Goal: Task Accomplishment & Management: Manage account settings

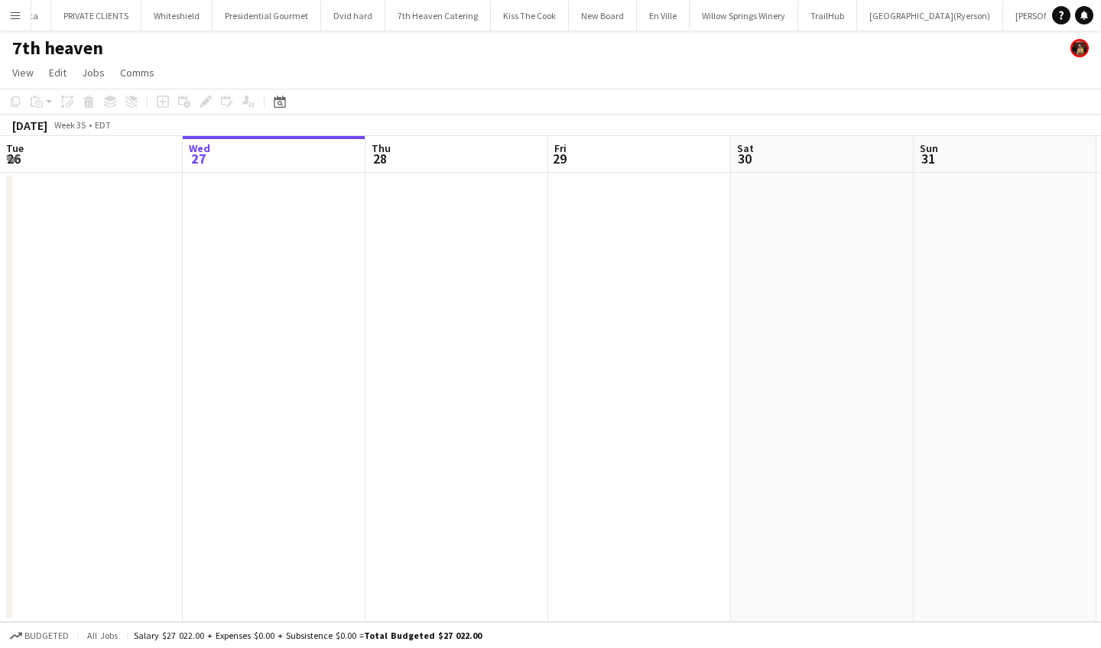
click at [11, 10] on app-icon "Menu" at bounding box center [15, 15] width 12 height 12
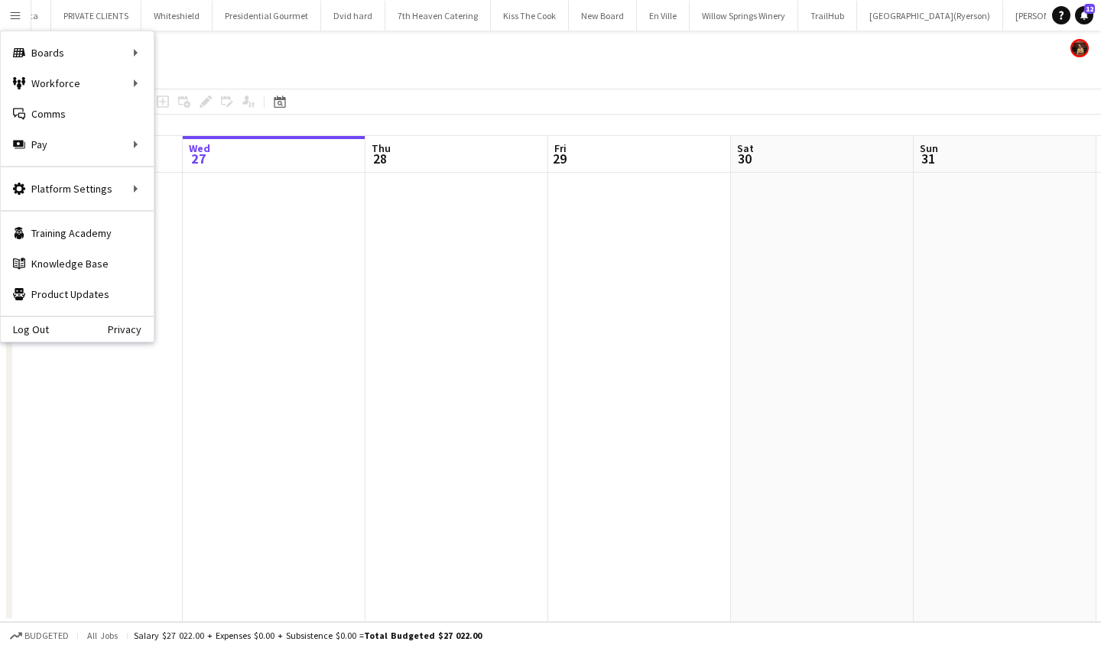
click at [11, 15] on app-icon "Menu" at bounding box center [15, 15] width 12 height 12
click at [209, 86] on link "All jobs" at bounding box center [230, 83] width 153 height 31
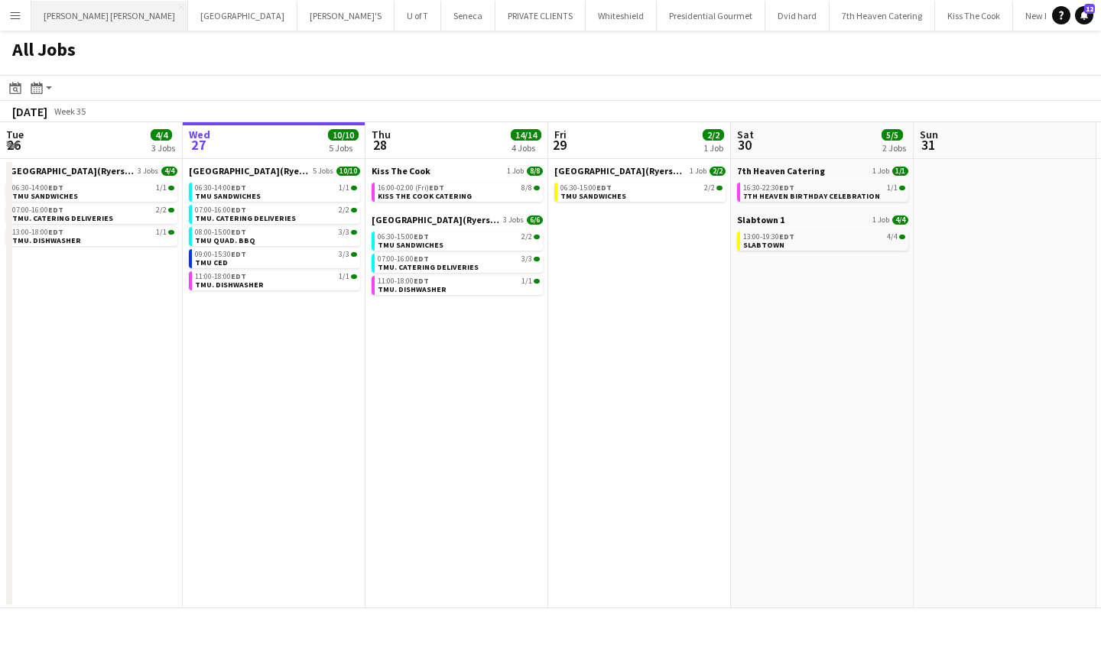
click at [76, 12] on button "MILLER LASH Close" at bounding box center [109, 16] width 157 height 30
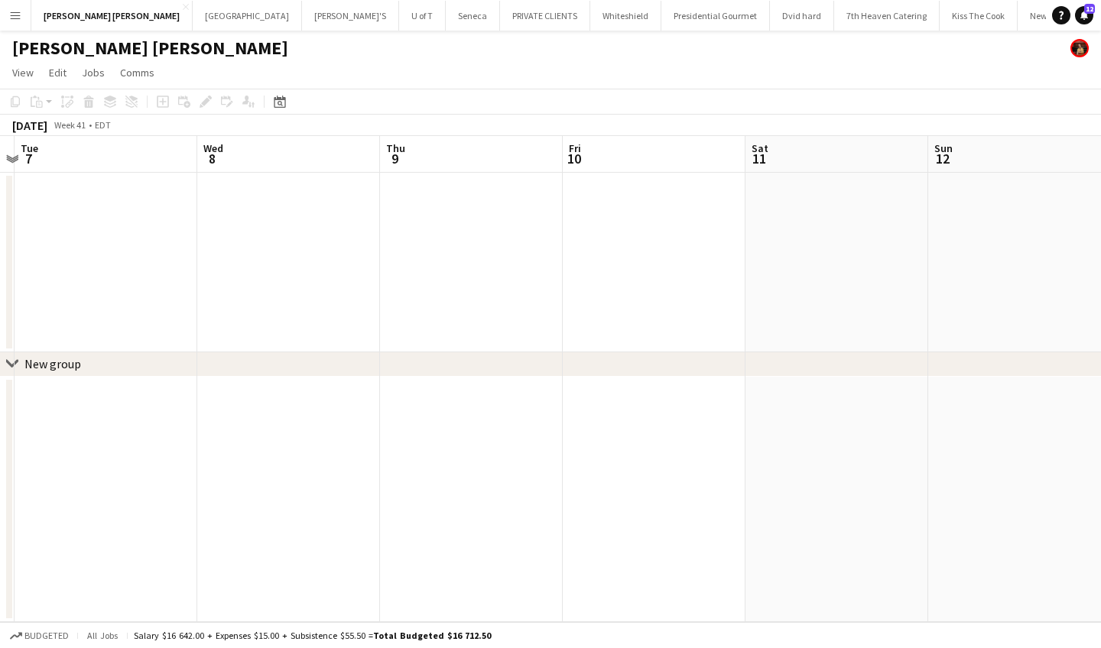
scroll to position [0, 547]
click at [433, 224] on app-date-cell at bounding box center [457, 263] width 183 height 180
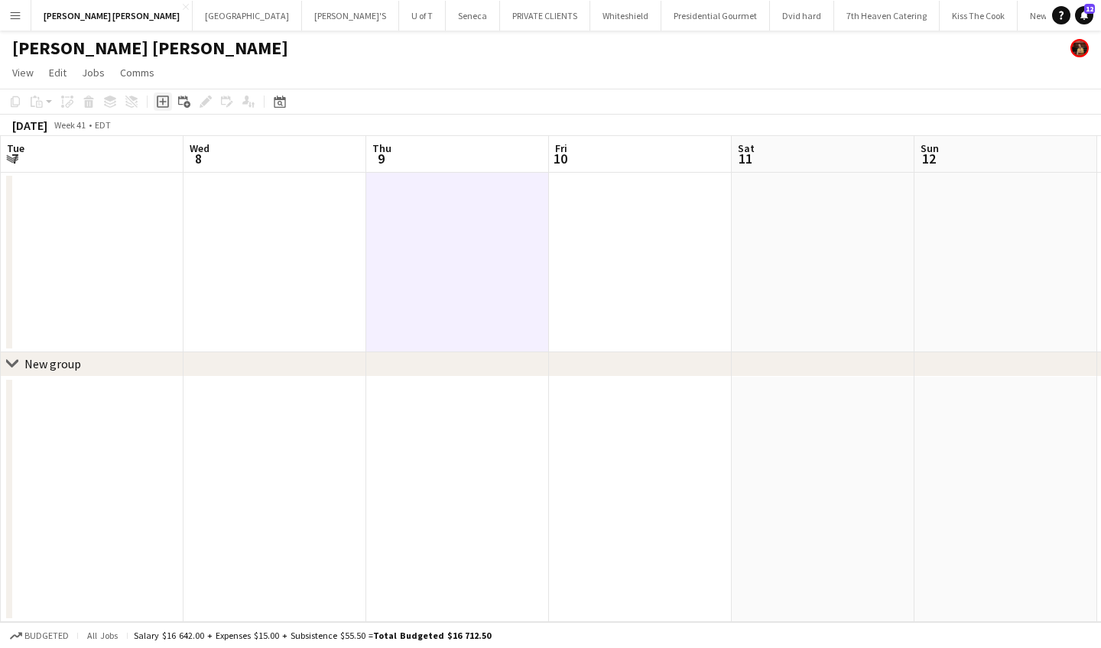
click at [160, 102] on icon at bounding box center [162, 102] width 7 height 7
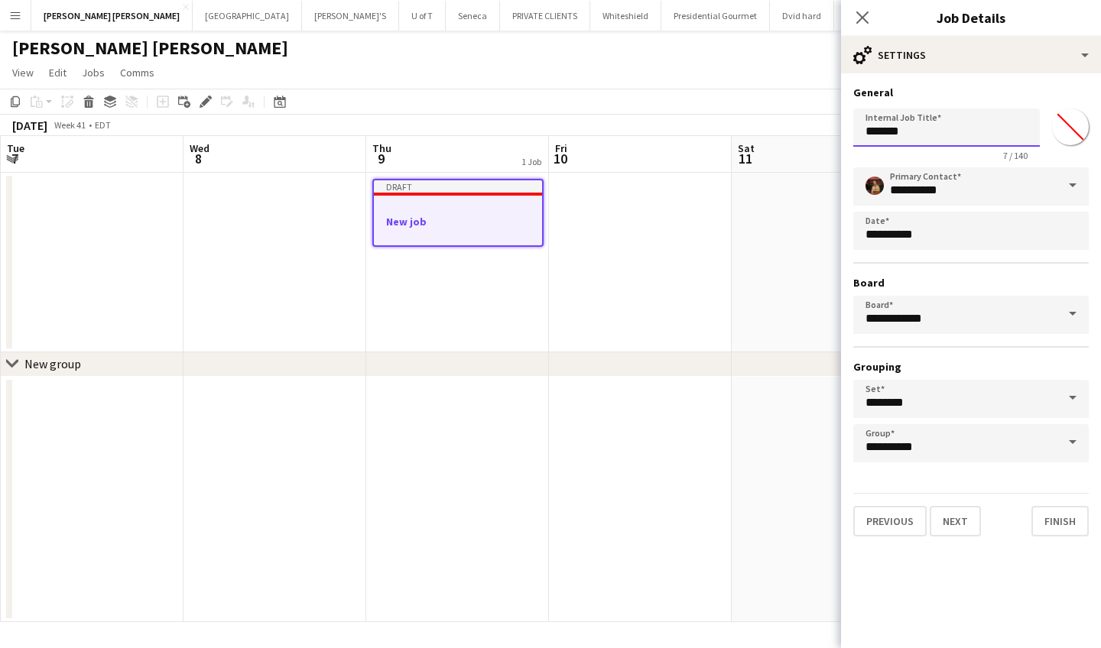
click at [930, 132] on input "*******" at bounding box center [946, 128] width 186 height 38
type input "*"
type input "**********"
click at [1064, 127] on input "*******" at bounding box center [1069, 126] width 55 height 55
type input "*******"
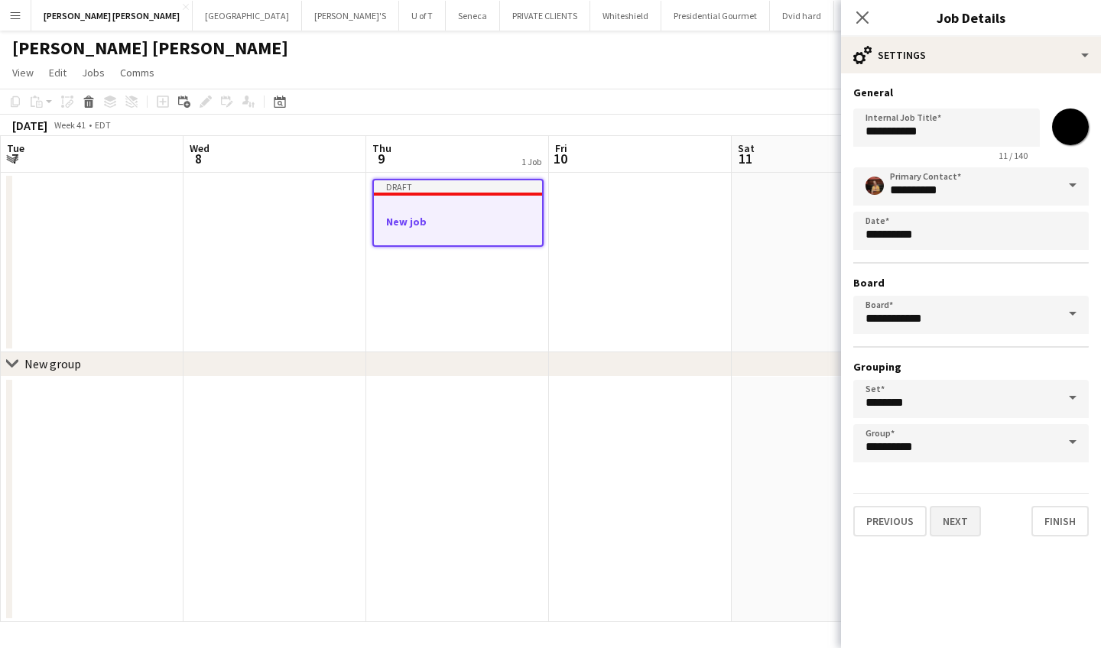
click at [951, 522] on button "Next" at bounding box center [954, 521] width 51 height 31
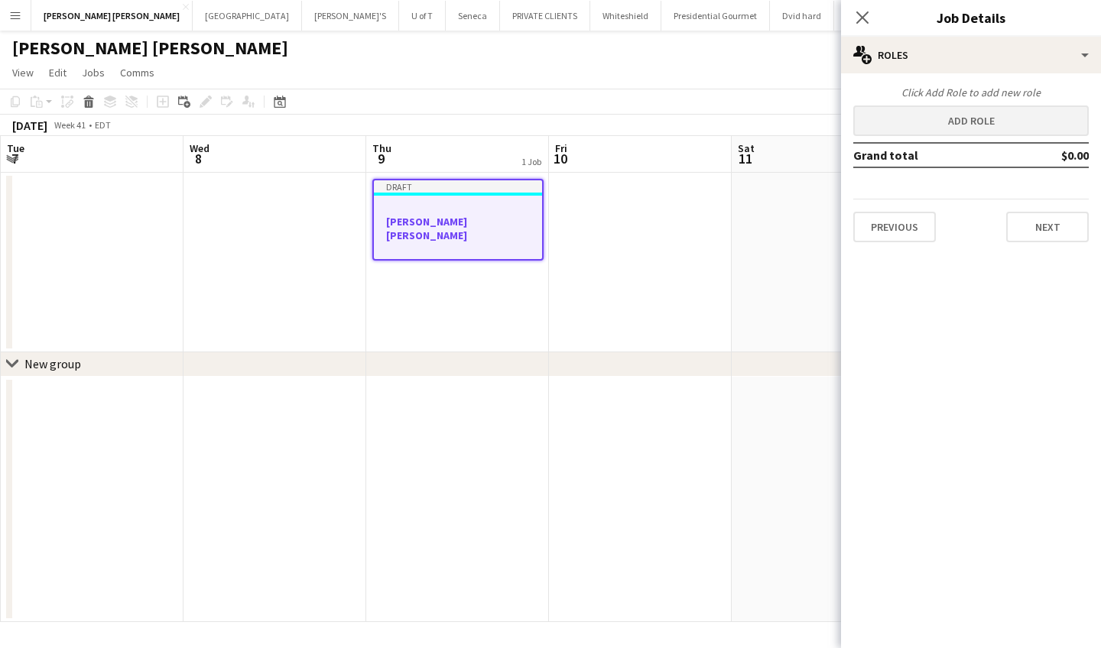
click at [991, 120] on button "Add role" at bounding box center [970, 120] width 235 height 31
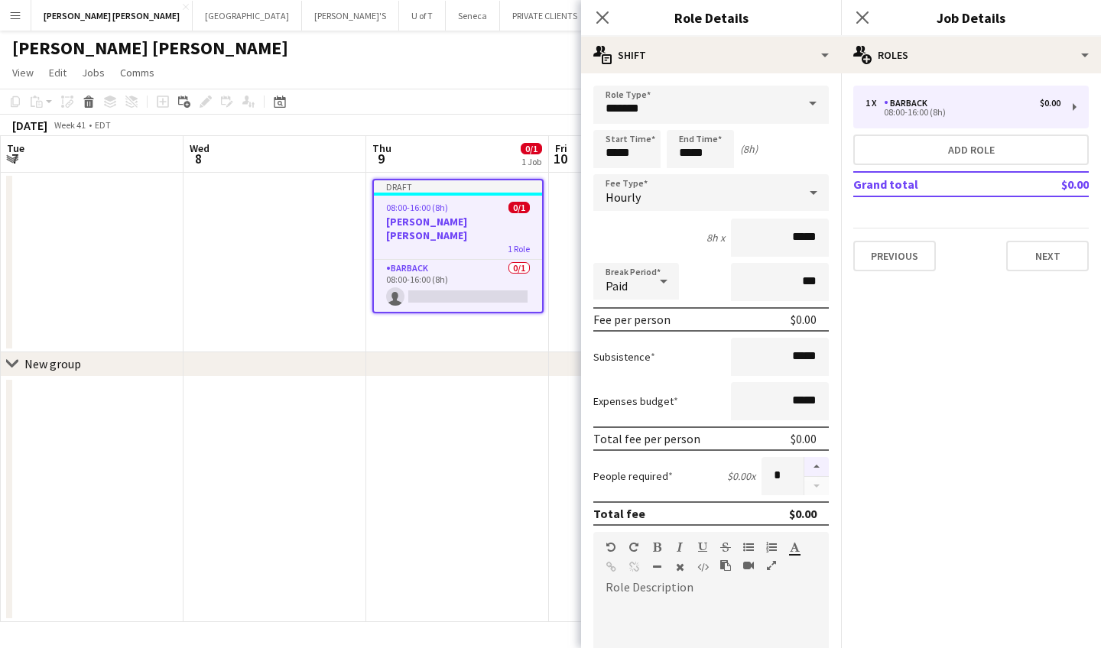
click at [812, 469] on button "button" at bounding box center [816, 467] width 24 height 20
click at [809, 468] on button "button" at bounding box center [816, 467] width 24 height 20
type input "*"
click at [643, 154] on input "*****" at bounding box center [626, 149] width 67 height 38
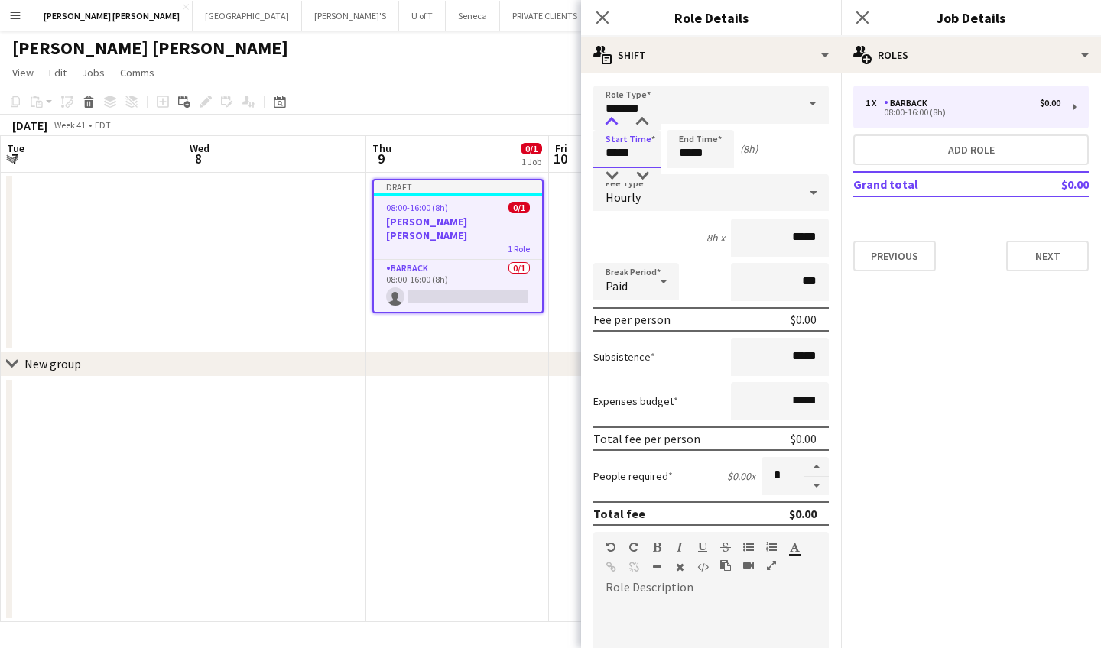
click at [610, 121] on div at bounding box center [611, 122] width 31 height 15
type input "*****"
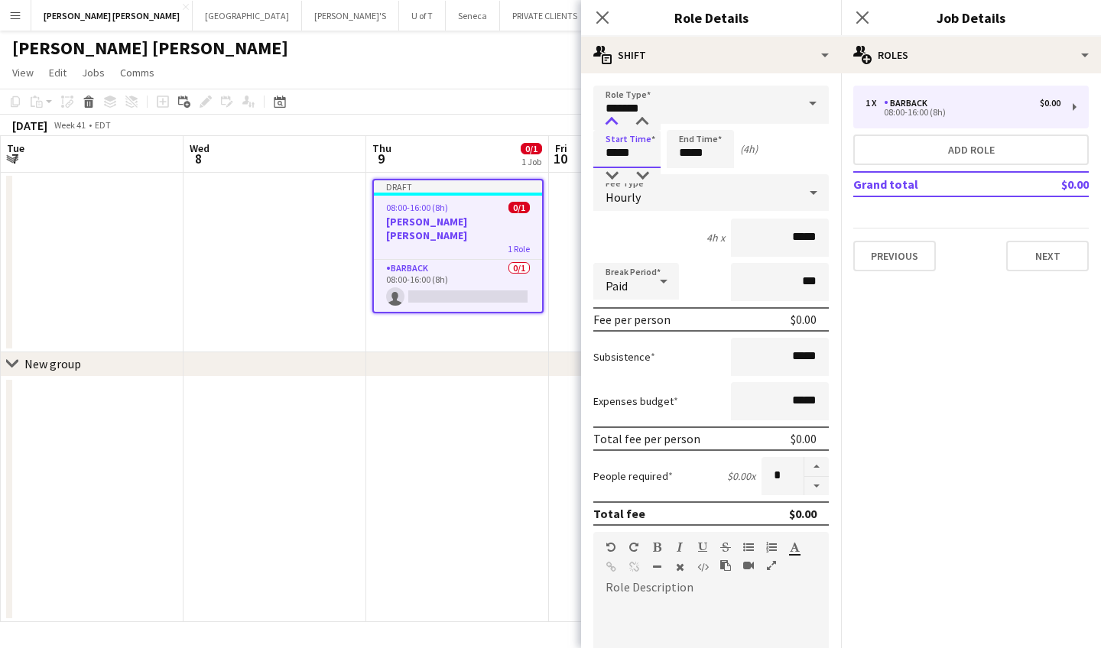
click at [610, 121] on div at bounding box center [611, 122] width 31 height 15
click at [605, 111] on input "*******" at bounding box center [710, 105] width 235 height 38
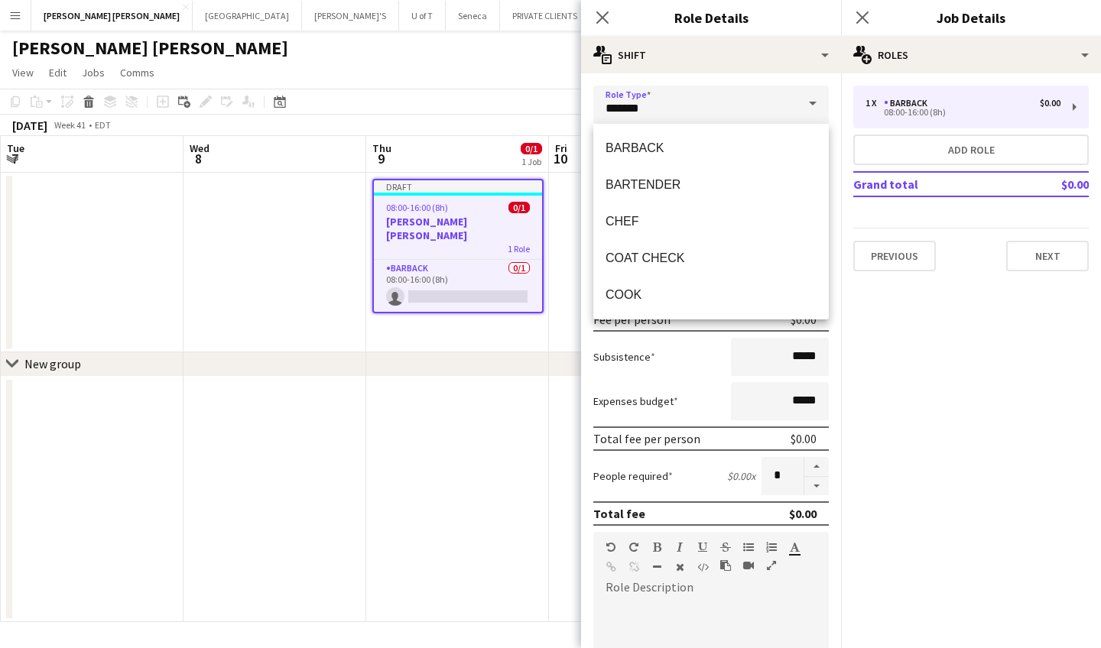
click at [537, 94] on app-toolbar "Copy Paste Paste Command V Paste with crew Command Shift V Paste linked Job Del…" at bounding box center [550, 102] width 1101 height 26
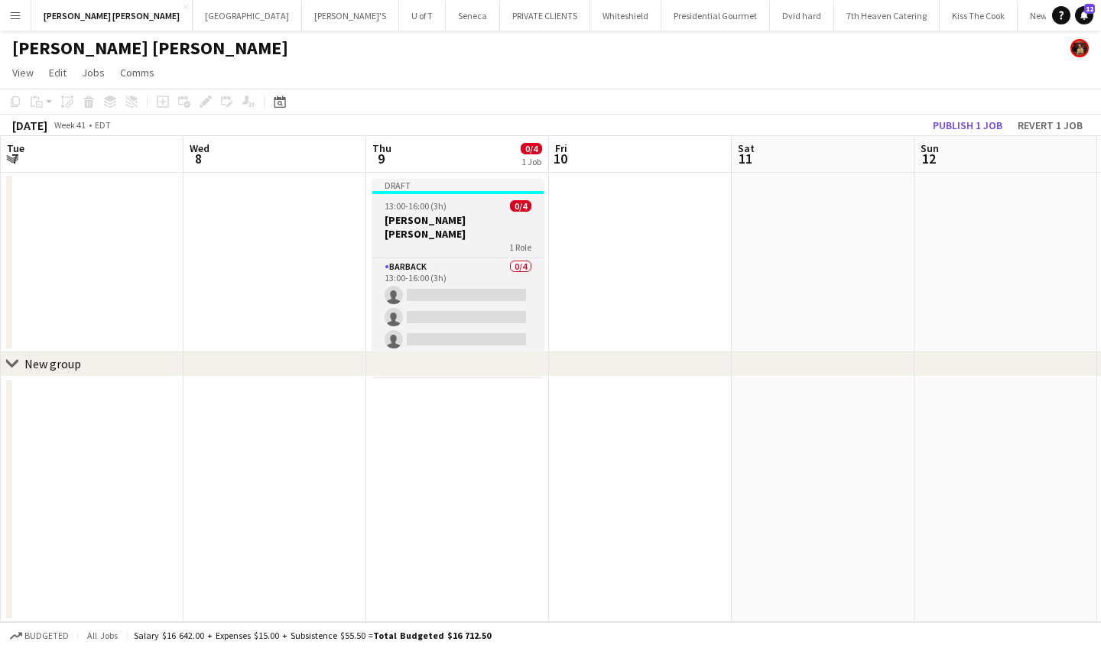
click at [456, 215] on h3 "[PERSON_NAME] [PERSON_NAME]" at bounding box center [457, 227] width 171 height 28
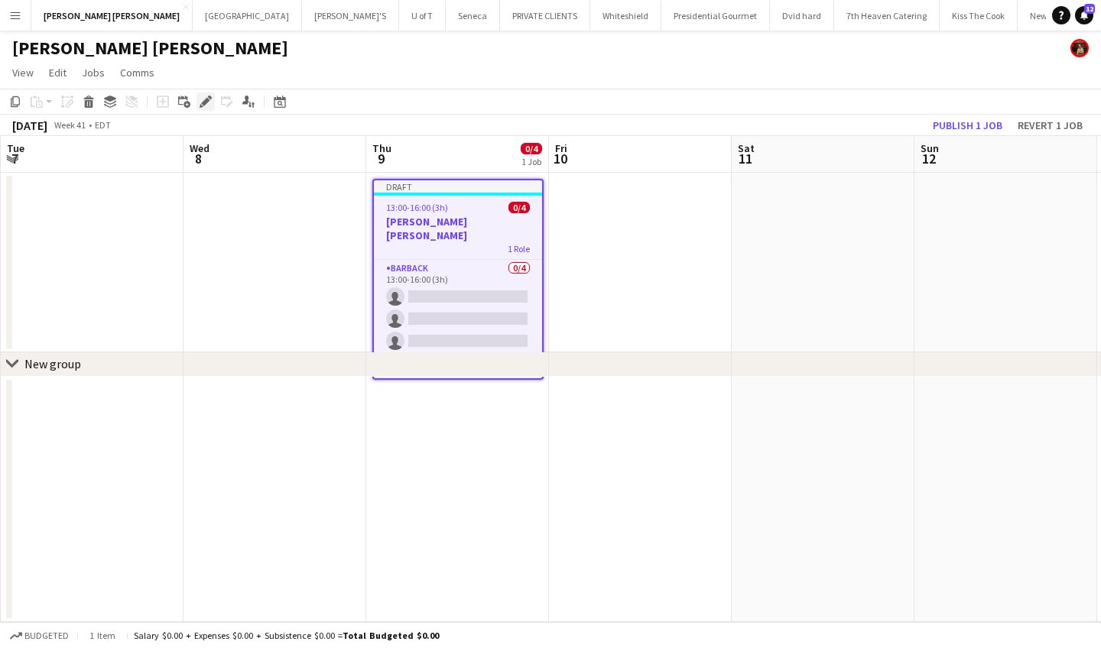
click at [208, 96] on icon "Edit" at bounding box center [205, 102] width 12 height 12
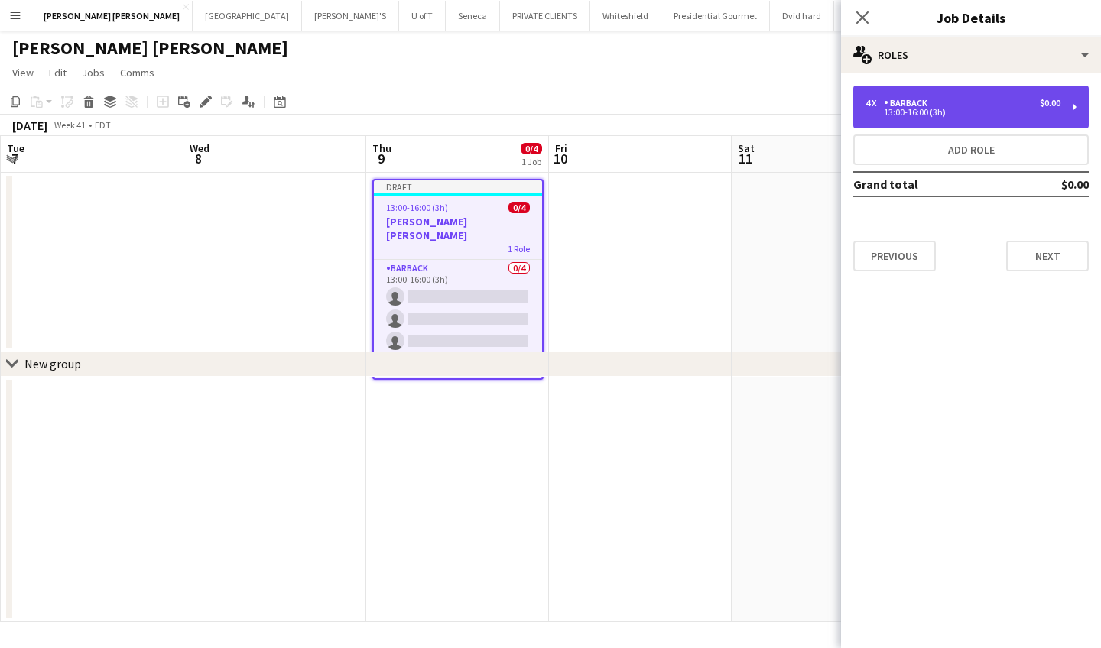
click at [915, 116] on div "13:00-16:00 (3h)" at bounding box center [962, 113] width 195 height 8
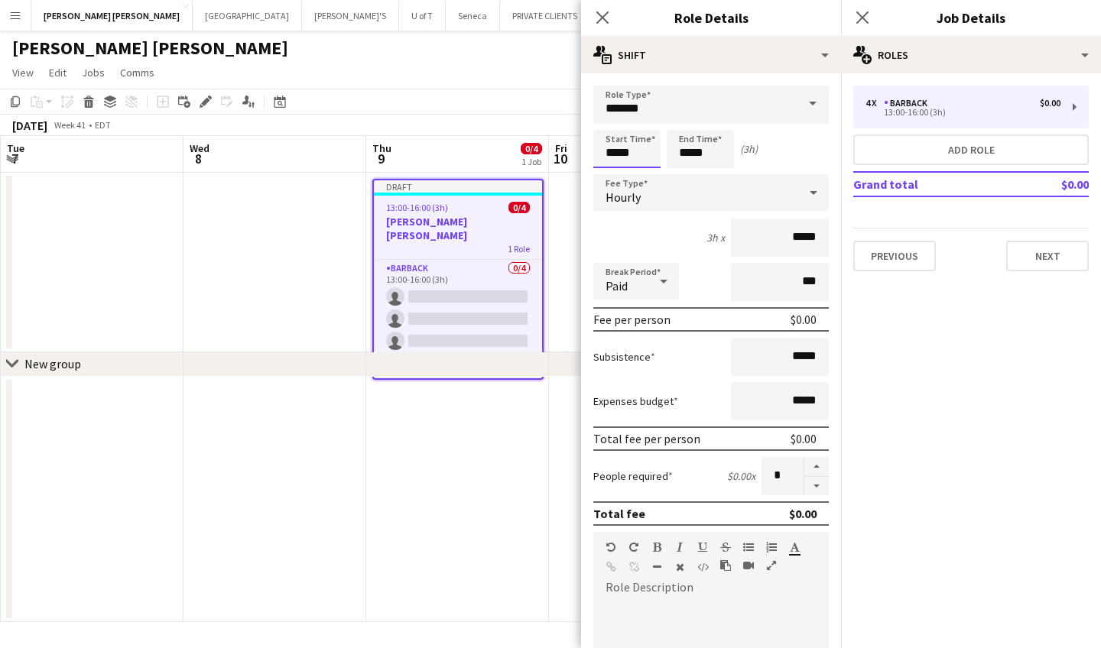
click at [643, 155] on input "*****" at bounding box center [626, 149] width 67 height 38
click at [608, 123] on div at bounding box center [611, 122] width 31 height 15
type input "*****"
click at [608, 123] on div at bounding box center [611, 122] width 31 height 15
click at [726, 154] on input "*****" at bounding box center [699, 149] width 67 height 38
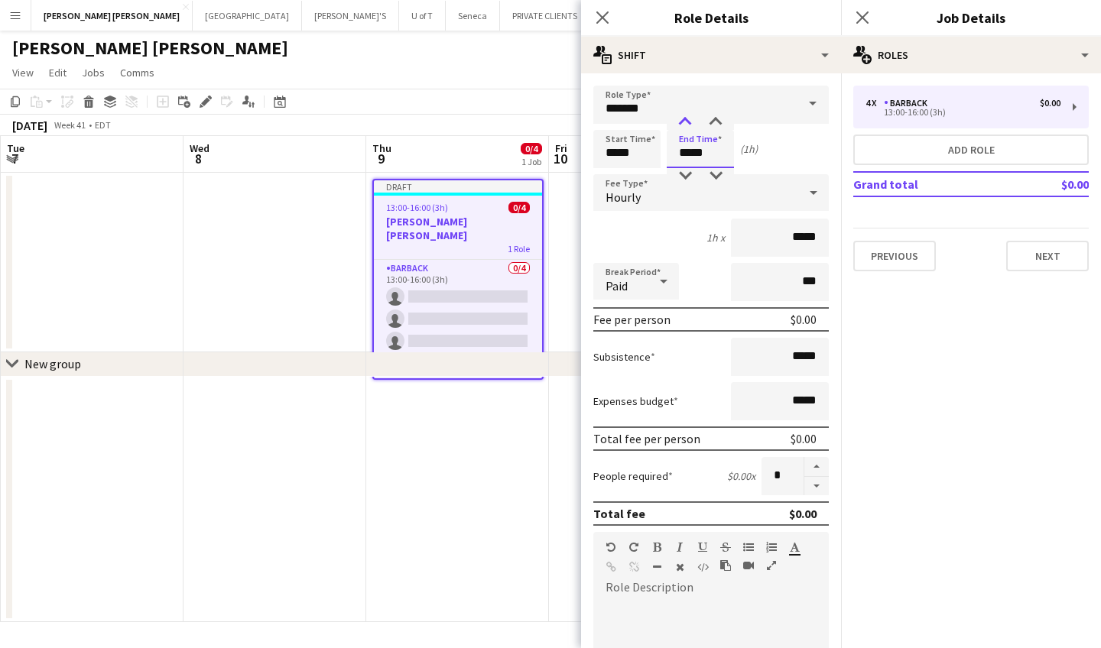
click at [682, 117] on div at bounding box center [685, 122] width 31 height 15
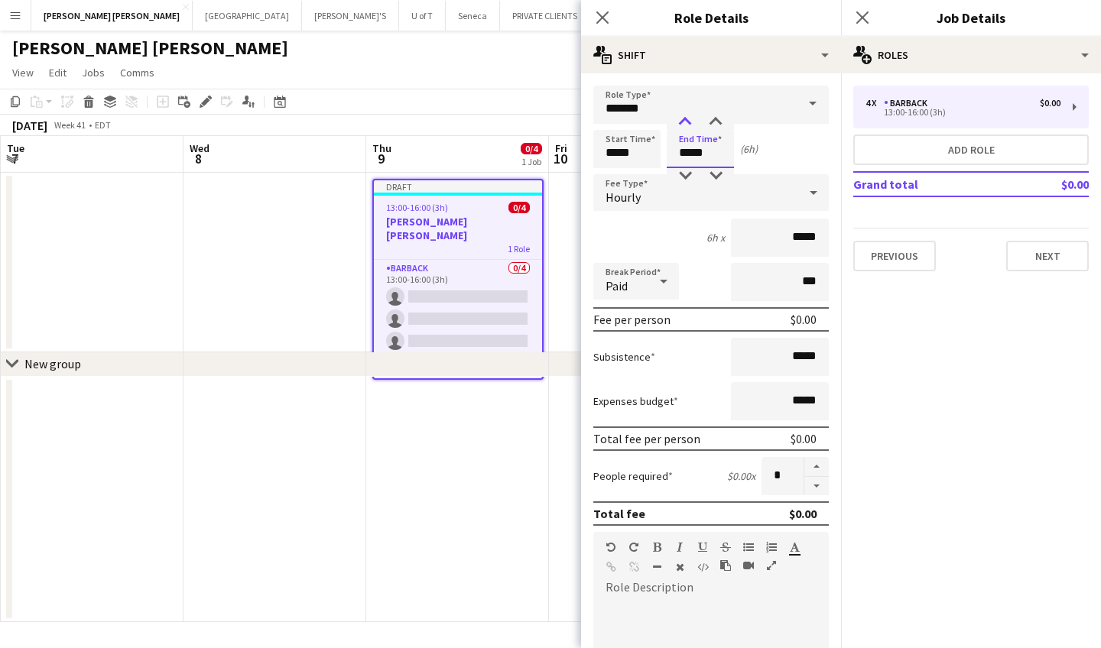
type input "*****"
click at [682, 117] on div at bounding box center [685, 122] width 31 height 15
click at [1054, 250] on button "Next" at bounding box center [1047, 256] width 83 height 31
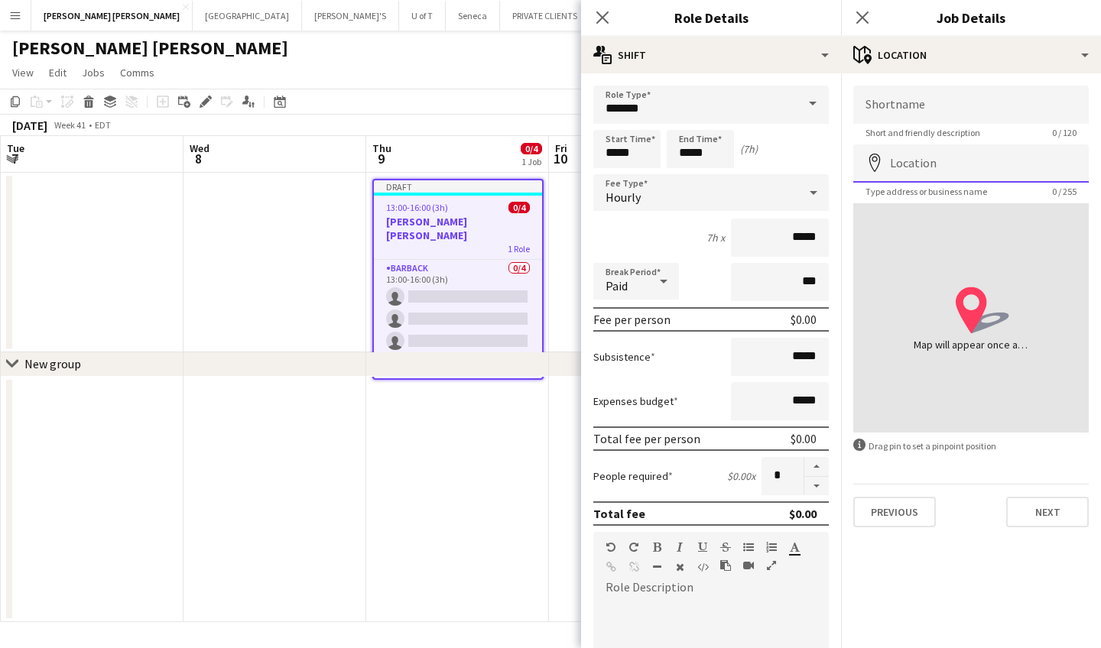
click at [919, 154] on input "Location" at bounding box center [970, 163] width 235 height 38
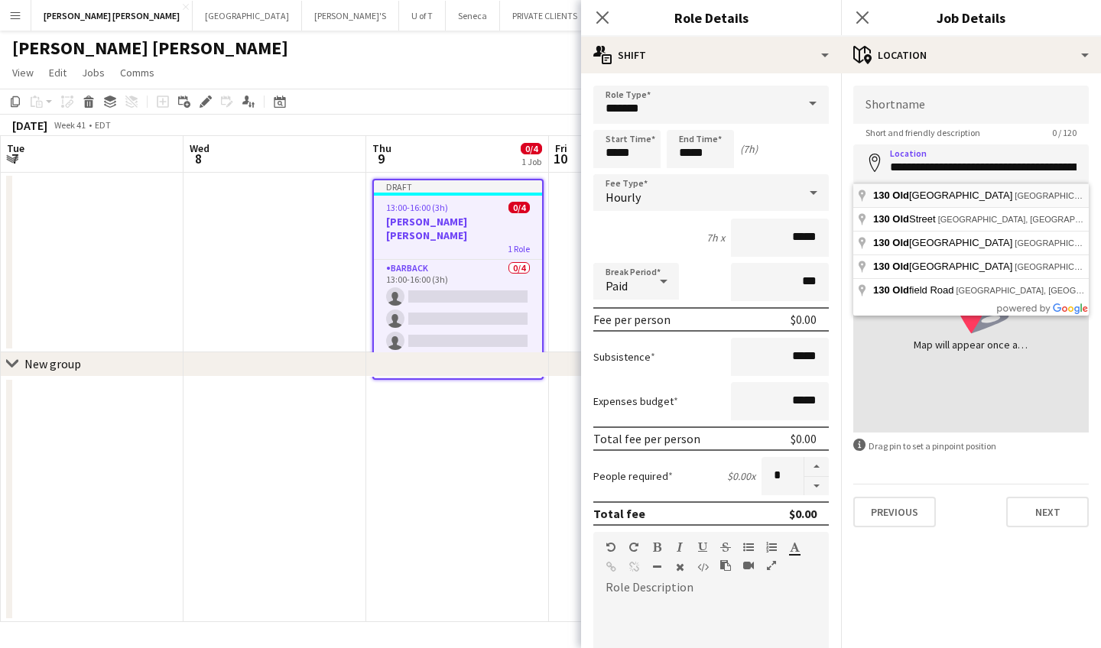
type input "**********"
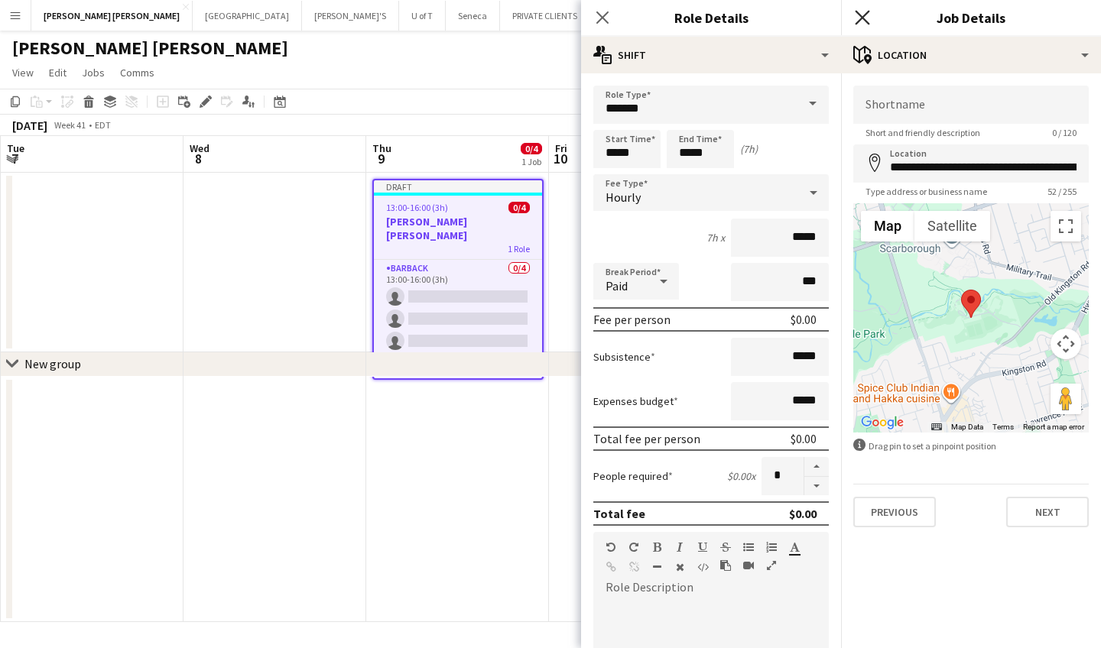
click at [860, 15] on icon at bounding box center [861, 17] width 15 height 15
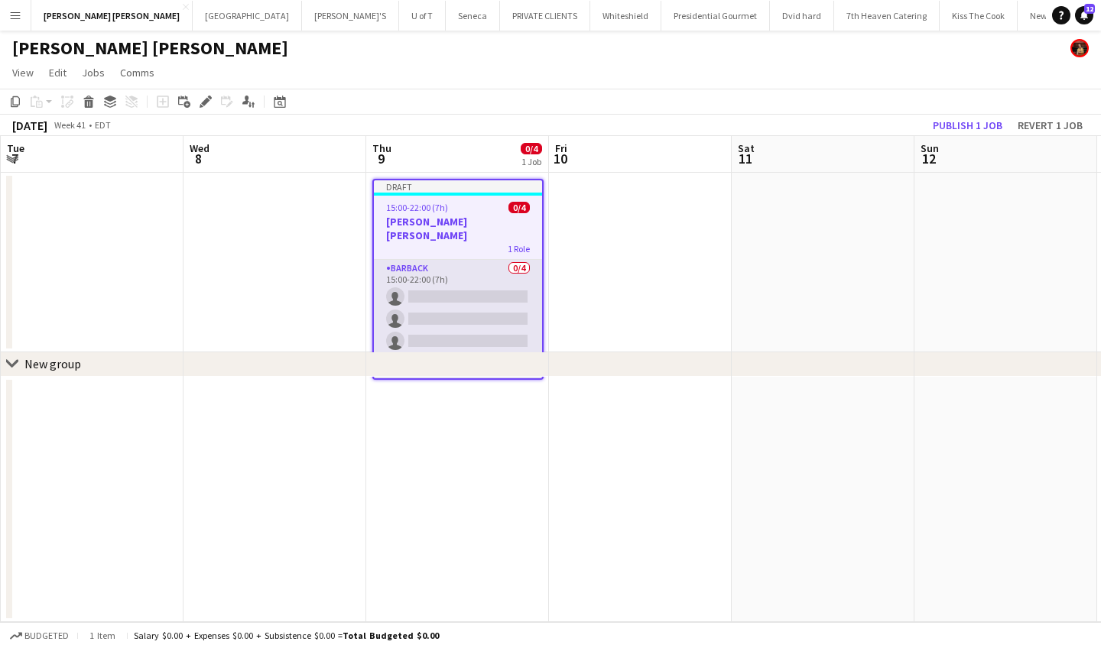
click at [426, 330] on app-card-role "BARBACK 0/4 15:00-22:00 (7h) single-neutral-actions single-neutral-actions sing…" at bounding box center [458, 319] width 168 height 118
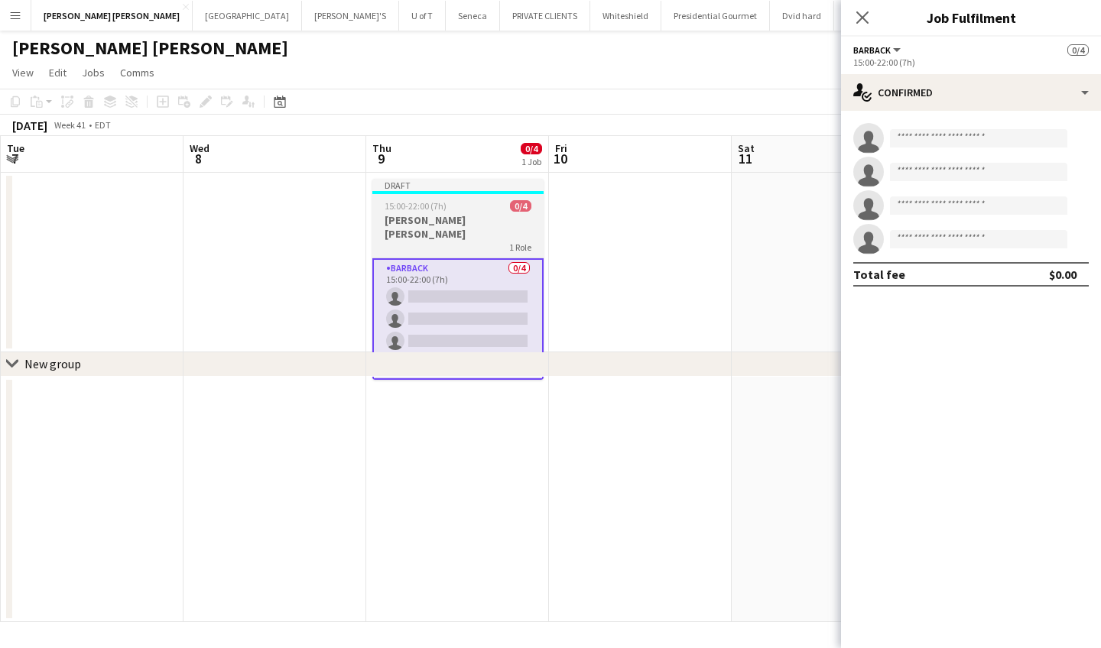
click at [462, 213] on h3 "[PERSON_NAME] [PERSON_NAME]" at bounding box center [457, 227] width 171 height 28
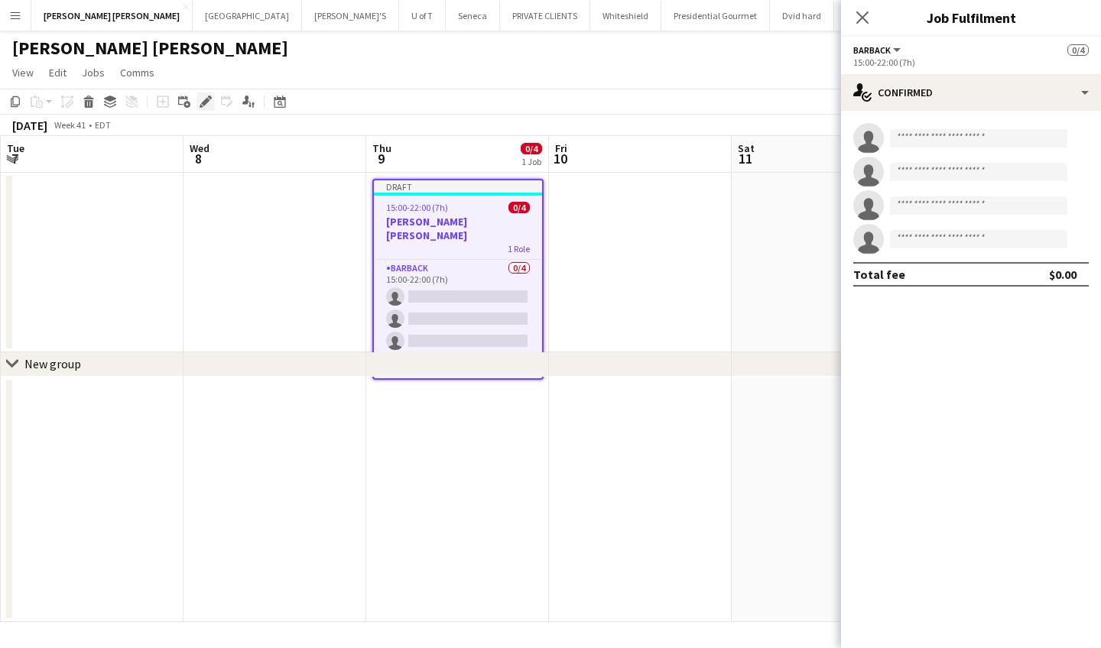
click at [209, 101] on icon "Edit" at bounding box center [205, 102] width 12 height 12
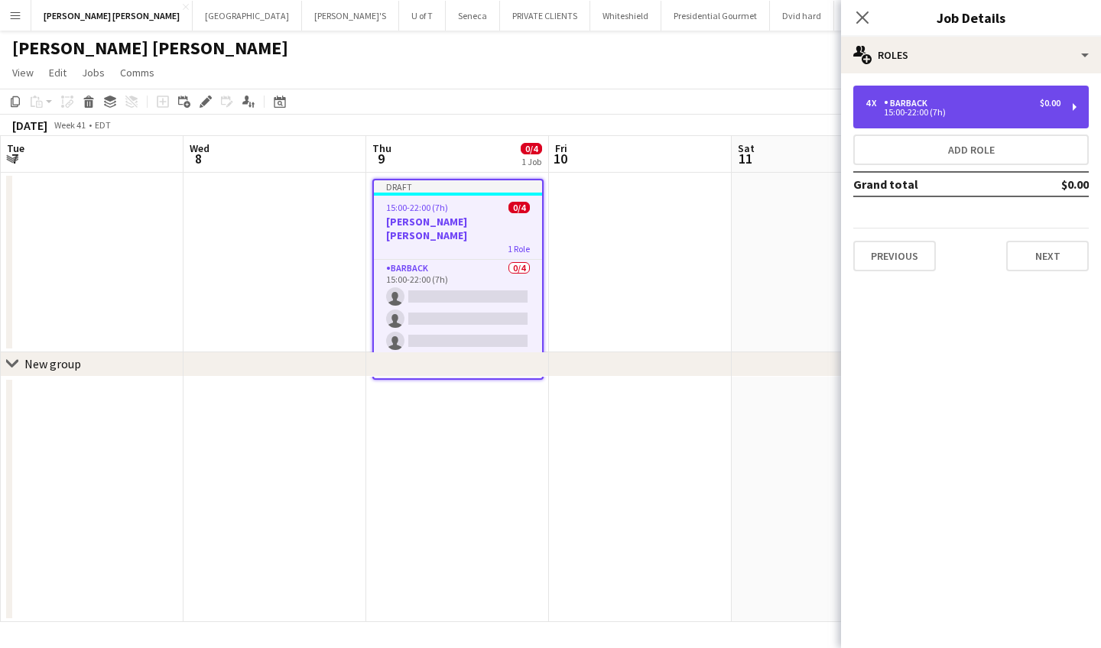
click at [909, 113] on div "15:00-22:00 (7h)" at bounding box center [962, 113] width 195 height 8
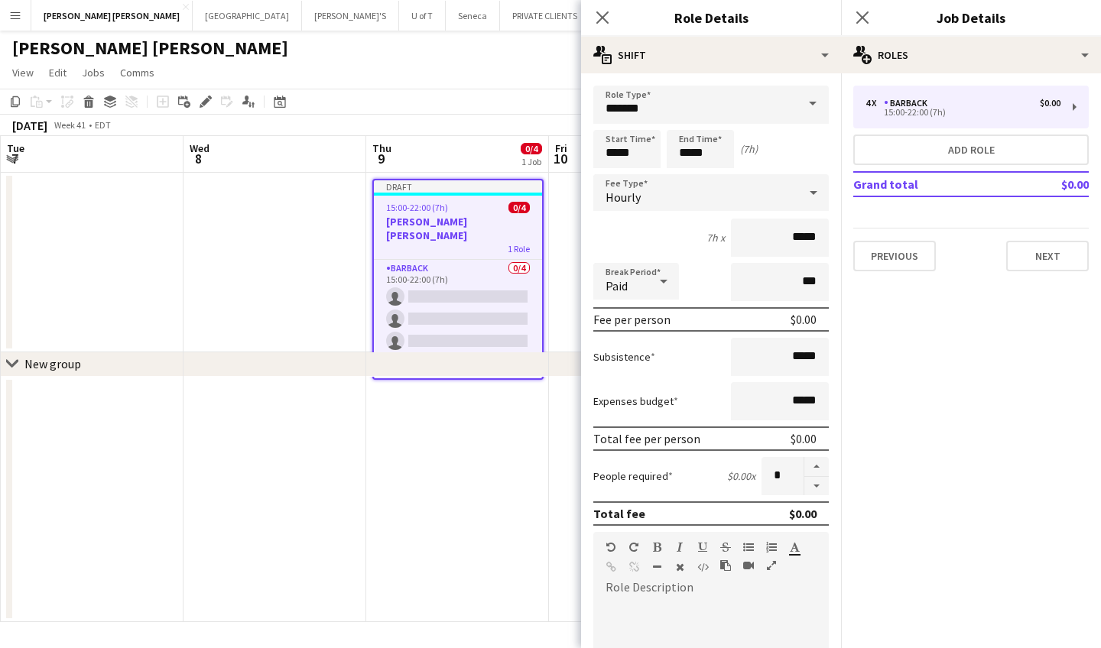
click at [808, 99] on span at bounding box center [812, 104] width 32 height 37
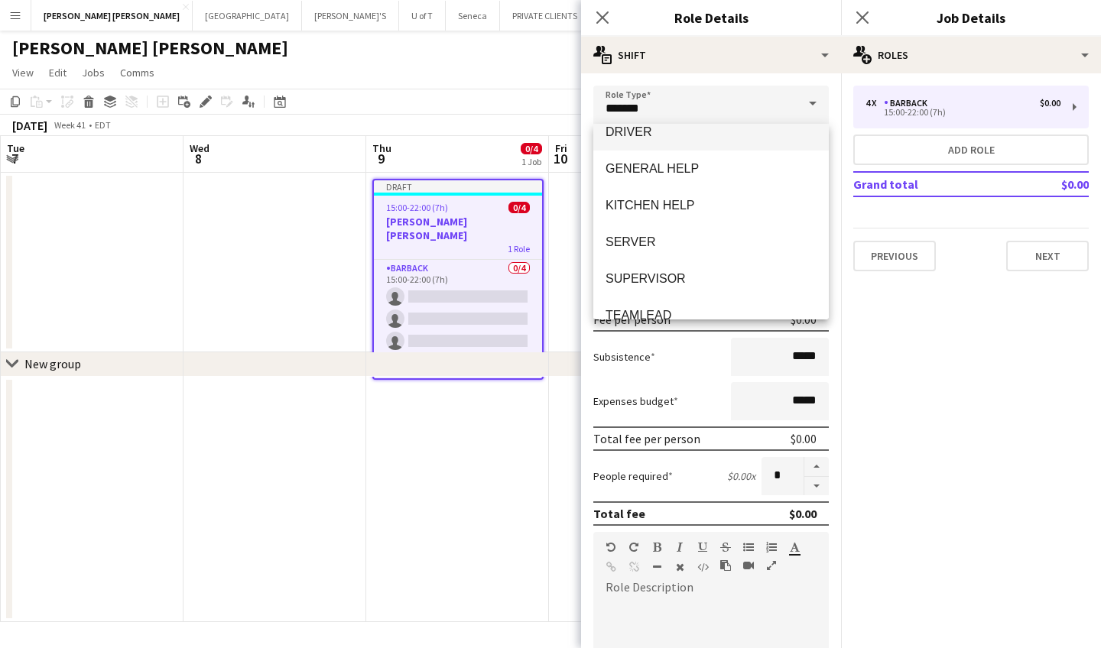
scroll to position [239, 0]
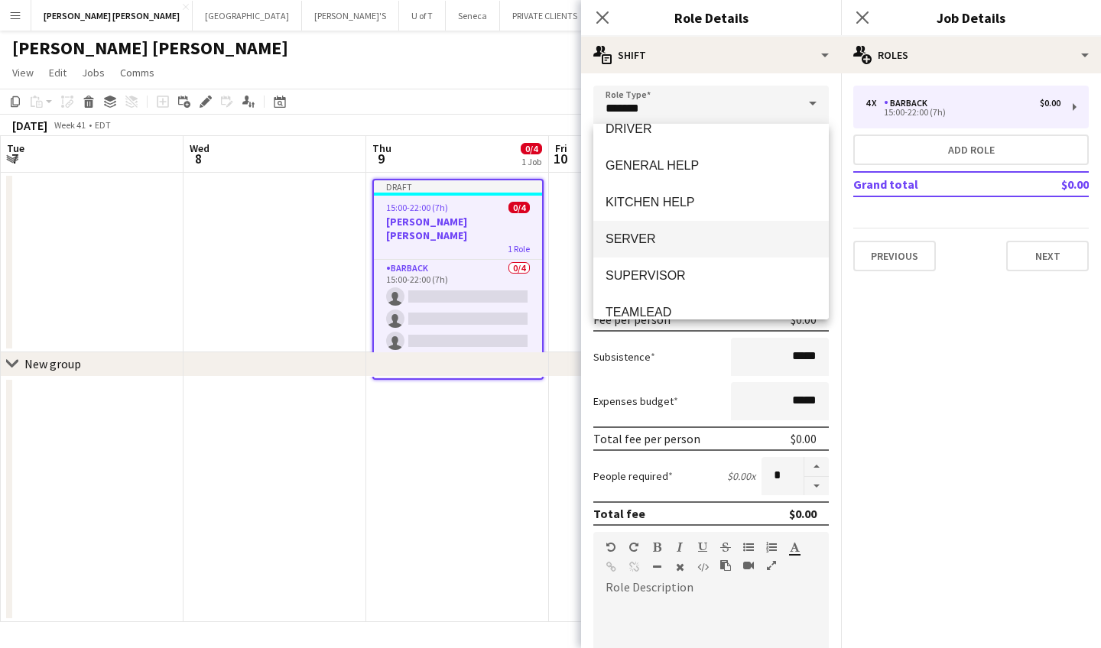
click at [671, 233] on span "SERVER" at bounding box center [710, 239] width 211 height 15
type input "******"
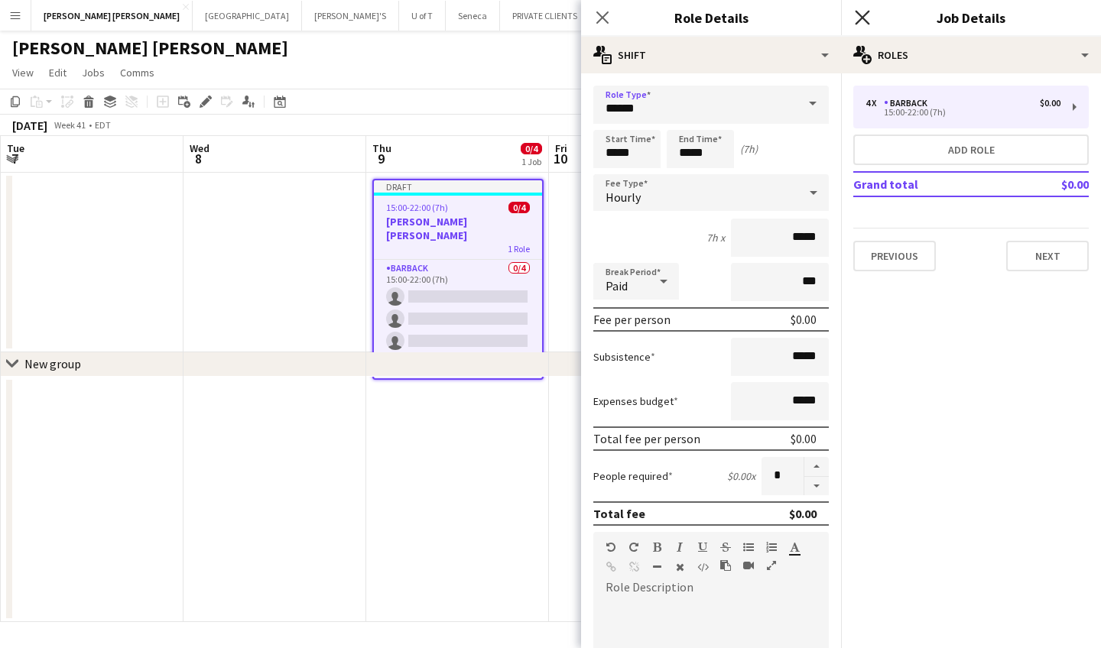
click at [861, 15] on icon "Close pop-in" at bounding box center [861, 17] width 15 height 15
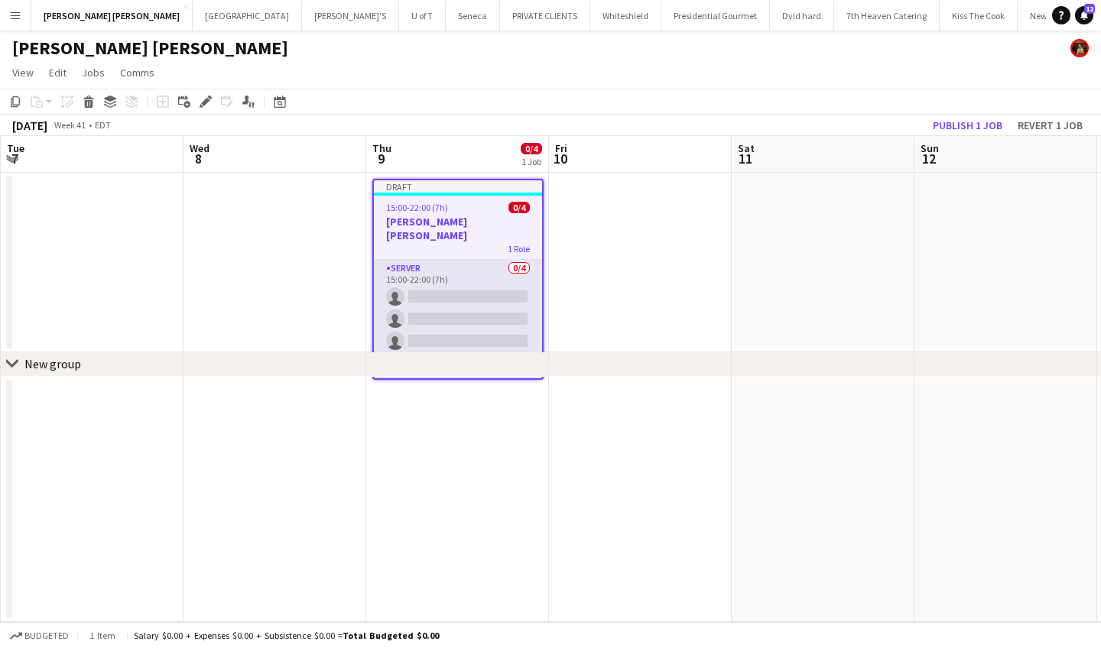
scroll to position [0, 0]
click at [443, 288] on app-card-role "SERVER 0/4 15:00-22:00 (7h) single-neutral-actions single-neutral-actions singl…" at bounding box center [458, 319] width 168 height 118
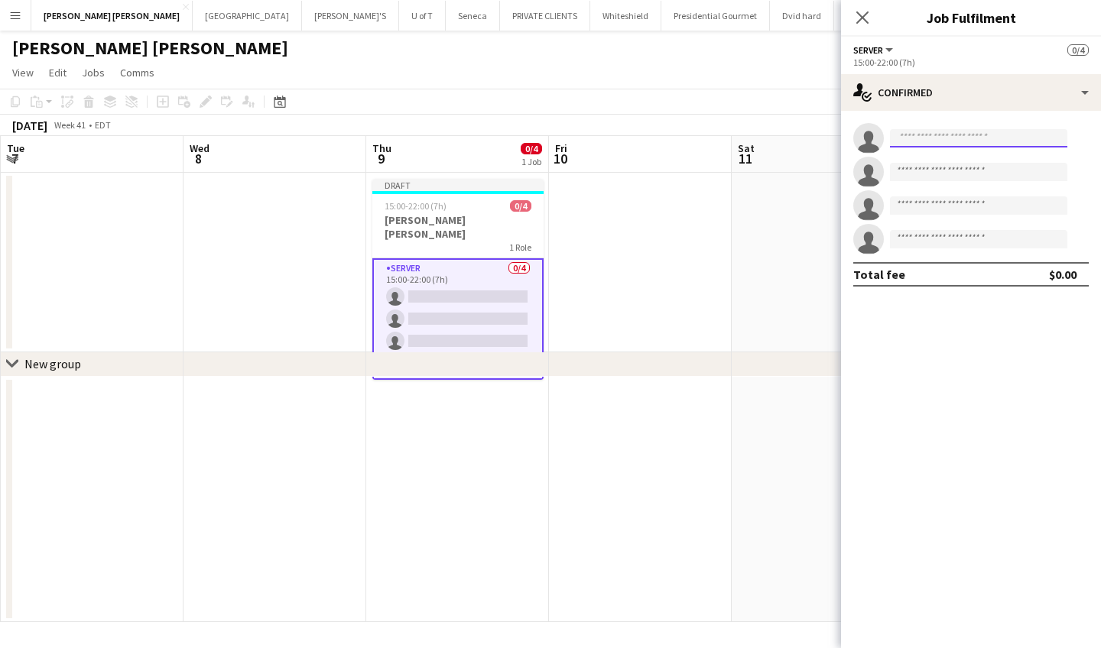
click at [917, 140] on input at bounding box center [978, 138] width 177 height 18
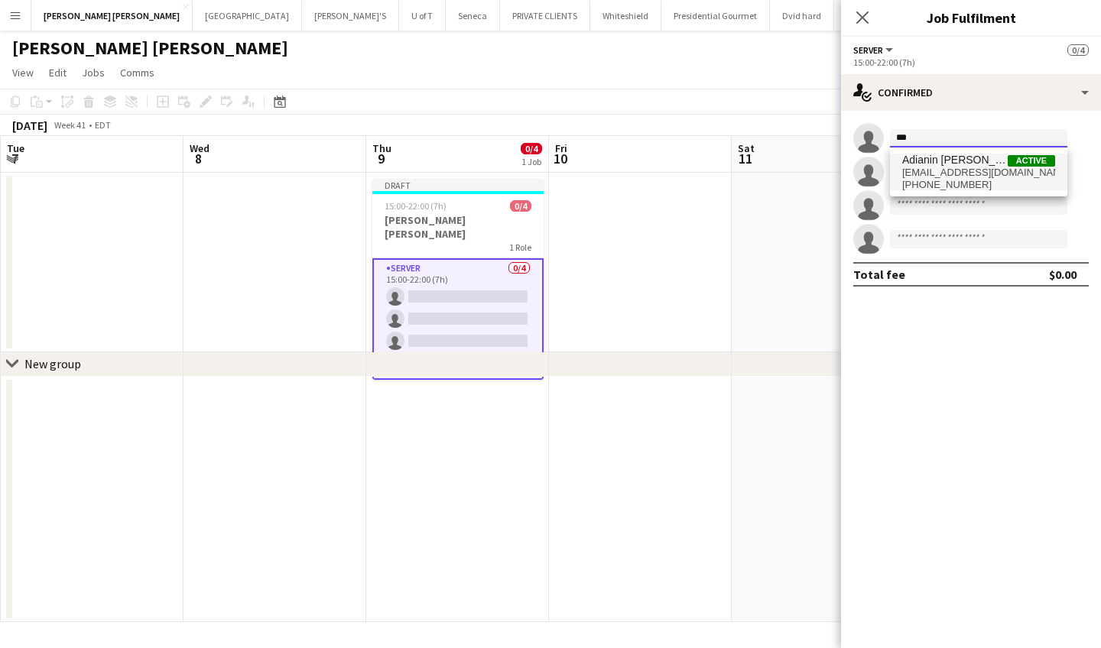
type input "***"
click at [928, 167] on span "adianinleon@gmail.com" at bounding box center [978, 173] width 153 height 12
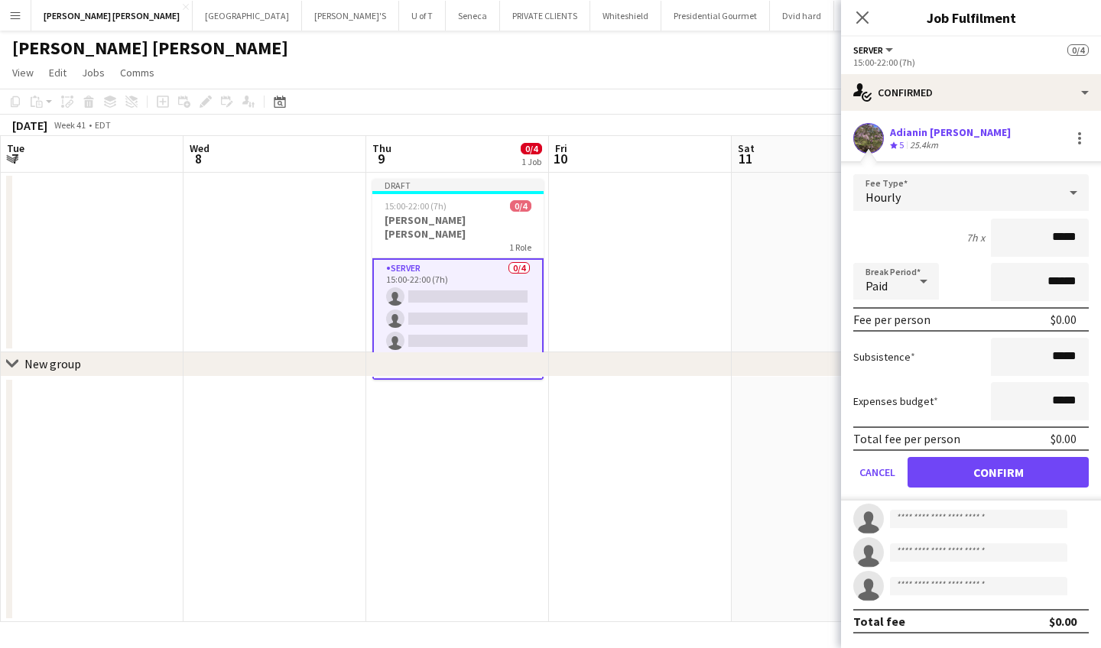
click at [1053, 240] on input "*****" at bounding box center [1039, 238] width 98 height 38
type input "******"
click at [969, 465] on button "Confirm" at bounding box center [997, 472] width 181 height 31
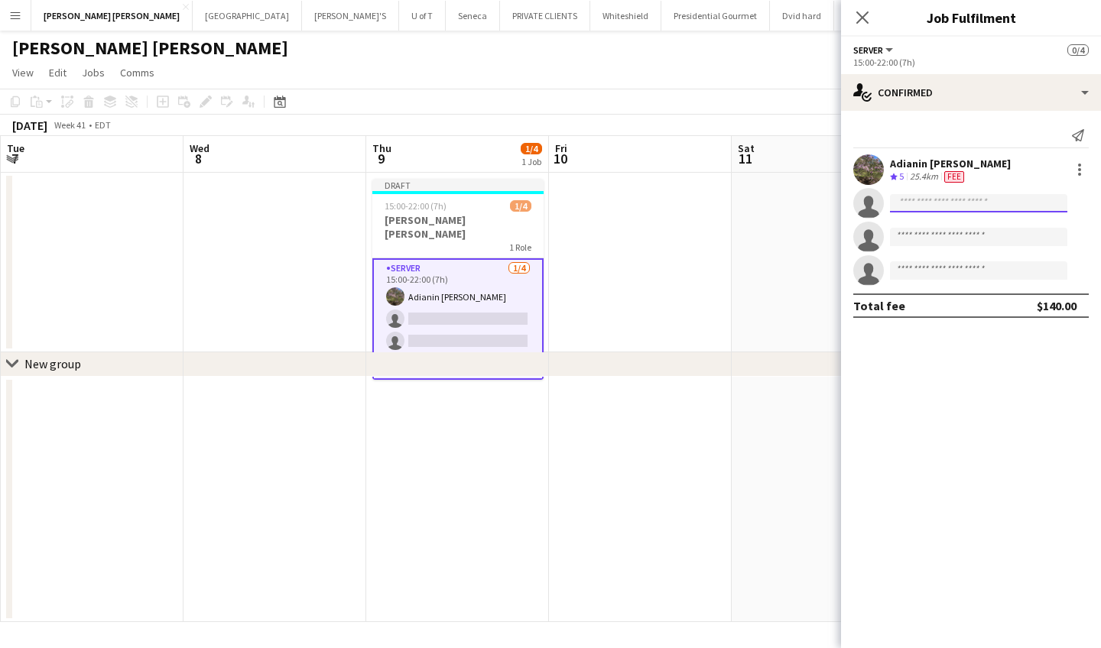
click at [941, 200] on input at bounding box center [978, 203] width 177 height 18
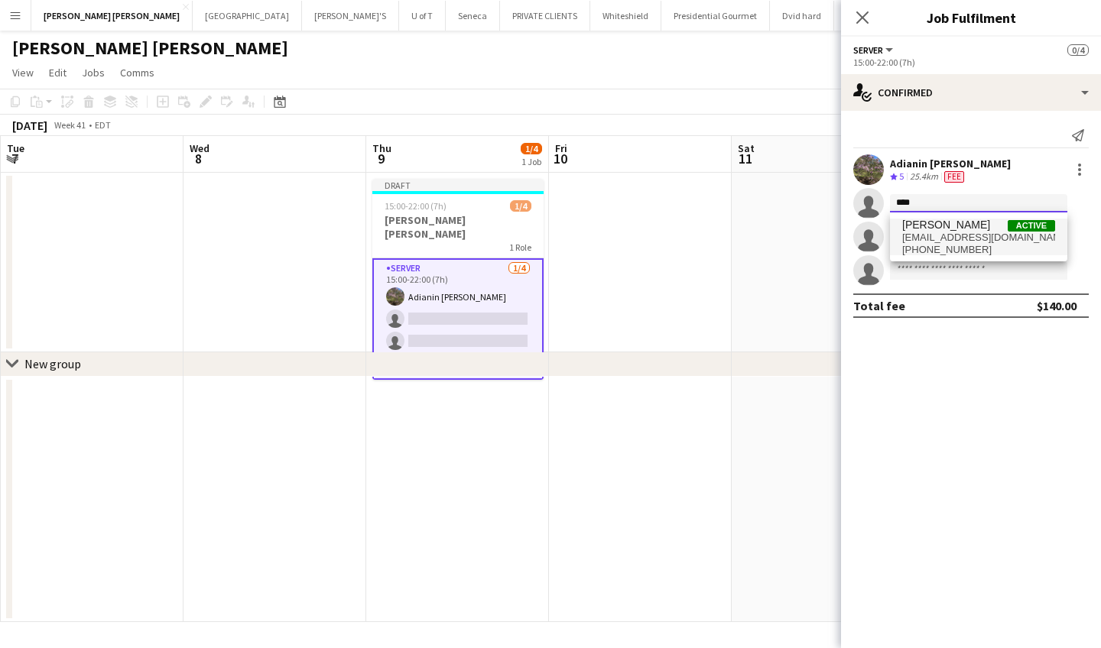
type input "****"
click at [941, 236] on span "stimacvicky@gmail.com" at bounding box center [978, 238] width 153 height 12
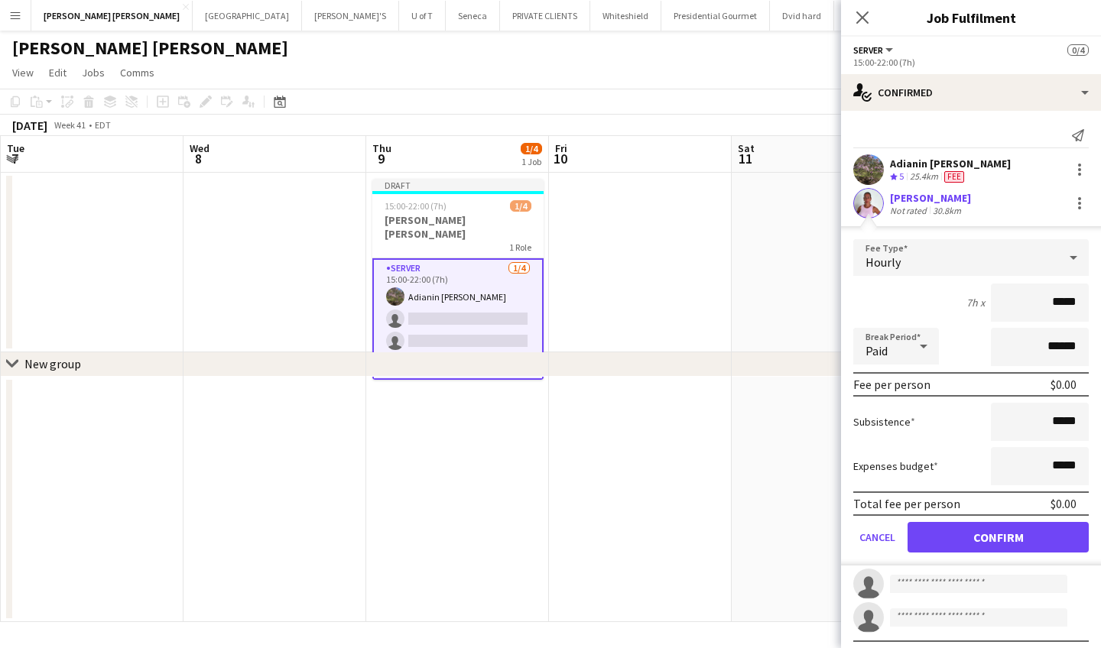
click at [1055, 306] on input "*****" at bounding box center [1039, 303] width 98 height 38
type input "******"
click at [1030, 528] on button "Confirm" at bounding box center [997, 537] width 181 height 31
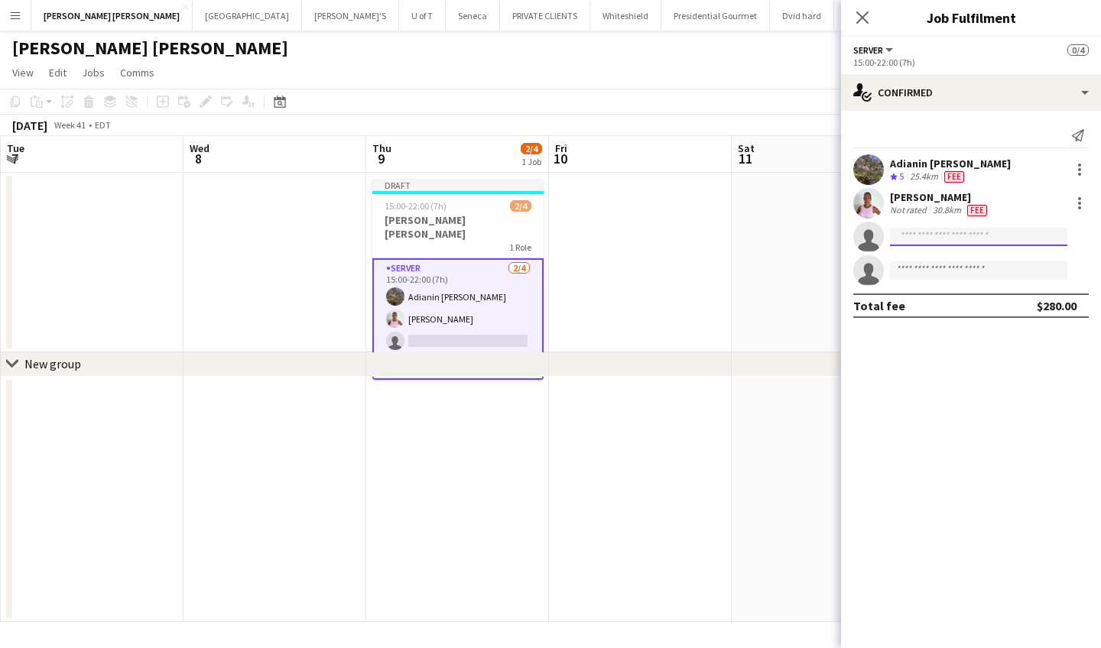
click at [966, 238] on input at bounding box center [978, 237] width 177 height 18
type input "****"
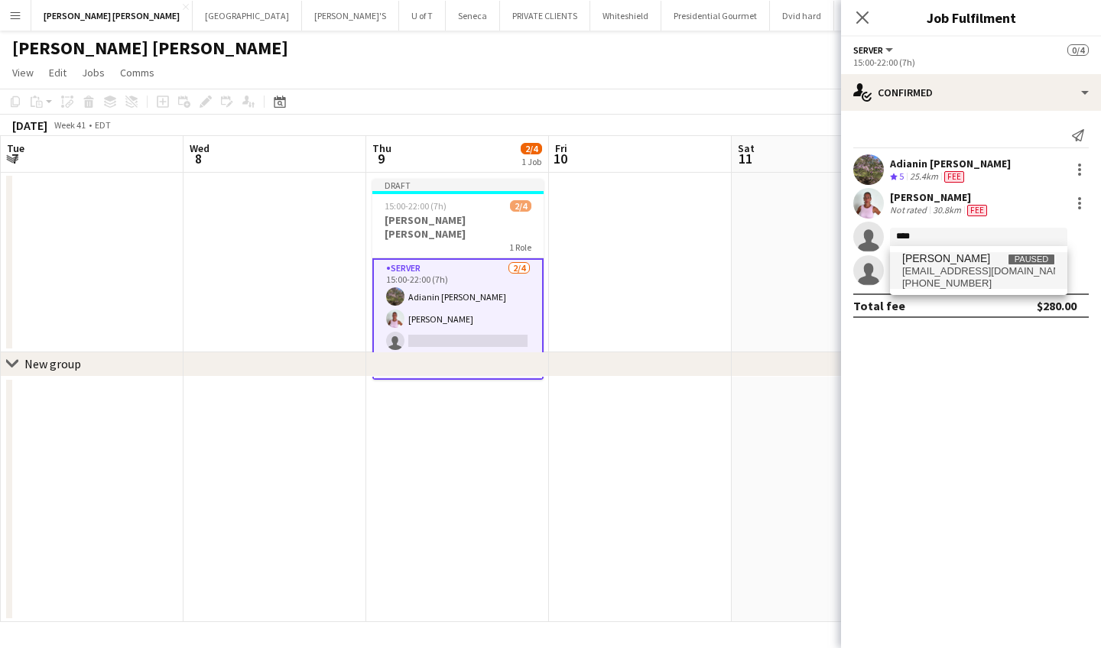
click at [945, 263] on span "Dayanis Garcia Aguiar" at bounding box center [946, 258] width 88 height 13
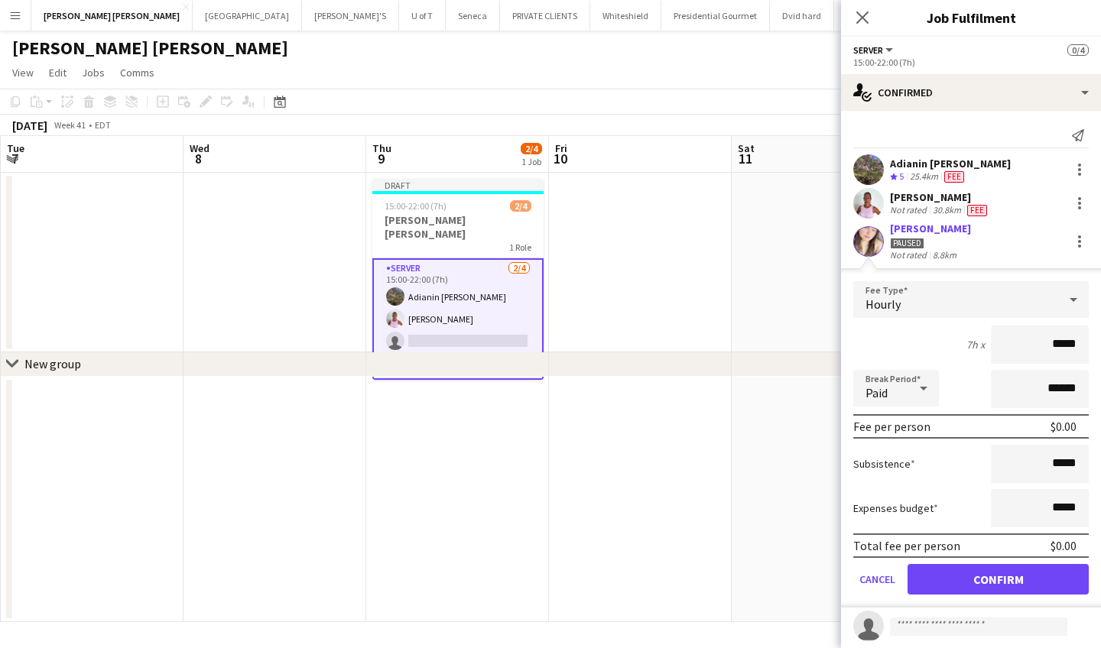
click at [945, 263] on app-applicant-card "Dayanis Garcia Aguiar Paused Not rated 8.8km Fee Type Hourly 7h x ***** Break P…" at bounding box center [971, 415] width 260 height 386
click at [1081, 350] on input "*****" at bounding box center [1039, 345] width 98 height 38
type input "**"
type input "***"
click at [1033, 581] on button "Confirm" at bounding box center [997, 579] width 181 height 31
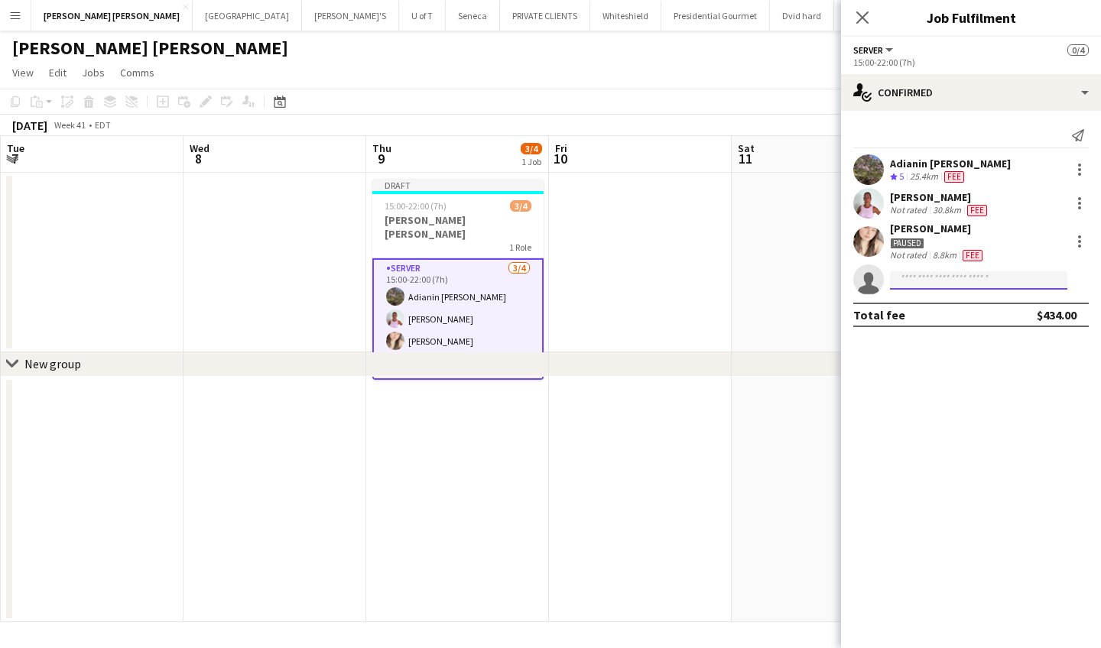
click at [967, 277] on input at bounding box center [978, 280] width 177 height 18
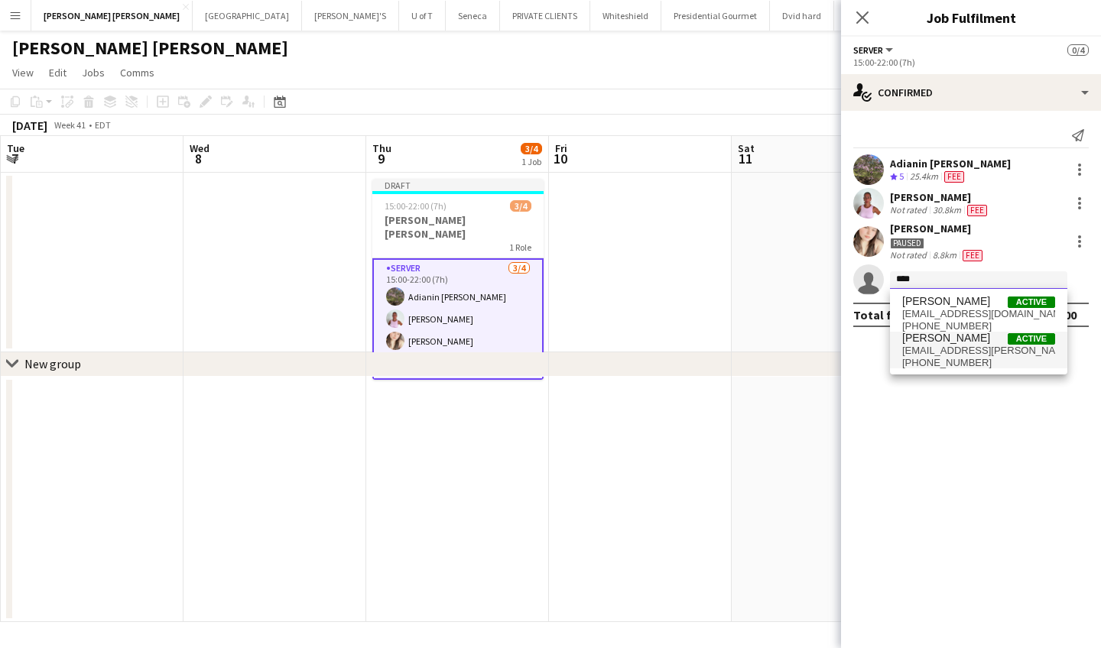
type input "****"
click at [953, 349] on span "antonella.t.almeida@hotmail.com" at bounding box center [978, 351] width 153 height 12
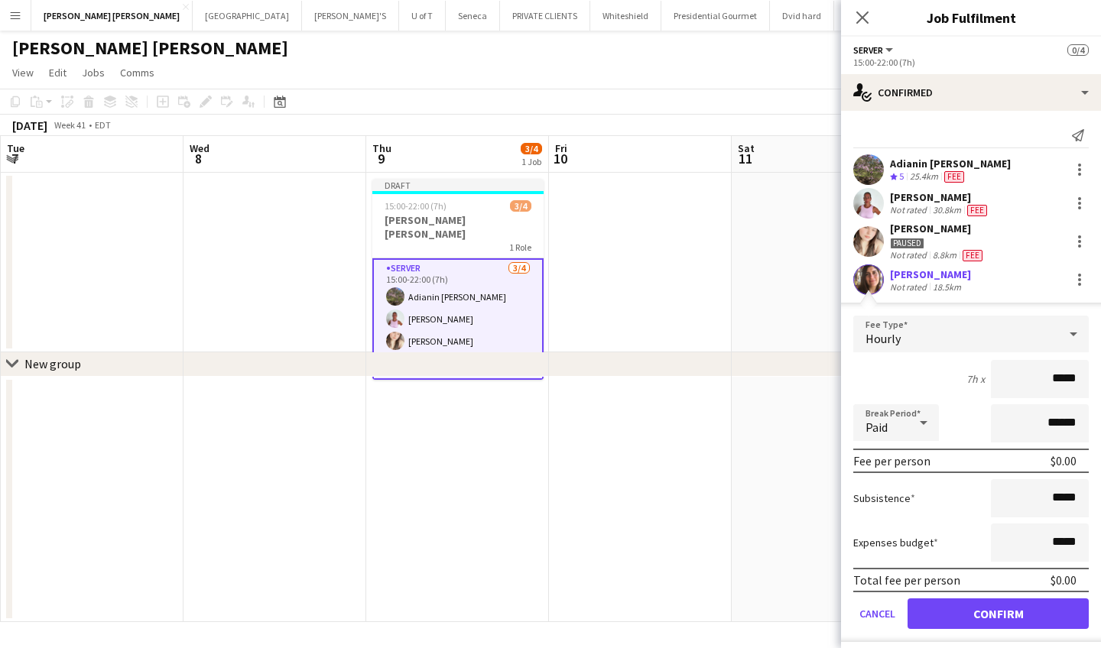
click at [1055, 381] on input "*****" at bounding box center [1039, 379] width 98 height 38
type input "******"
click at [984, 605] on button "Confirm" at bounding box center [997, 613] width 181 height 31
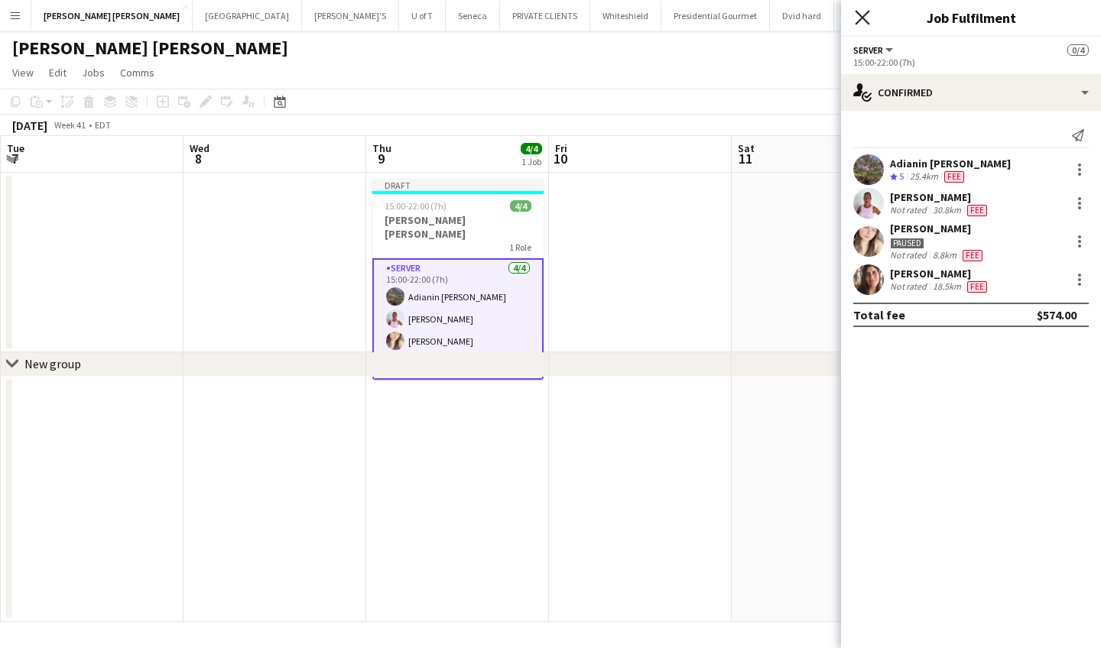
click at [860, 11] on icon "Close pop-in" at bounding box center [861, 17] width 15 height 15
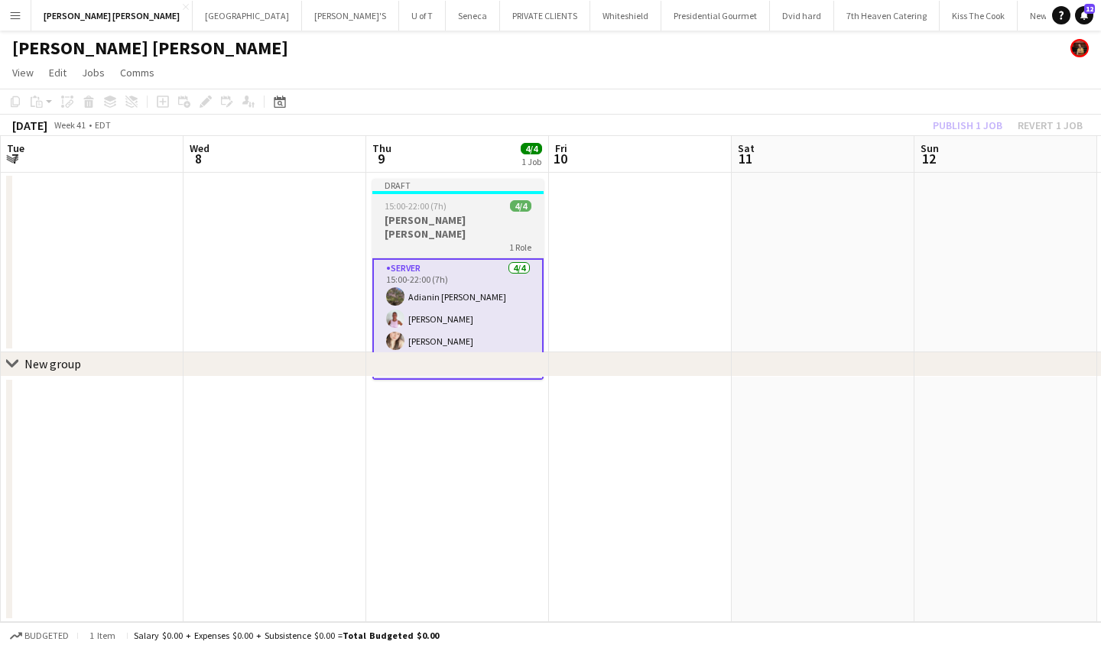
click at [482, 187] on div "Draft" at bounding box center [457, 185] width 171 height 12
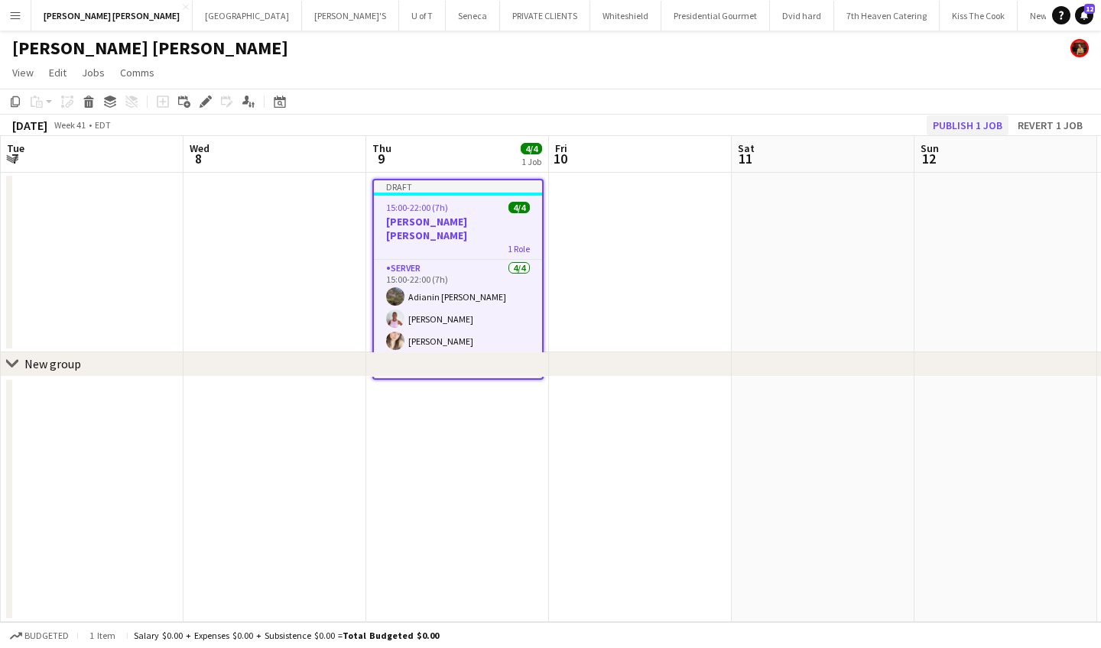
click at [981, 125] on button "Publish 1 job" at bounding box center [967, 125] width 82 height 20
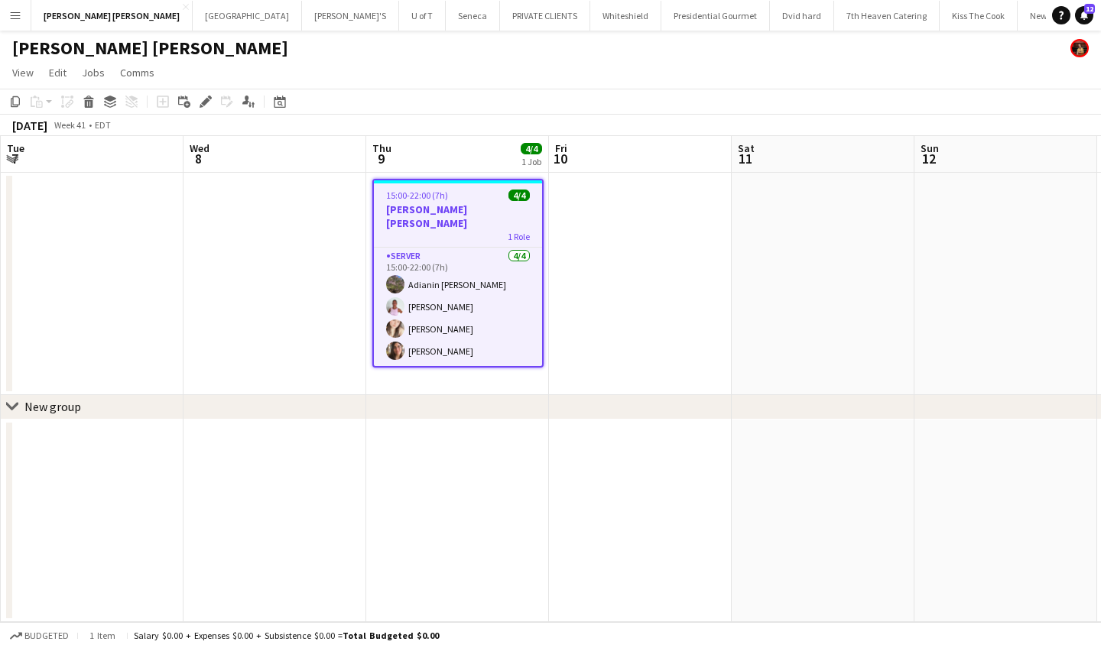
click at [439, 230] on div "1 Role" at bounding box center [458, 236] width 168 height 12
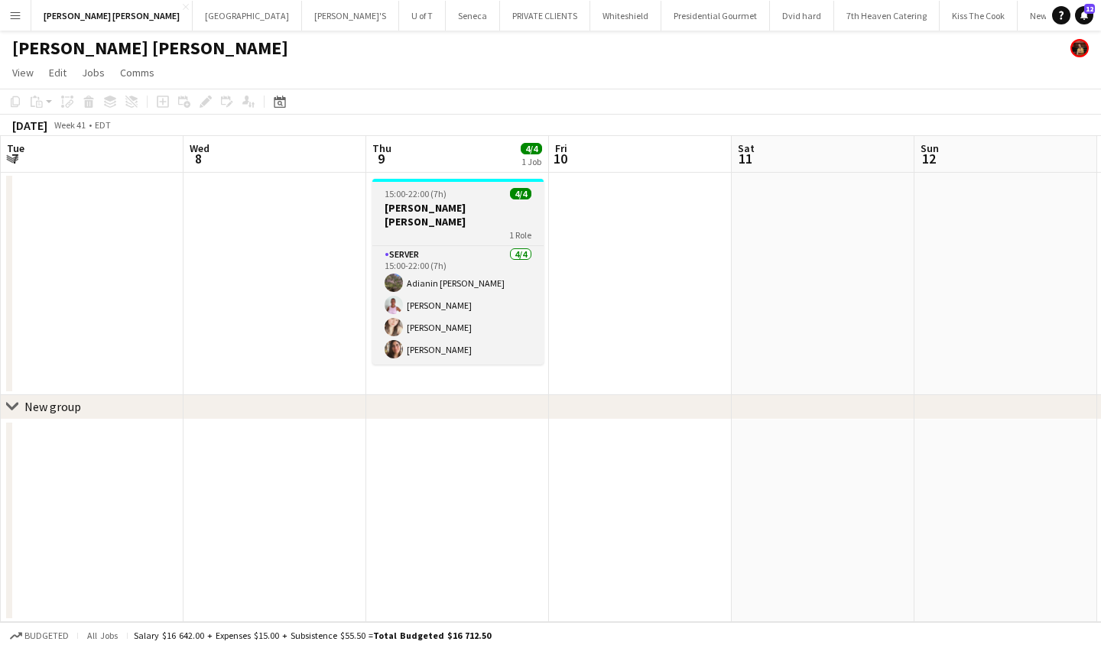
click at [439, 229] on div "1 Role" at bounding box center [457, 235] width 171 height 12
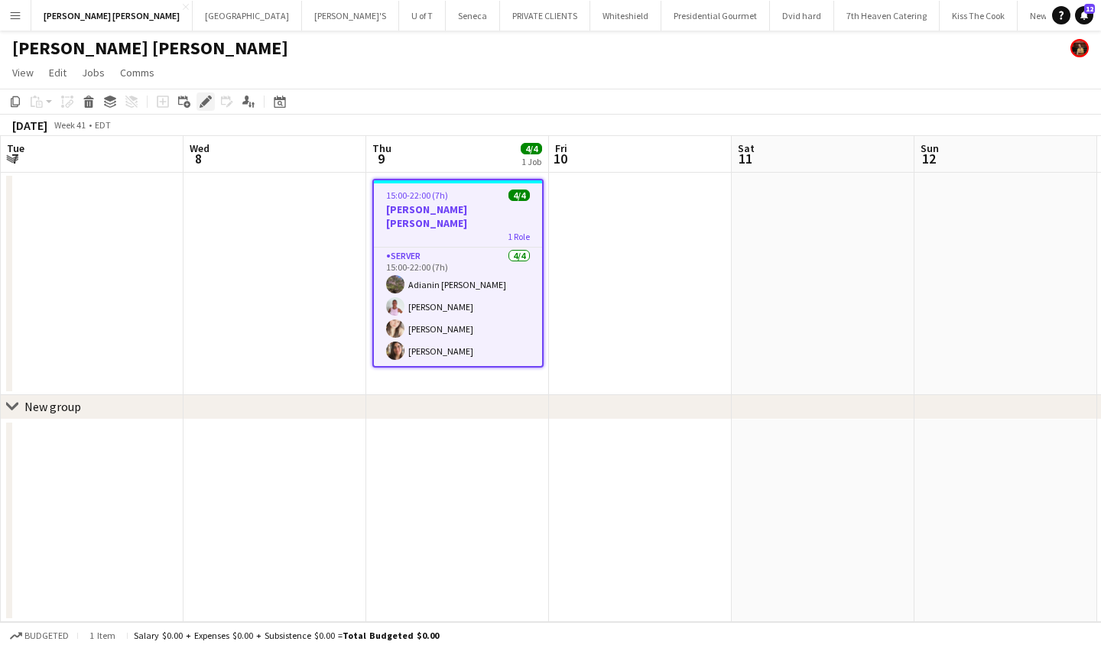
click at [197, 102] on div "Edit" at bounding box center [205, 101] width 18 height 18
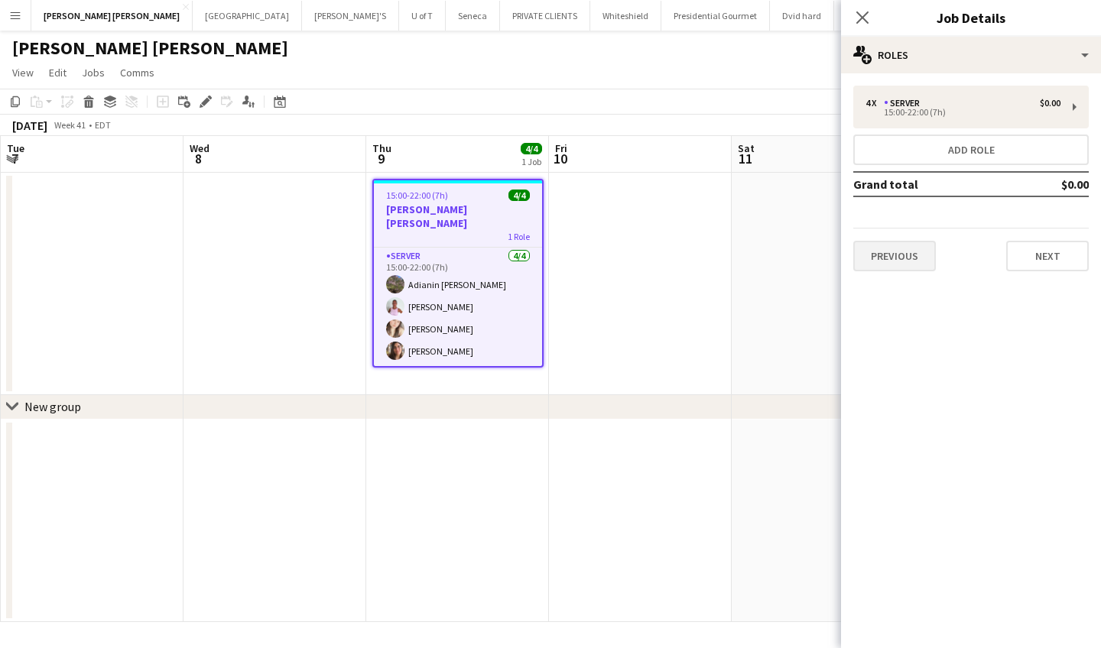
click at [882, 264] on button "Previous" at bounding box center [894, 256] width 83 height 31
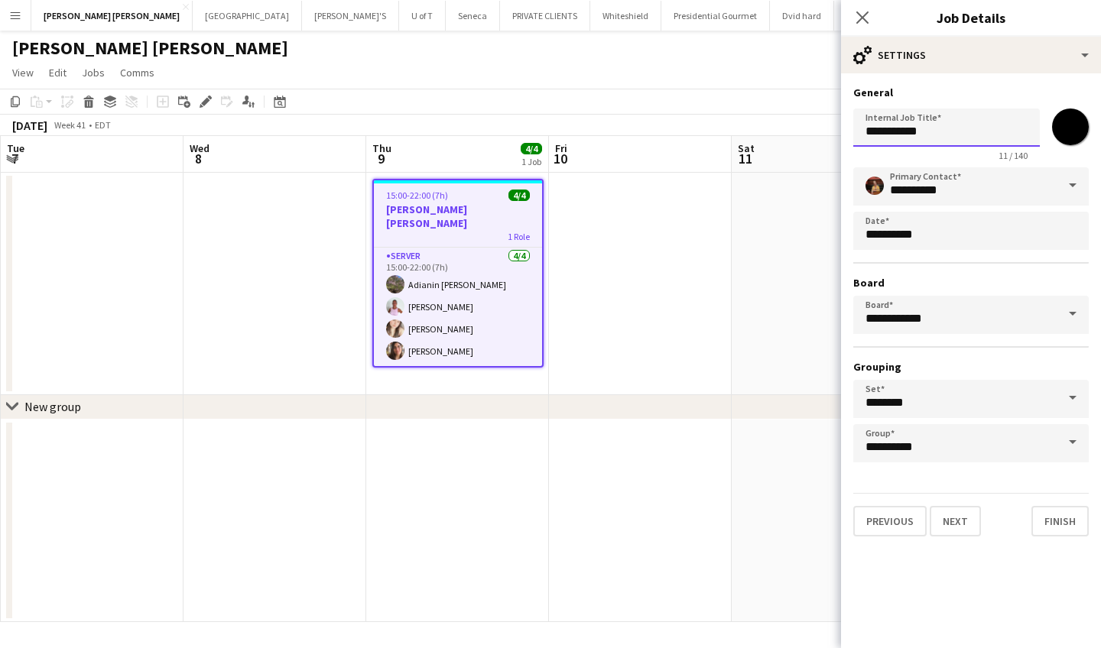
click at [962, 131] on input "**********" at bounding box center [946, 128] width 186 height 38
type input "**********"
click at [1062, 521] on button "Finish" at bounding box center [1059, 521] width 57 height 31
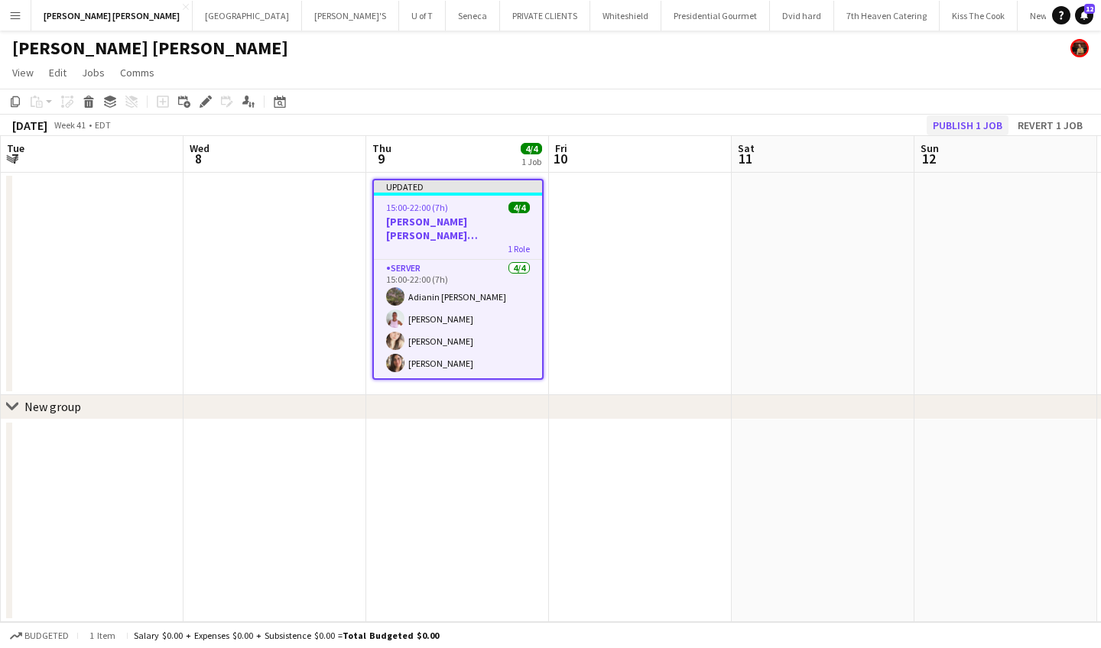
click at [974, 125] on button "Publish 1 job" at bounding box center [967, 125] width 82 height 20
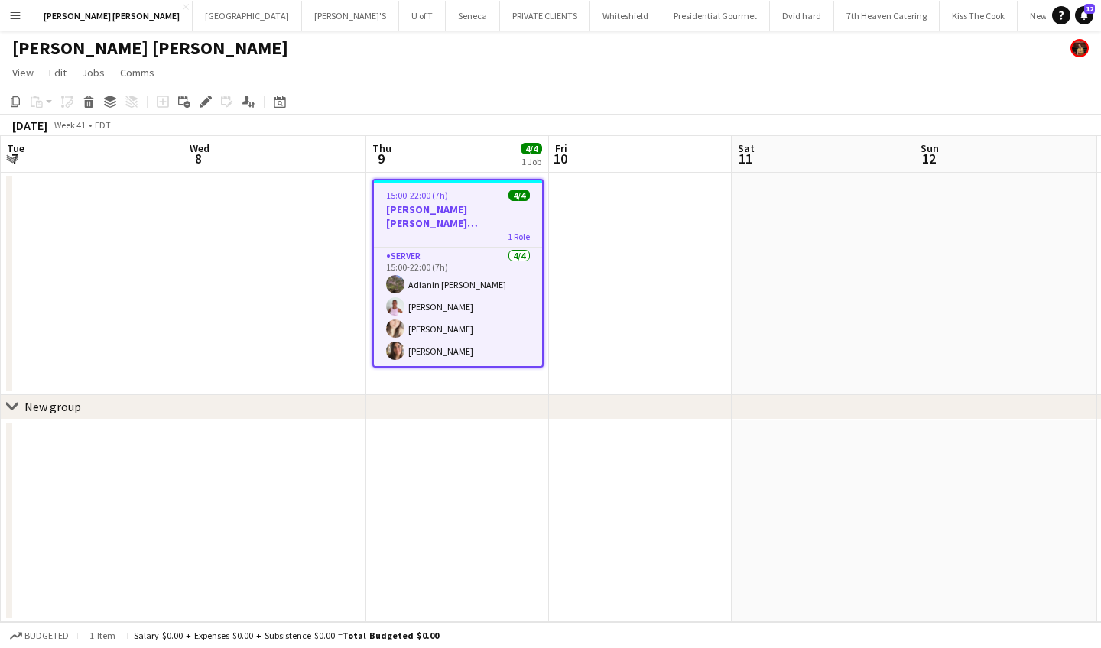
click at [21, 18] on button "Menu" at bounding box center [15, 15] width 31 height 31
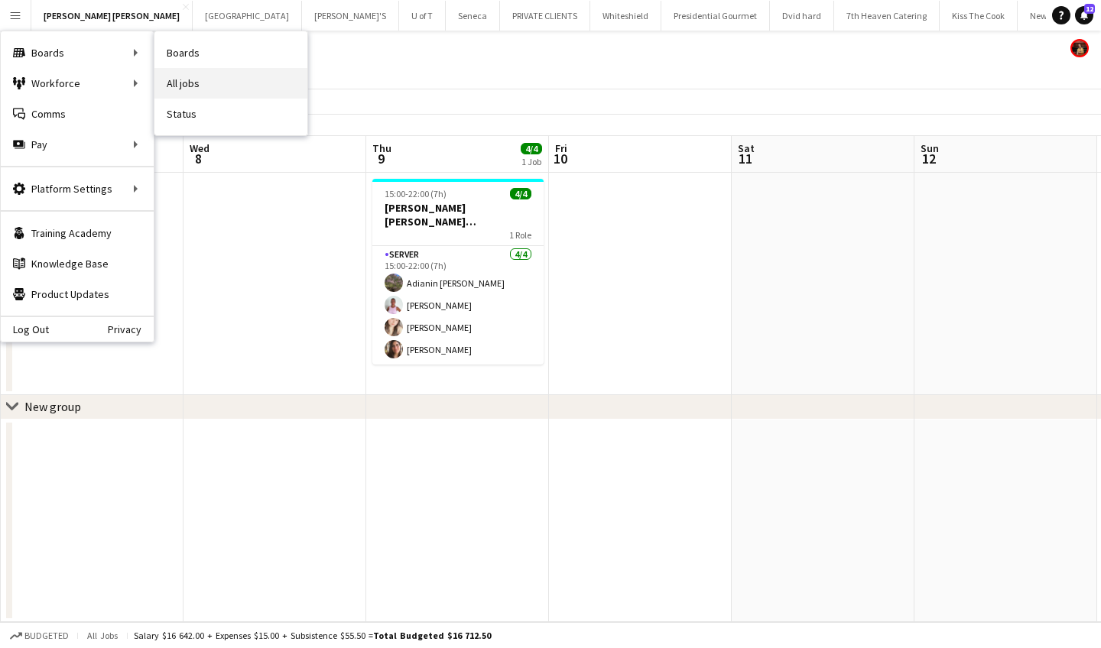
click at [230, 78] on link "All jobs" at bounding box center [230, 83] width 153 height 31
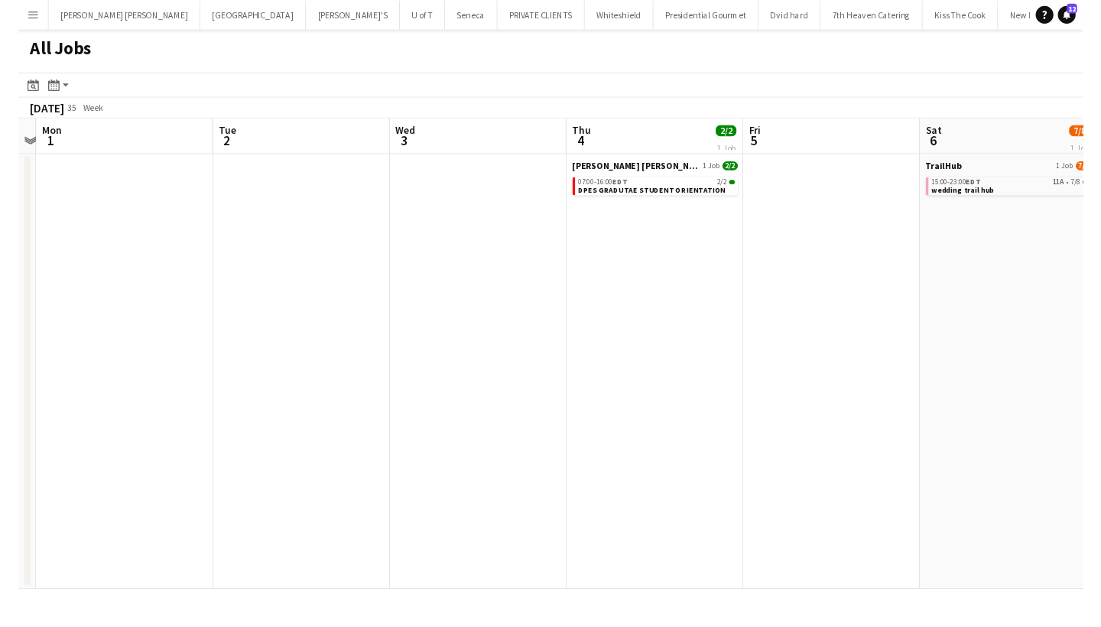
scroll to position [0, 742]
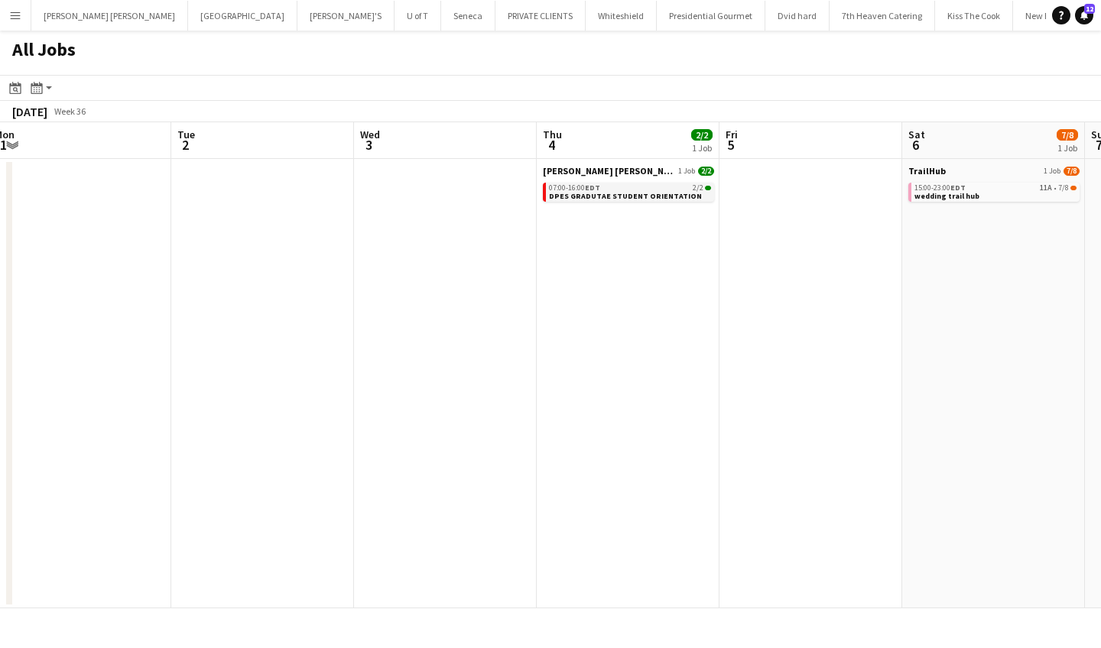
click at [601, 192] on span "DPES GRADUTAE STUDENT ORIENTATION" at bounding box center [625, 196] width 153 height 10
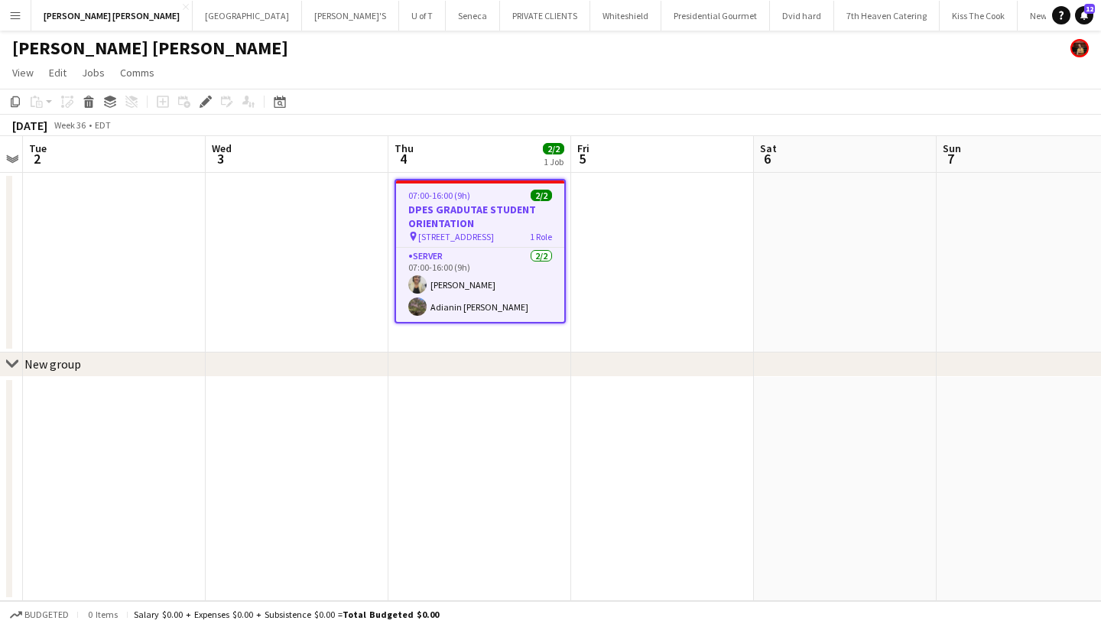
click at [474, 193] on div "07:00-16:00 (9h) 2/2" at bounding box center [480, 195] width 168 height 11
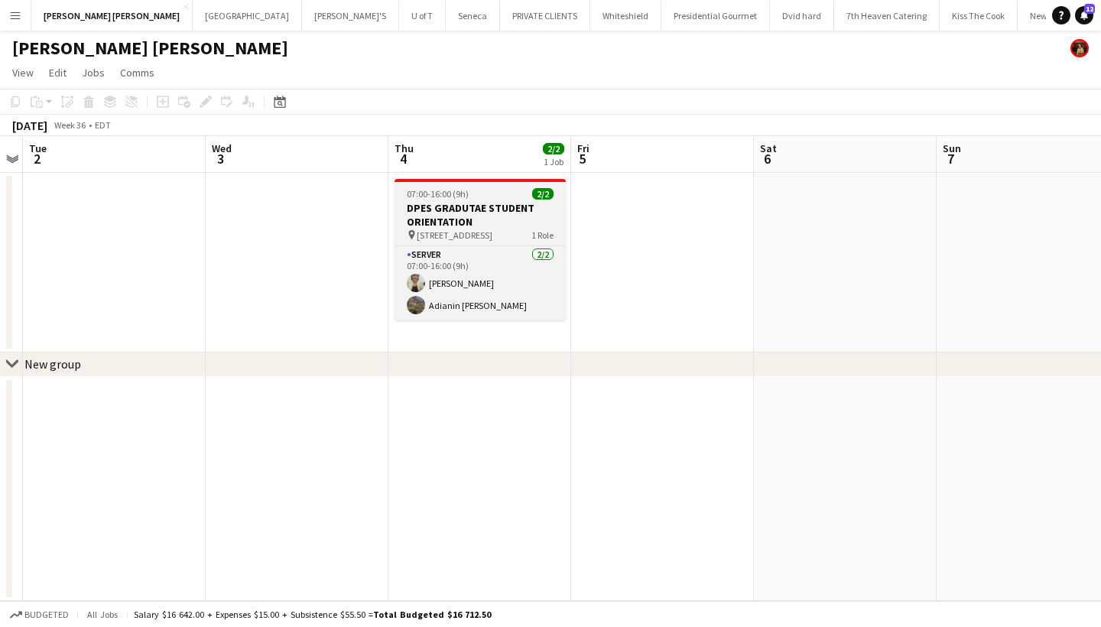
click at [474, 193] on div "07:00-16:00 (9h) 2/2" at bounding box center [479, 193] width 171 height 11
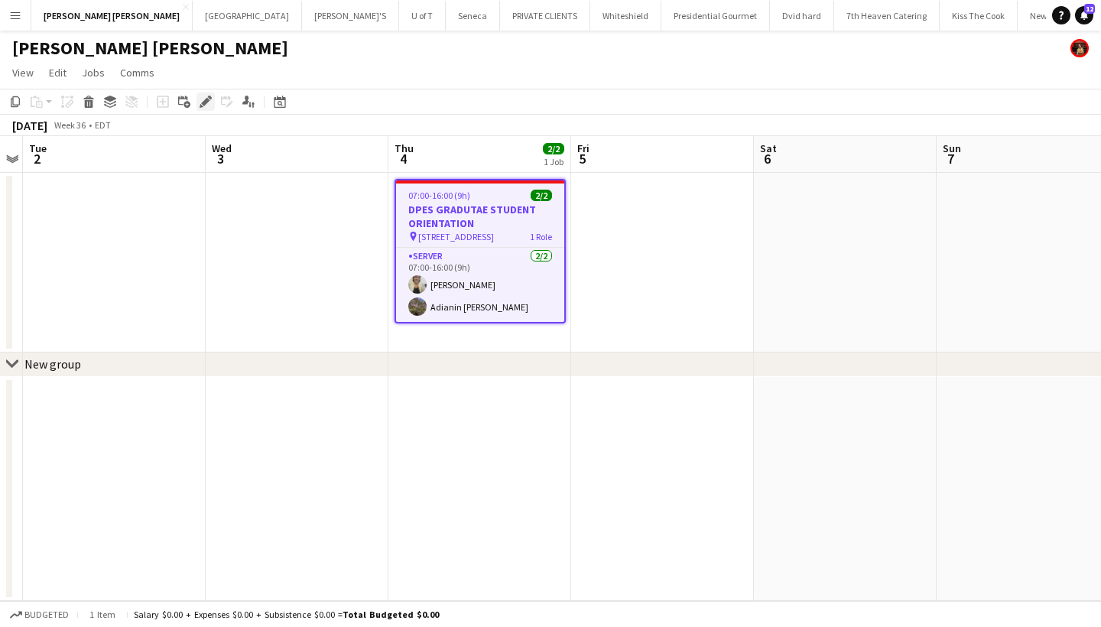
click at [209, 103] on icon "Edit" at bounding box center [205, 102] width 12 height 12
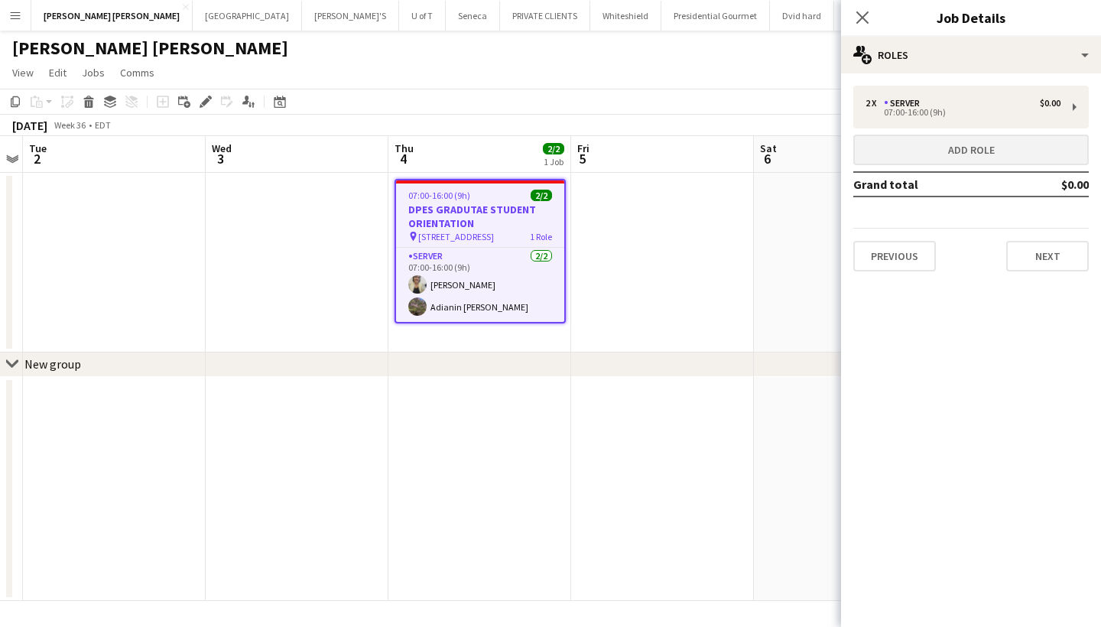
click at [983, 156] on button "Add role" at bounding box center [970, 150] width 235 height 31
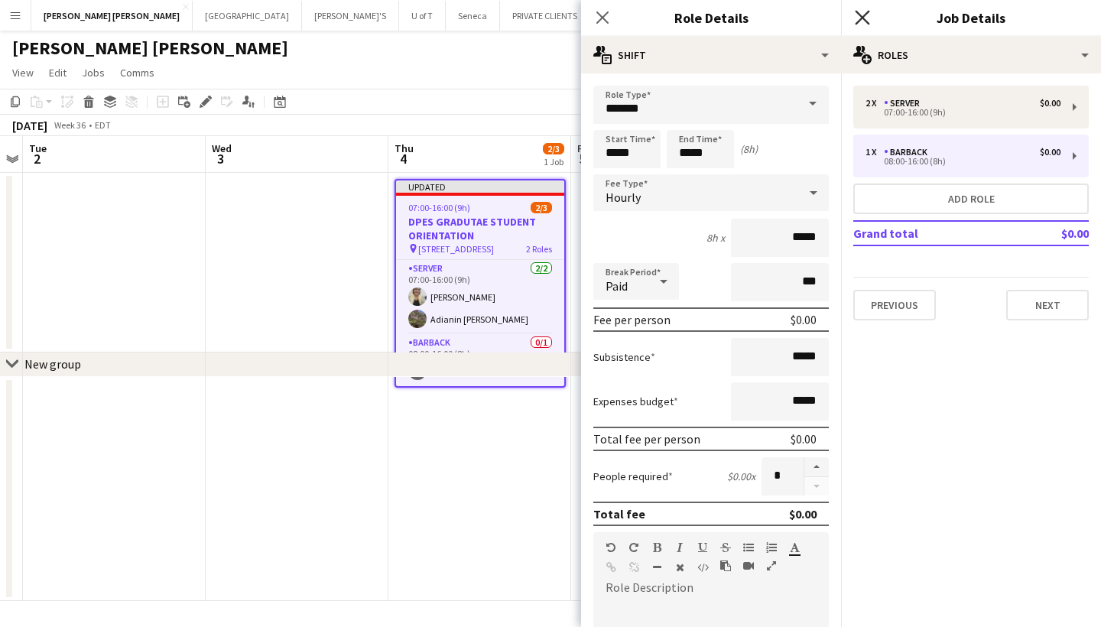
click at [859, 17] on icon "Close pop-in" at bounding box center [861, 17] width 15 height 15
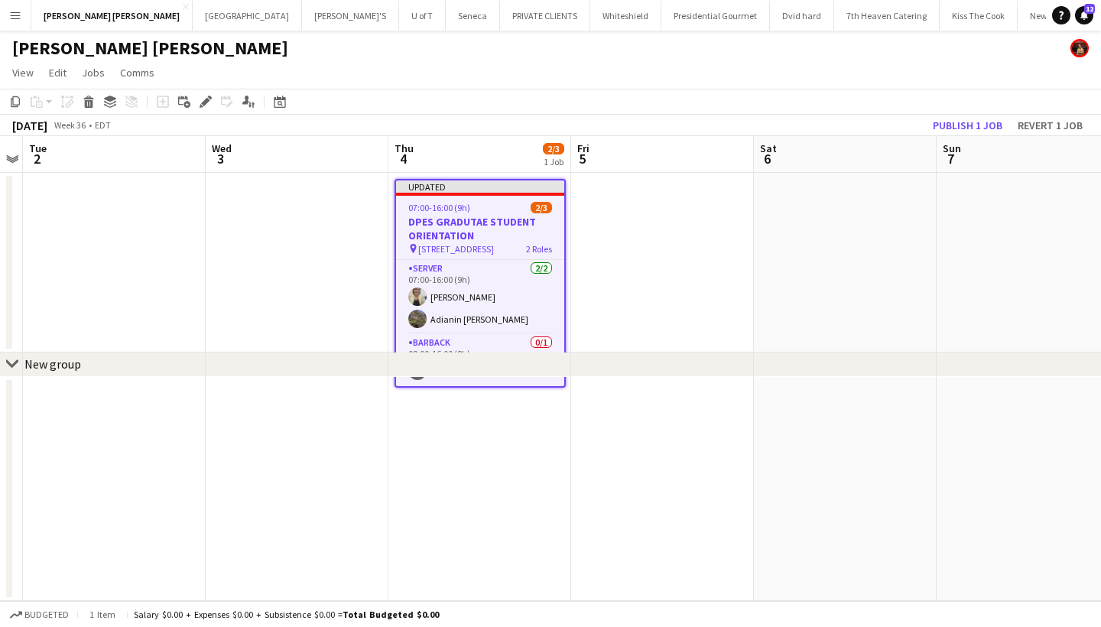
click at [498, 201] on app-job-card "Updated 07:00-16:00 (9h) 2/3 DPES GRADUTAE STUDENT ORIENTATION pin [STREET_ADDR…" at bounding box center [479, 283] width 171 height 209
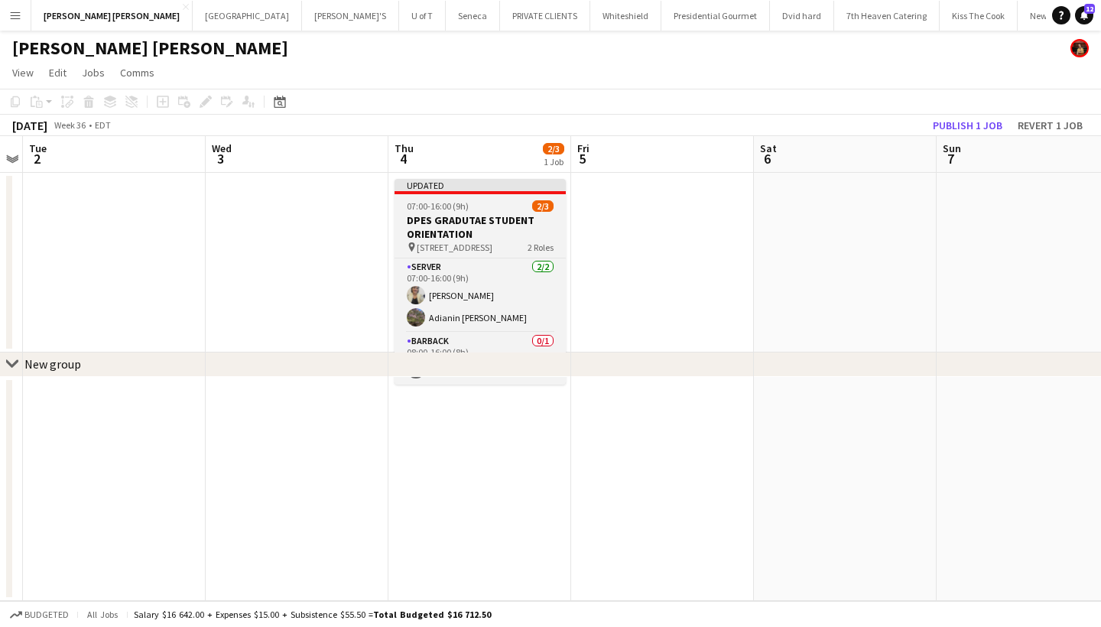
click at [498, 201] on div "07:00-16:00 (9h) 2/3" at bounding box center [479, 205] width 171 height 11
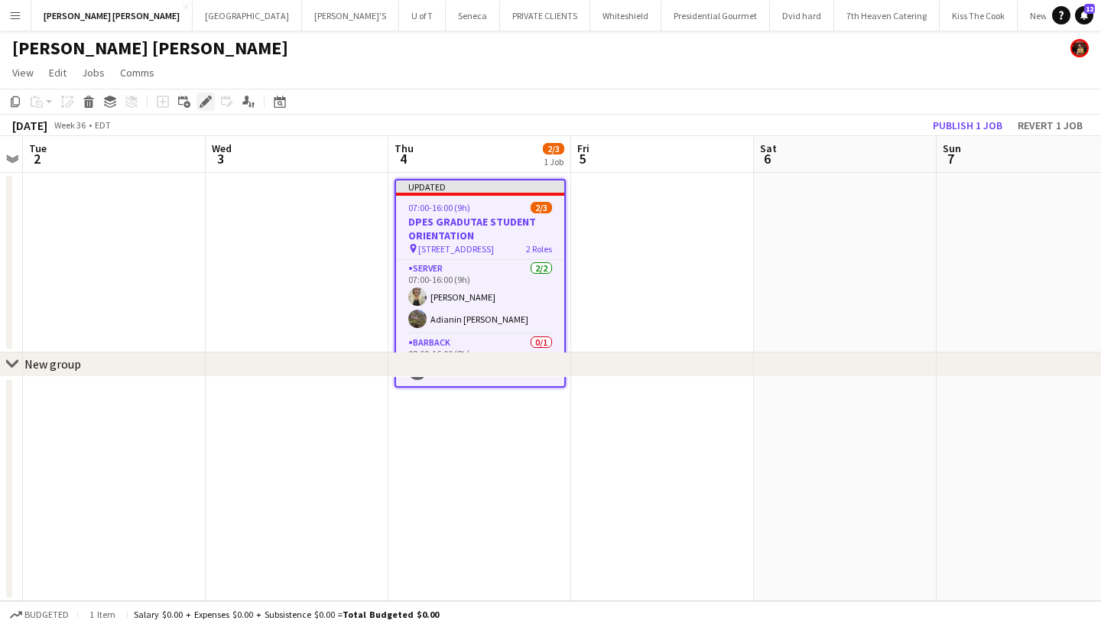
click at [208, 97] on icon at bounding box center [210, 98] width 4 height 4
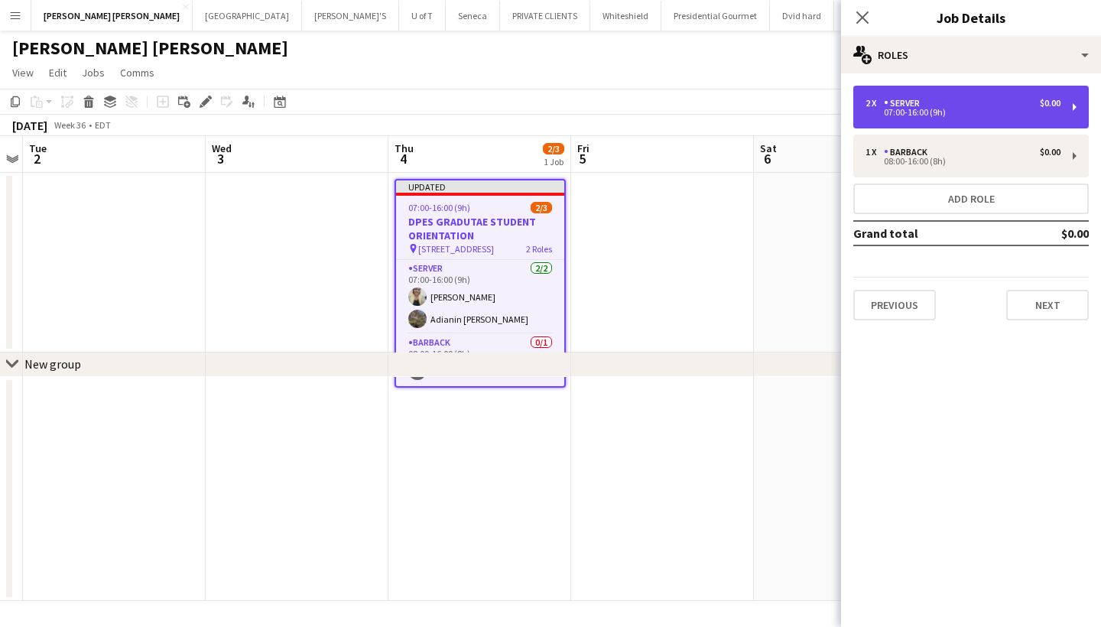
click at [942, 101] on div "2 x SERVER $0.00" at bounding box center [962, 103] width 195 height 11
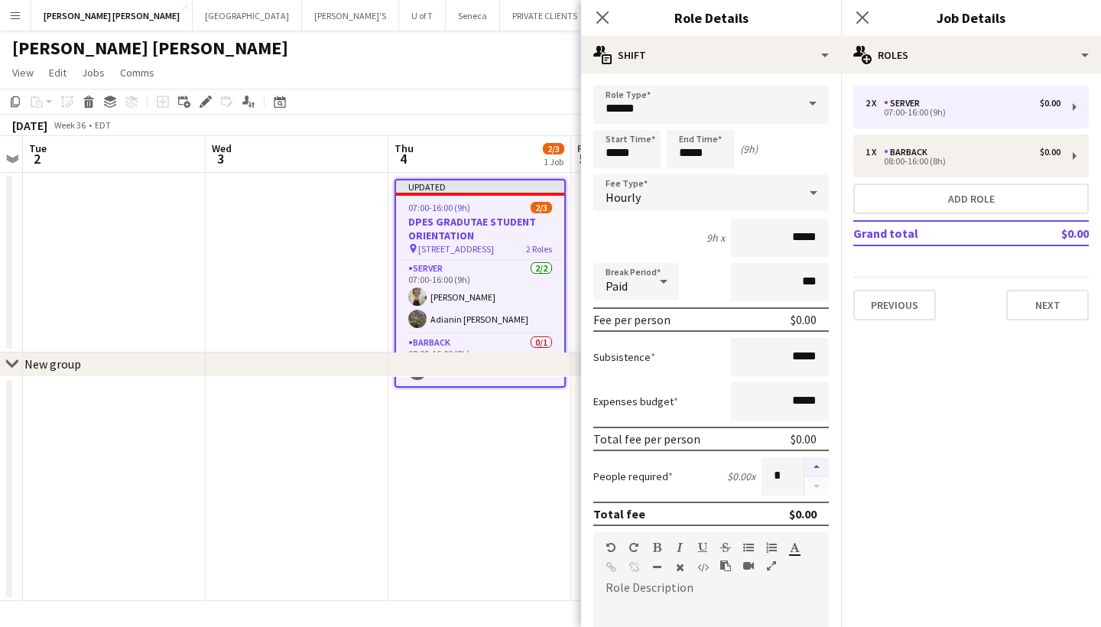
click at [815, 471] on button "button" at bounding box center [816, 467] width 24 height 20
type input "*"
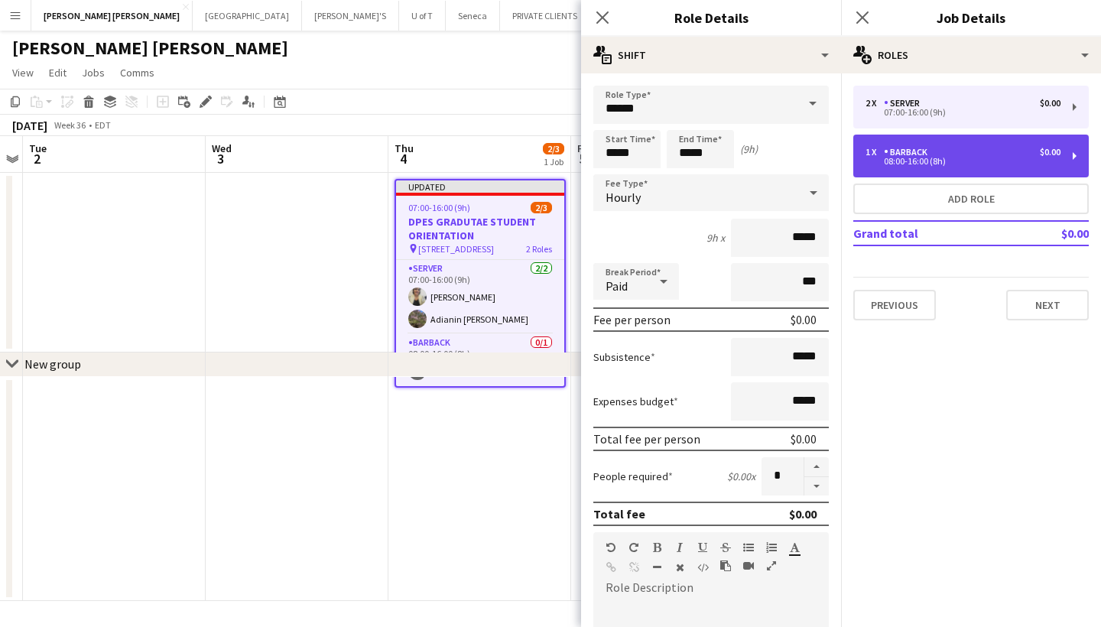
click at [883, 148] on div "BARBACK" at bounding box center [908, 152] width 50 height 11
type input "*******"
type input "*****"
type input "*"
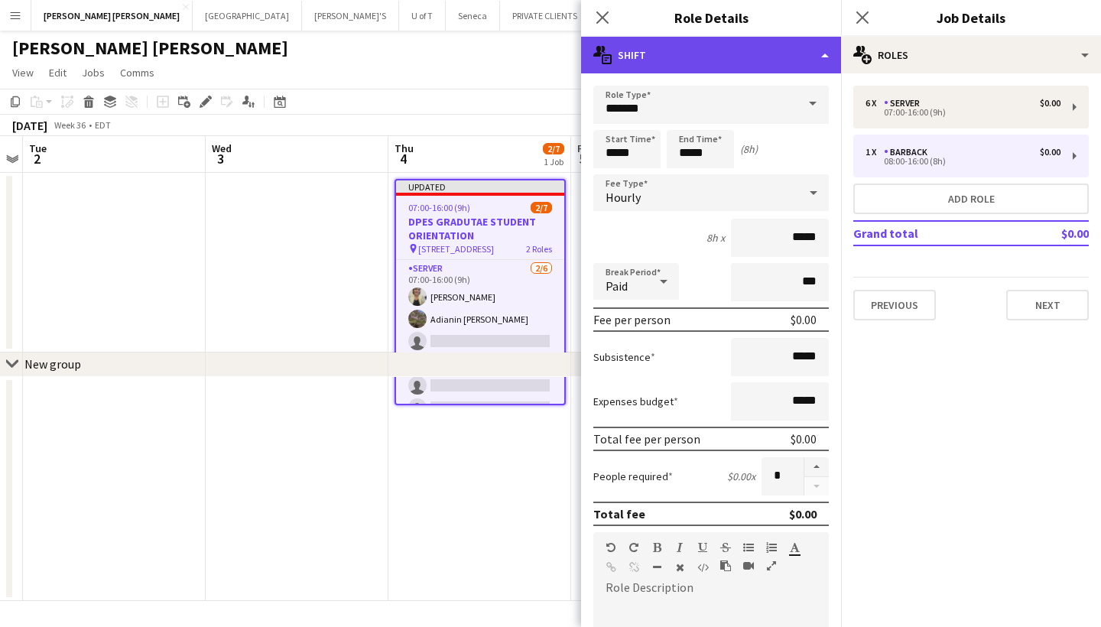
click at [602, 47] on icon at bounding box center [603, 50] width 5 height 8
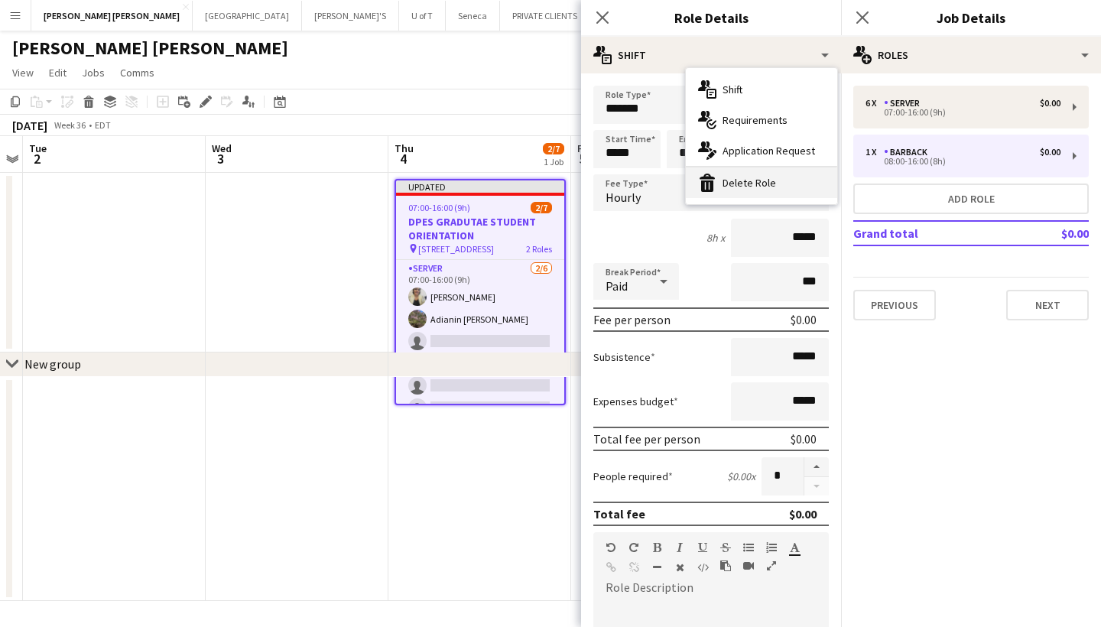
click at [710, 187] on icon at bounding box center [707, 185] width 12 height 11
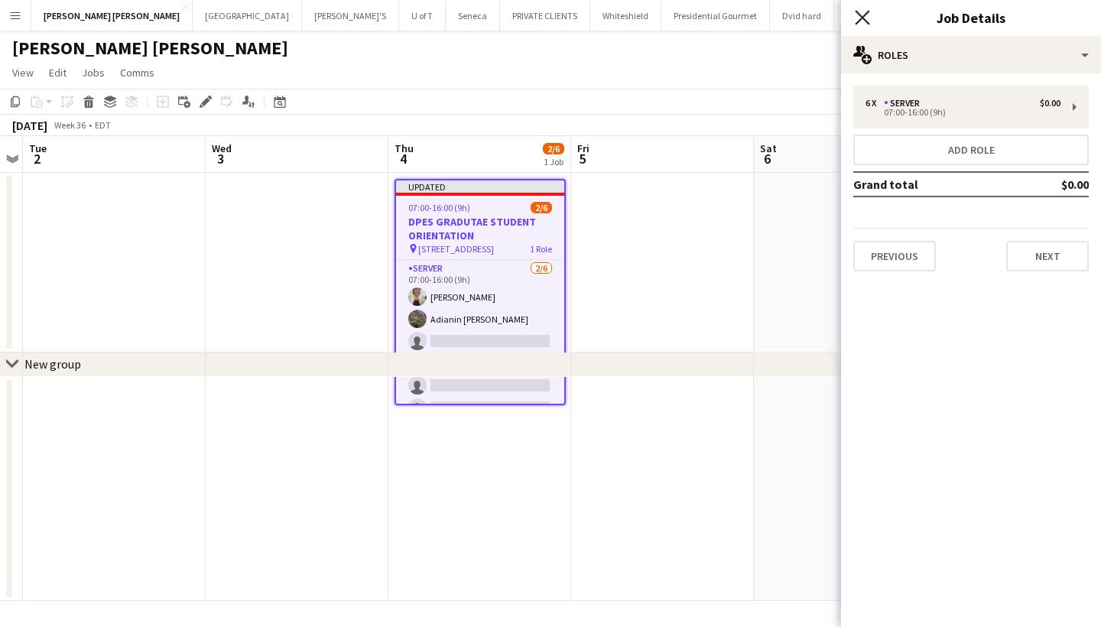
click at [864, 13] on icon "Close pop-in" at bounding box center [861, 17] width 15 height 15
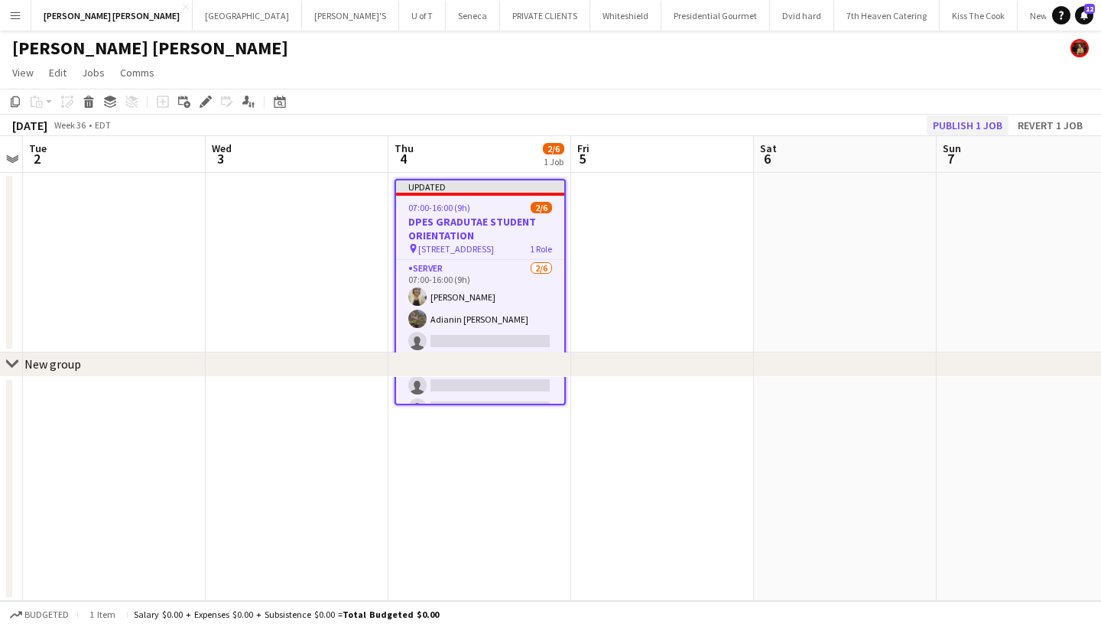
click at [998, 125] on button "Publish 1 job" at bounding box center [967, 125] width 82 height 20
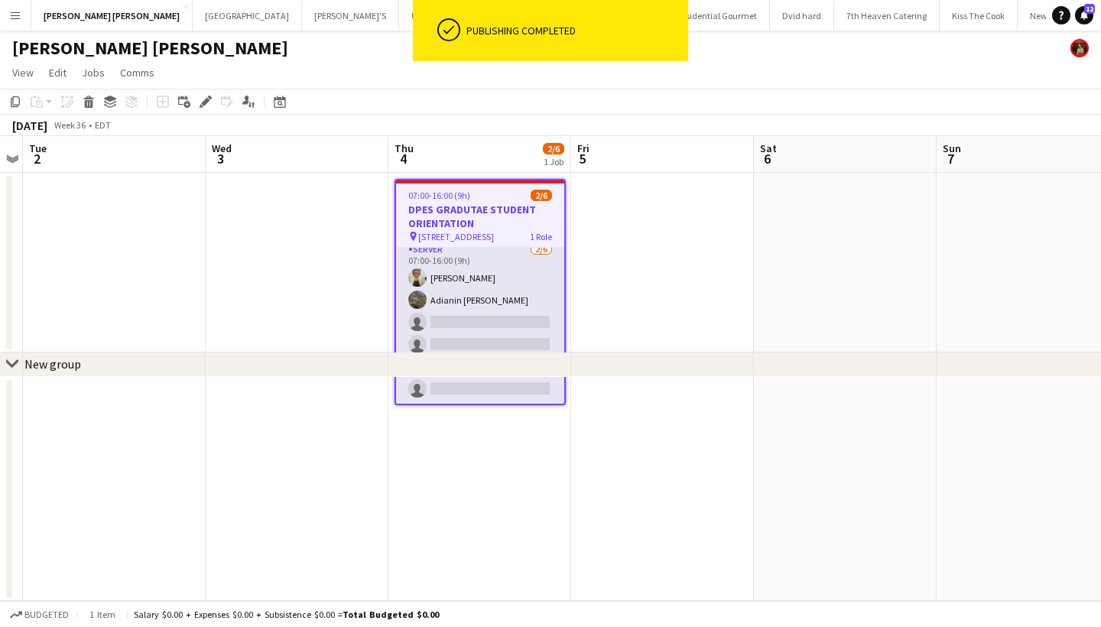
scroll to position [7, 0]
click at [467, 323] on app-card-role "SERVER 2/6 07:00-16:00 (9h) Maira Garcia Adianin Leon single-neutral-actions si…" at bounding box center [480, 322] width 168 height 163
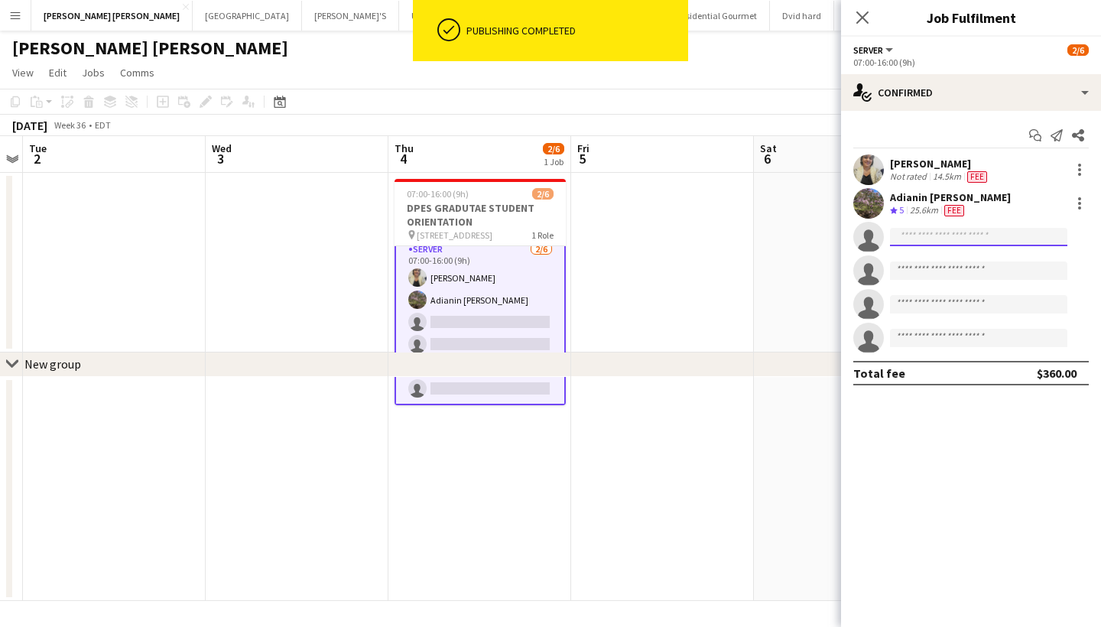
click at [1002, 235] on input at bounding box center [978, 237] width 177 height 18
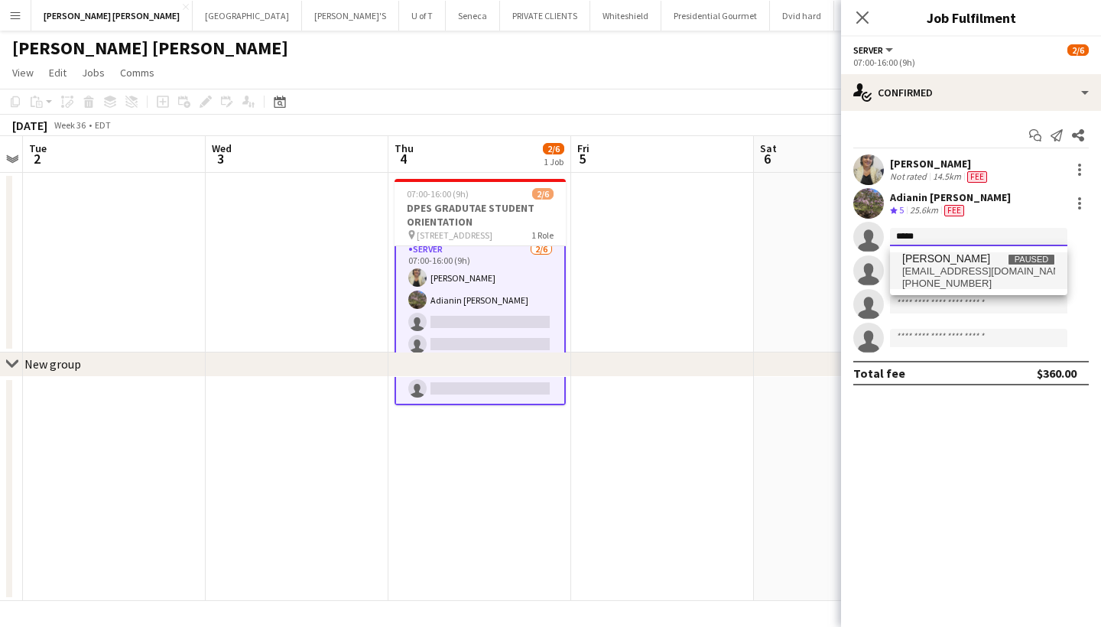
type input "*****"
click at [964, 273] on span "garciadayanis141@gmail.com" at bounding box center [978, 271] width 153 height 12
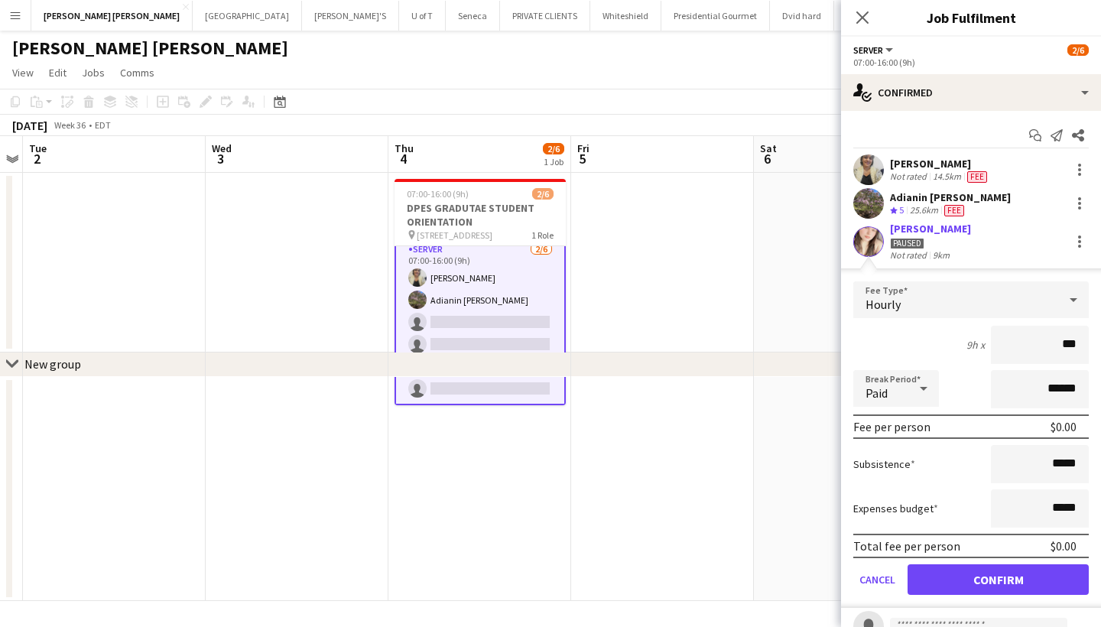
type input "**"
type input "***"
click at [952, 582] on button "Confirm" at bounding box center [997, 579] width 181 height 31
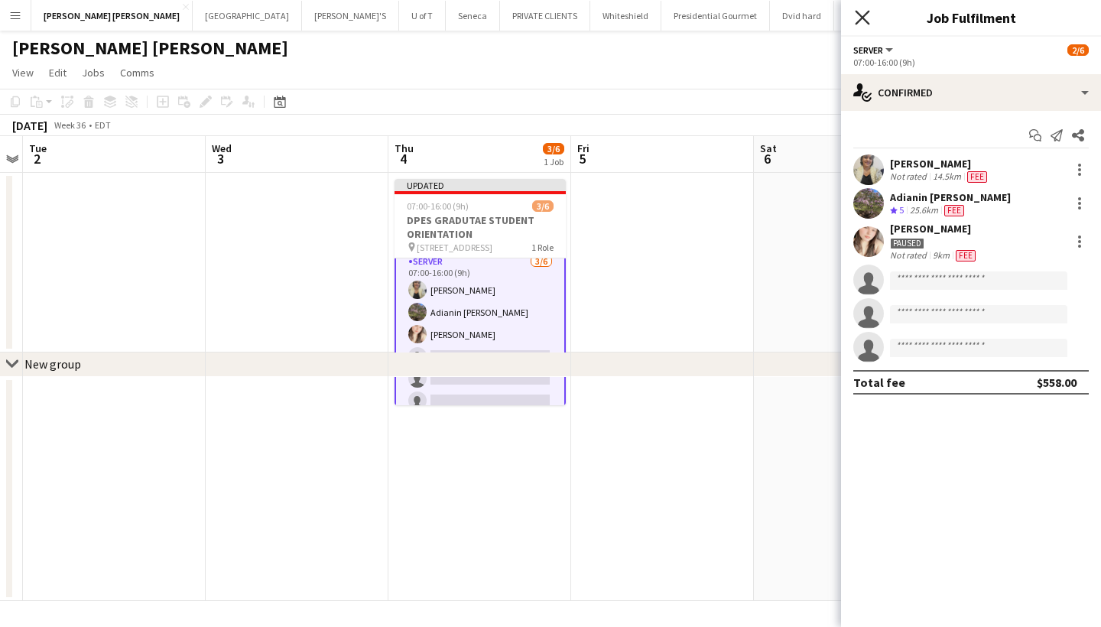
click at [863, 15] on icon "Close pop-in" at bounding box center [861, 17] width 15 height 15
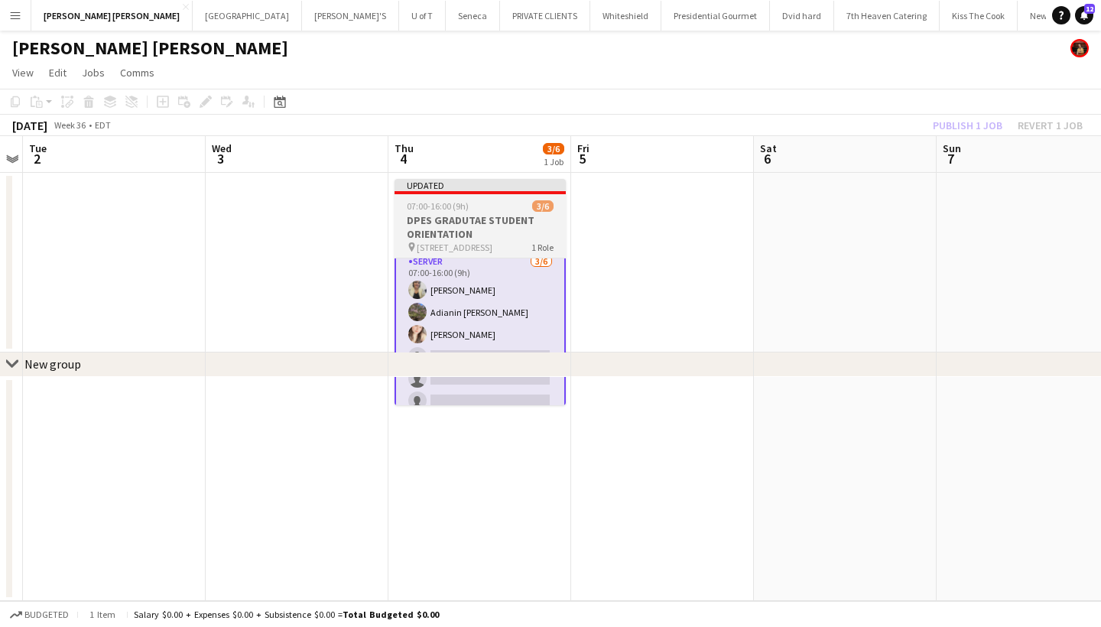
click at [456, 231] on h3 "DPES GRADUTAE STUDENT ORIENTATION" at bounding box center [479, 227] width 171 height 28
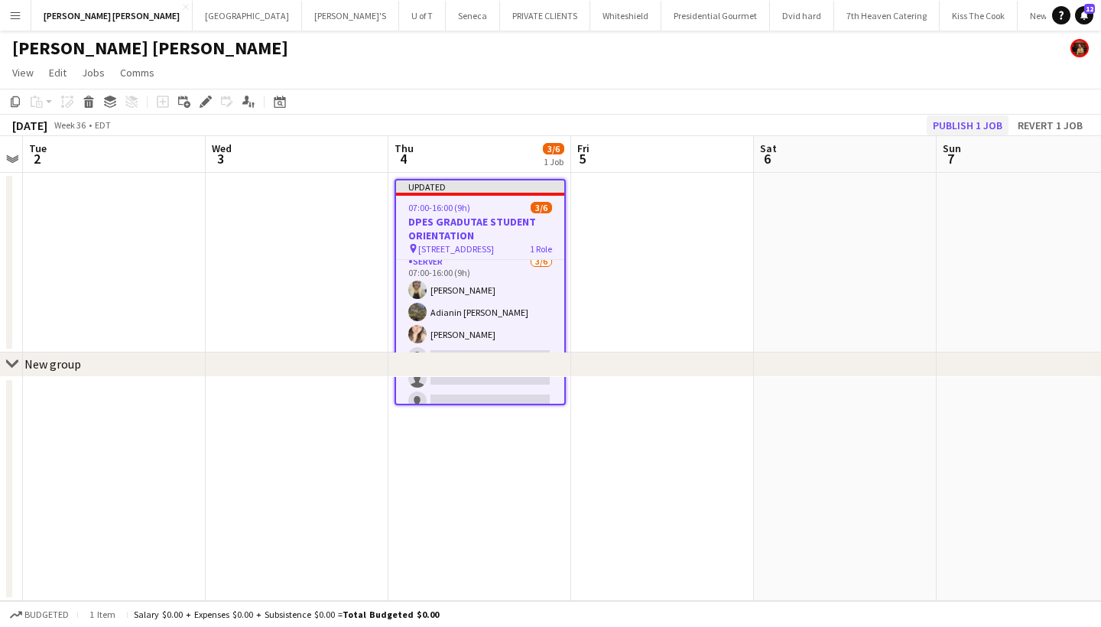
click at [953, 123] on button "Publish 1 job" at bounding box center [967, 125] width 82 height 20
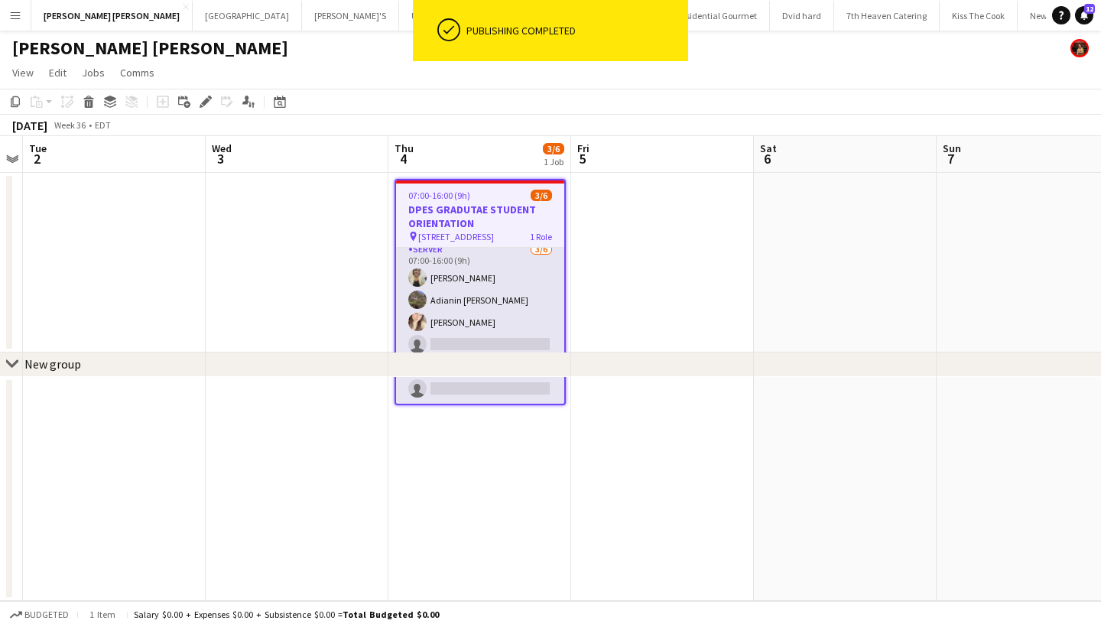
scroll to position [0, 0]
click at [496, 350] on app-card-role "SERVER 3/6 07:00-16:00 (9h) Maira Garcia Adianin Leon Dayanis Garcia Aguiar sin…" at bounding box center [480, 322] width 168 height 163
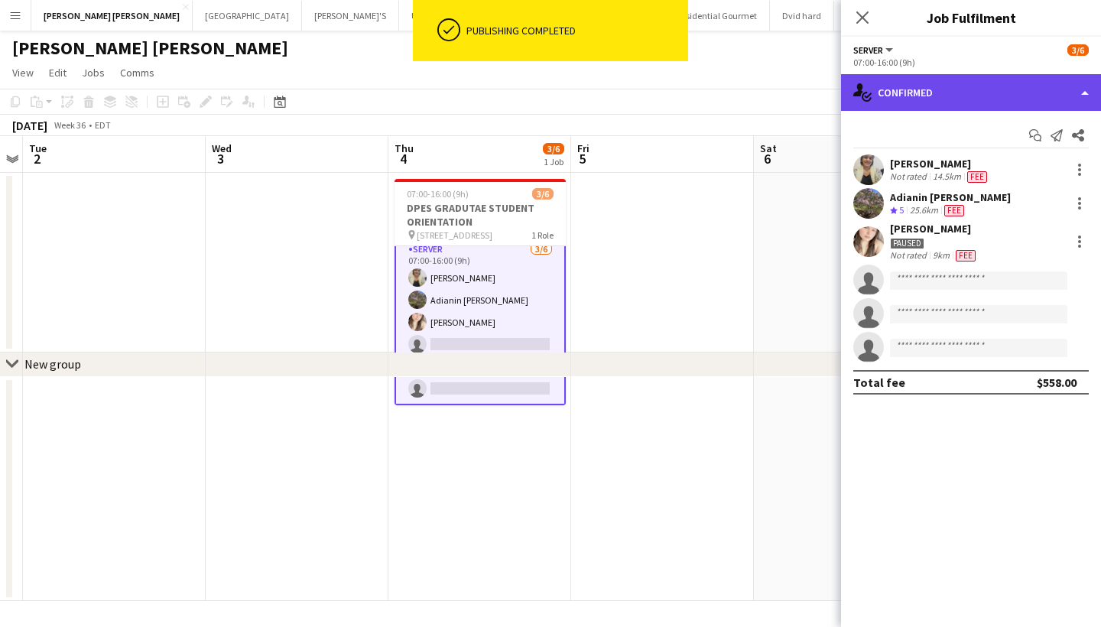
click at [981, 86] on div "single-neutral-actions-check-2 Confirmed" at bounding box center [971, 92] width 260 height 37
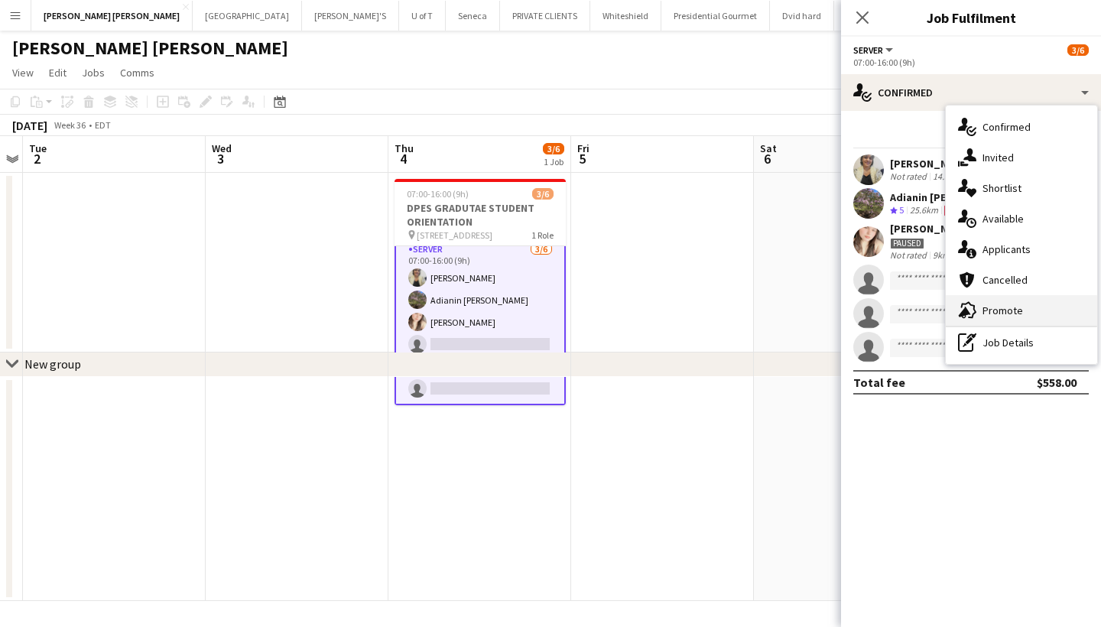
click at [1023, 305] on div "advertising-megaphone Promote" at bounding box center [1020, 310] width 151 height 31
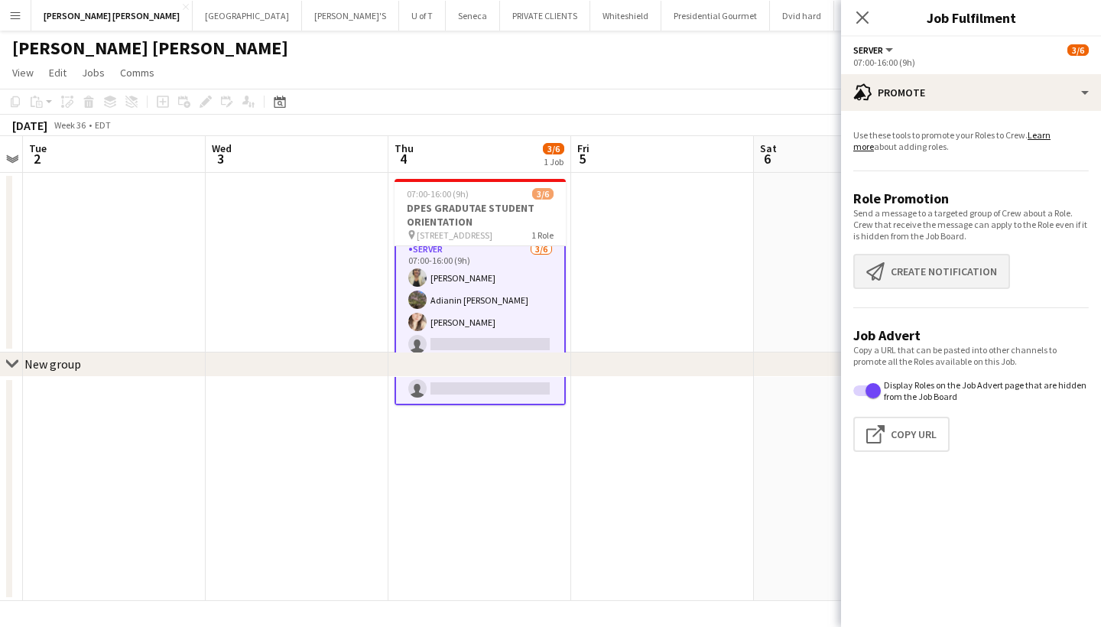
click at [974, 274] on button "Create notification Create notification" at bounding box center [931, 271] width 157 height 35
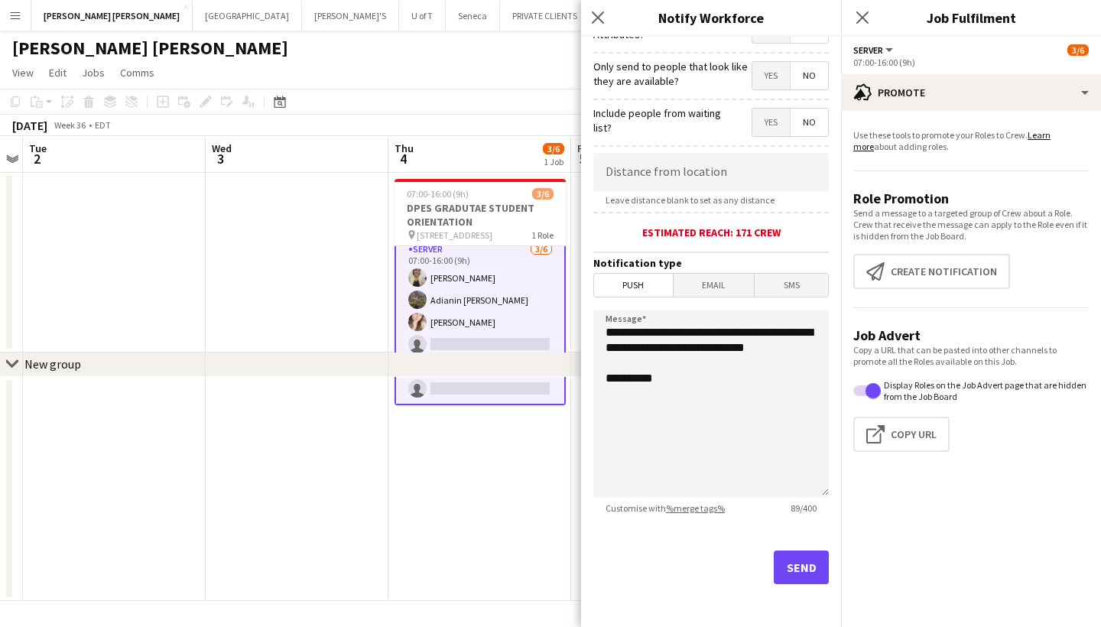
scroll to position [215, 0]
click at [796, 571] on button "Send" at bounding box center [800, 567] width 55 height 34
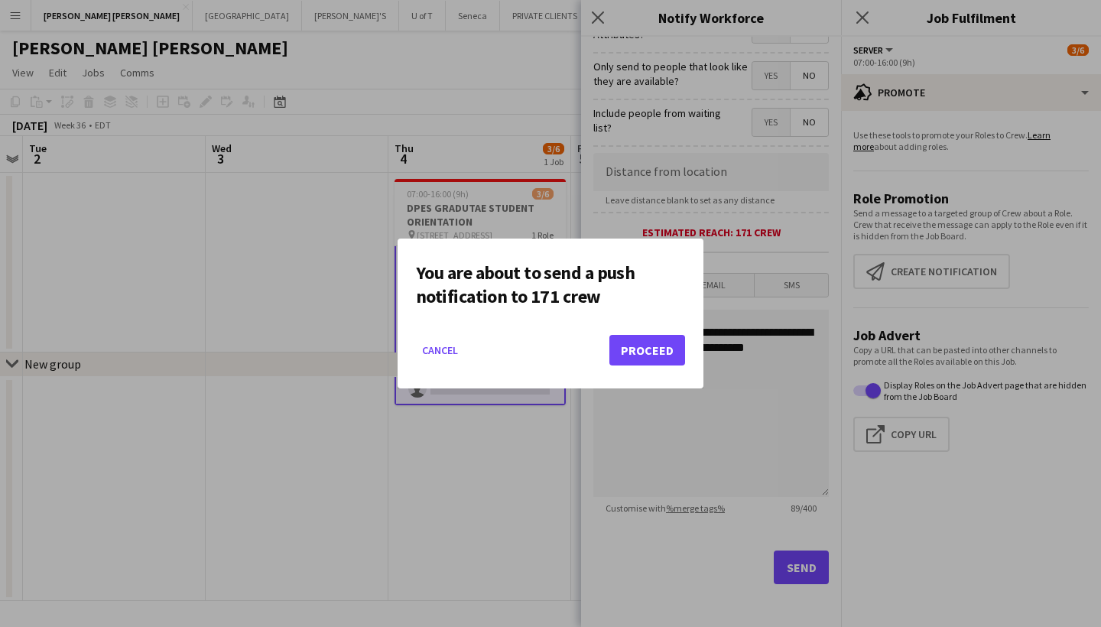
click at [644, 339] on button "Proceed" at bounding box center [647, 350] width 76 height 31
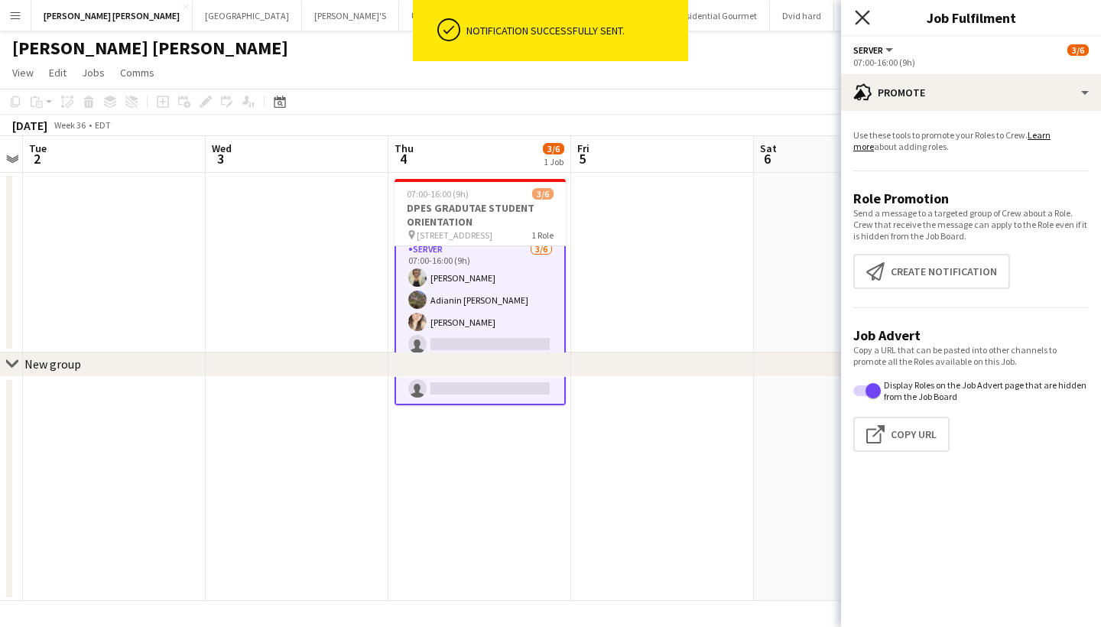
click at [860, 14] on icon "Close pop-in" at bounding box center [861, 17] width 15 height 15
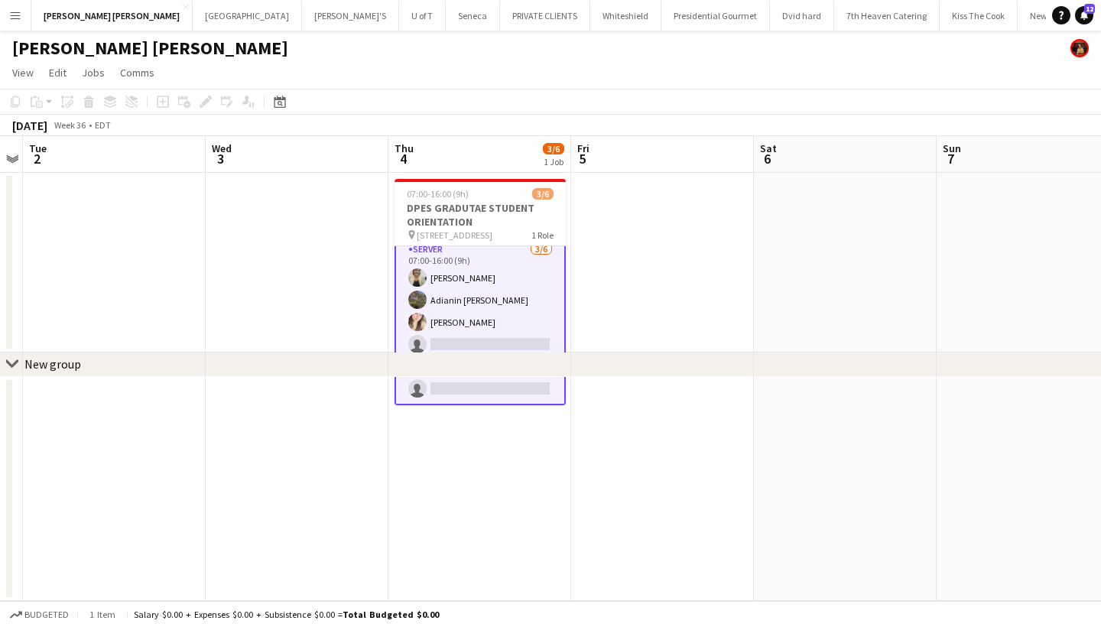
click at [4, 5] on button "Menu" at bounding box center [15, 15] width 31 height 31
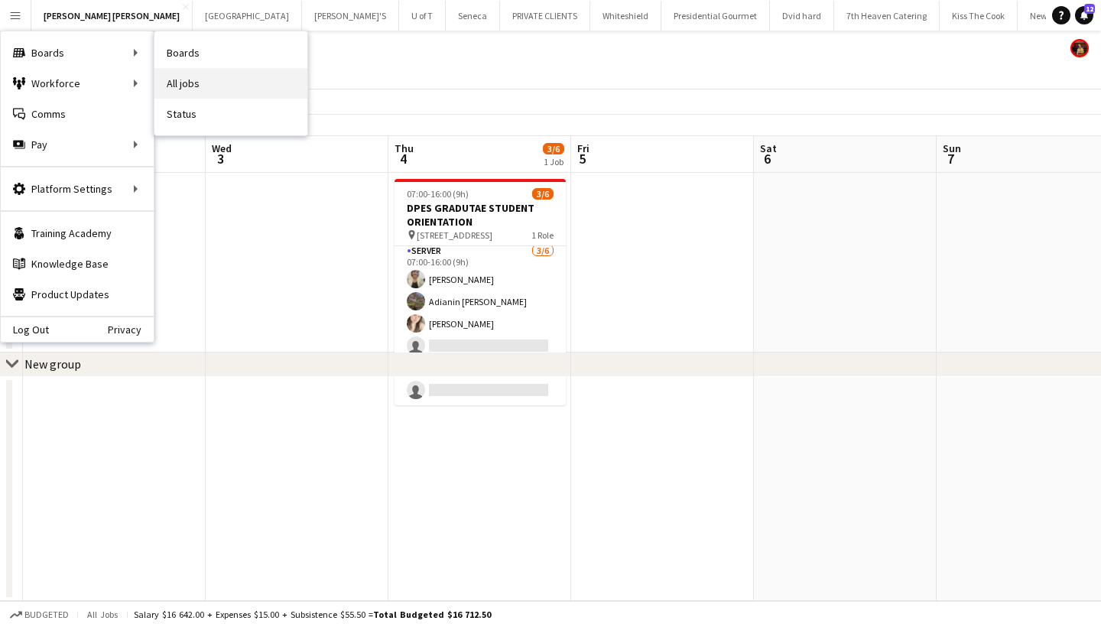
click at [212, 78] on link "All jobs" at bounding box center [230, 83] width 153 height 31
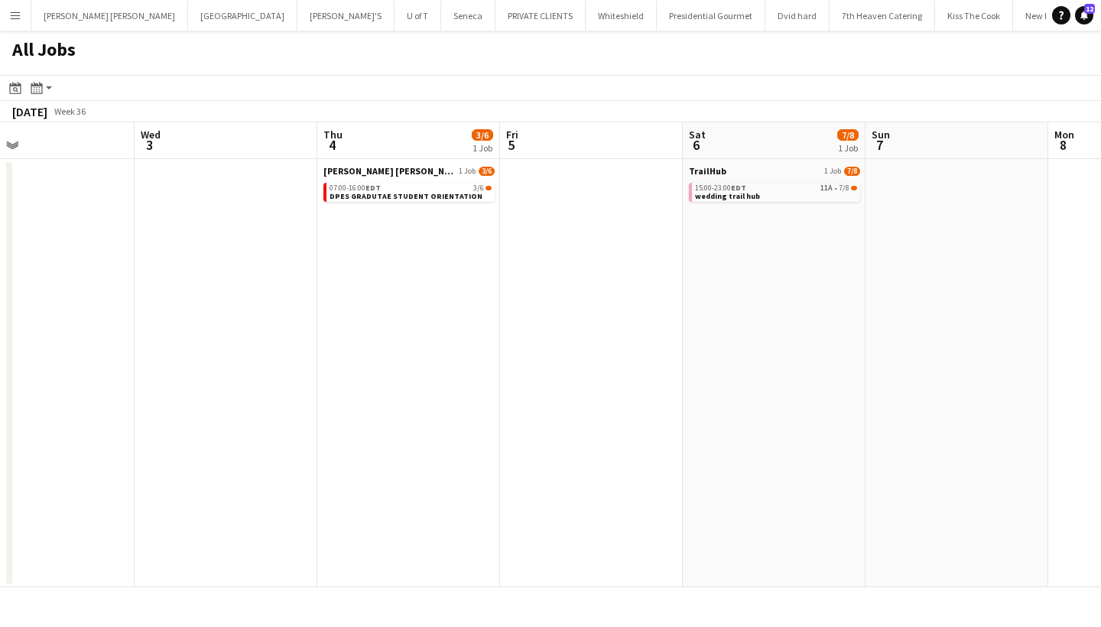
scroll to position [0, 598]
click at [767, 190] on div "15:00-23:00 EDT 11A • 7/8" at bounding box center [773, 188] width 162 height 8
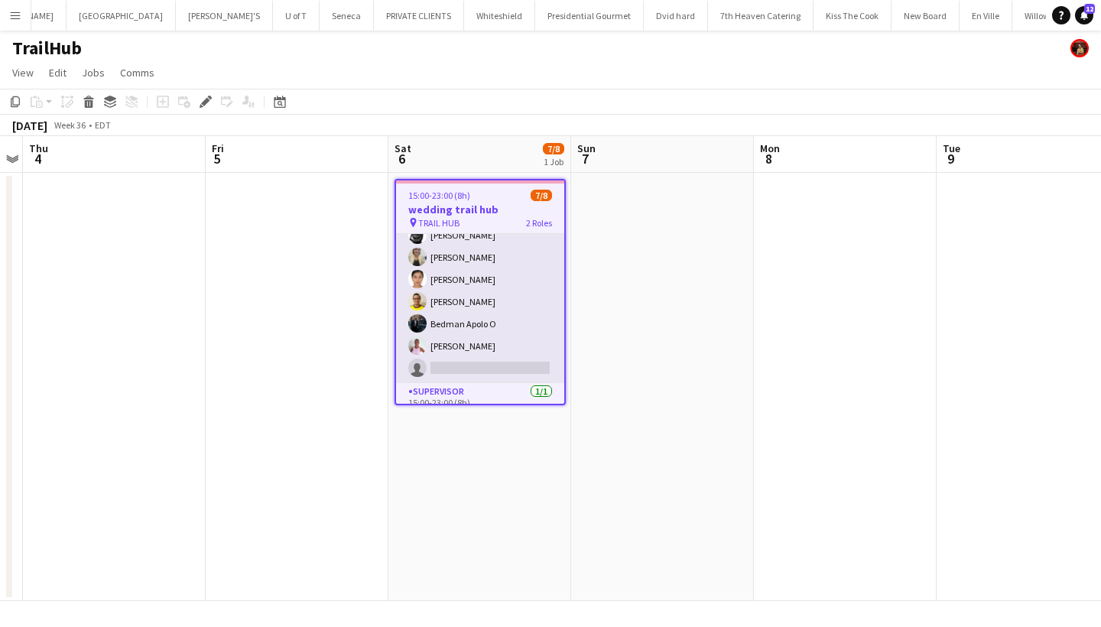
scroll to position [67, 0]
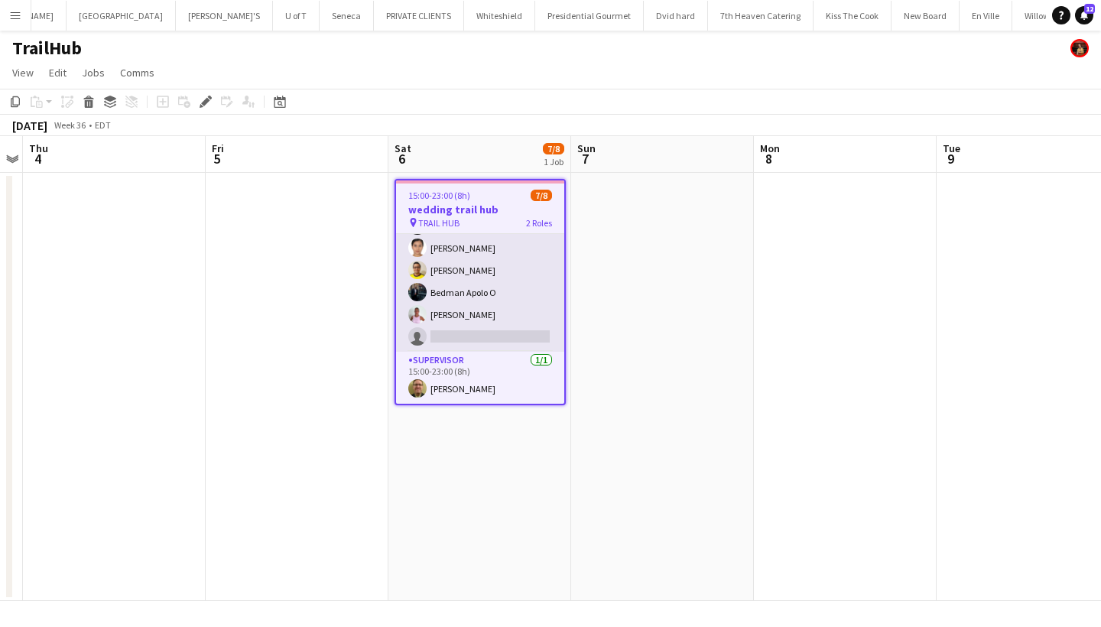
click at [459, 336] on app-card-role "SERVER 11A 6/7 15:00-23:00 (8h) Perla Aquino Maira Garcia Michelle Roman Jonath…" at bounding box center [480, 259] width 168 height 185
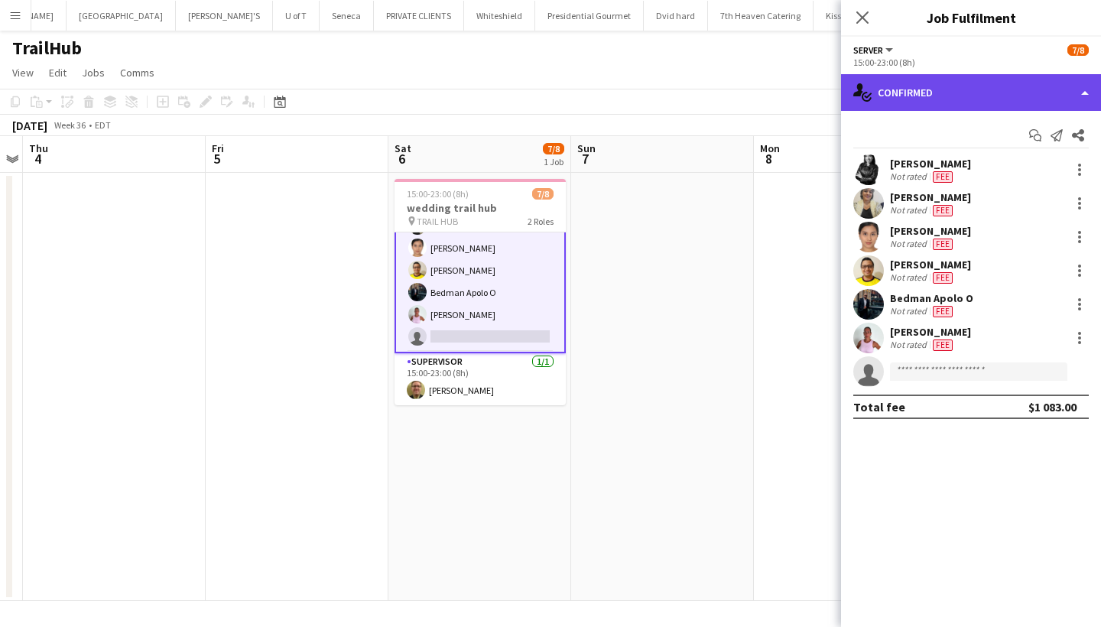
click at [961, 97] on div "single-neutral-actions-check-2 Confirmed" at bounding box center [971, 92] width 260 height 37
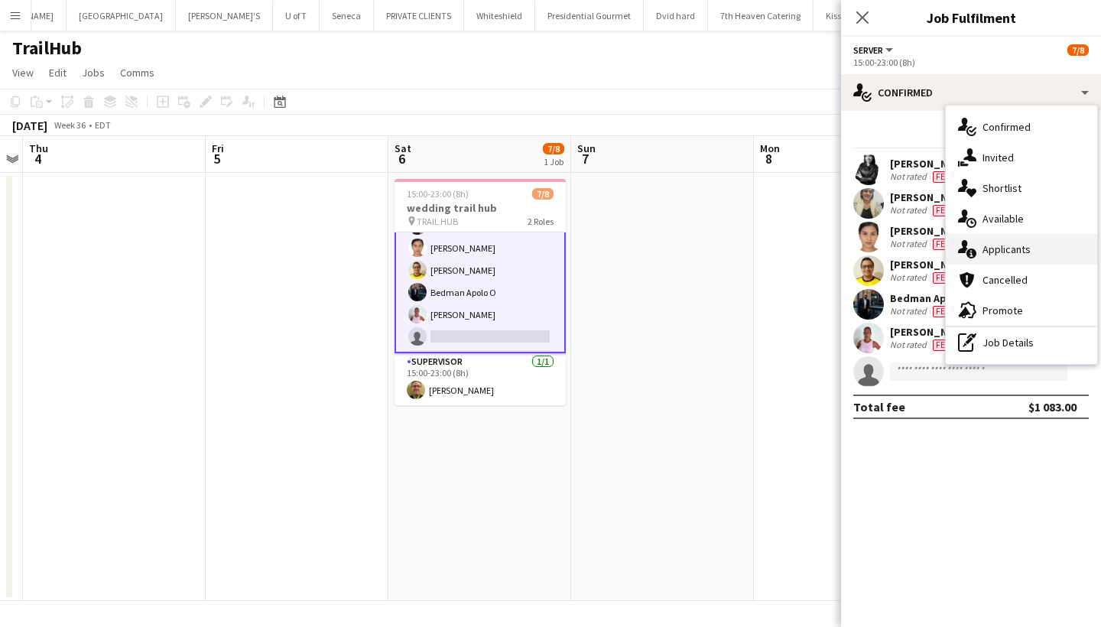
click at [1014, 248] on div "single-neutral-actions-information Applicants" at bounding box center [1020, 249] width 151 height 31
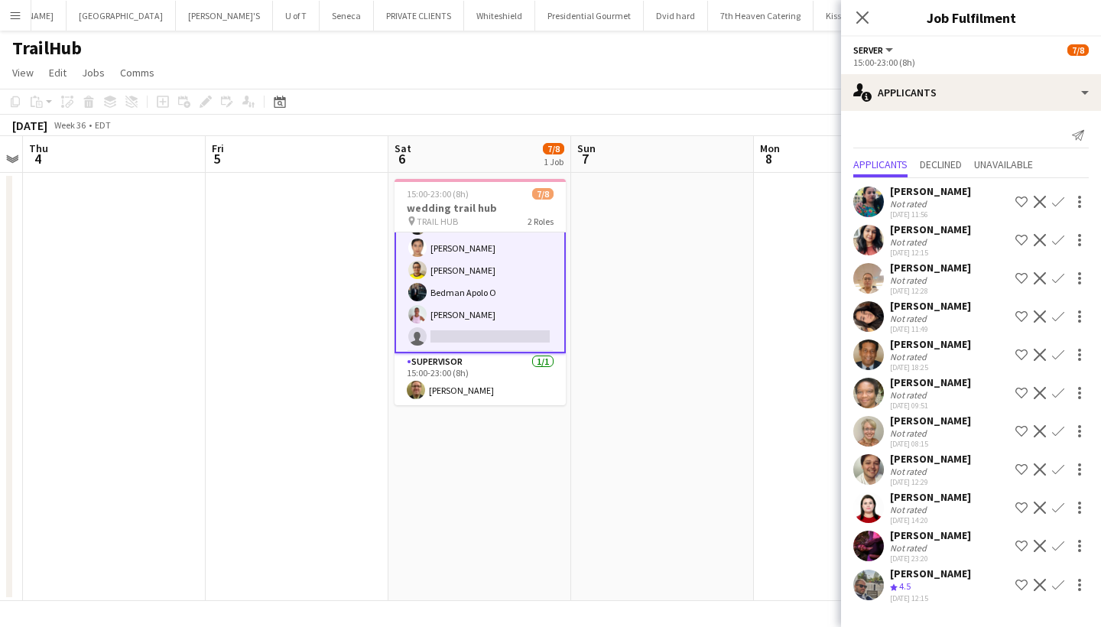
click at [1059, 430] on app-icon "Confirm" at bounding box center [1058, 431] width 12 height 12
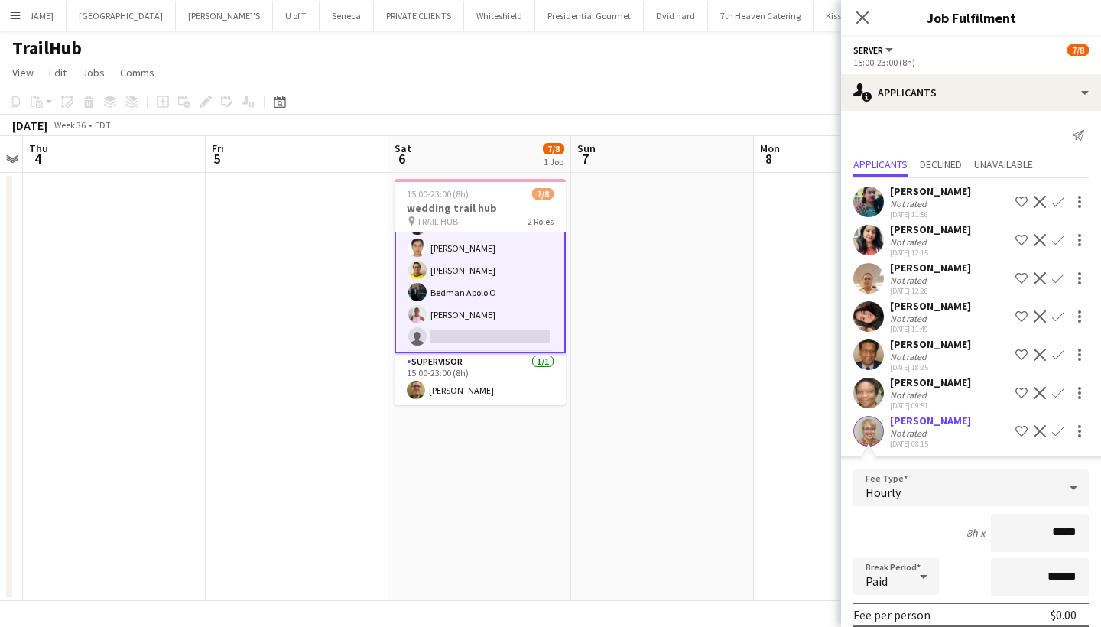
click at [1055, 533] on input "*****" at bounding box center [1039, 533] width 98 height 38
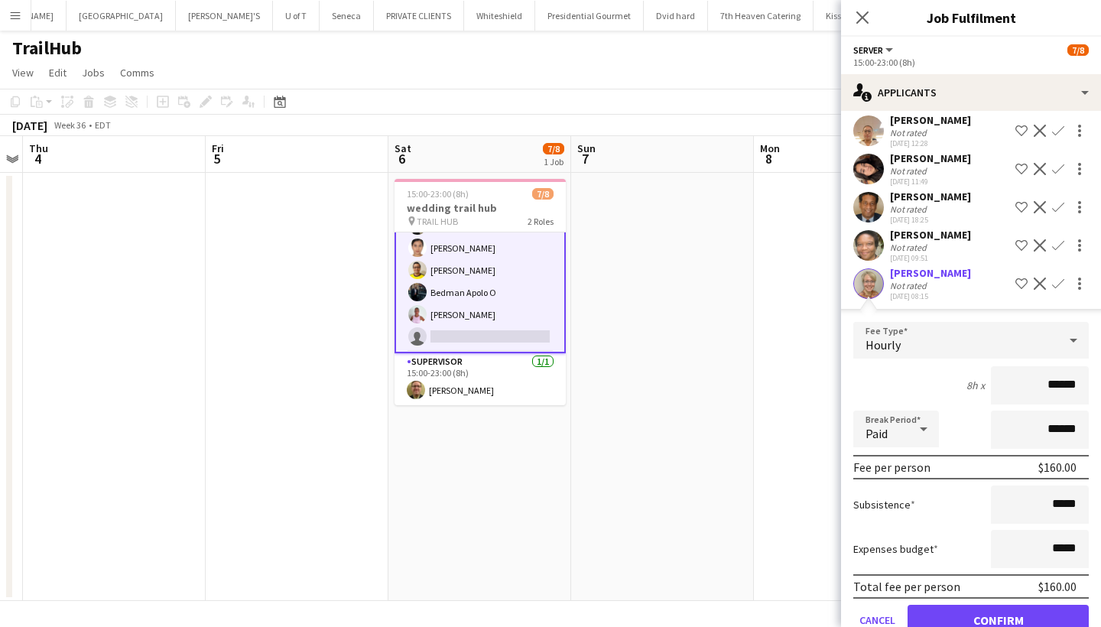
scroll to position [151, 0]
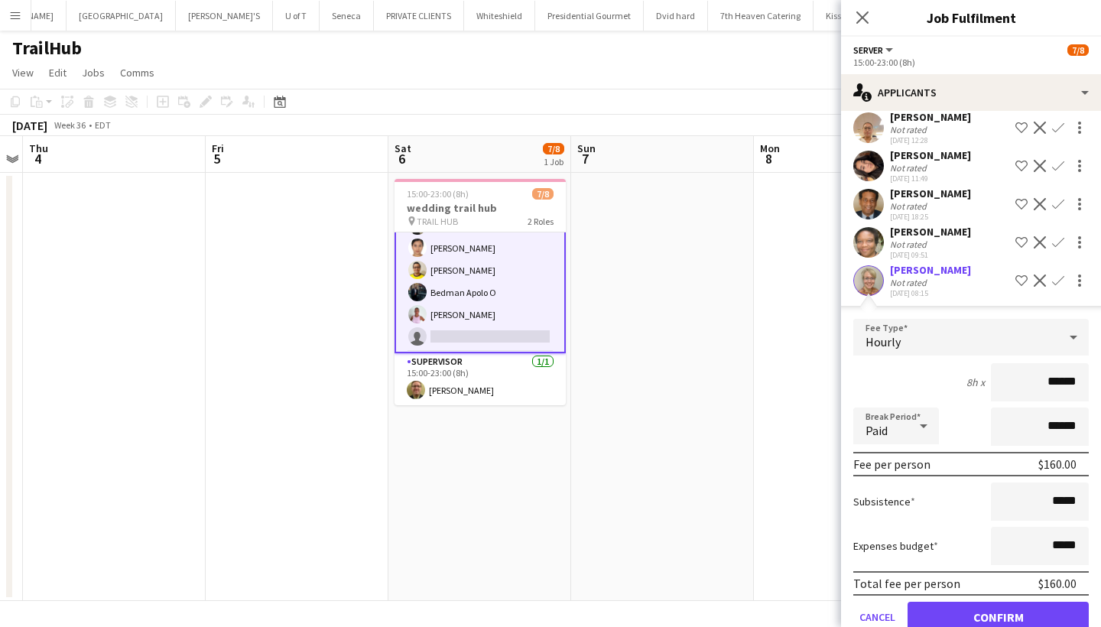
type input "******"
click at [1052, 504] on input "*****" at bounding box center [1039, 501] width 98 height 38
type input "******"
click at [1024, 616] on button "Confirm" at bounding box center [997, 616] width 181 height 31
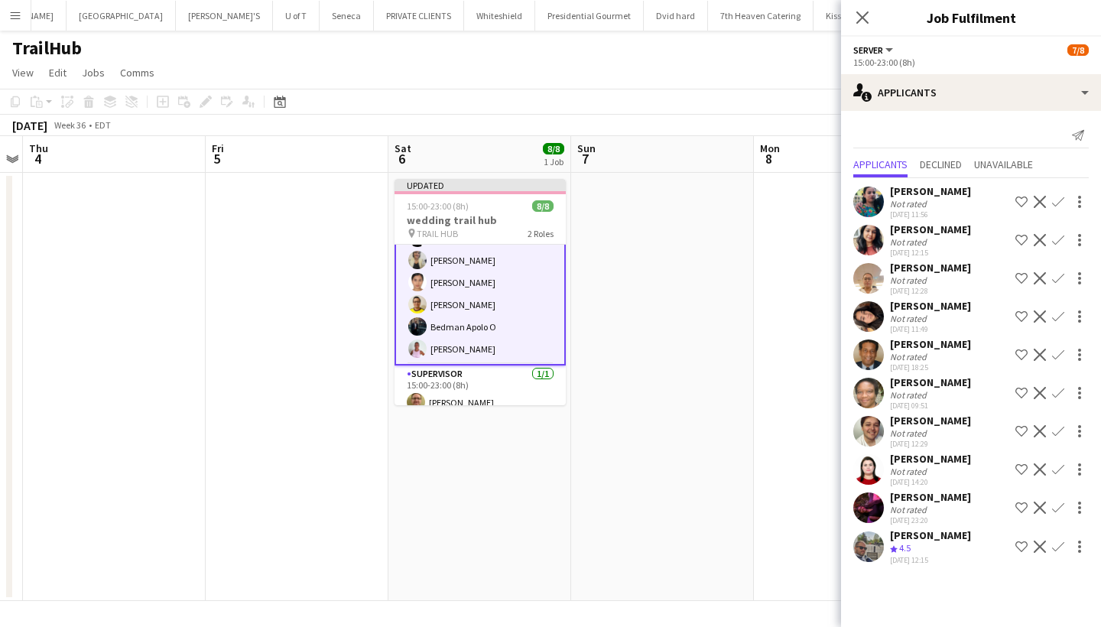
scroll to position [0, 0]
click at [860, 15] on icon at bounding box center [861, 17] width 15 height 15
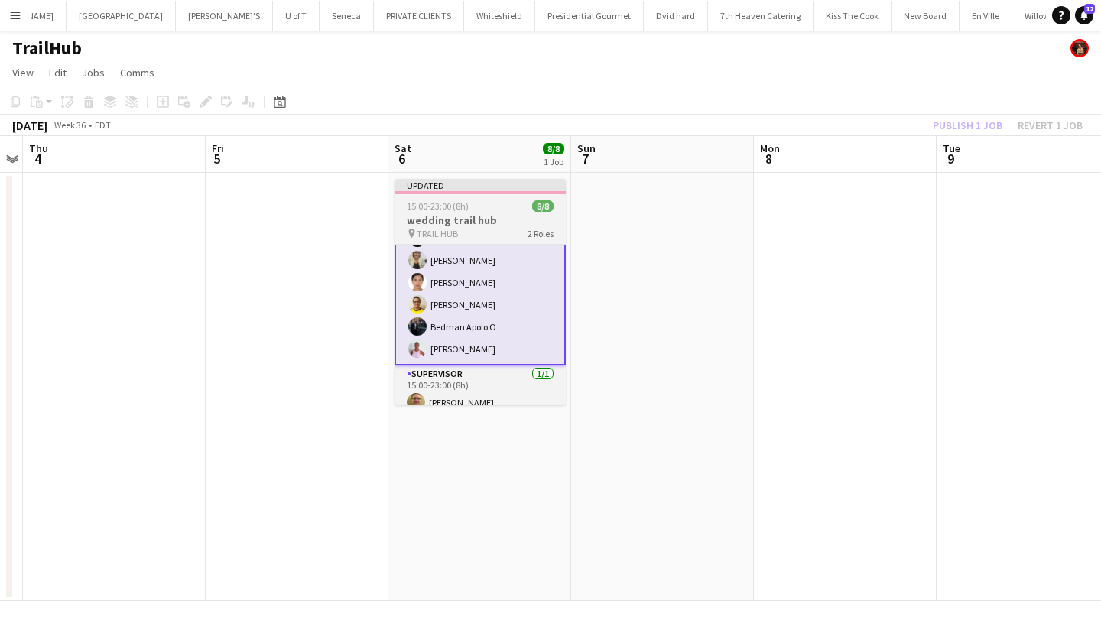
click at [504, 211] on div "15:00-23:00 (8h) 8/8" at bounding box center [479, 205] width 171 height 11
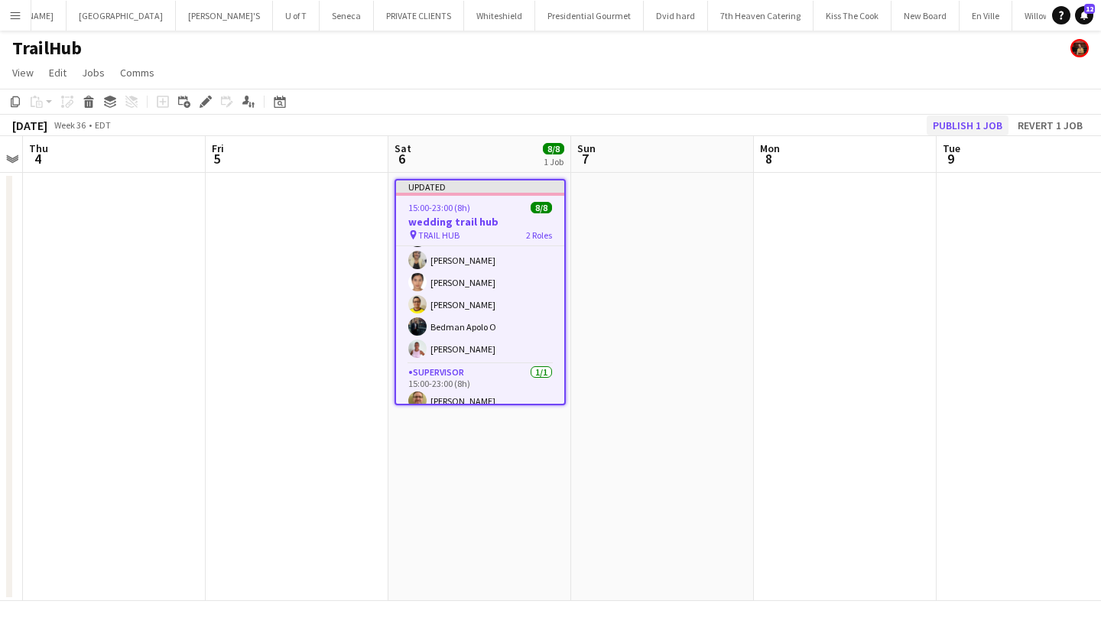
click at [957, 122] on button "Publish 1 job" at bounding box center [967, 125] width 82 height 20
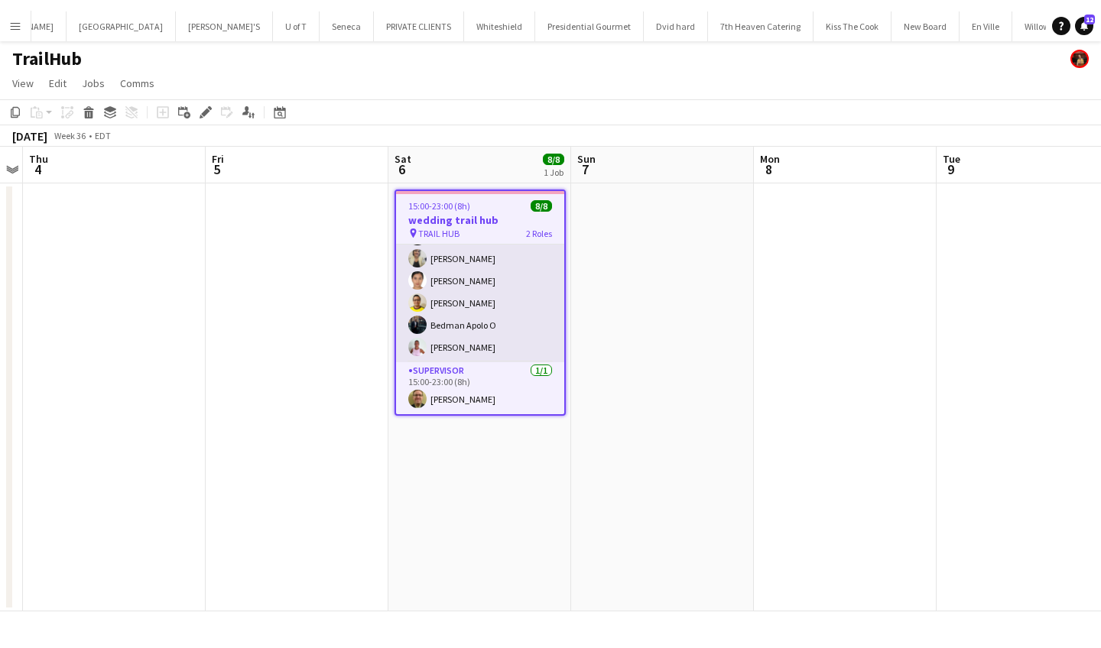
scroll to position [67, 0]
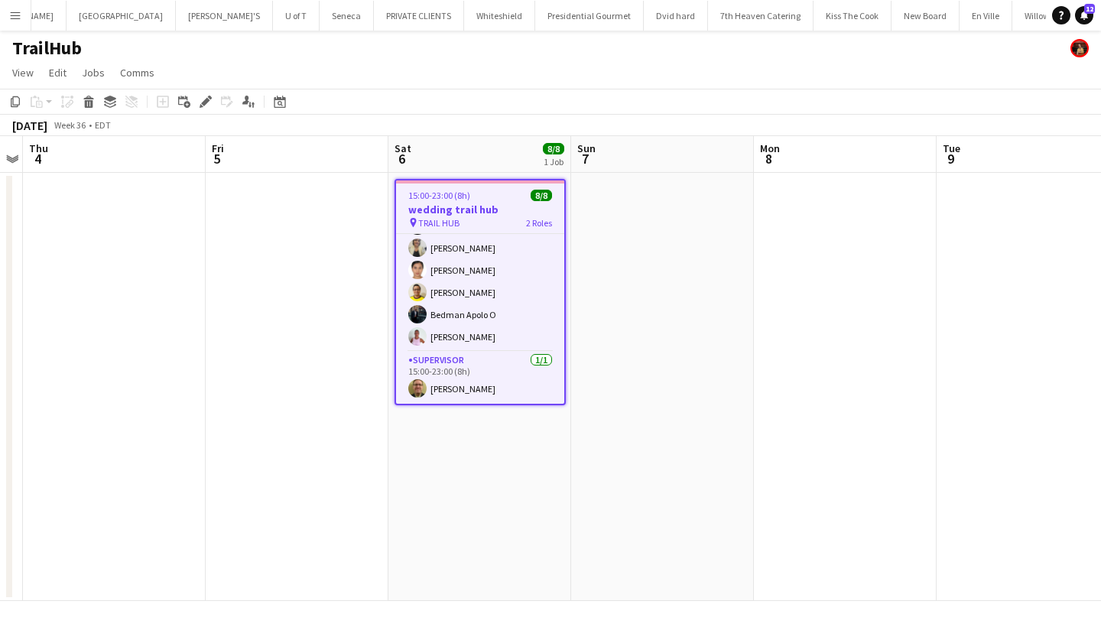
click at [10, 10] on app-icon "Menu" at bounding box center [15, 15] width 12 height 12
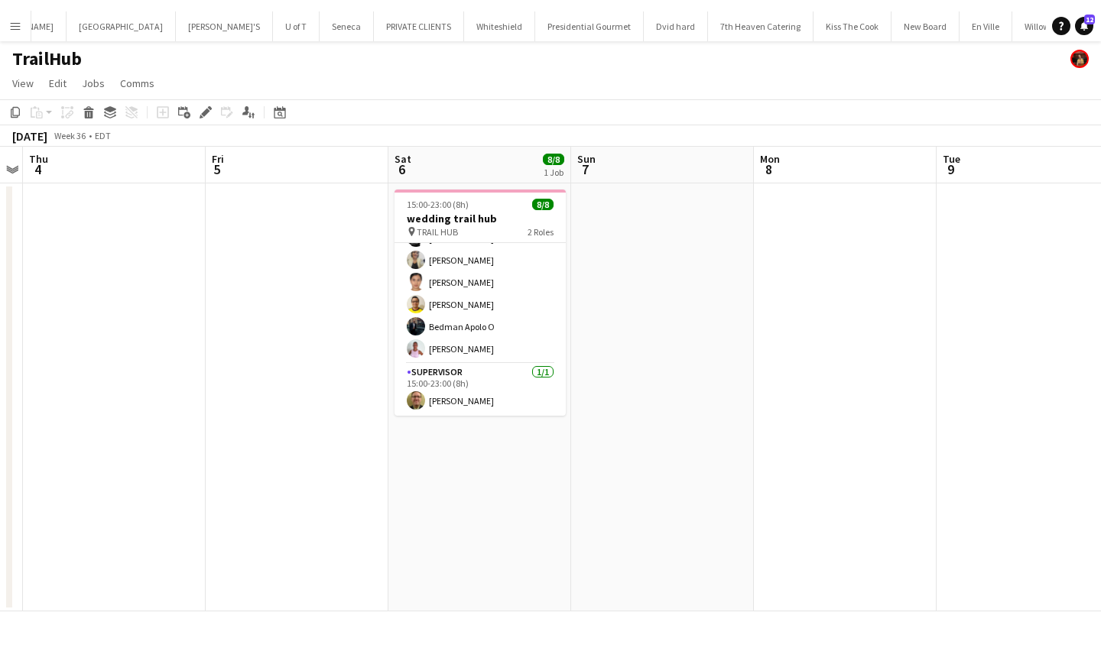
scroll to position [64, 0]
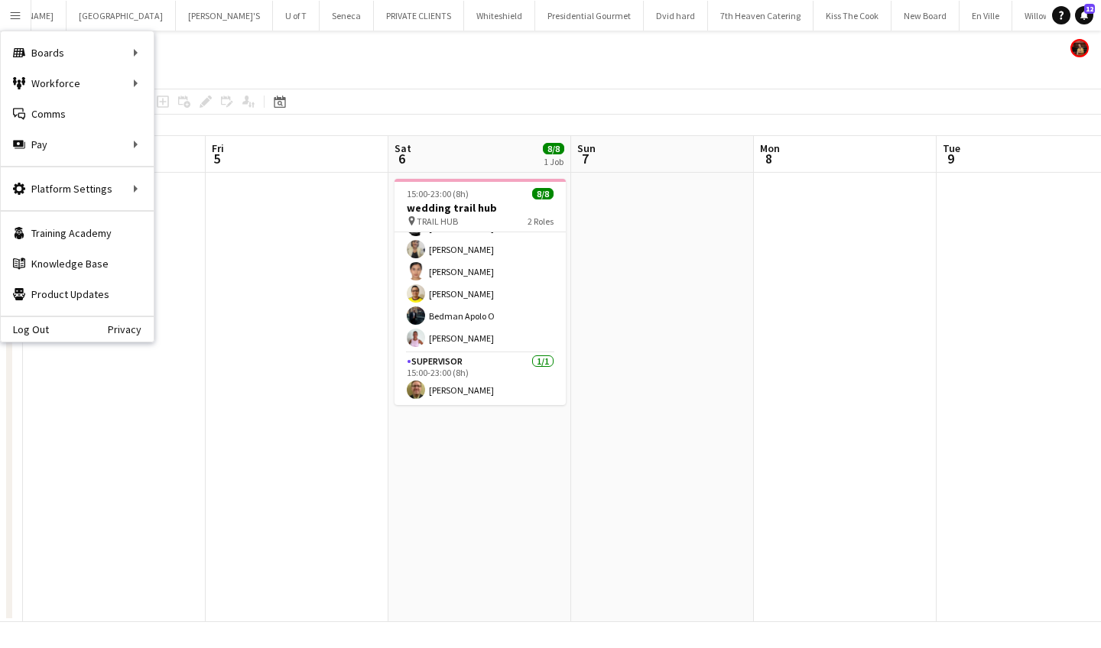
click at [16, 11] on app-icon "Menu" at bounding box center [15, 15] width 12 height 12
click at [219, 138] on link "Approvals" at bounding box center [230, 144] width 153 height 31
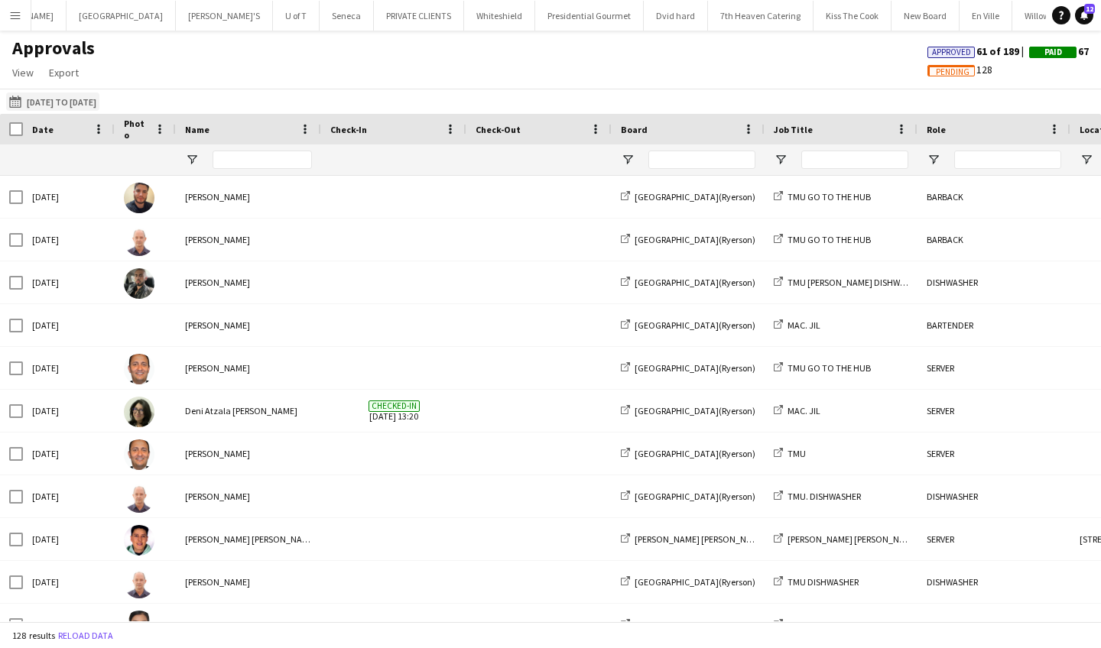
click at [15, 102] on app-icon "15-08-2025 to 27-08-2025" at bounding box center [18, 102] width 18 height 12
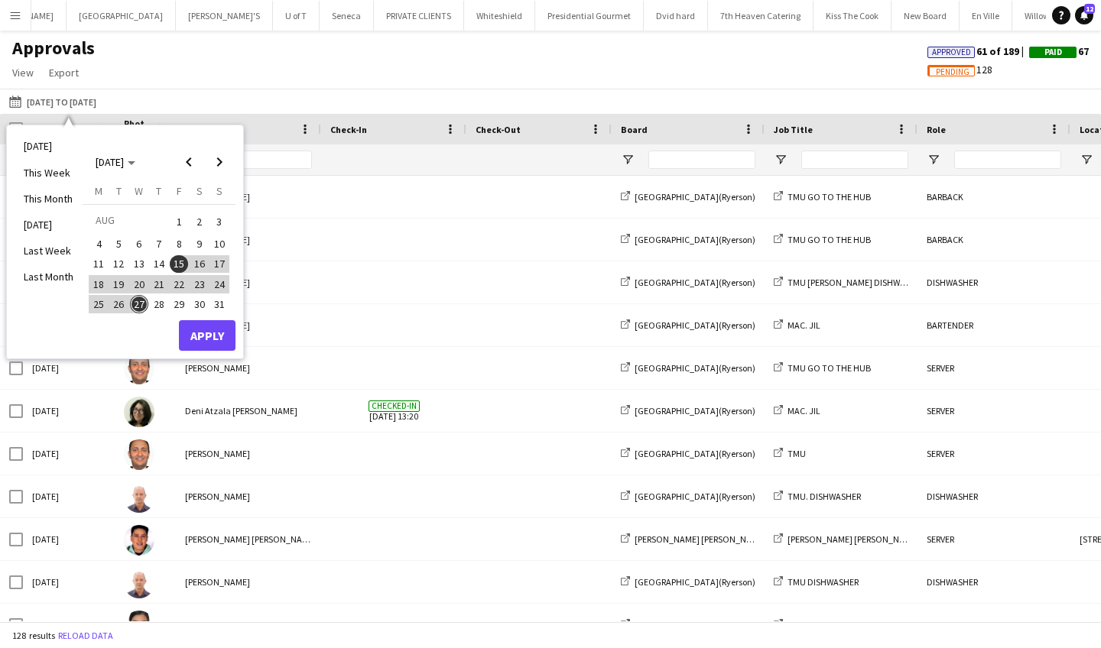
click at [138, 299] on span "27" at bounding box center [139, 304] width 18 height 18
click at [216, 336] on button "Apply" at bounding box center [207, 335] width 57 height 31
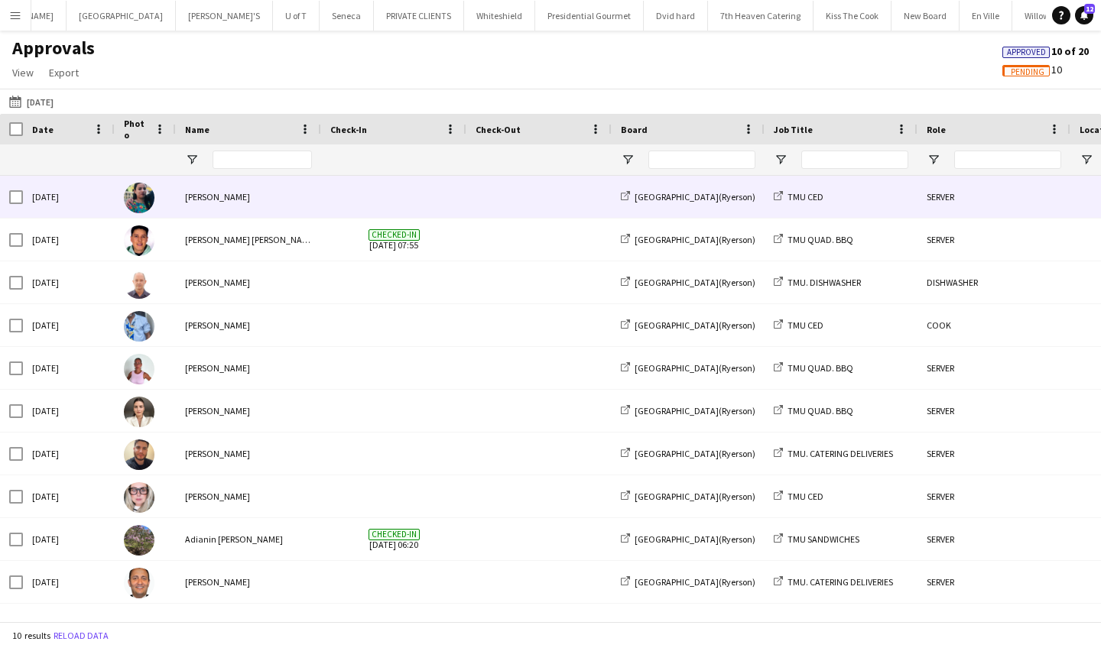
click at [445, 196] on span at bounding box center [393, 197] width 127 height 42
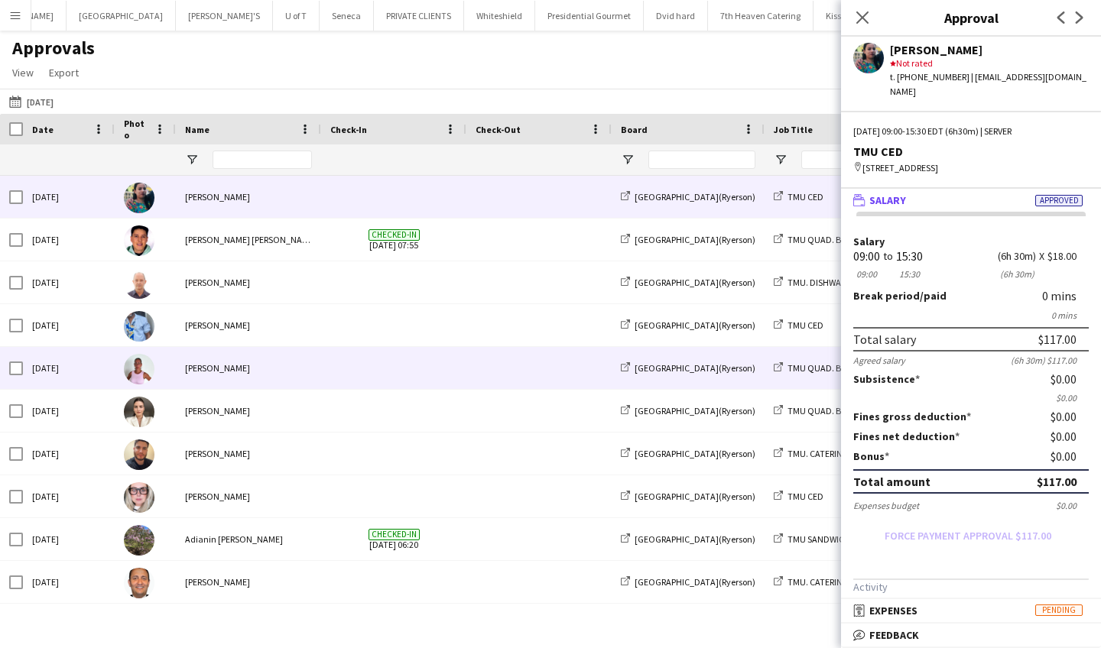
click at [283, 362] on div "Vicky Stimac" at bounding box center [248, 368] width 145 height 42
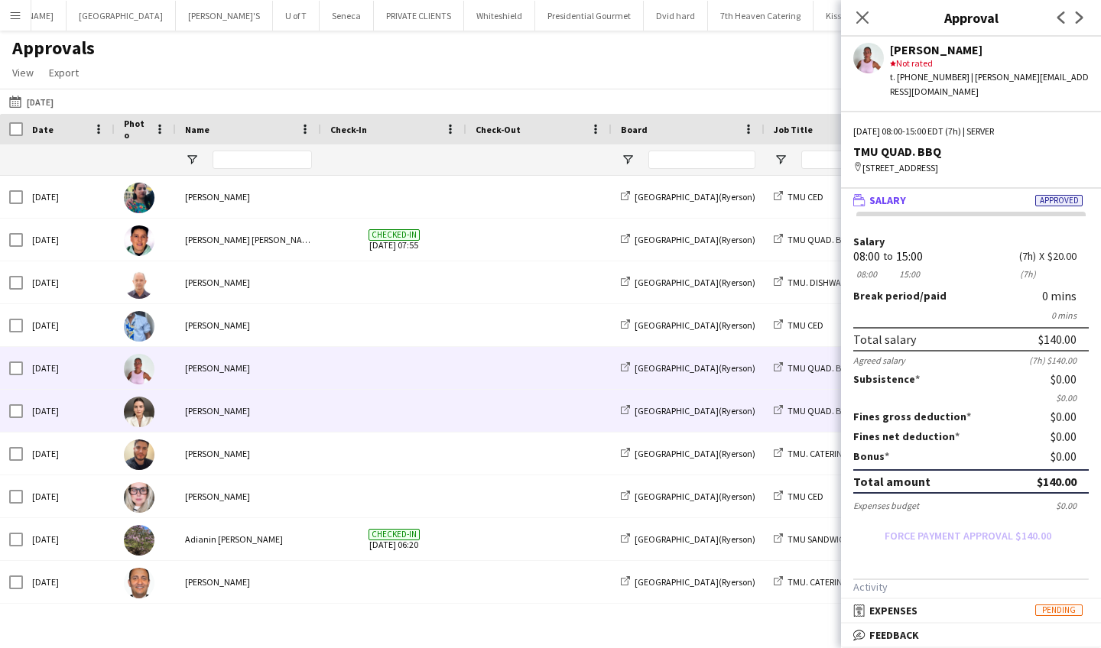
click at [274, 401] on div "Agnessa Voloshyna" at bounding box center [248, 411] width 145 height 42
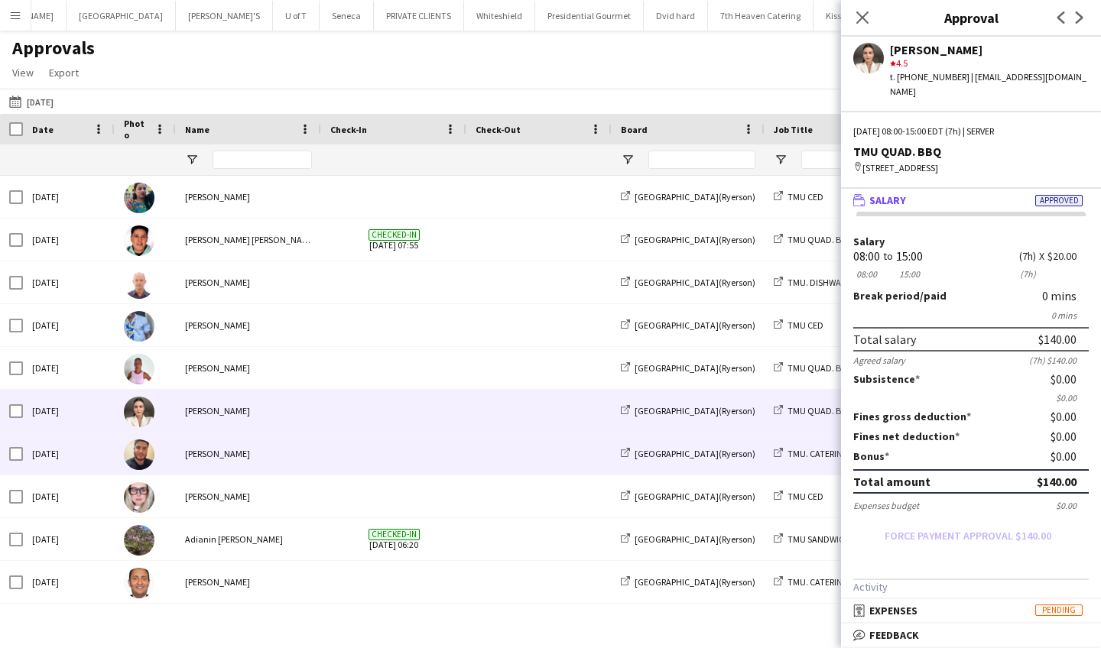
click at [258, 449] on div "Danny Garrido" at bounding box center [248, 454] width 145 height 42
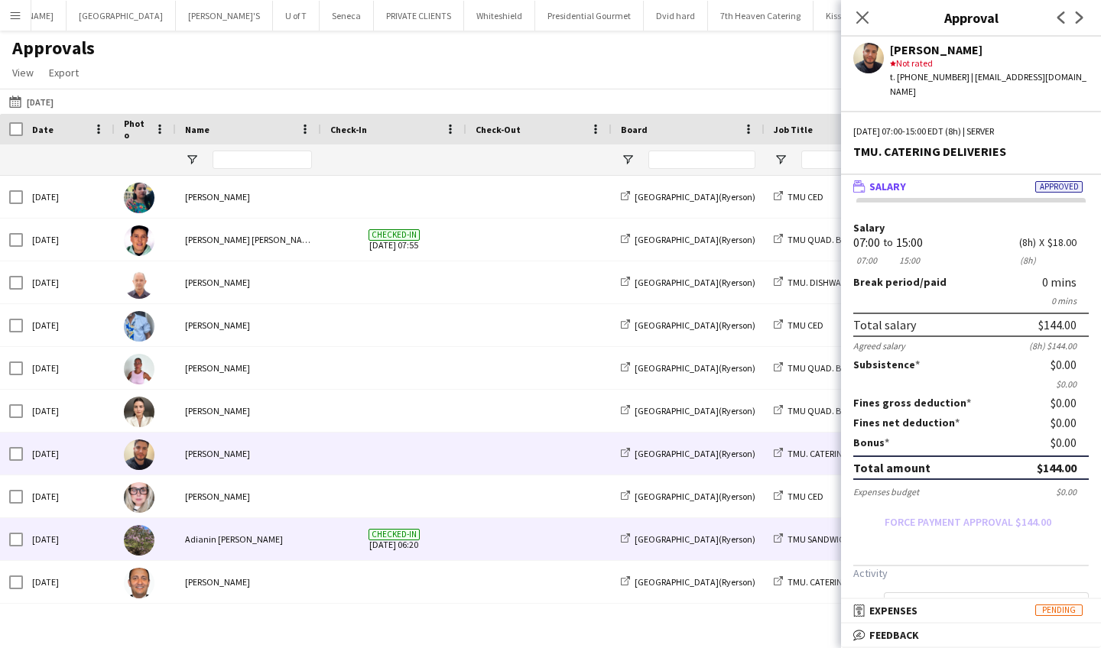
click at [248, 540] on div "Adianin [PERSON_NAME]" at bounding box center [248, 539] width 145 height 42
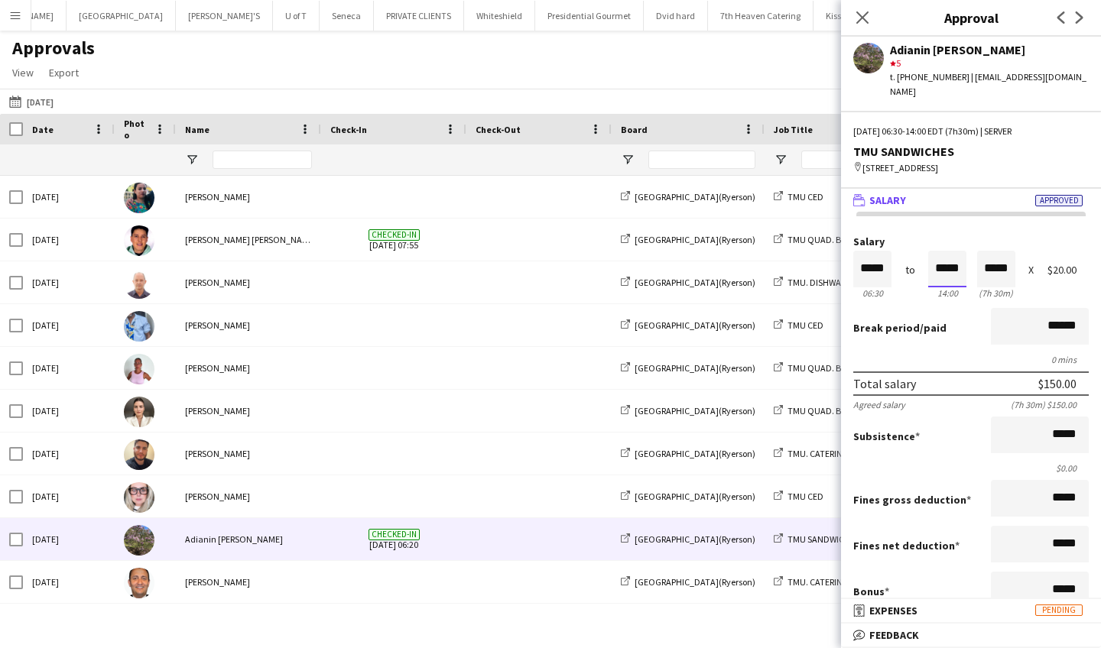
click at [961, 254] on input "*****" at bounding box center [947, 269] width 38 height 37
type input "*****"
click at [933, 235] on div at bounding box center [937, 242] width 19 height 15
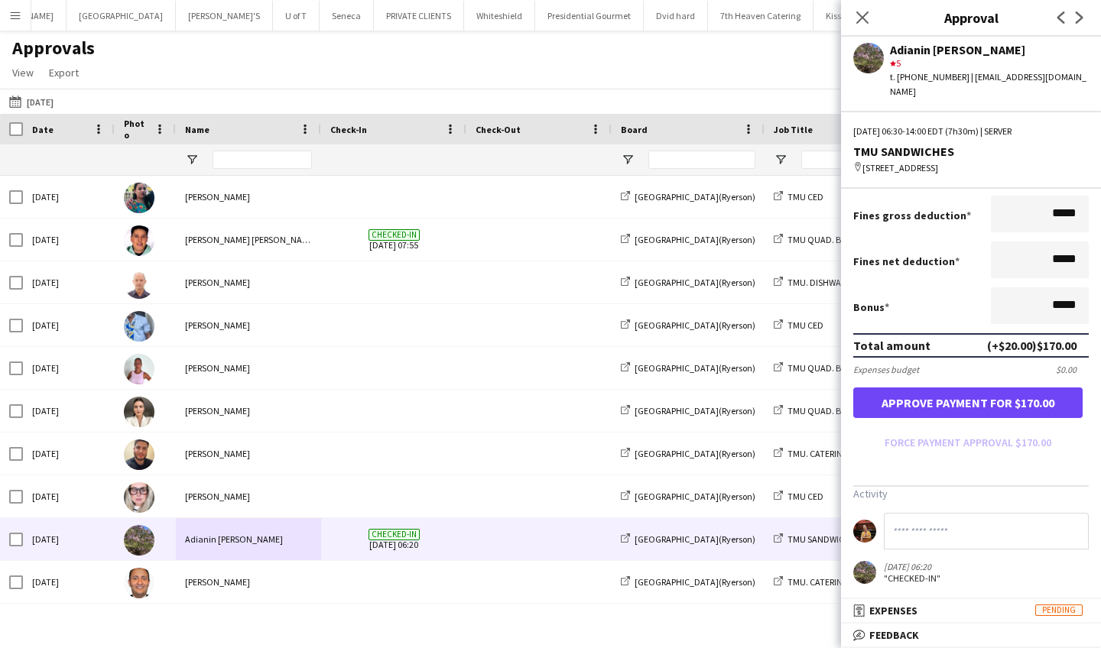
scroll to position [284, 0]
click at [963, 399] on button "Approve payment for $170.00" at bounding box center [967, 403] width 229 height 31
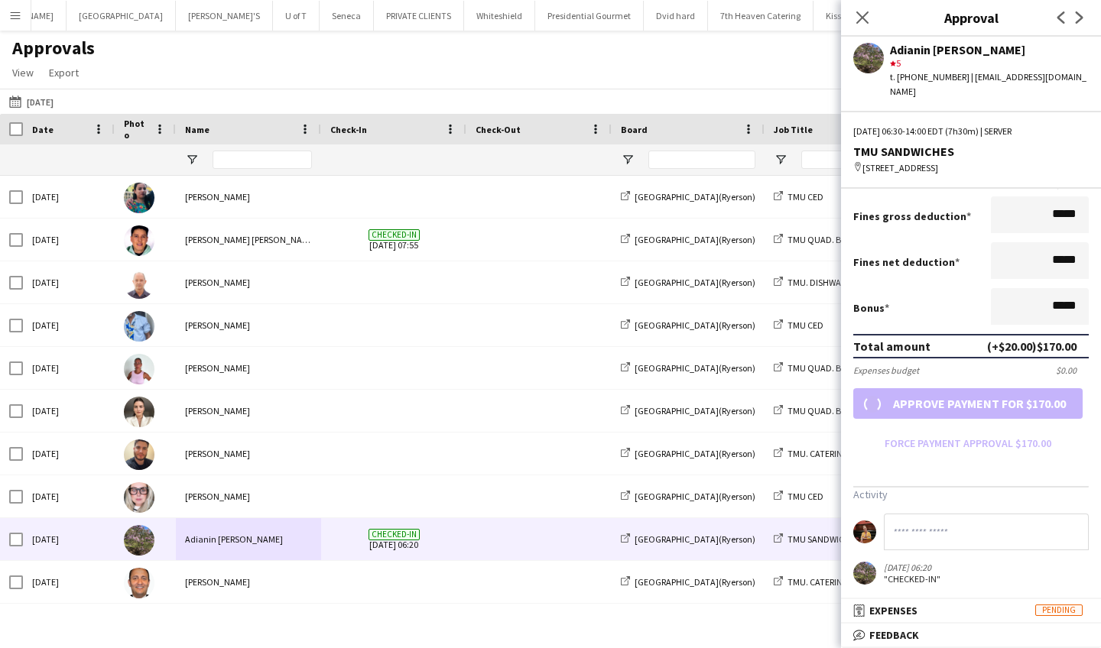
scroll to position [219, 0]
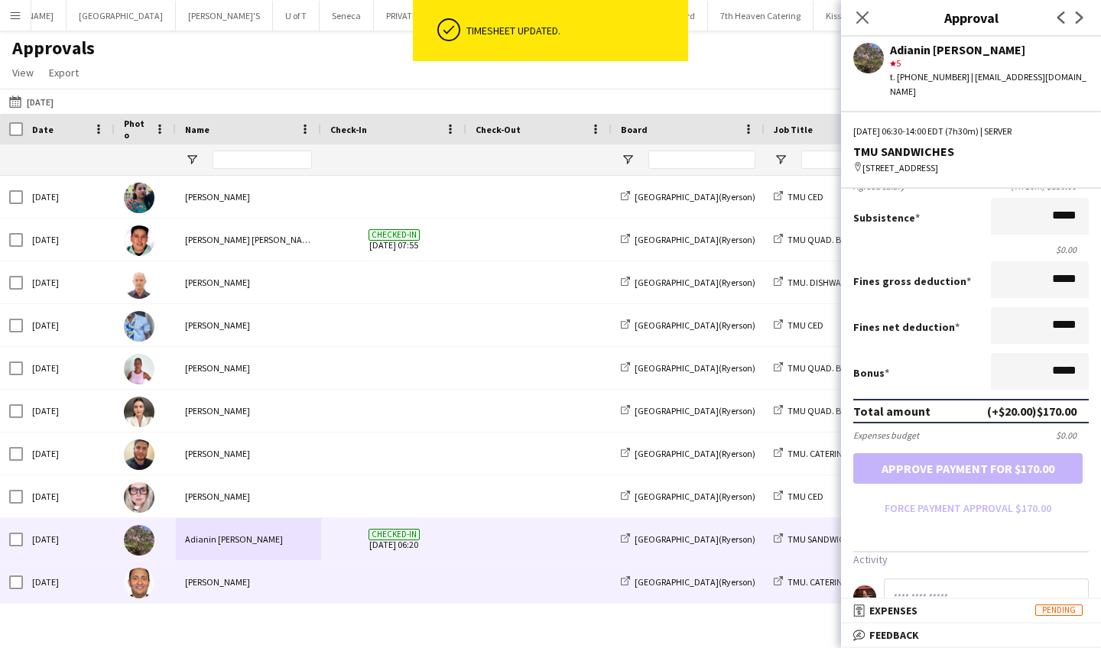
click at [308, 585] on div "Carlos Rodriguez" at bounding box center [248, 582] width 145 height 42
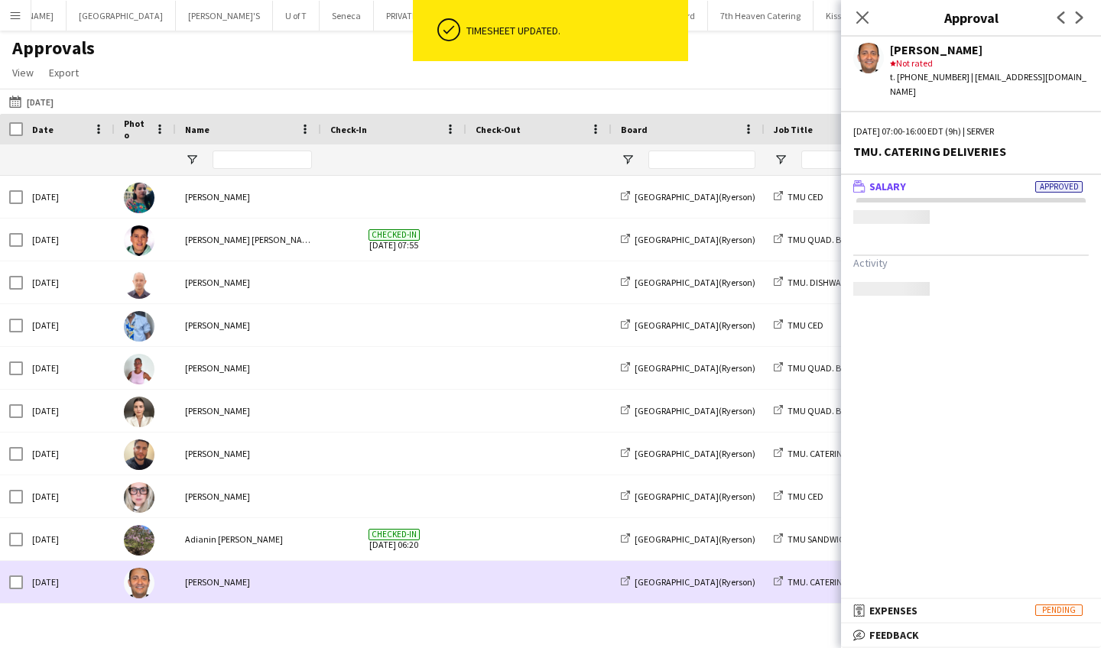
scroll to position [0, 0]
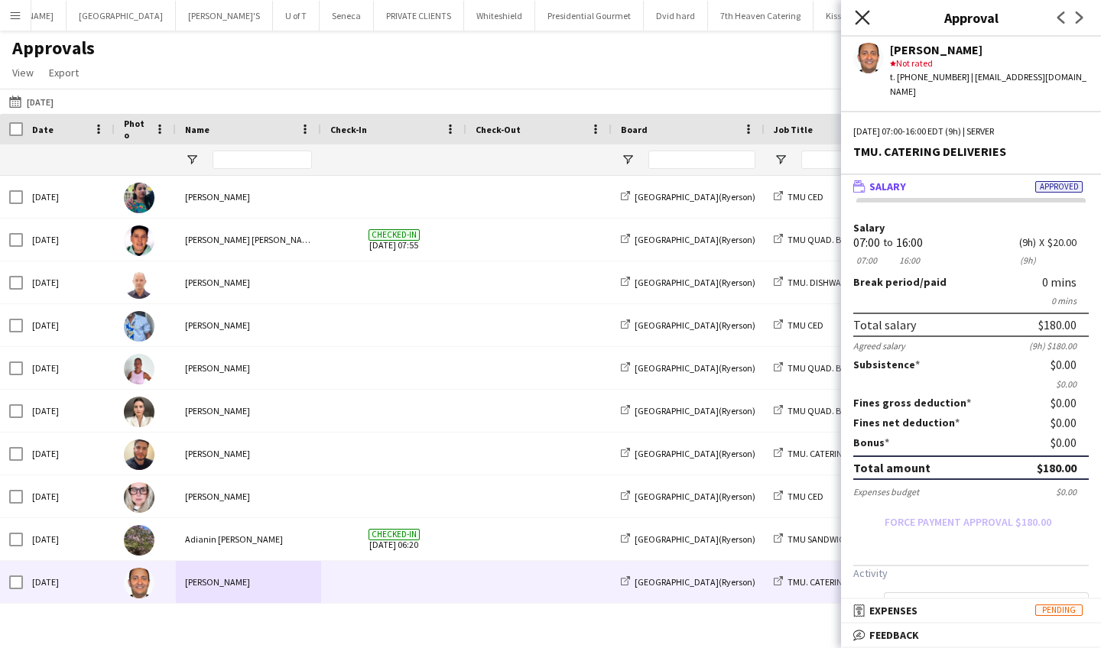
click at [863, 16] on icon at bounding box center [861, 17] width 15 height 15
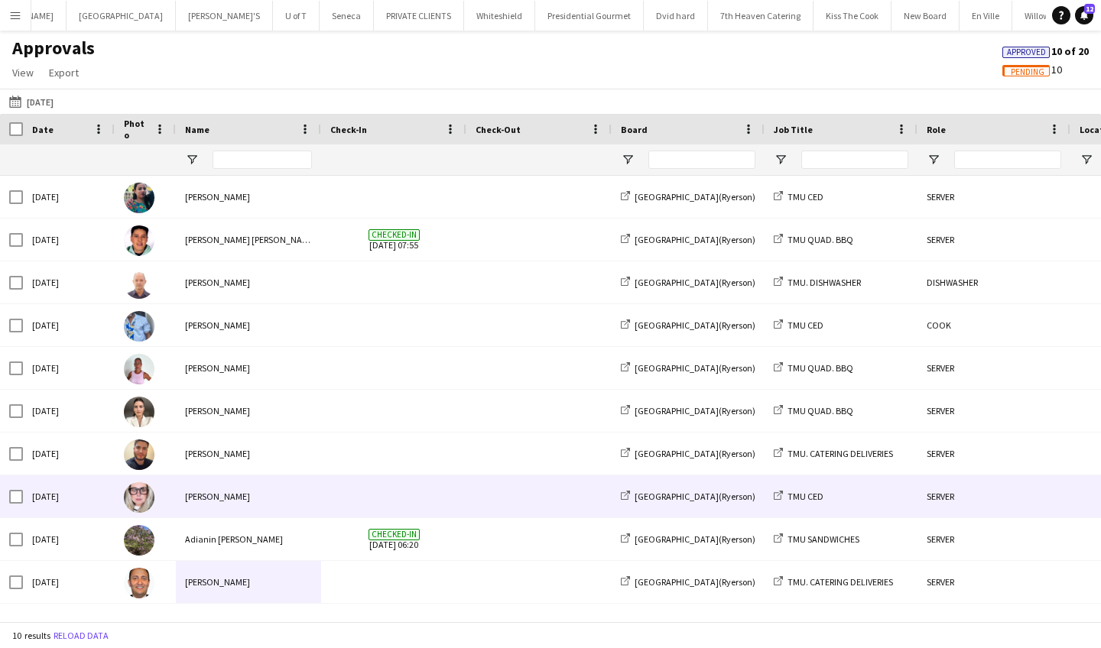
click at [287, 485] on div "Beata Pawlowski" at bounding box center [248, 496] width 145 height 42
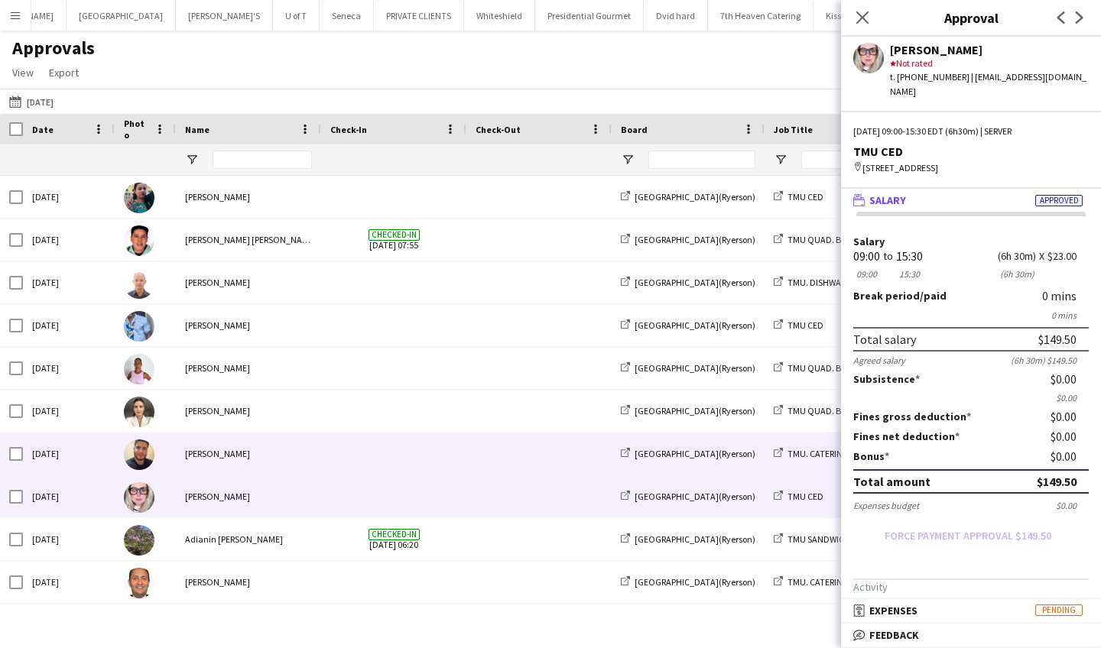
click at [274, 462] on div "Danny Garrido" at bounding box center [248, 454] width 145 height 42
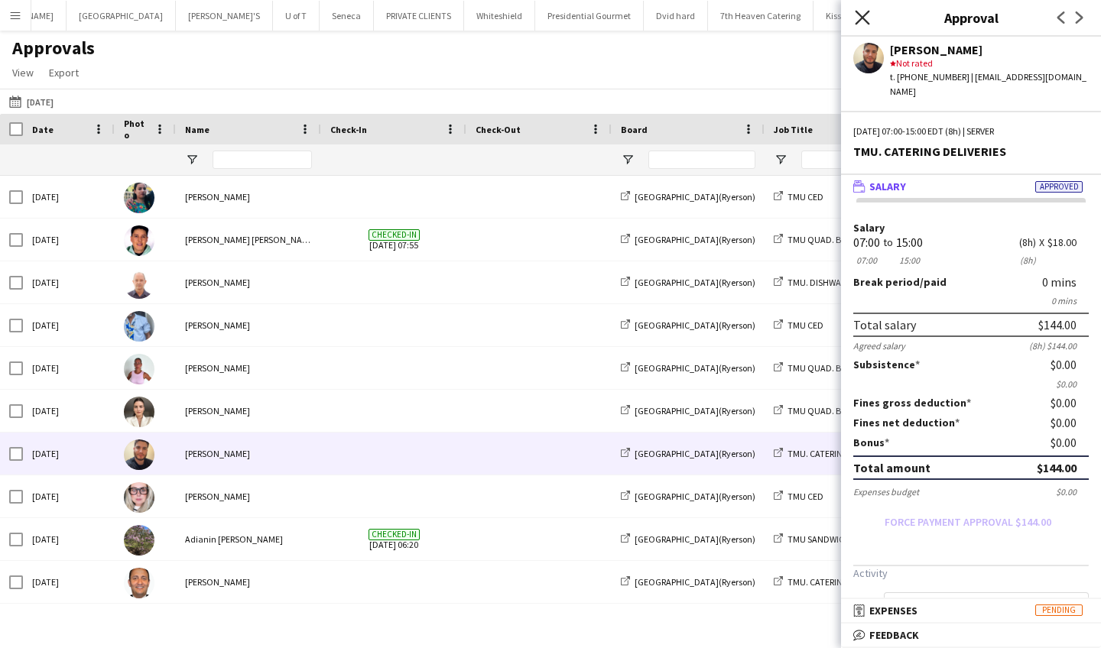
click at [864, 19] on icon at bounding box center [861, 17] width 15 height 15
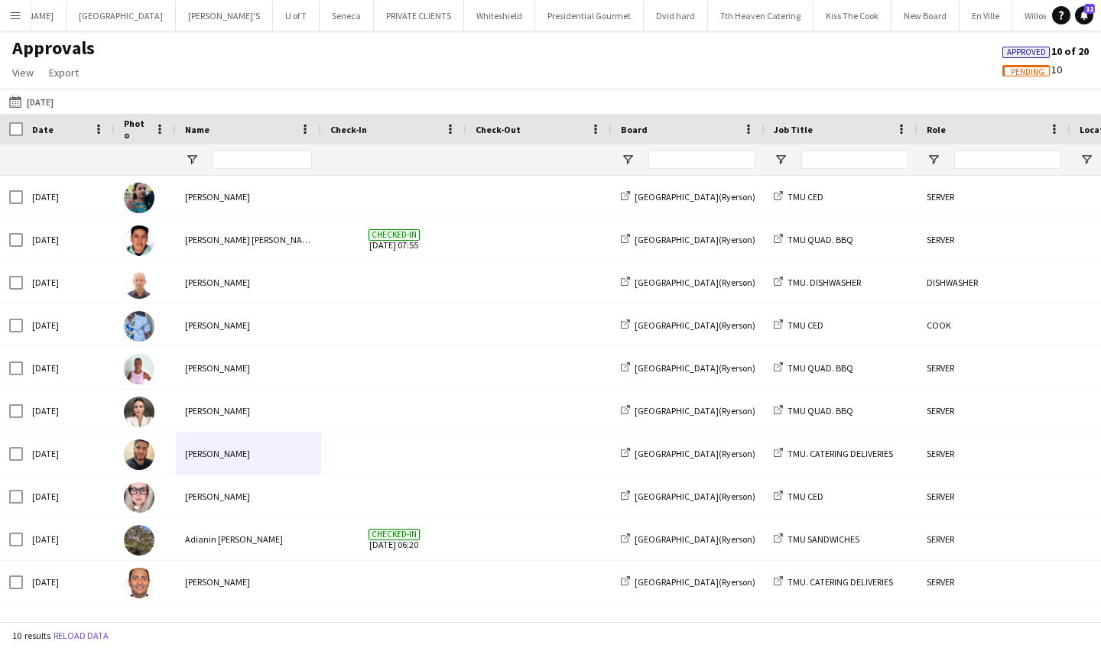
click at [15, 14] on app-icon "Menu" at bounding box center [15, 15] width 12 height 12
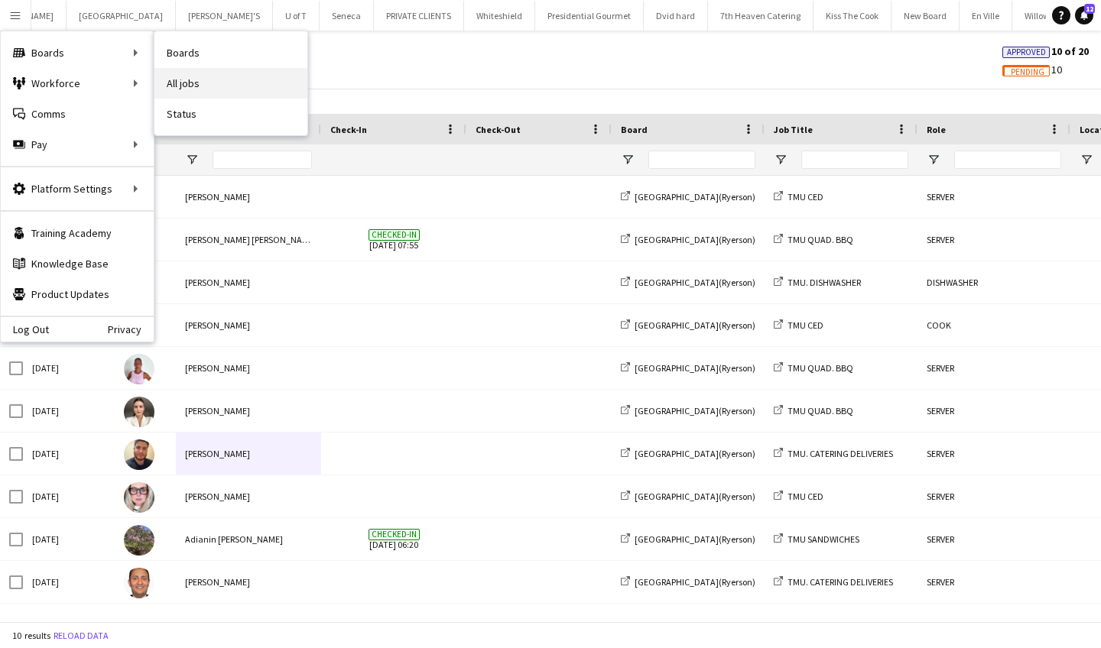
click at [231, 78] on link "All jobs" at bounding box center [230, 83] width 153 height 31
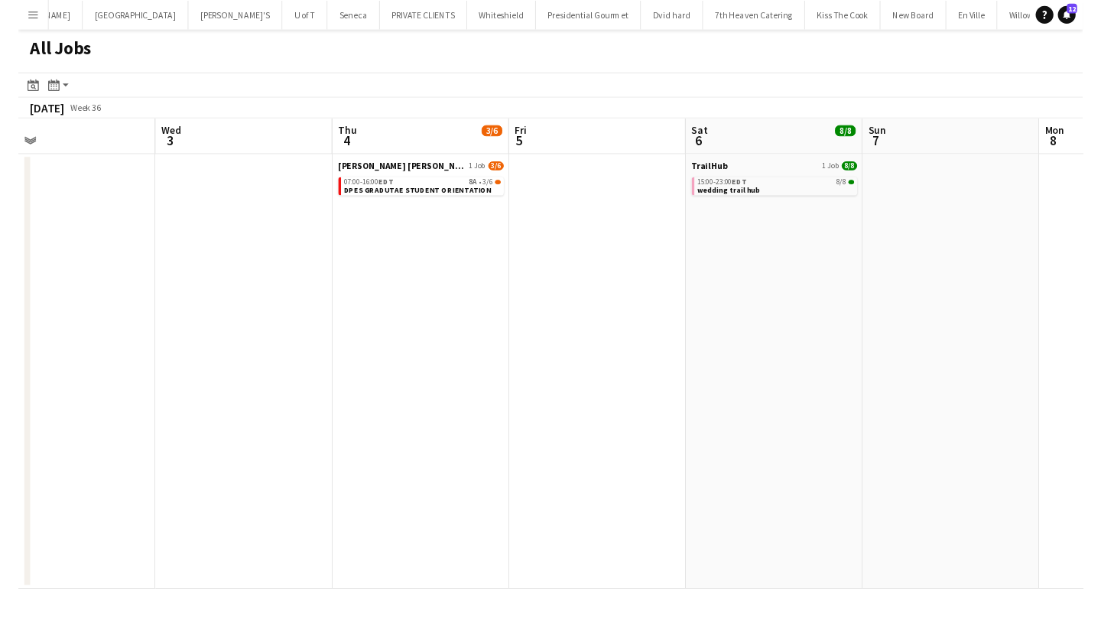
scroll to position [0, 590]
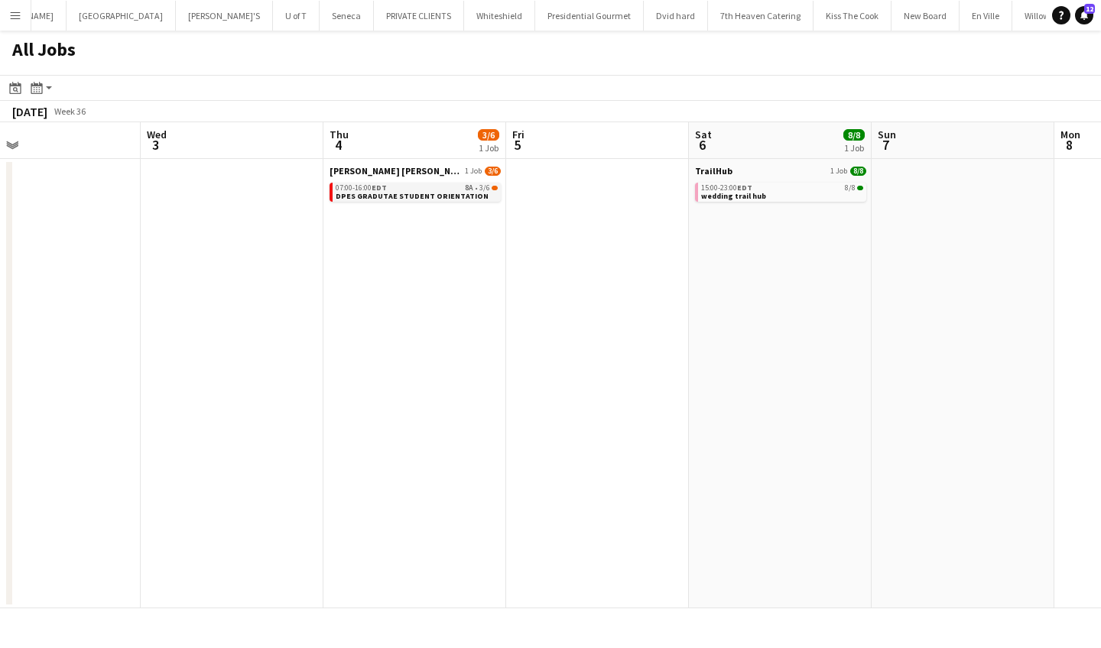
click at [362, 191] on span "DPES GRADUTAE STUDENT ORIENTATION" at bounding box center [412, 196] width 153 height 10
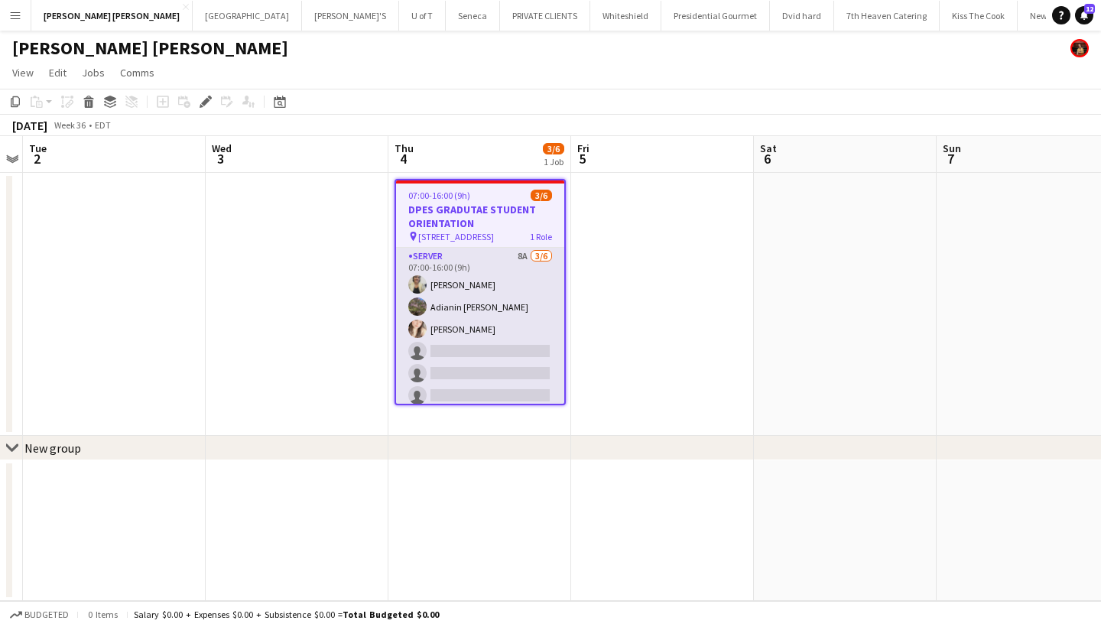
click at [482, 368] on app-card-role "SERVER 8A 3/6 07:00-16:00 (9h) Maira Garcia Adianin Leon Dayanis Garcia Aguiar …" at bounding box center [480, 329] width 168 height 163
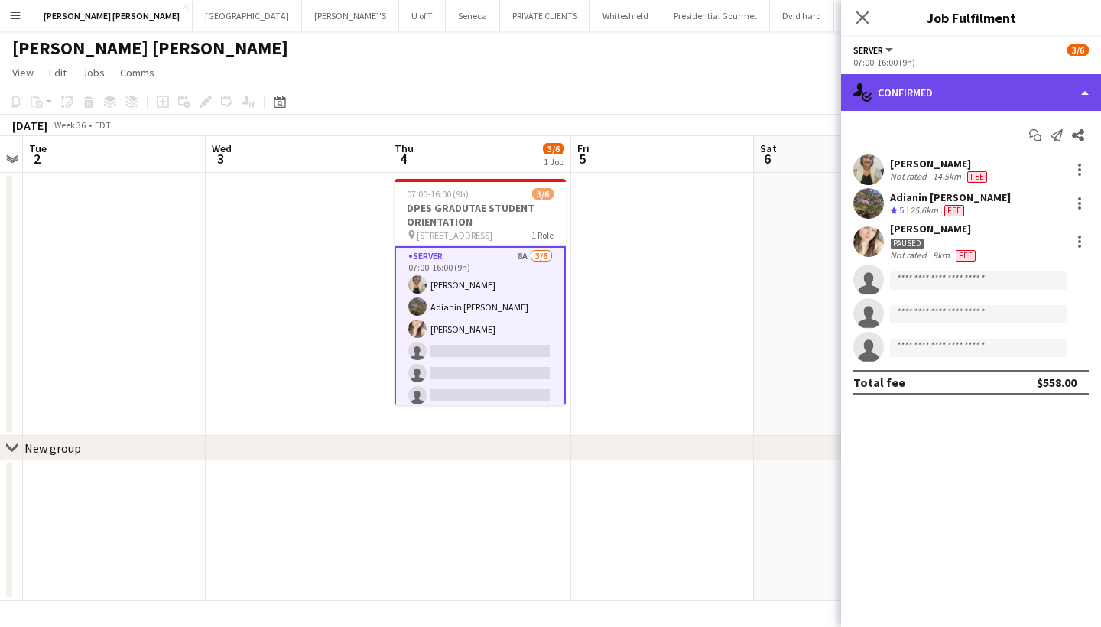
click at [986, 93] on div "single-neutral-actions-check-2 Confirmed" at bounding box center [971, 92] width 260 height 37
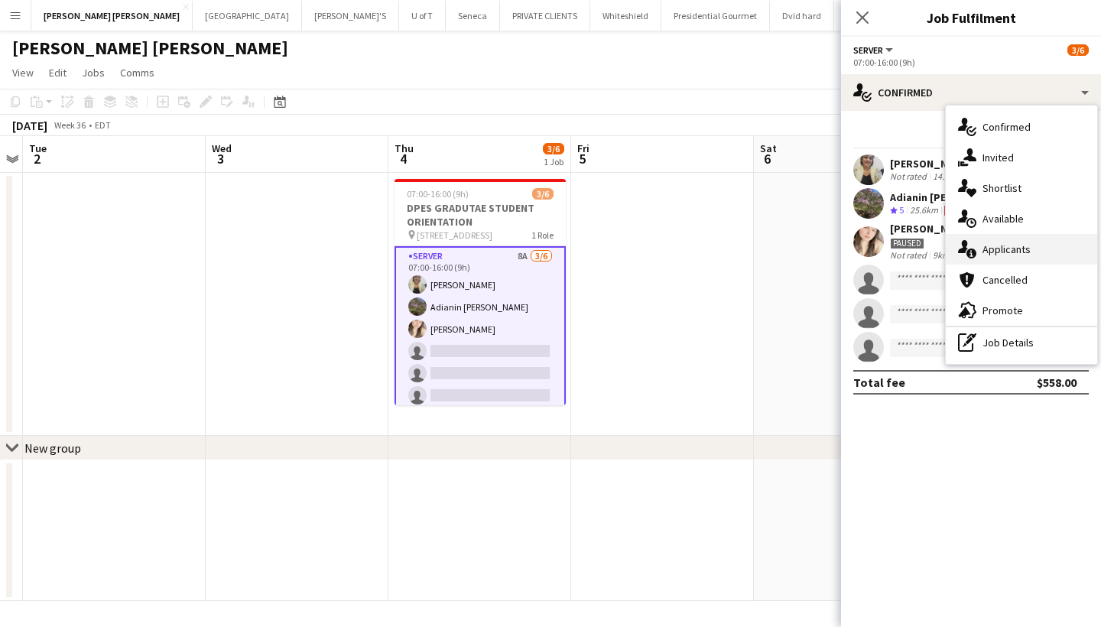
click at [1027, 239] on div "single-neutral-actions-information Applicants" at bounding box center [1020, 249] width 151 height 31
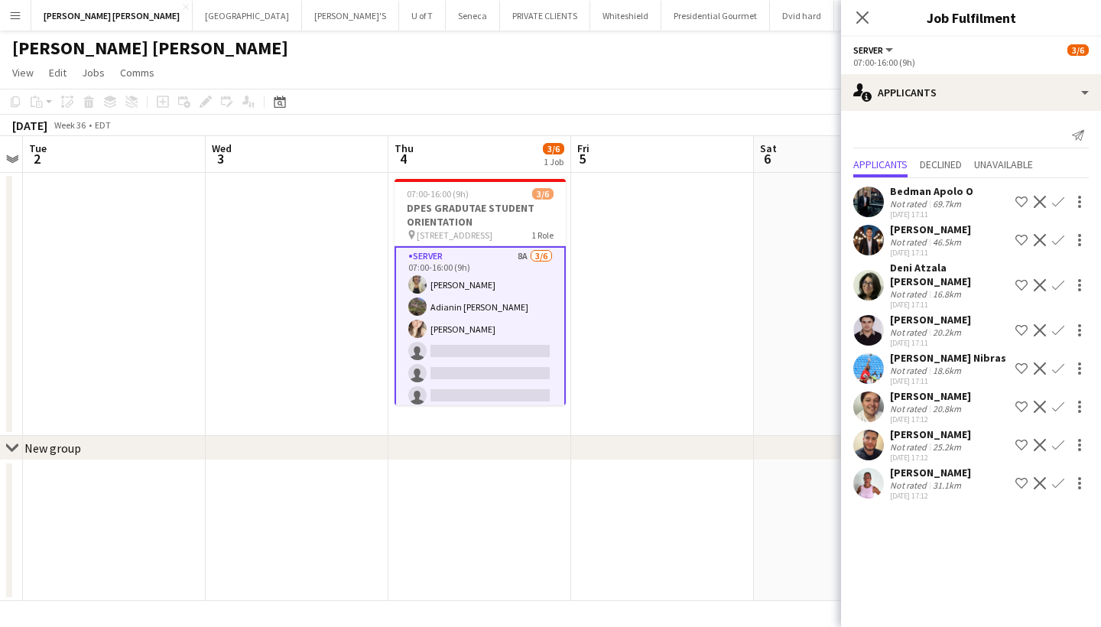
click at [1055, 199] on app-icon "Confirm" at bounding box center [1058, 202] width 12 height 12
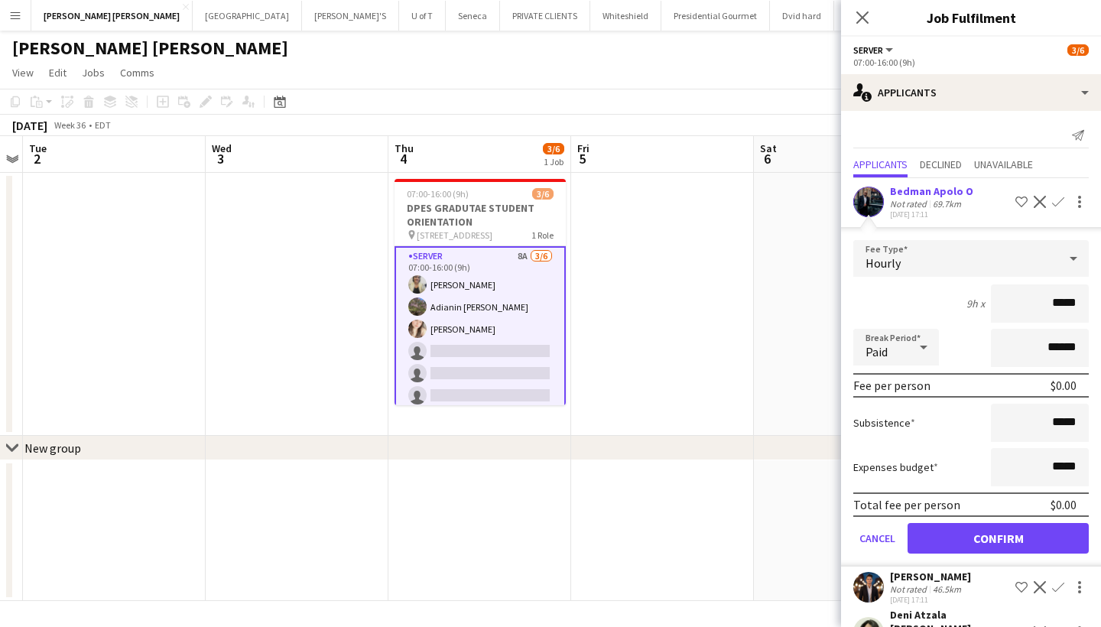
click at [1052, 306] on input "*****" at bounding box center [1039, 303] width 98 height 38
type input "******"
click at [978, 535] on button "Confirm" at bounding box center [997, 538] width 181 height 31
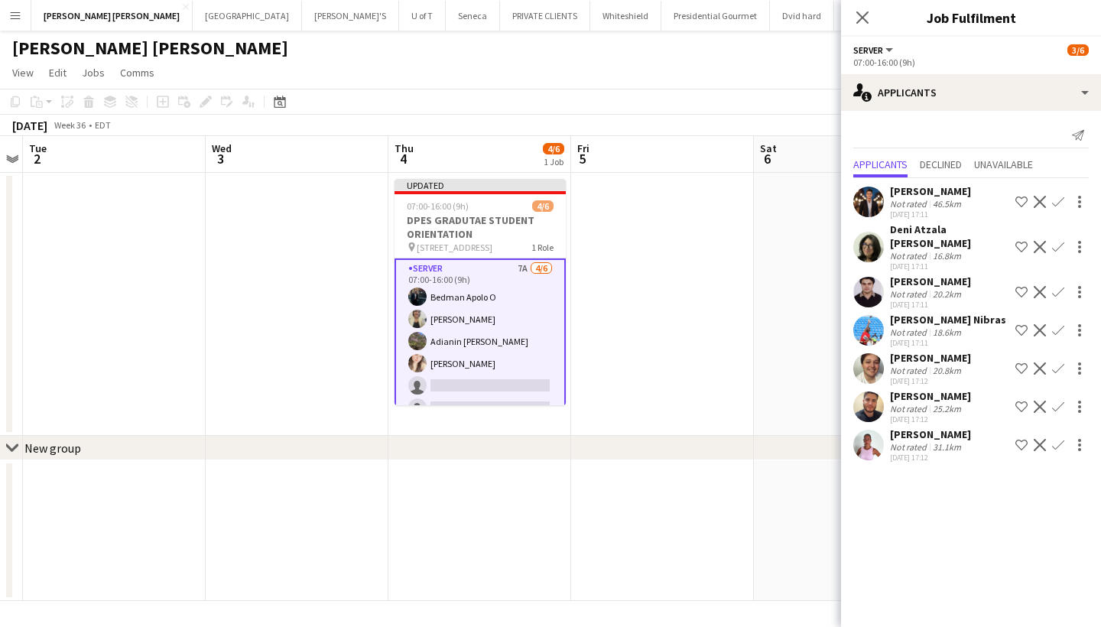
click at [1055, 439] on app-icon "Confirm" at bounding box center [1058, 445] width 12 height 12
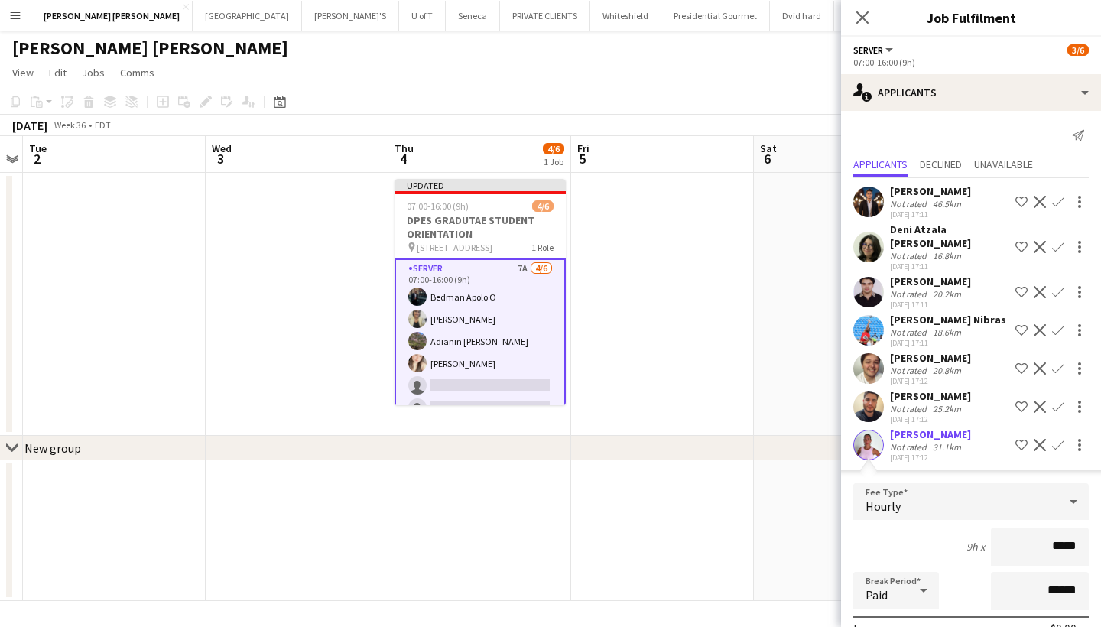
click at [1055, 537] on input "*****" at bounding box center [1039, 546] width 98 height 38
type input "******"
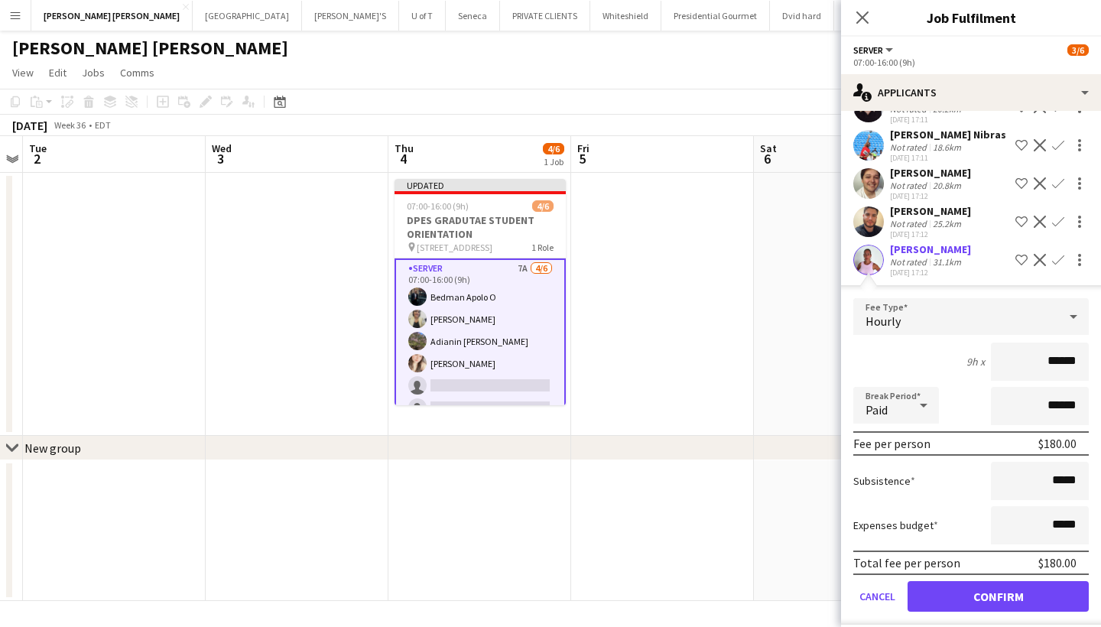
scroll to position [184, 0]
click at [977, 588] on button "Confirm" at bounding box center [997, 597] width 181 height 31
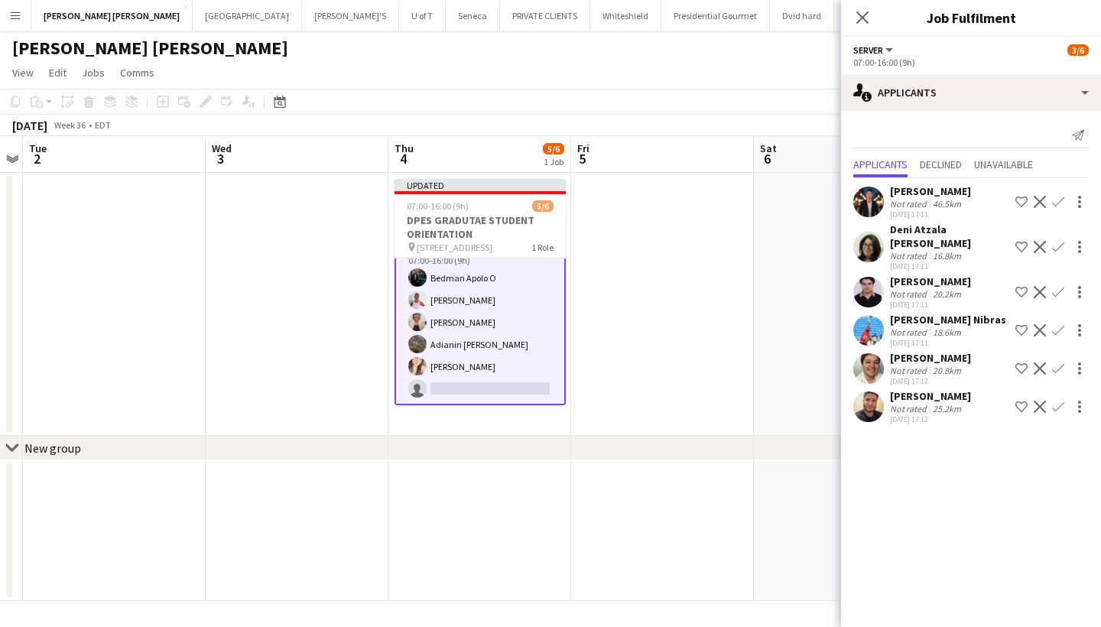
scroll to position [19, 0]
click at [1057, 286] on app-icon "Confirm" at bounding box center [1058, 292] width 12 height 12
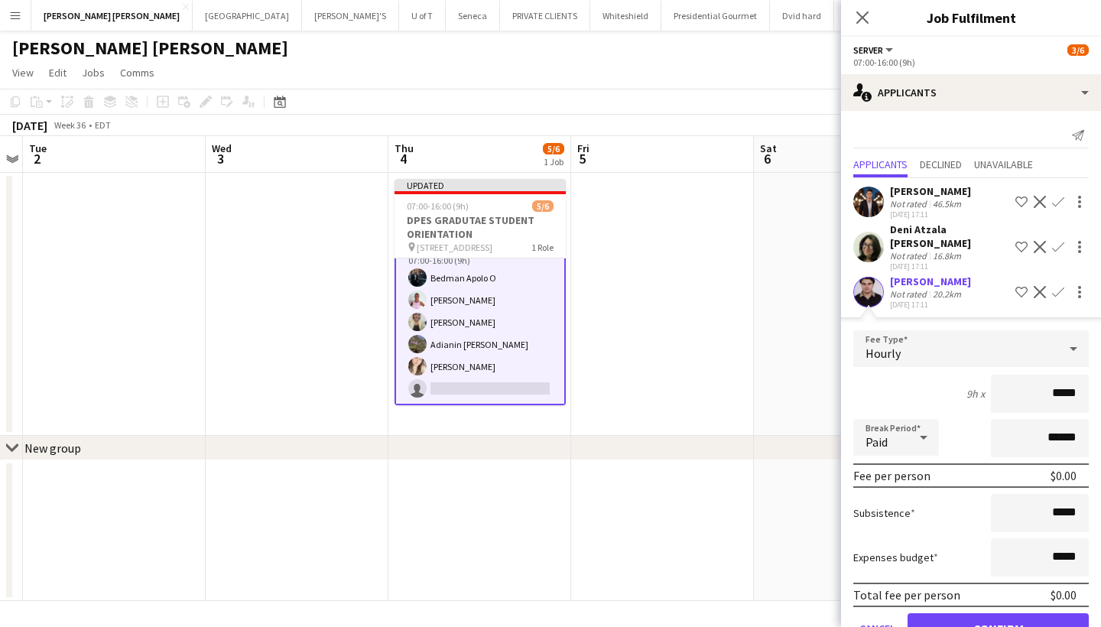
click at [1054, 383] on input "*****" at bounding box center [1039, 393] width 98 height 38
type input "******"
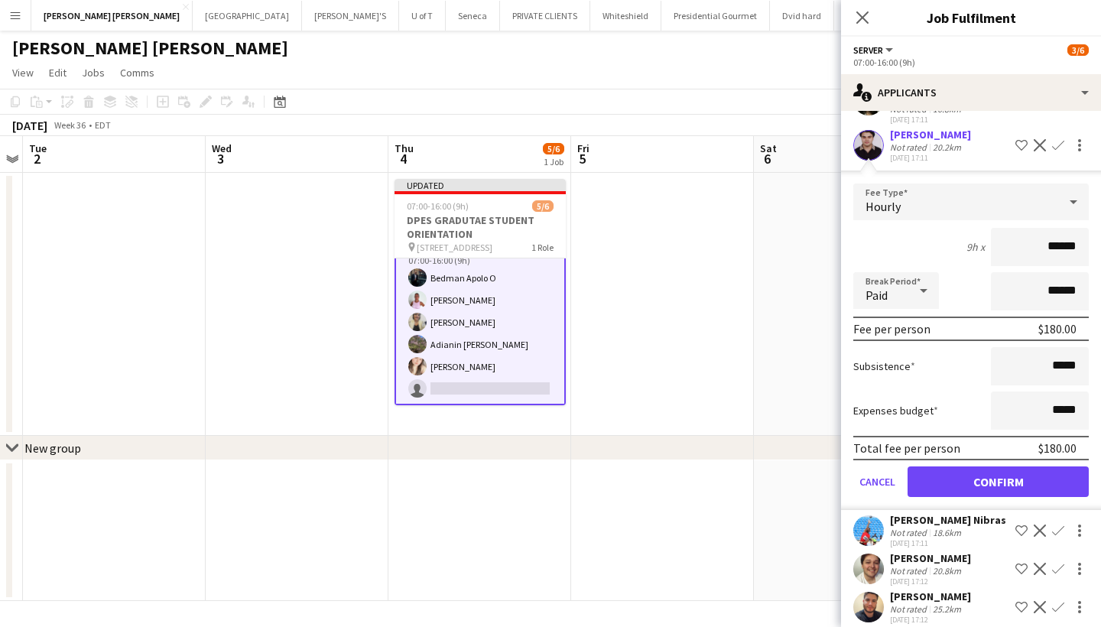
scroll to position [146, 0]
click at [957, 467] on button "Confirm" at bounding box center [997, 482] width 181 height 31
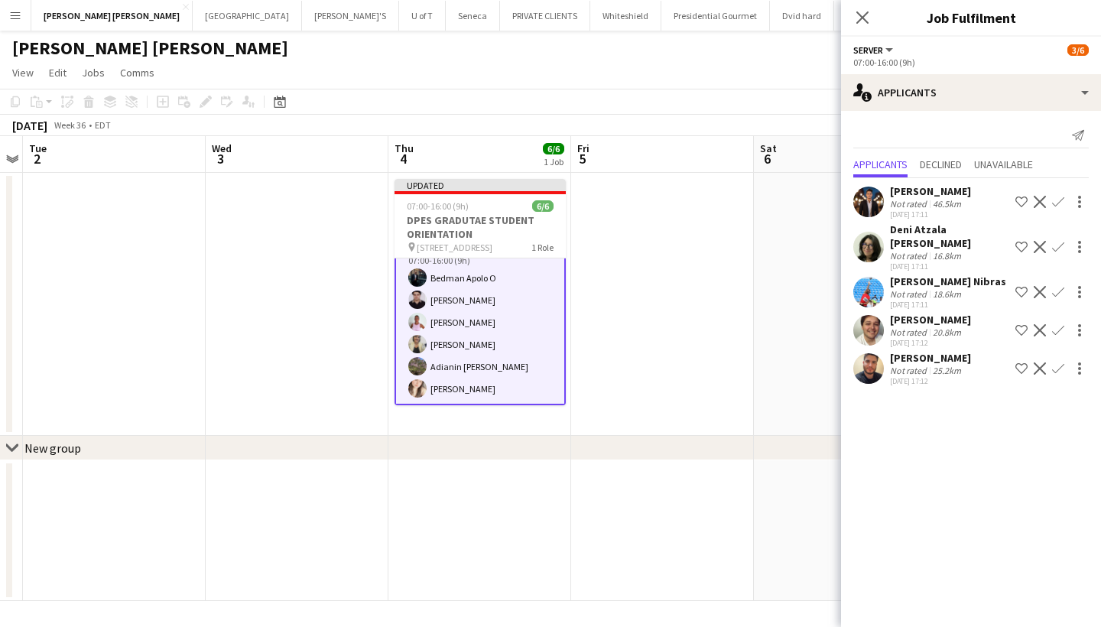
scroll to position [0, 0]
click at [860, 13] on icon "Close pop-in" at bounding box center [861, 17] width 15 height 15
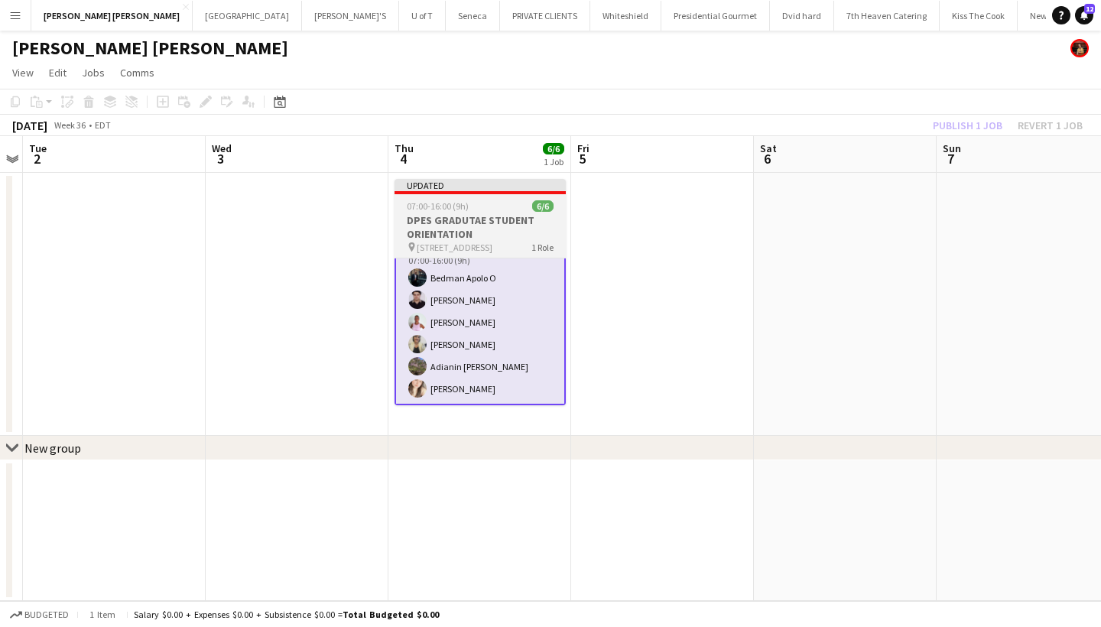
click at [501, 219] on h3 "DPES GRADUTAE STUDENT ORIENTATION" at bounding box center [479, 227] width 171 height 28
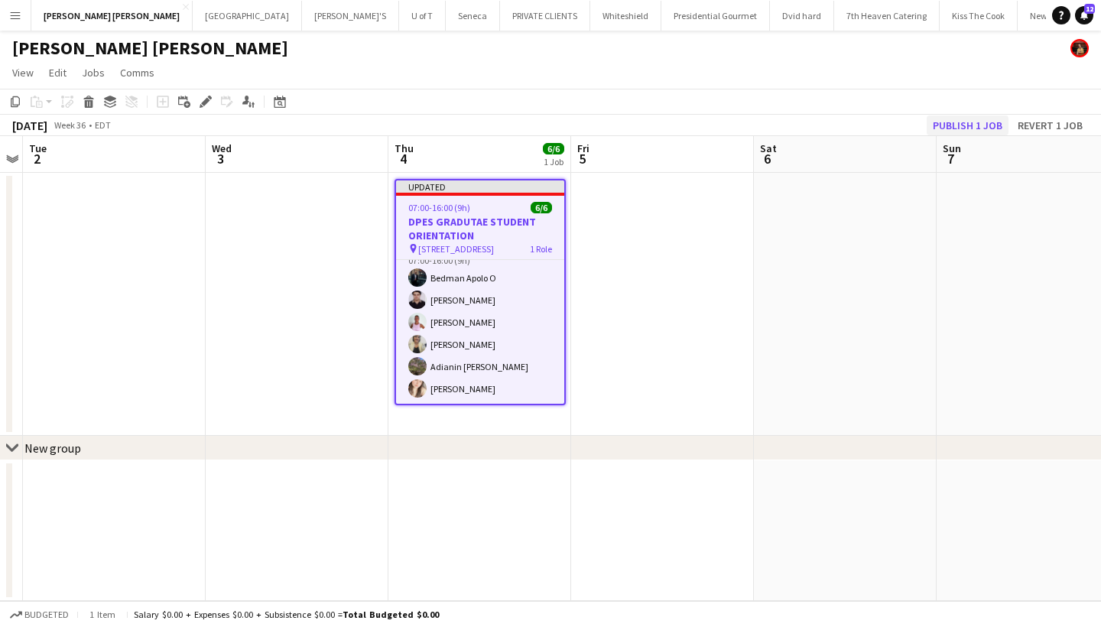
click at [973, 126] on button "Publish 1 job" at bounding box center [967, 125] width 82 height 20
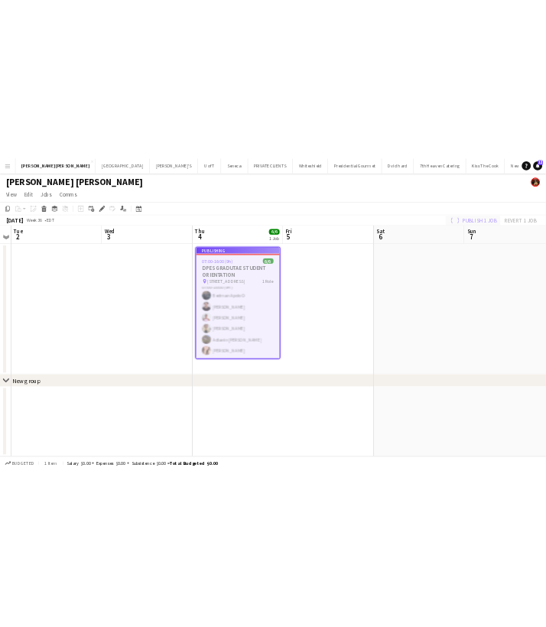
scroll to position [7, 0]
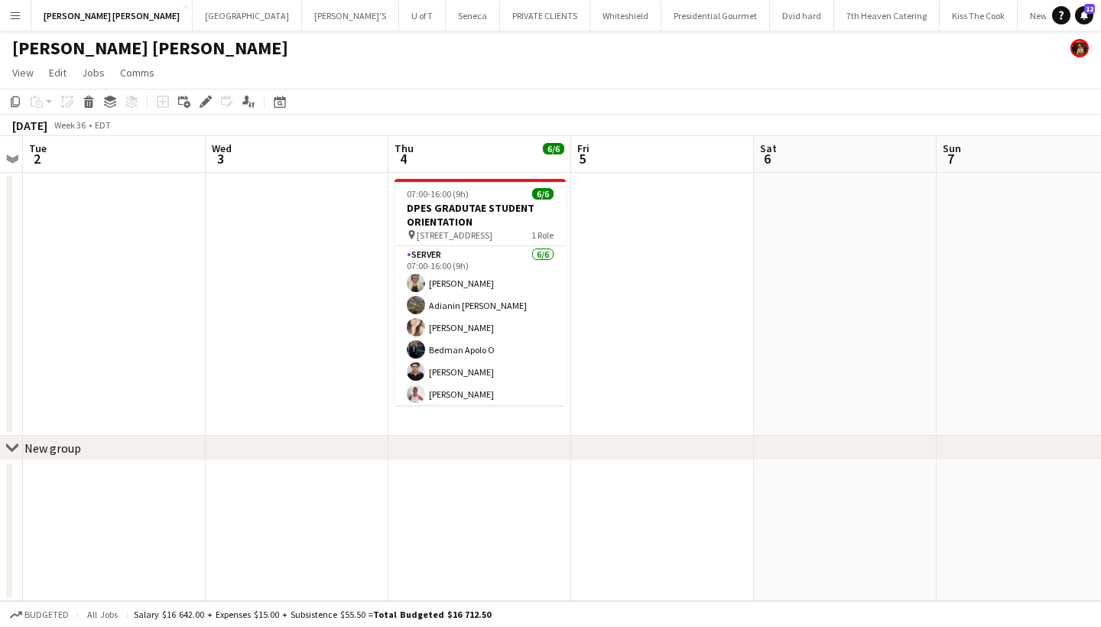
click at [13, 11] on app-icon "Menu" at bounding box center [15, 15] width 12 height 12
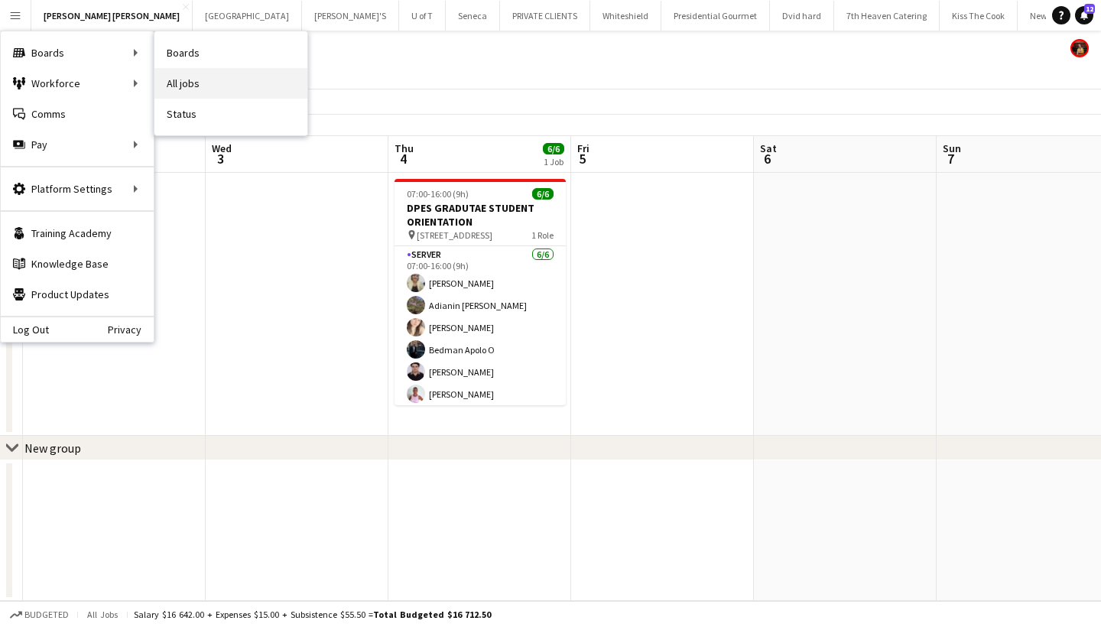
click at [228, 82] on link "All jobs" at bounding box center [230, 83] width 153 height 31
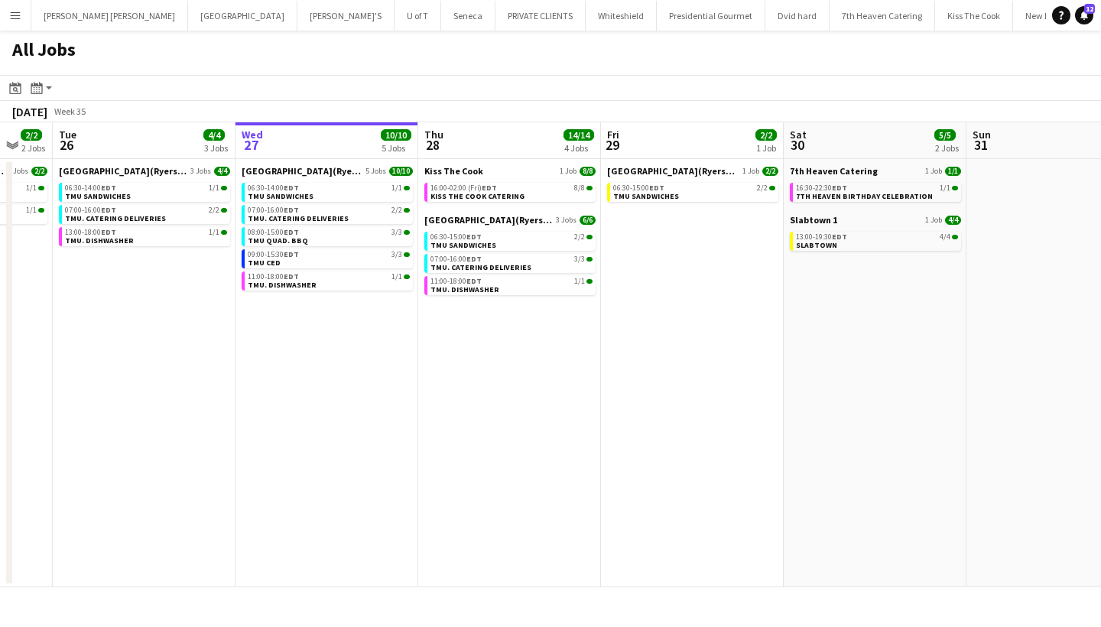
scroll to position [0, 310]
click at [495, 354] on app-date-cell "Kiss The Cook 1 Job 8/8 16:00-02:00 (Fri) EDT 8/8 KISS THE COOK CATERING Toront…" at bounding box center [511, 373] width 183 height 428
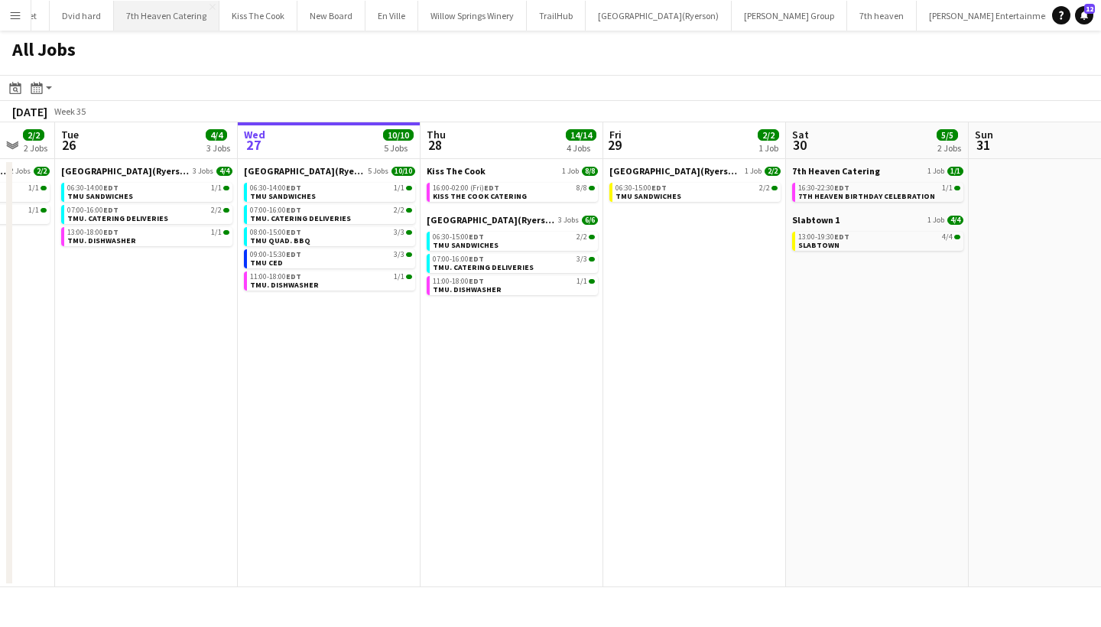
scroll to position [0, 719]
click at [585, 19] on button "Toronto Metropolitan University(Ryerson) Close" at bounding box center [655, 16] width 146 height 30
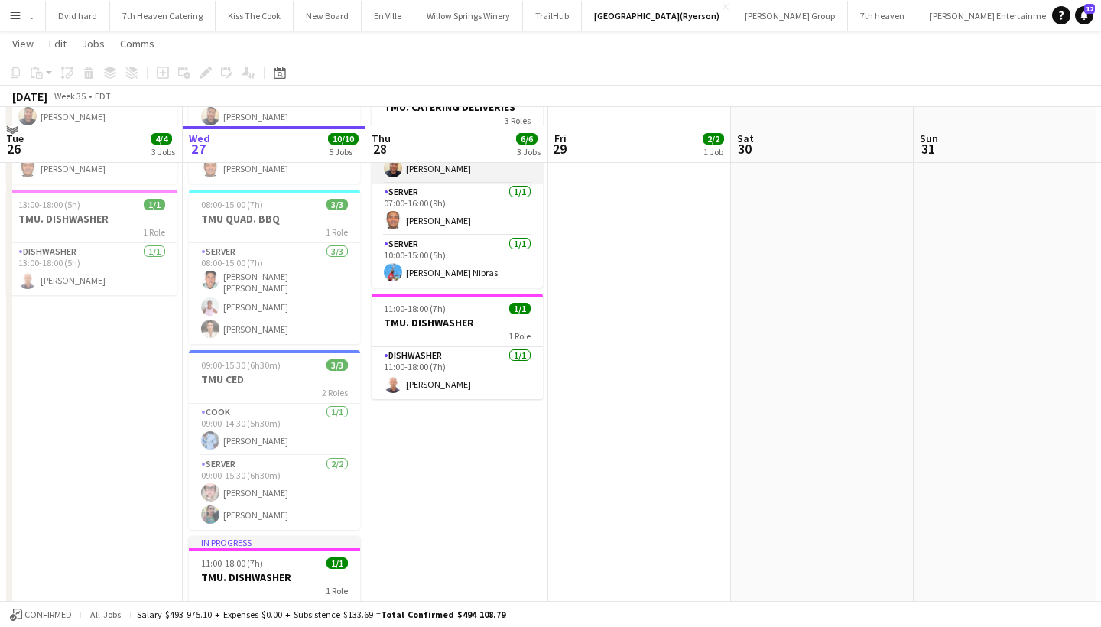
scroll to position [295, 0]
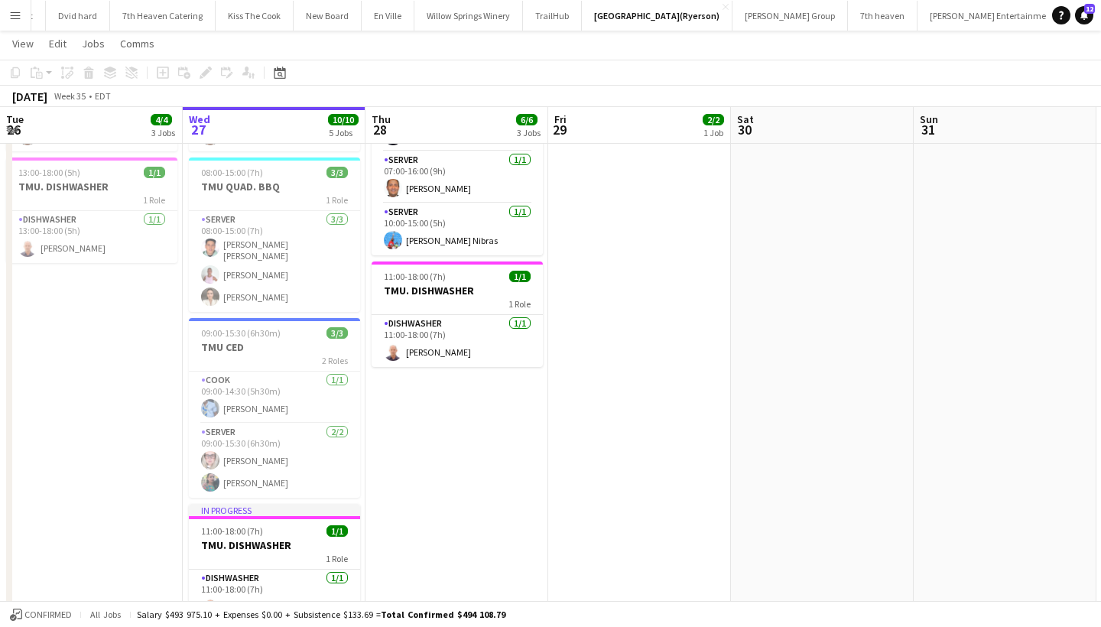
click at [424, 430] on app-date-cell "06:30-15:00 (8h30m) 2/2 TMU SANDWICHES 2 Roles SERVER 1/1 06:30-14:00 (7h30m) A…" at bounding box center [456, 271] width 183 height 791
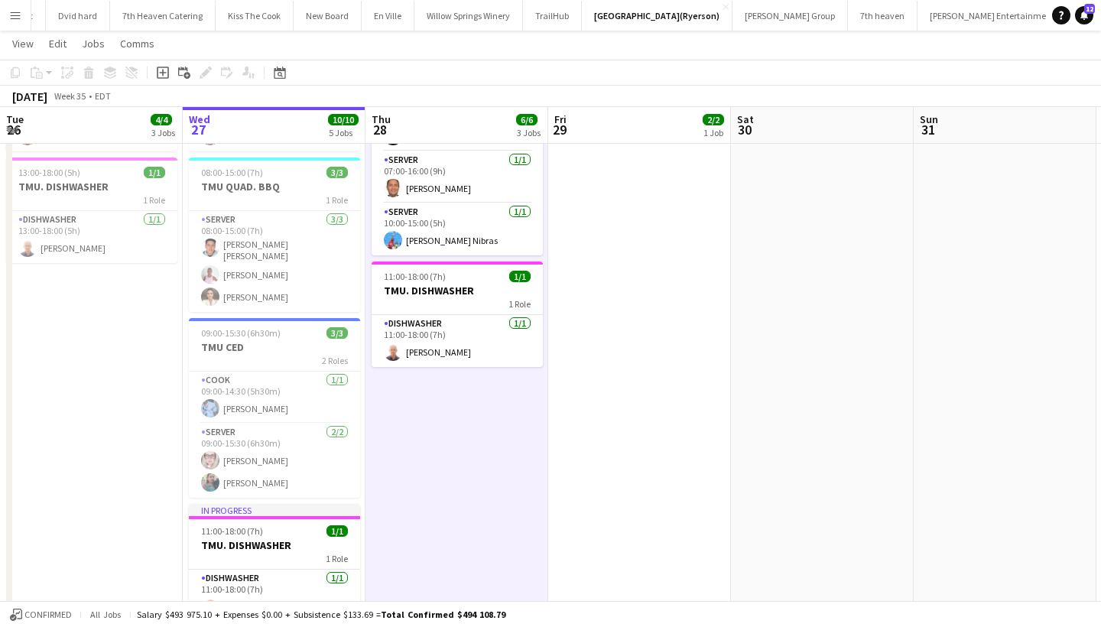
click at [423, 419] on app-date-cell "06:30-15:00 (8h30m) 2/2 TMU SANDWICHES 2 Roles SERVER 1/1 06:30-14:00 (7h30m) A…" at bounding box center [456, 271] width 183 height 791
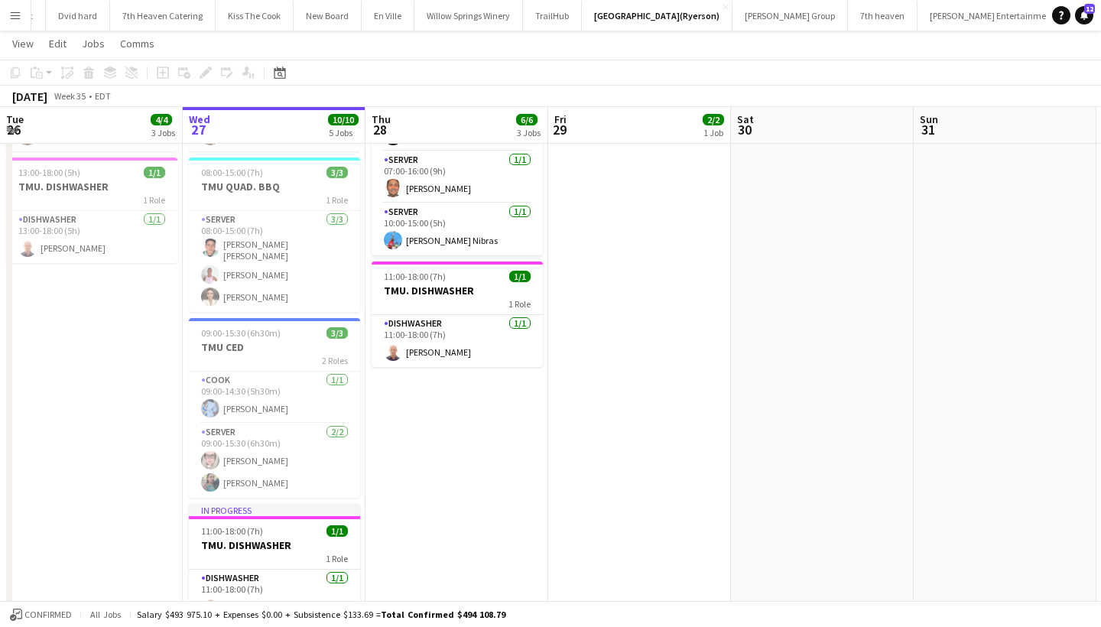
click at [426, 421] on app-date-cell "06:30-15:00 (8h30m) 2/2 TMU SANDWICHES 2 Roles SERVER 1/1 06:30-14:00 (7h30m) A…" at bounding box center [456, 271] width 183 height 791
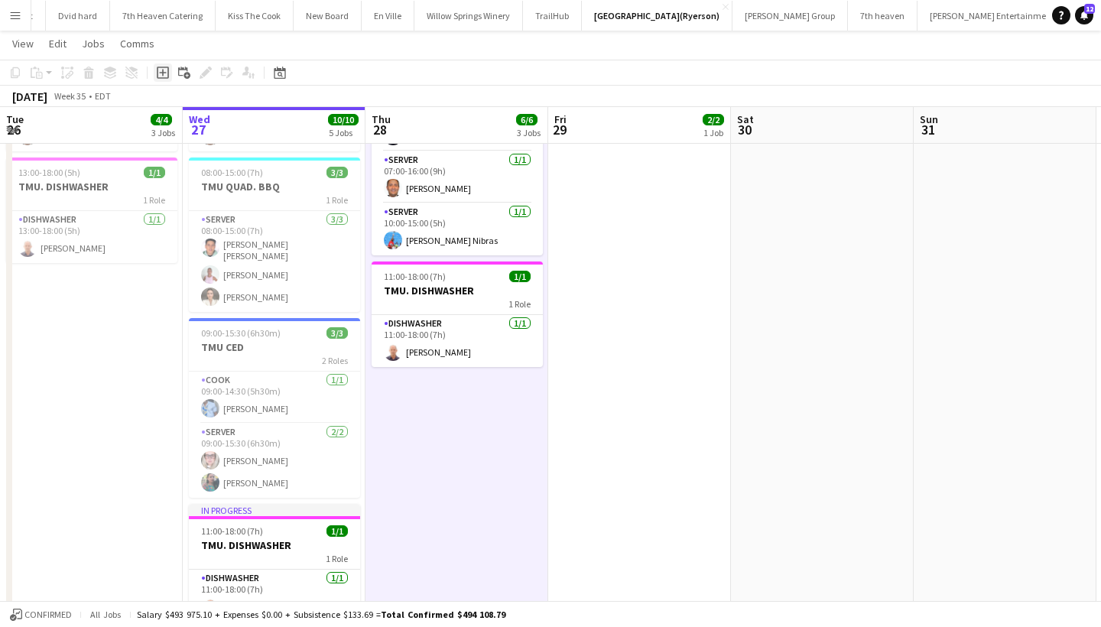
click at [164, 77] on icon "Add job" at bounding box center [163, 72] width 12 height 12
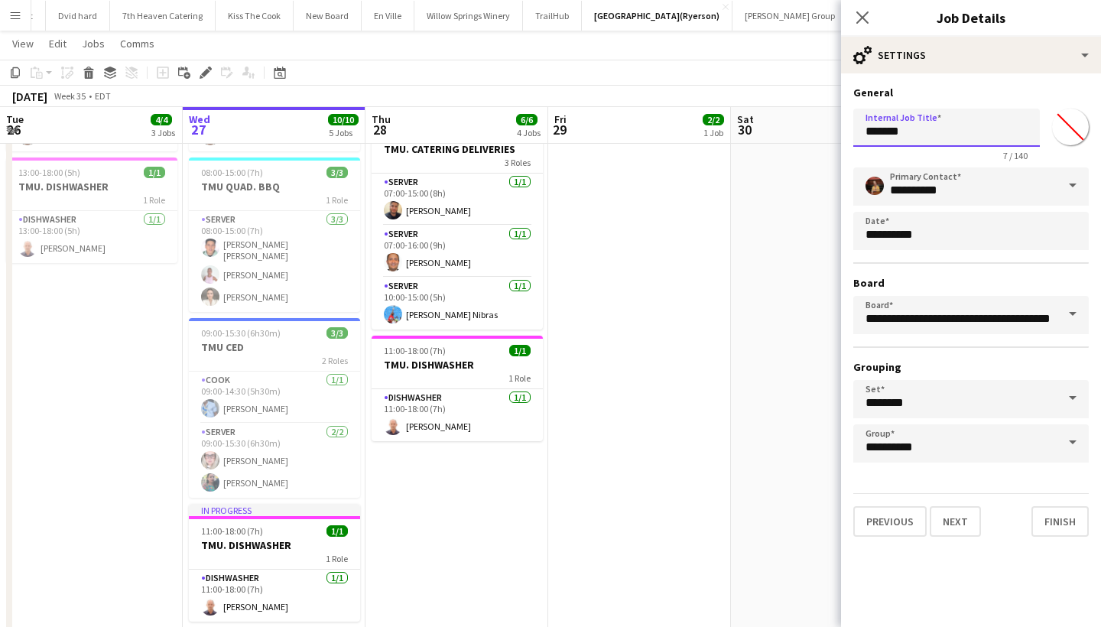
click at [955, 131] on input "*******" at bounding box center [946, 128] width 186 height 38
type input "*"
type input "*******"
click at [1065, 132] on input "*******" at bounding box center [1069, 126] width 55 height 55
type input "*******"
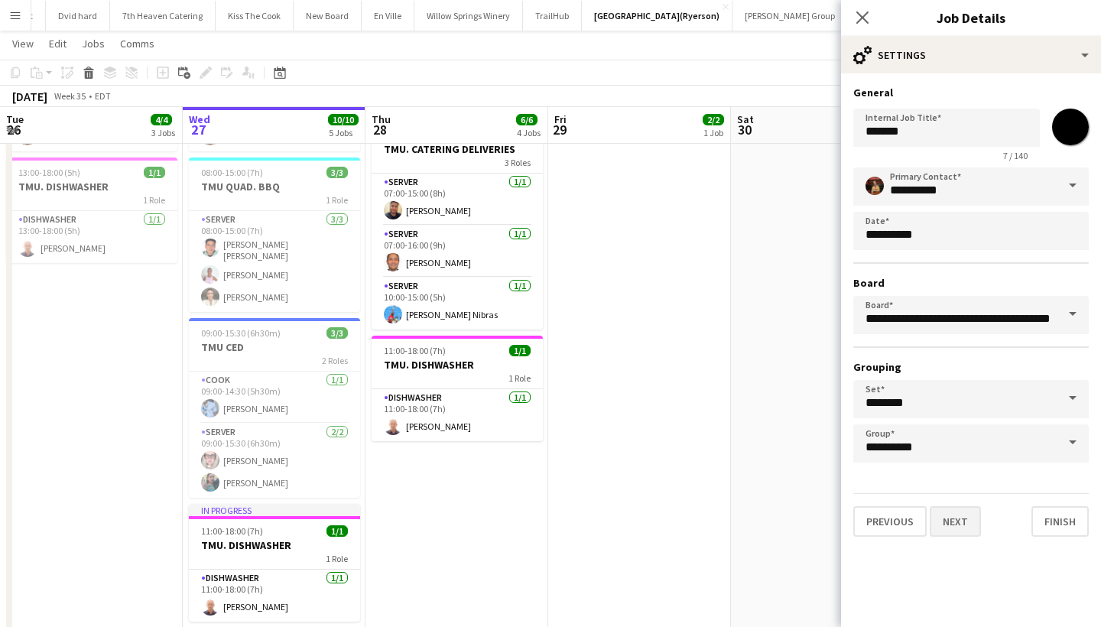
click at [957, 522] on button "Next" at bounding box center [954, 521] width 51 height 31
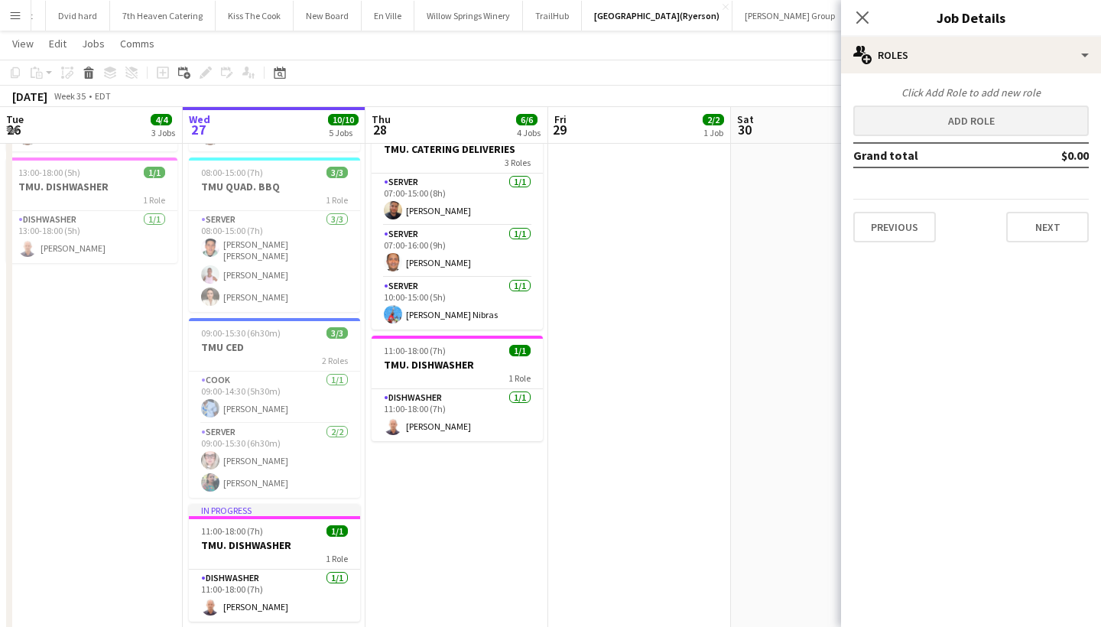
click at [983, 114] on button "Add role" at bounding box center [970, 120] width 235 height 31
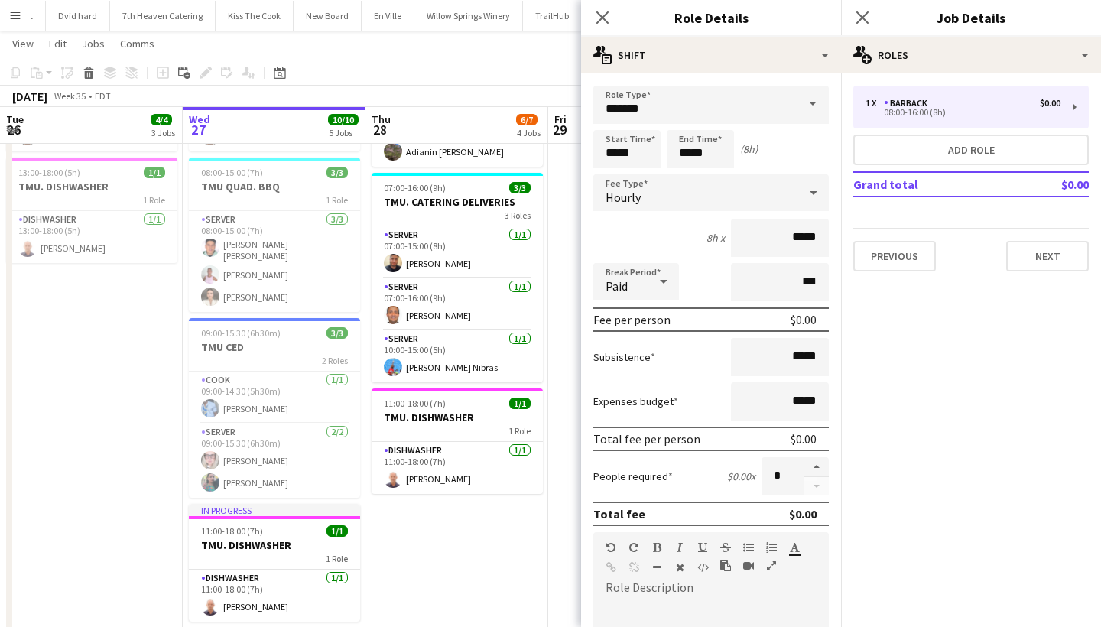
click at [812, 101] on span at bounding box center [812, 104] width 32 height 37
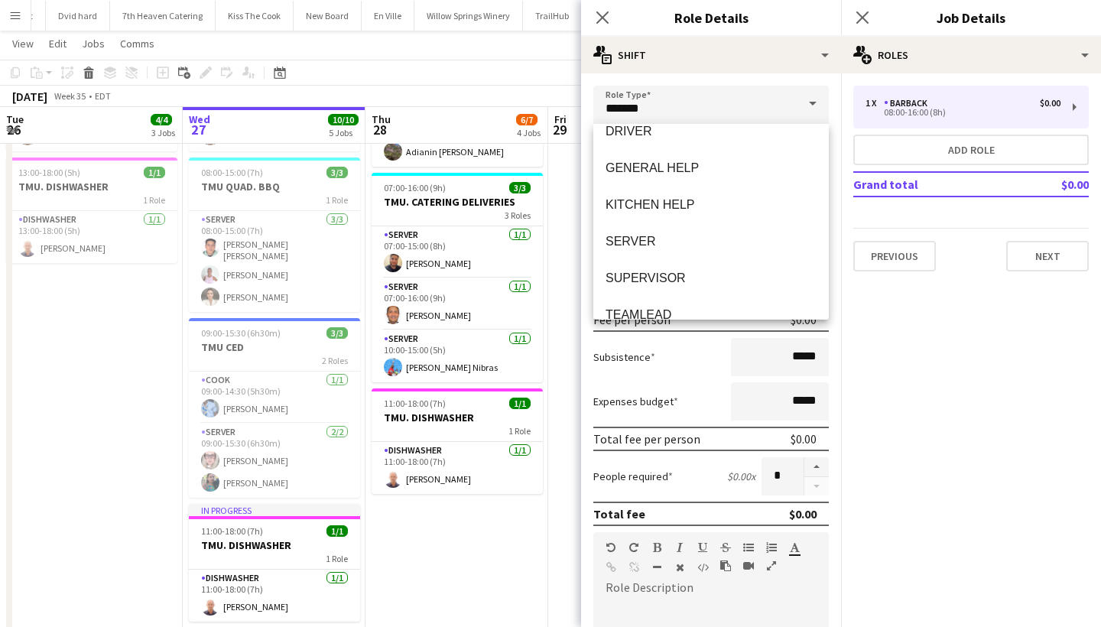
scroll to position [239, 0]
click at [670, 235] on span "SERVER" at bounding box center [710, 239] width 211 height 15
type input "******"
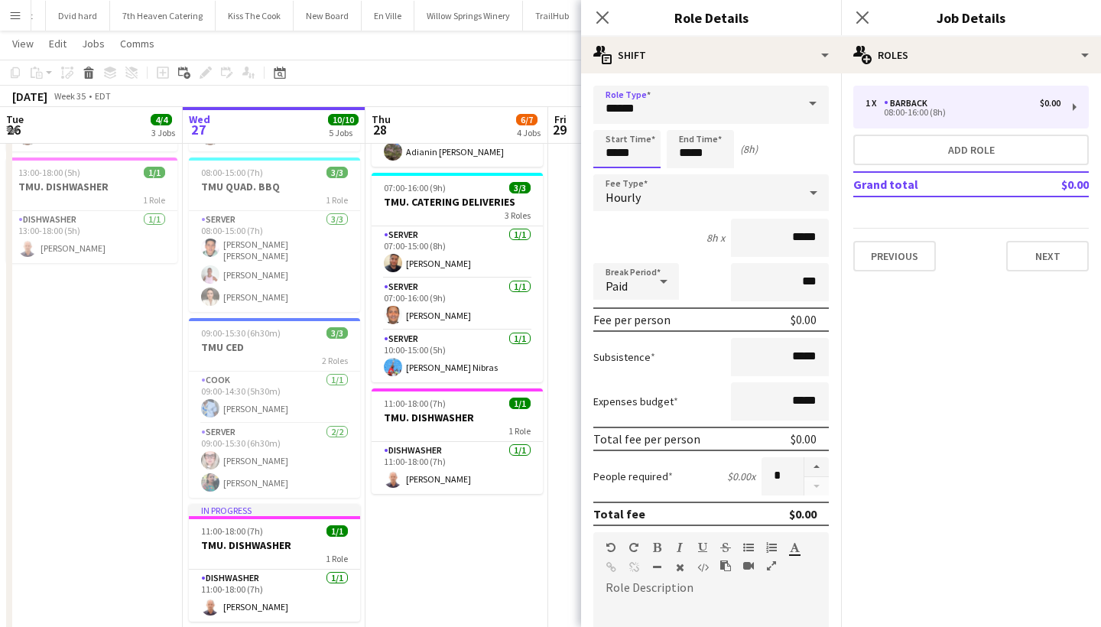
click at [647, 153] on input "*****" at bounding box center [626, 149] width 67 height 38
click at [609, 121] on div at bounding box center [611, 122] width 31 height 15
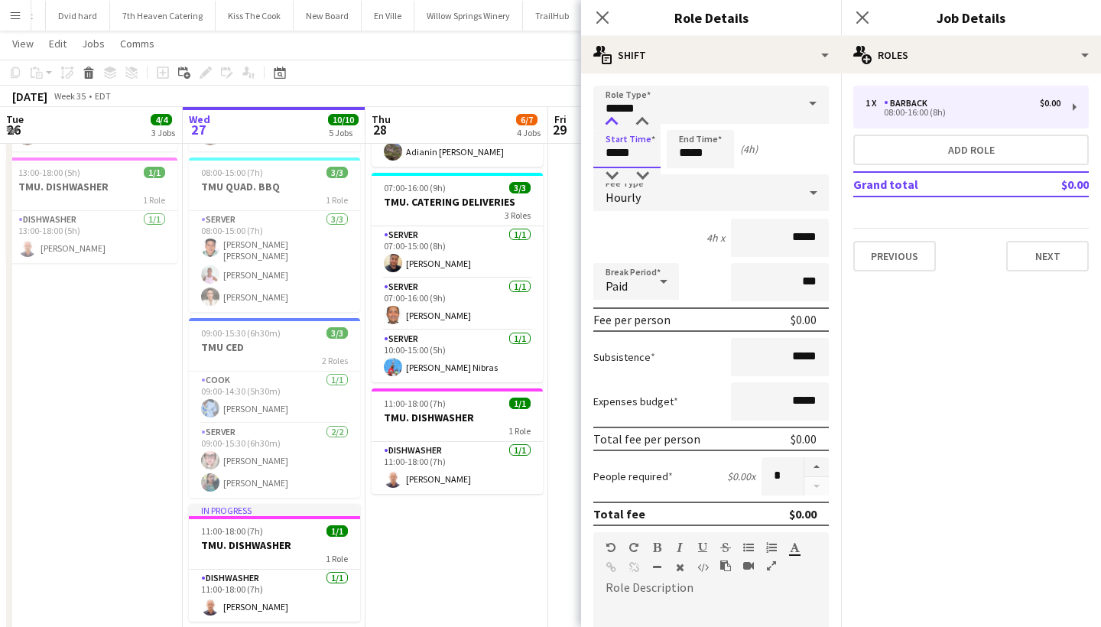
click at [609, 121] on div at bounding box center [611, 122] width 31 height 15
type input "*****"
click at [609, 121] on div at bounding box center [611, 122] width 31 height 15
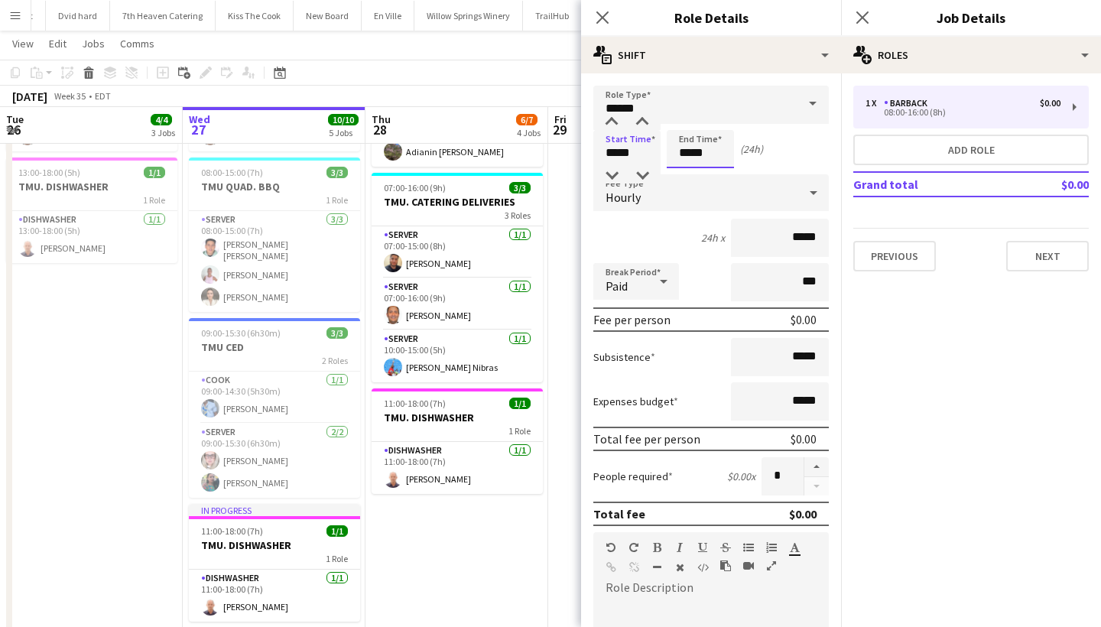
click at [729, 155] on input "*****" at bounding box center [699, 149] width 67 height 38
click at [682, 175] on div at bounding box center [685, 175] width 31 height 15
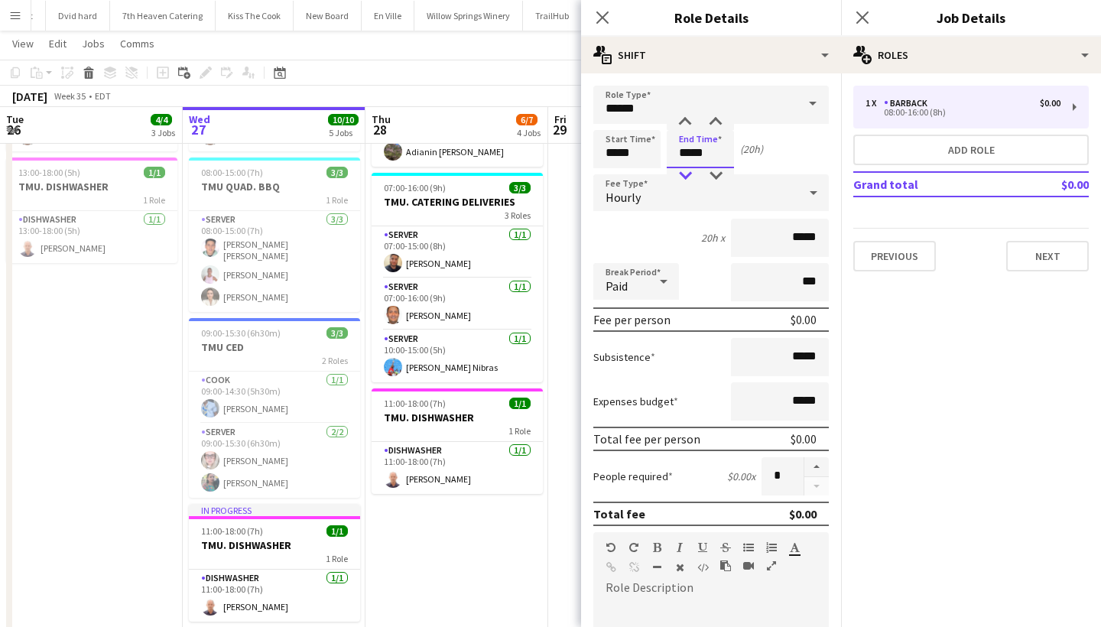
click at [682, 175] on div at bounding box center [685, 175] width 31 height 15
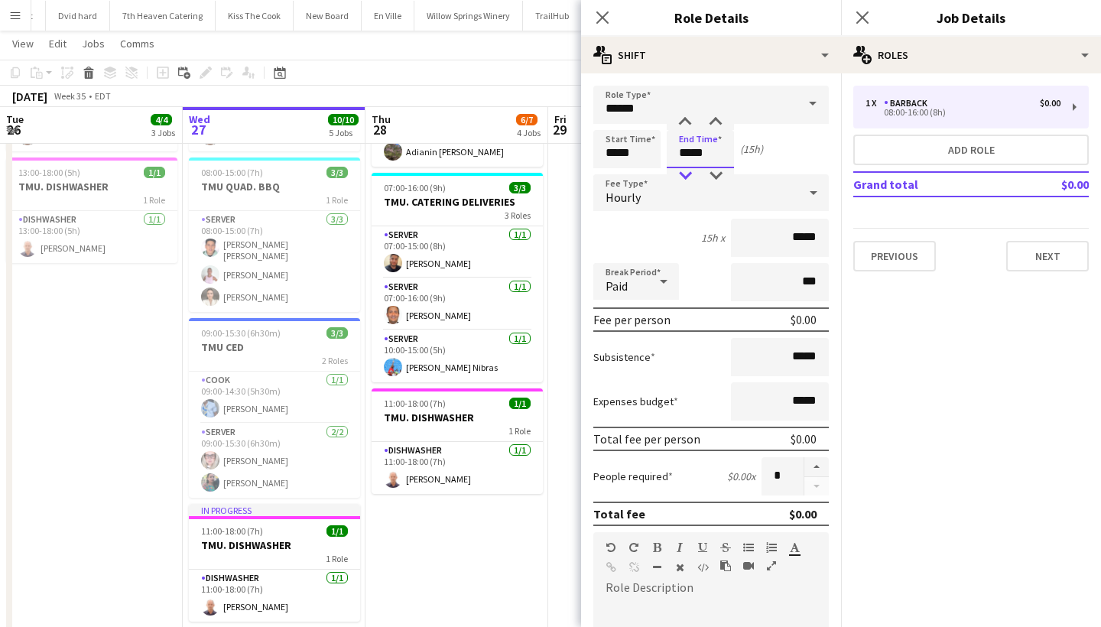
click at [682, 175] on div at bounding box center [685, 175] width 31 height 15
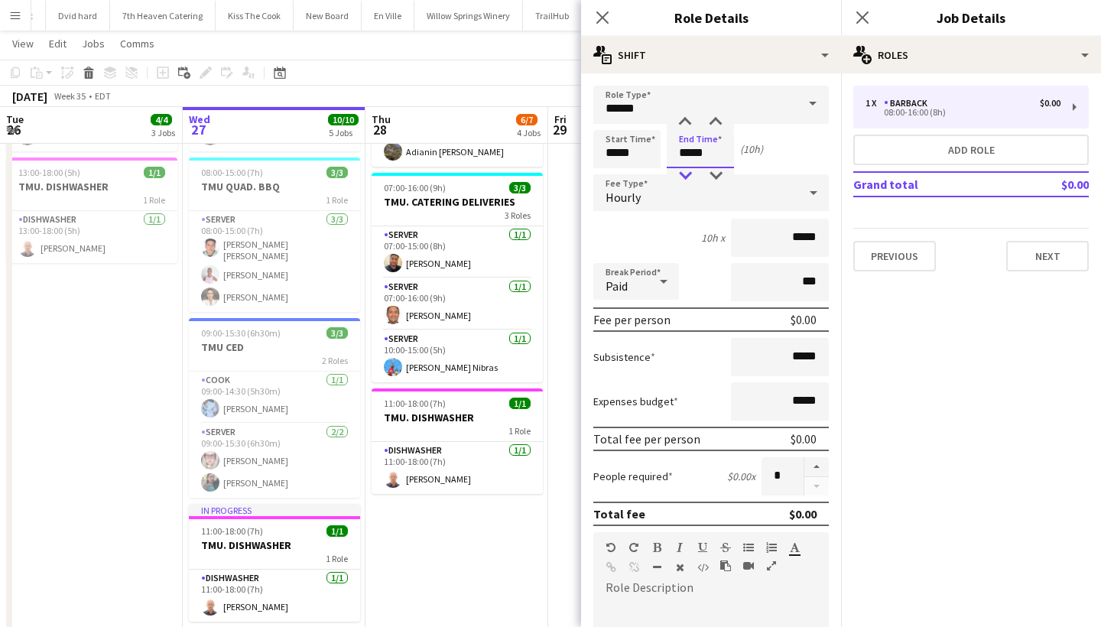
click at [682, 175] on div at bounding box center [685, 175] width 31 height 15
type input "*****"
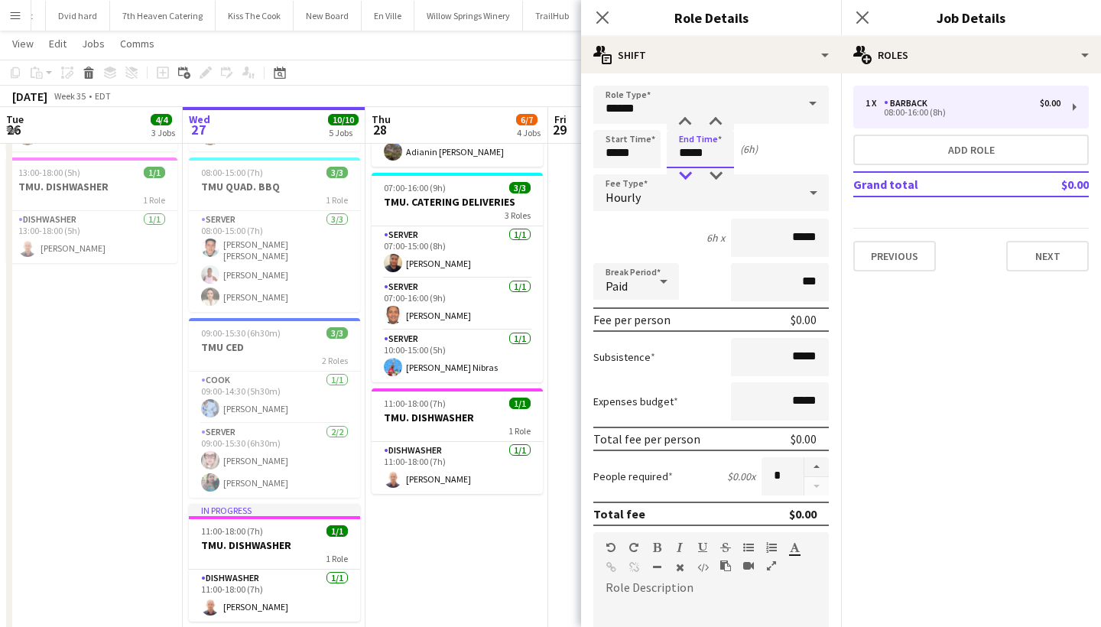
click at [682, 175] on div at bounding box center [685, 175] width 31 height 15
click at [1033, 253] on button "Next" at bounding box center [1047, 256] width 83 height 31
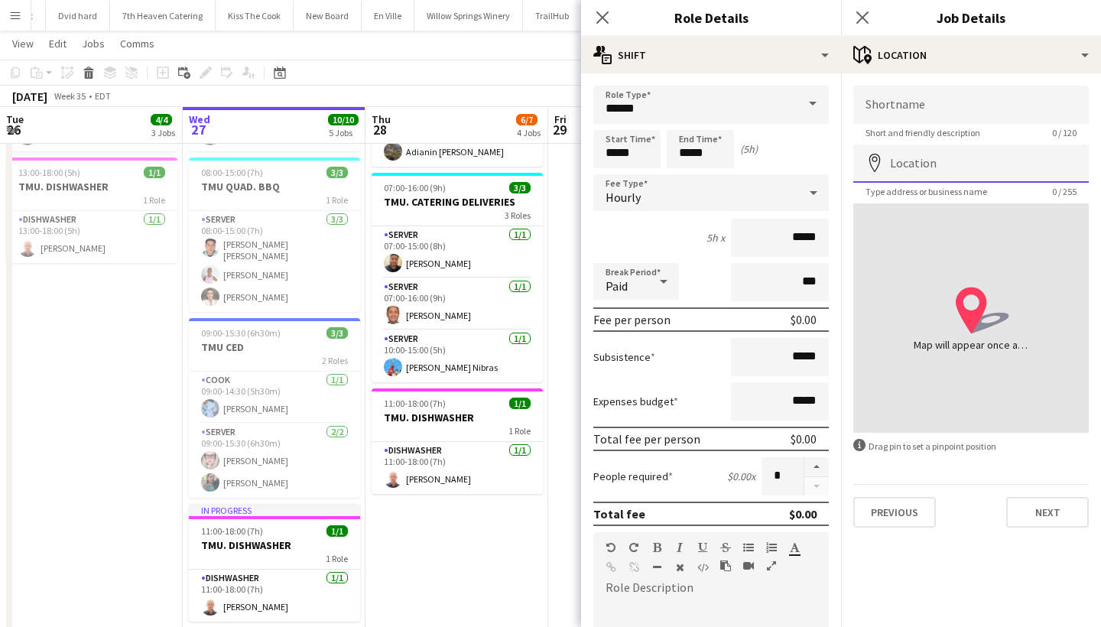
click at [954, 170] on input "Location" at bounding box center [970, 163] width 235 height 38
type input "**********"
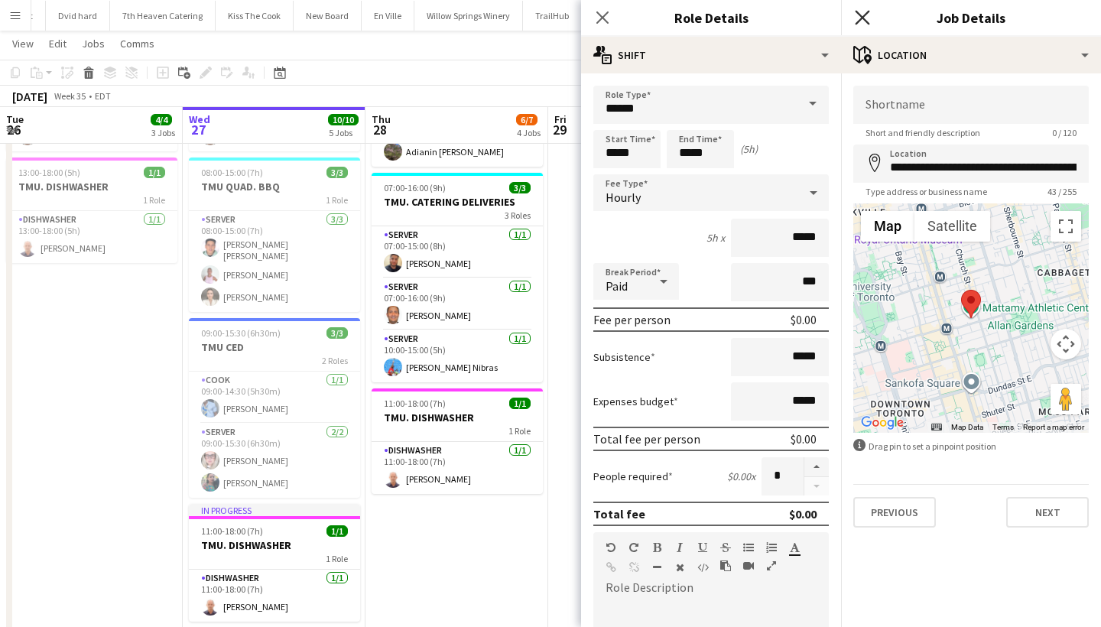
click at [864, 13] on icon "Close pop-in" at bounding box center [861, 17] width 15 height 15
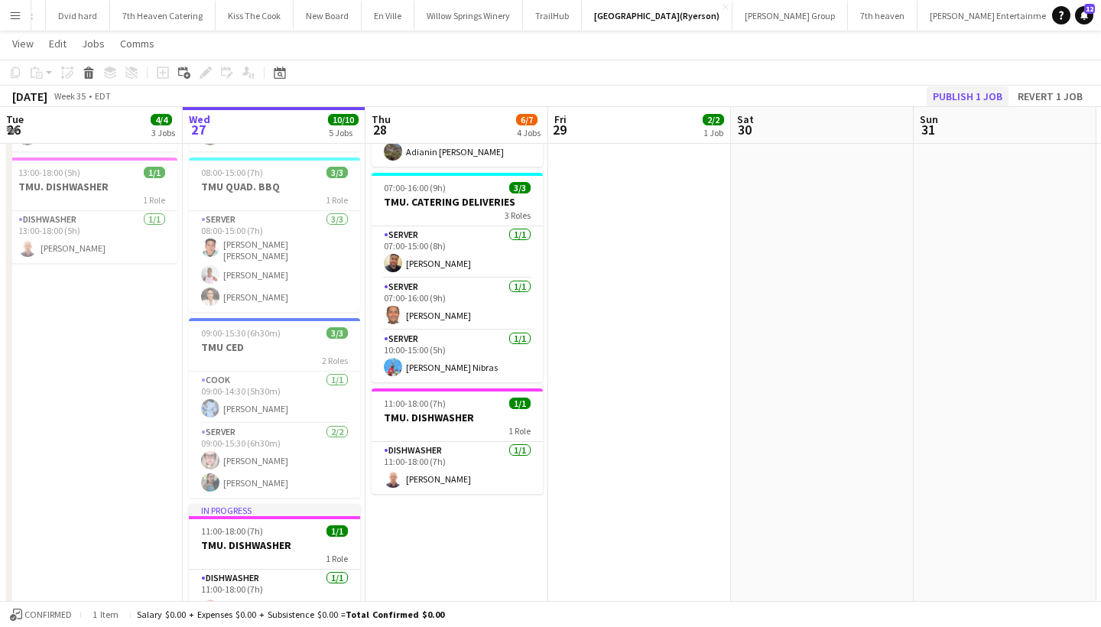
click at [986, 98] on button "Publish 1 job" at bounding box center [967, 96] width 82 height 20
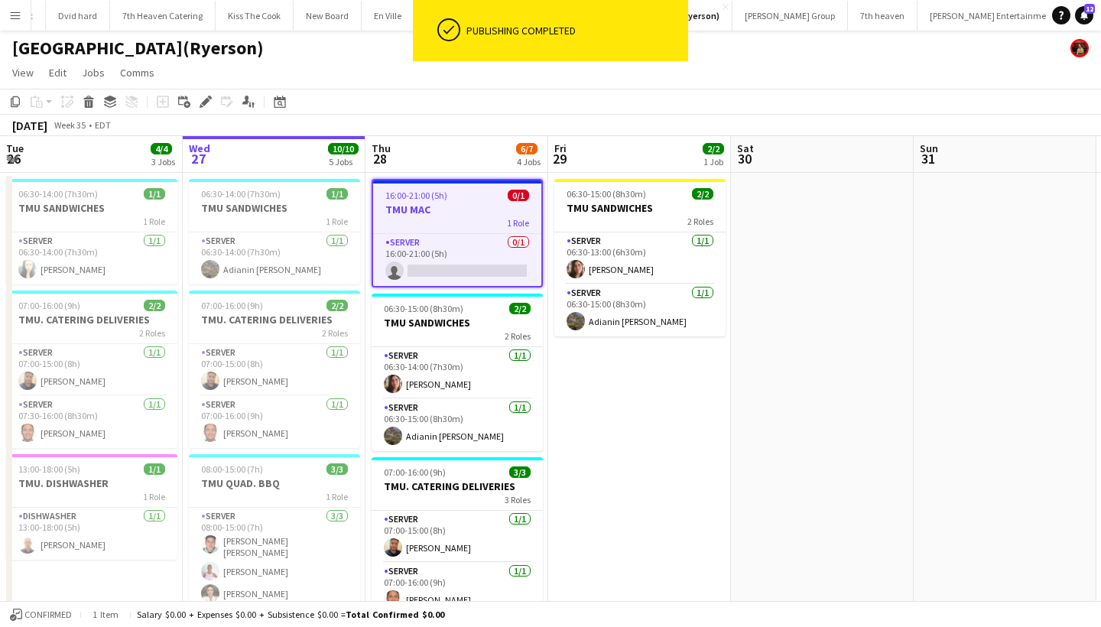
scroll to position [0, 0]
click at [459, 269] on app-card-role "SERVER 0/1 16:00-21:00 (5h) single-neutral-actions" at bounding box center [457, 260] width 168 height 52
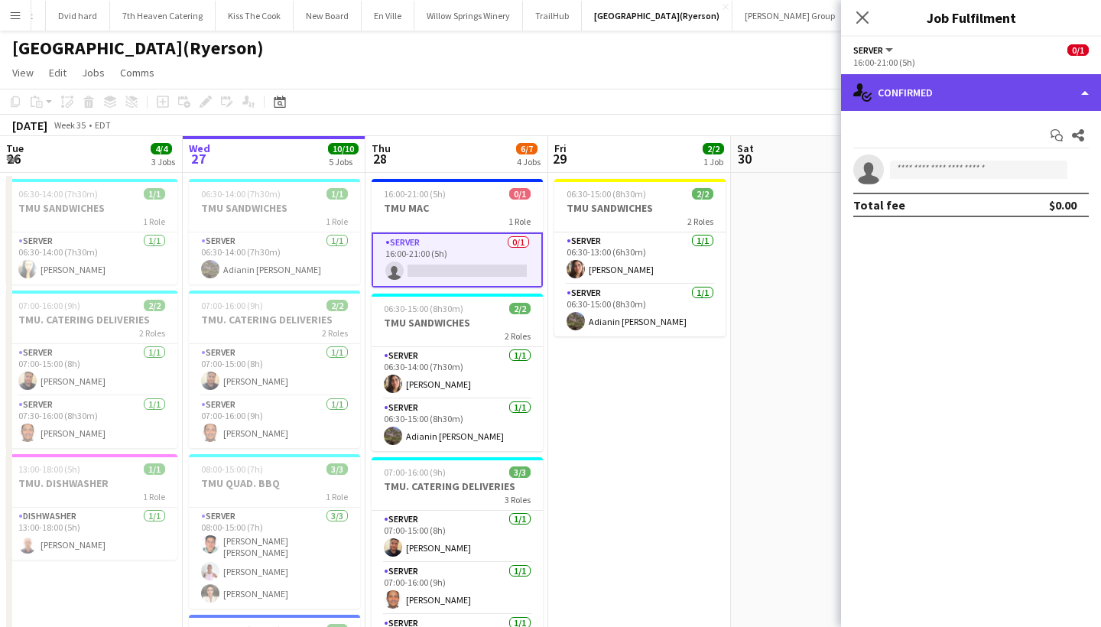
click at [977, 83] on div "single-neutral-actions-check-2 Confirmed" at bounding box center [971, 92] width 260 height 37
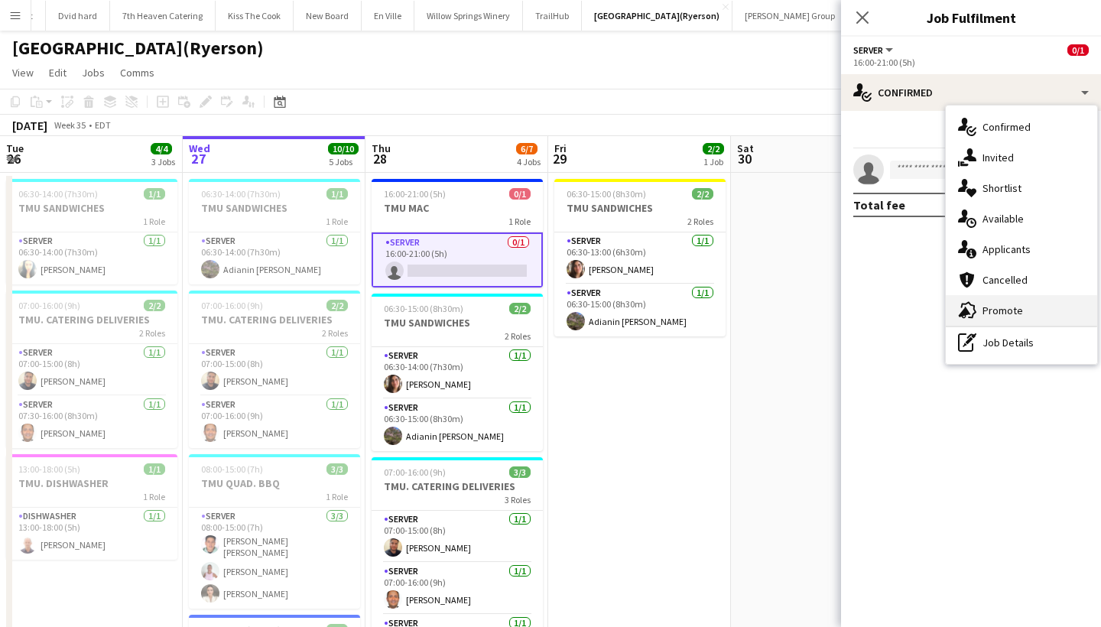
click at [1043, 314] on div "advertising-megaphone Promote" at bounding box center [1020, 310] width 151 height 31
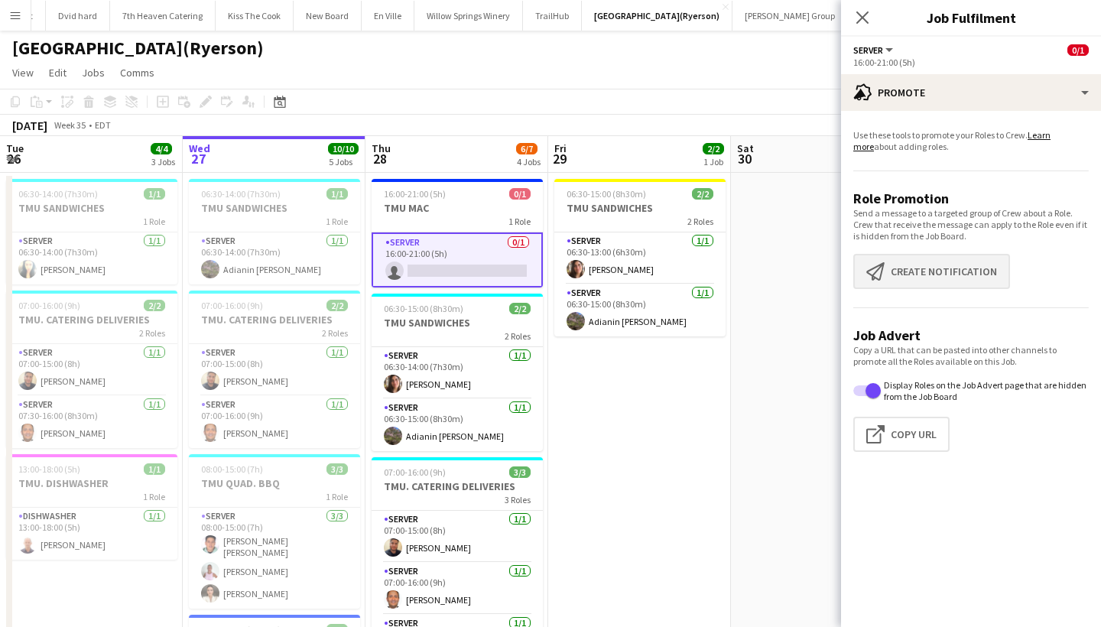
click at [974, 279] on button "Create notification Create notification" at bounding box center [931, 271] width 157 height 35
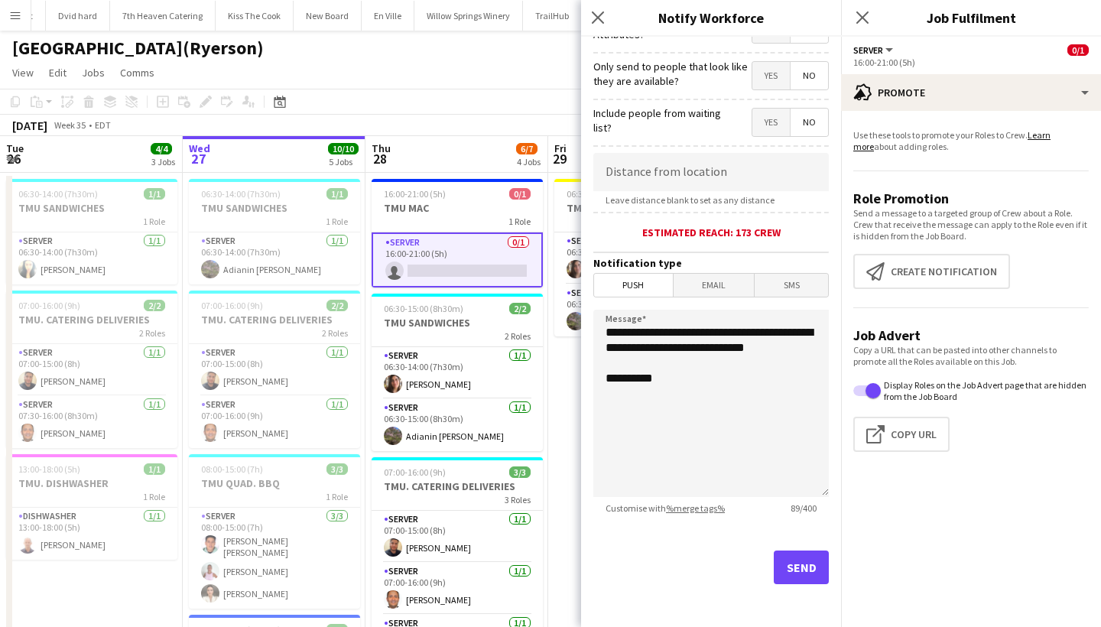
scroll to position [215, 0]
click at [805, 554] on button "Send" at bounding box center [800, 567] width 55 height 34
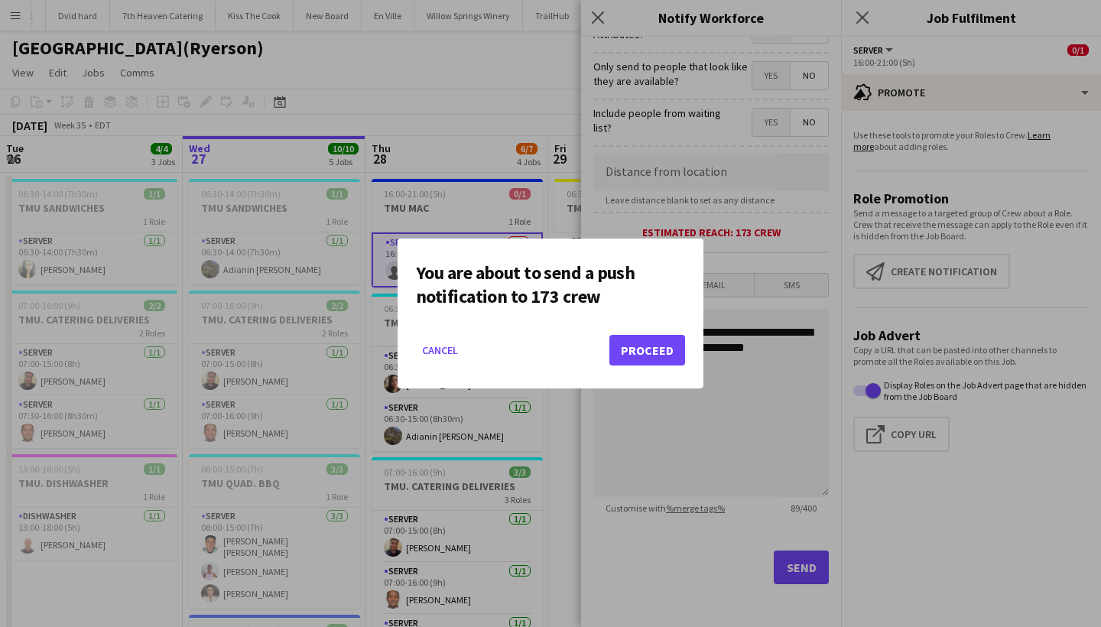
click at [652, 345] on button "Proceed" at bounding box center [647, 350] width 76 height 31
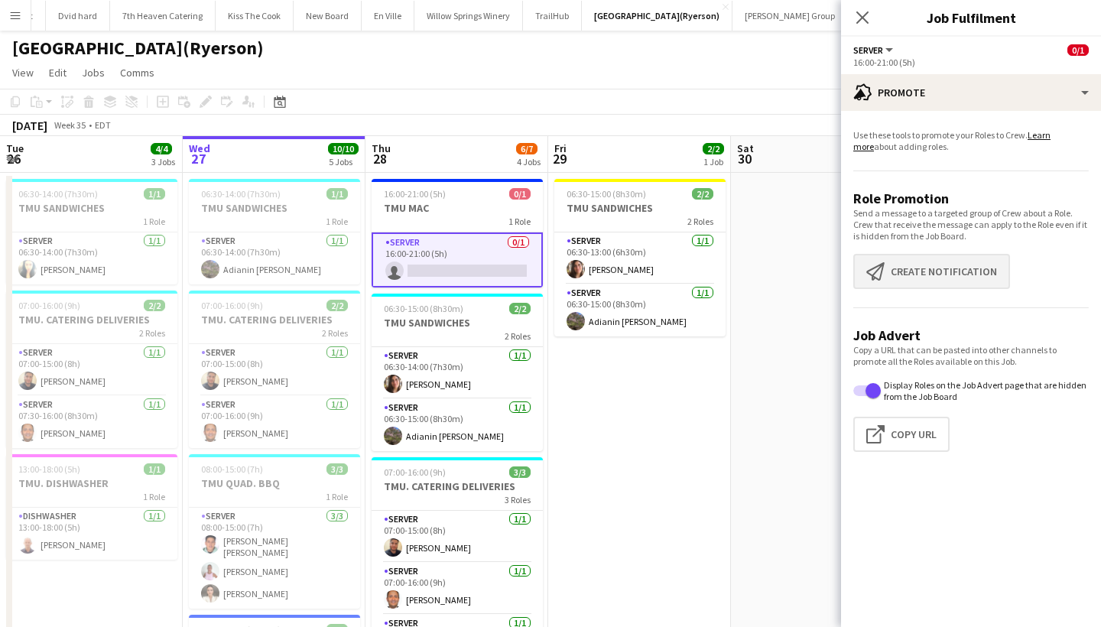
click at [923, 278] on button "Create notification Create notification" at bounding box center [931, 271] width 157 height 35
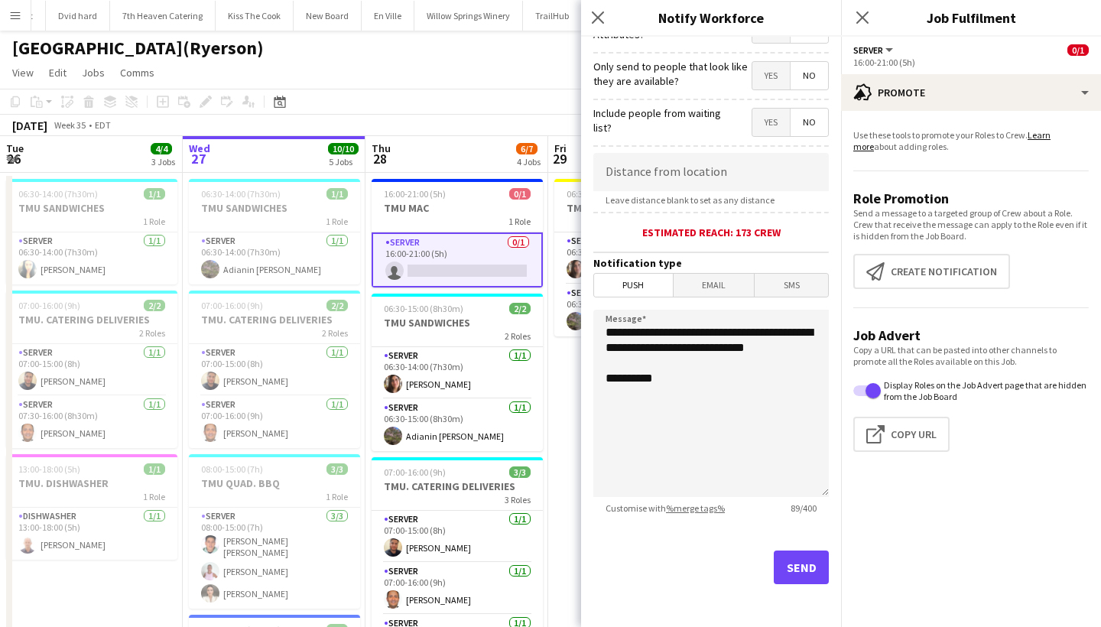
click at [799, 560] on button "Send" at bounding box center [800, 567] width 55 height 34
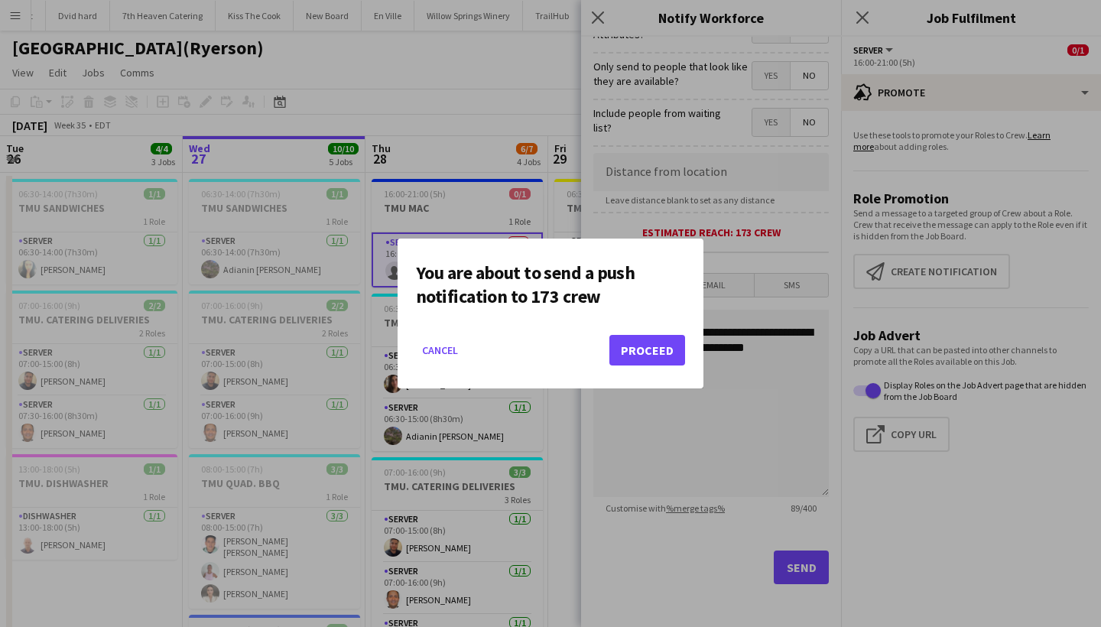
click at [653, 336] on button "Proceed" at bounding box center [647, 350] width 76 height 31
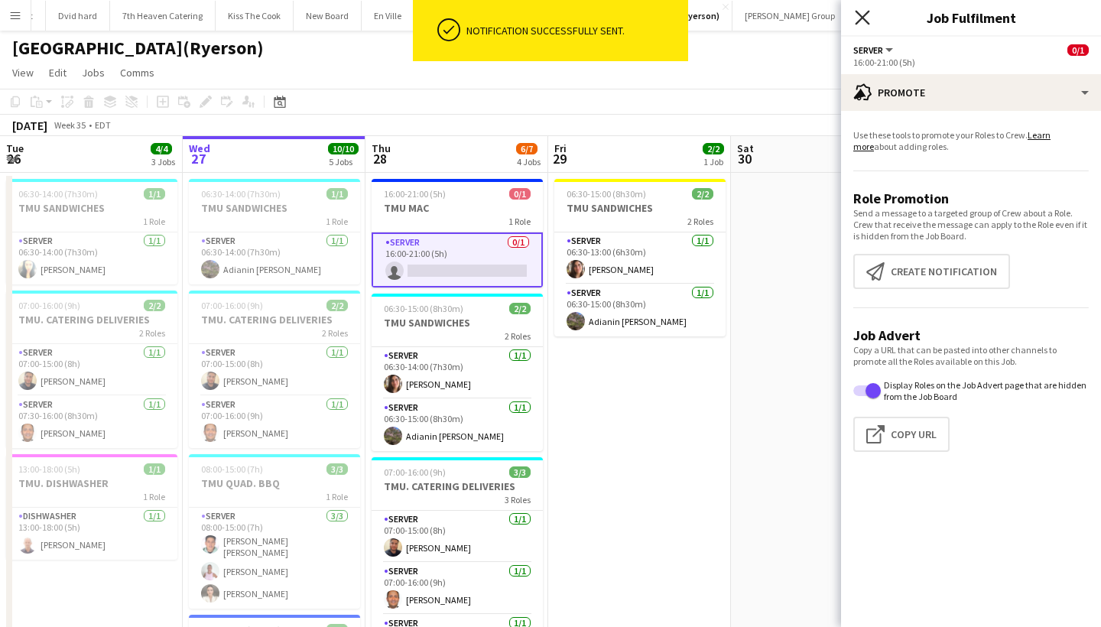
click at [863, 15] on icon "Close pop-in" at bounding box center [861, 17] width 15 height 15
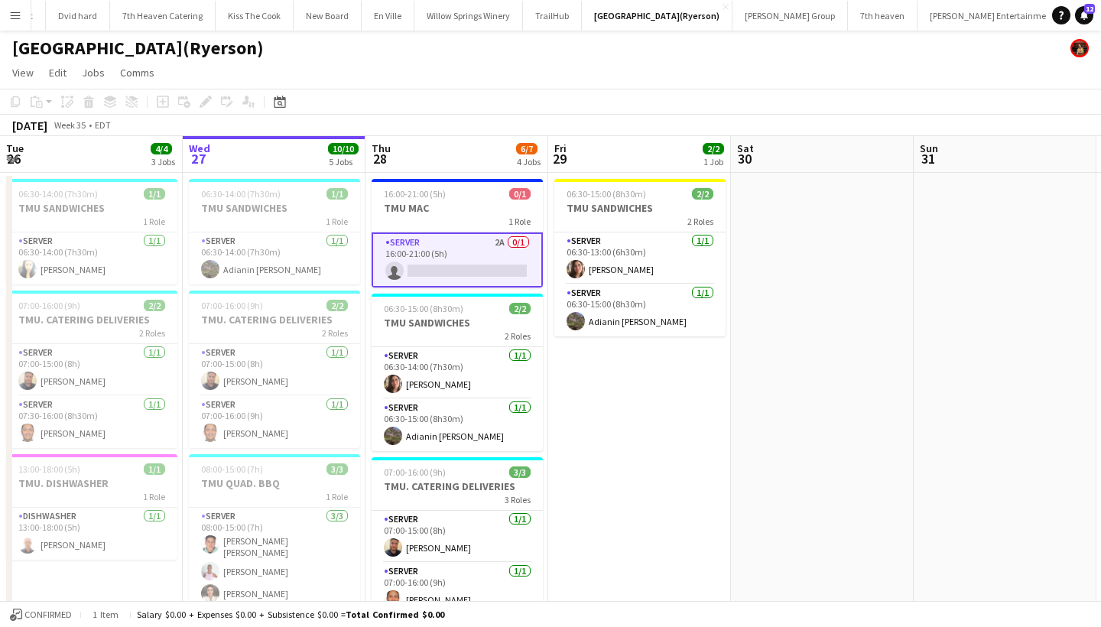
click at [487, 273] on app-card-role "SERVER 2A 0/1 16:00-21:00 (5h) single-neutral-actions" at bounding box center [456, 259] width 171 height 55
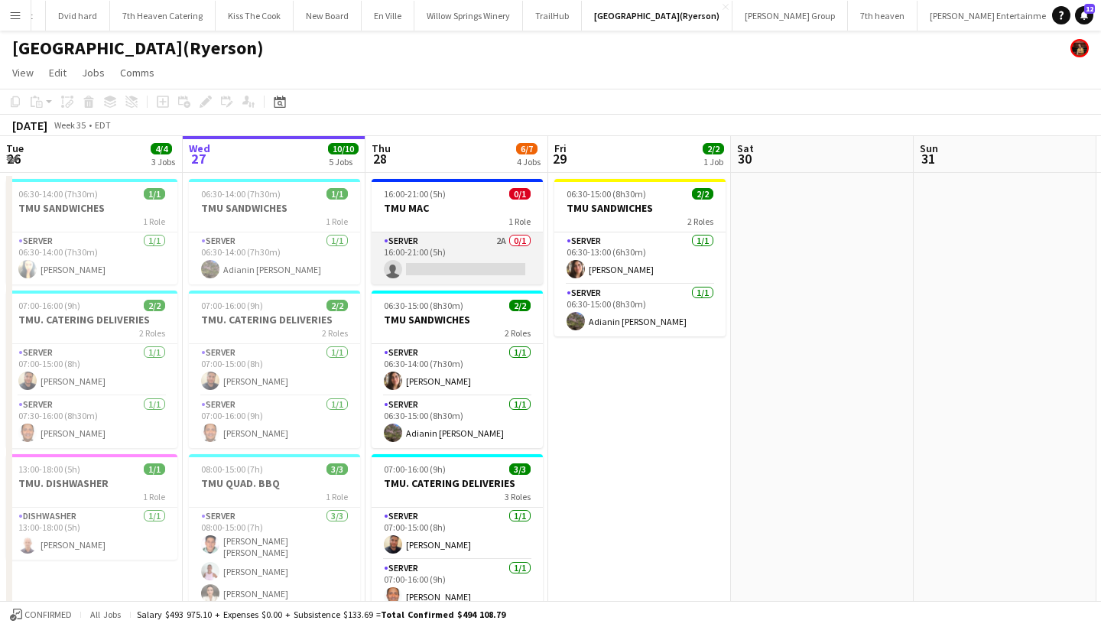
click at [487, 273] on app-card-role "SERVER 2A 0/1 16:00-21:00 (5h) single-neutral-actions" at bounding box center [456, 258] width 171 height 52
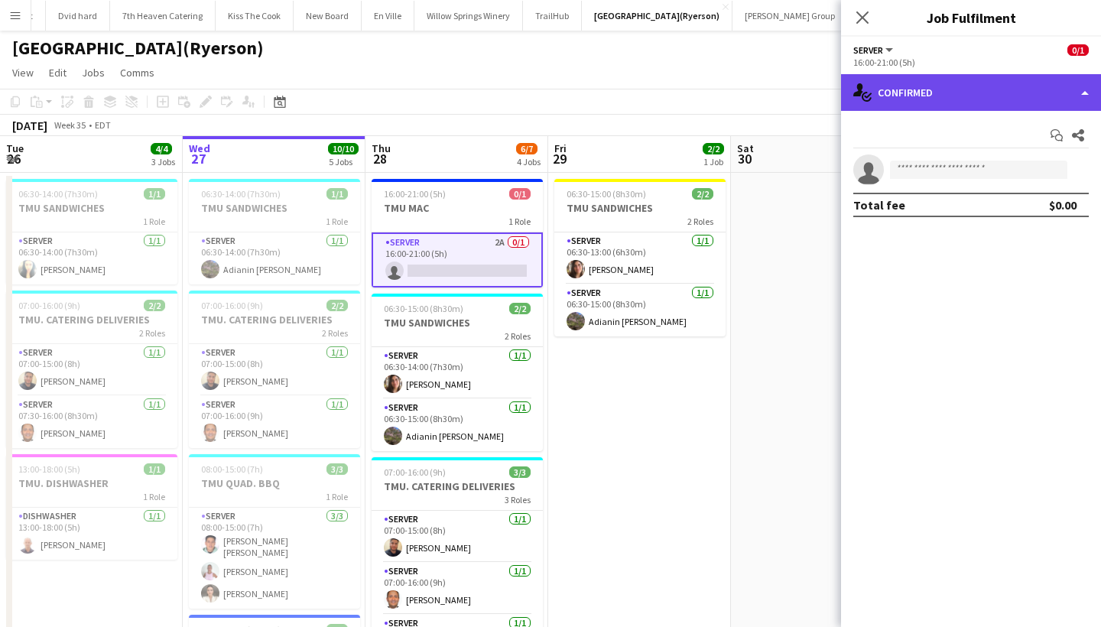
click at [975, 98] on div "single-neutral-actions-check-2 Confirmed" at bounding box center [971, 92] width 260 height 37
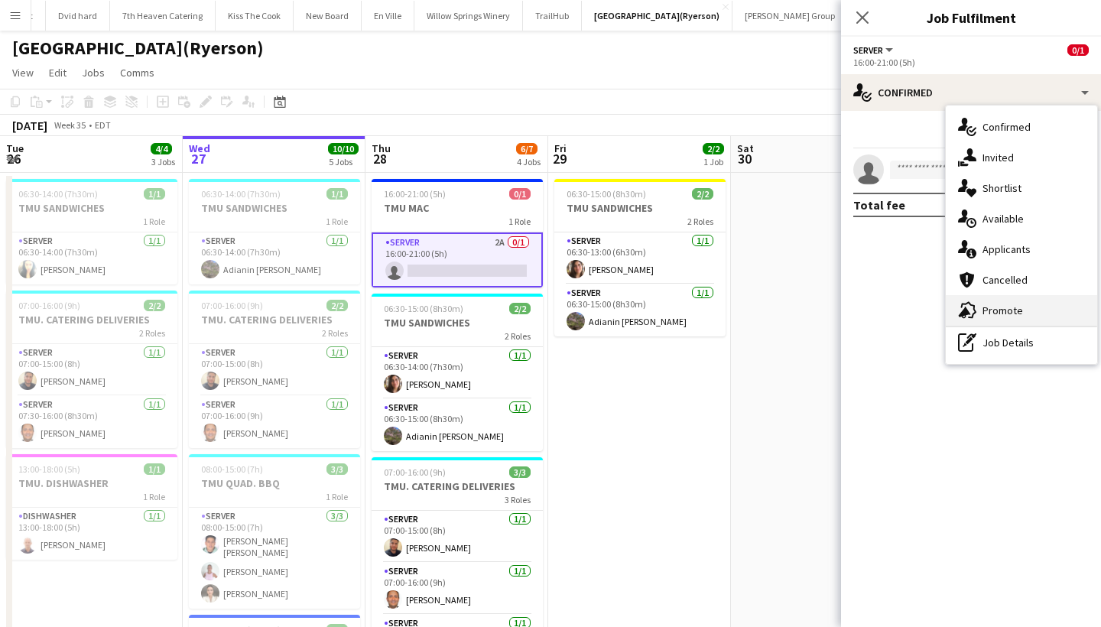
click at [1022, 312] on div "advertising-megaphone Promote" at bounding box center [1020, 310] width 151 height 31
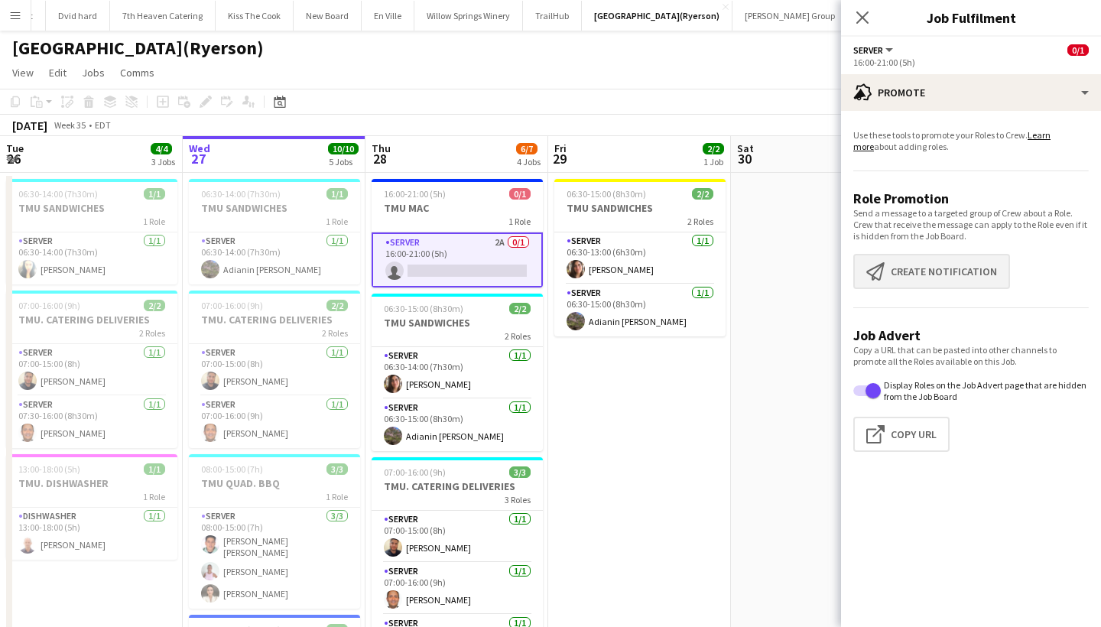
click at [958, 275] on button "Create notification Create notification" at bounding box center [931, 271] width 157 height 35
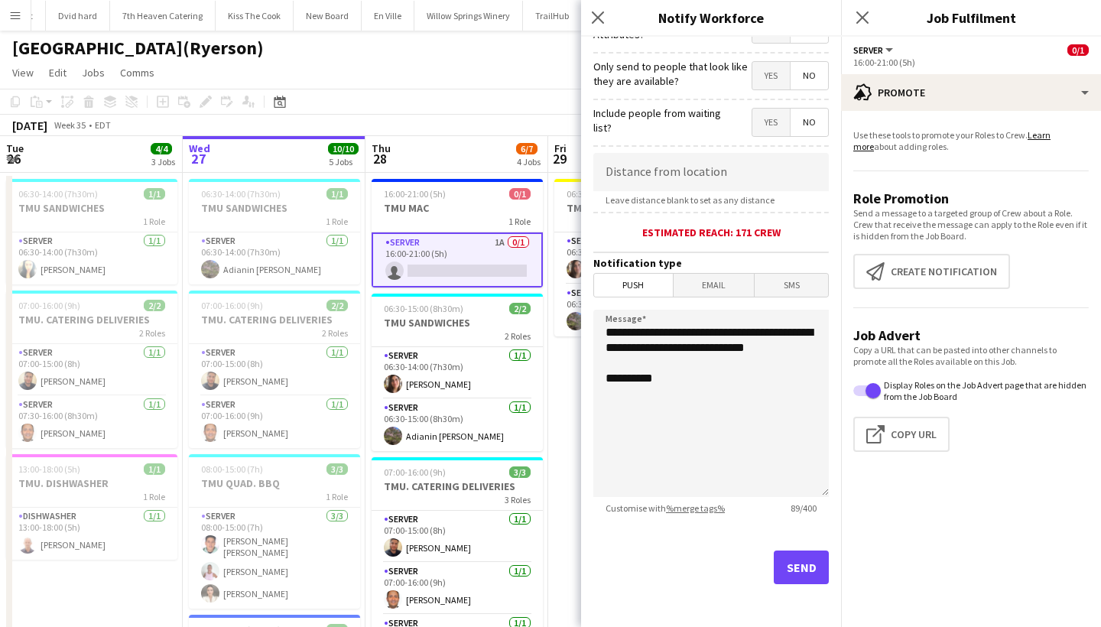
click at [800, 563] on button "Send" at bounding box center [800, 567] width 55 height 34
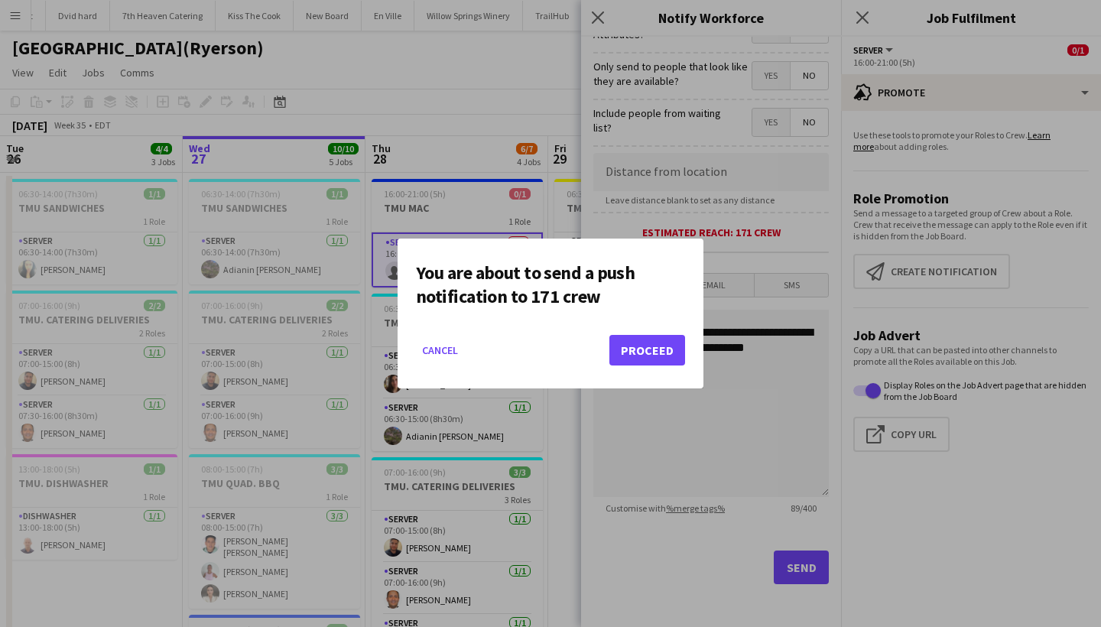
click at [657, 343] on button "Proceed" at bounding box center [647, 350] width 76 height 31
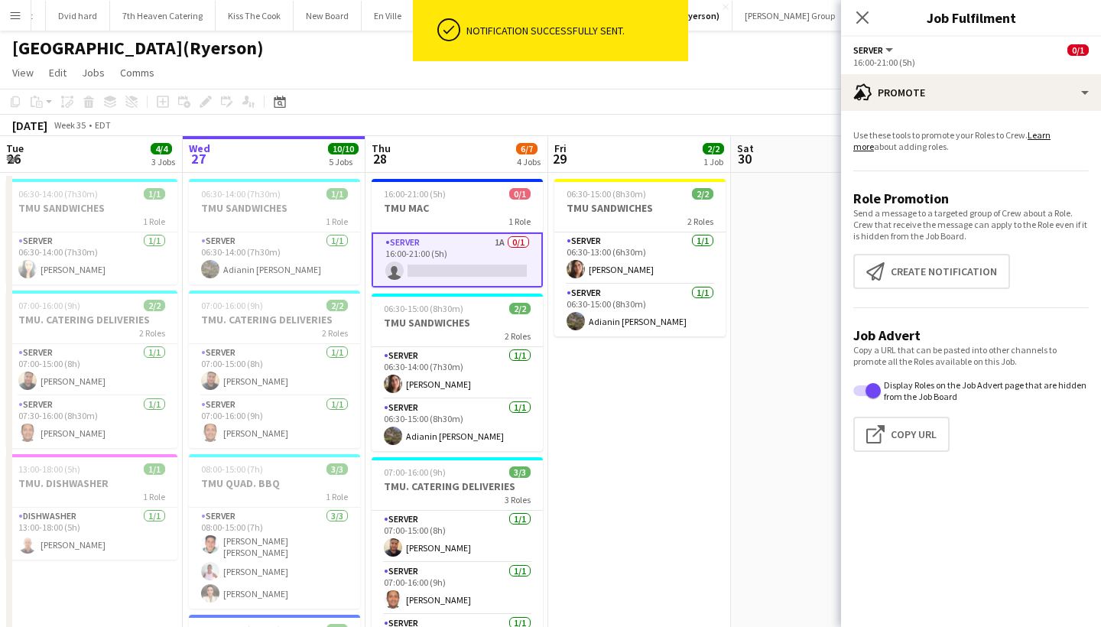
click at [475, 267] on app-card-role "SERVER 1A 0/1 16:00-21:00 (5h) single-neutral-actions" at bounding box center [456, 259] width 171 height 55
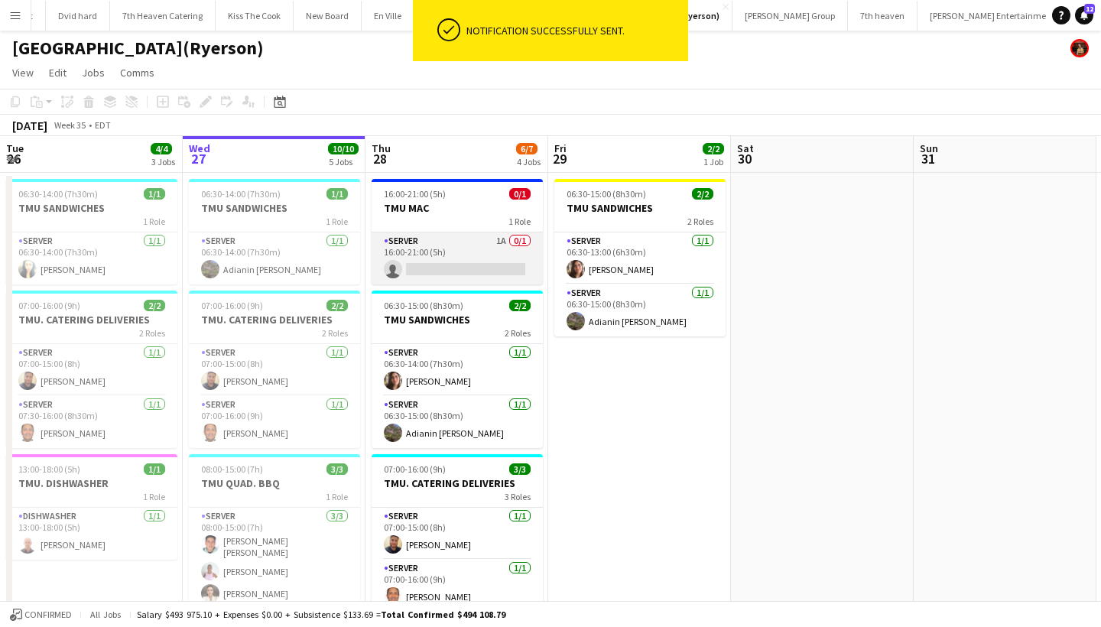
click at [475, 267] on app-card-role "SERVER 1A 0/1 16:00-21:00 (5h) single-neutral-actions" at bounding box center [456, 258] width 171 height 52
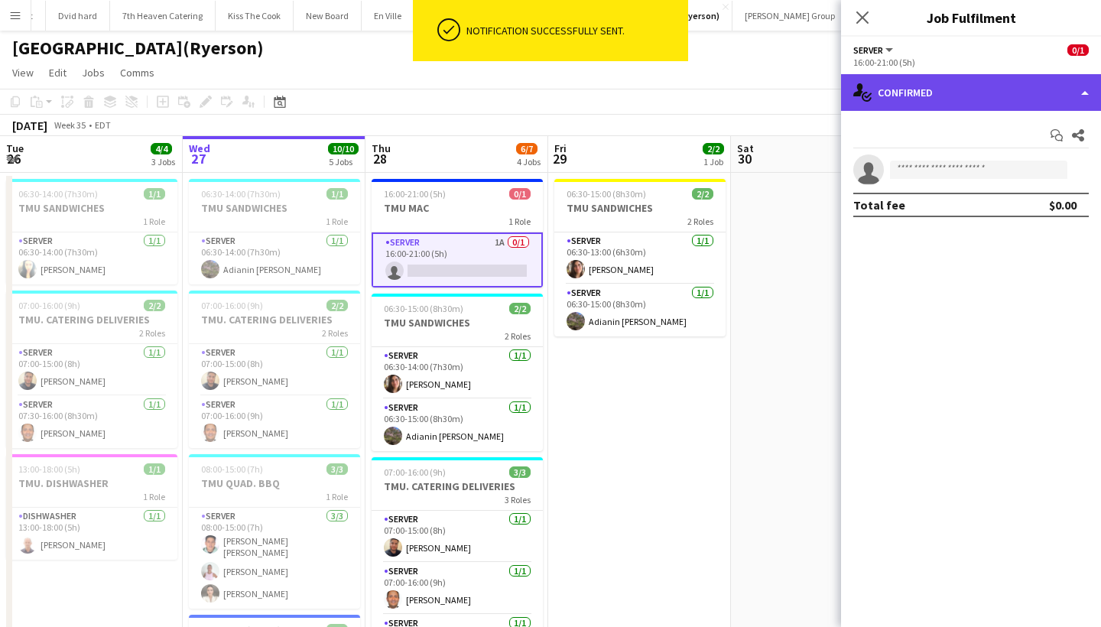
click at [983, 91] on div "single-neutral-actions-check-2 Confirmed" at bounding box center [971, 92] width 260 height 37
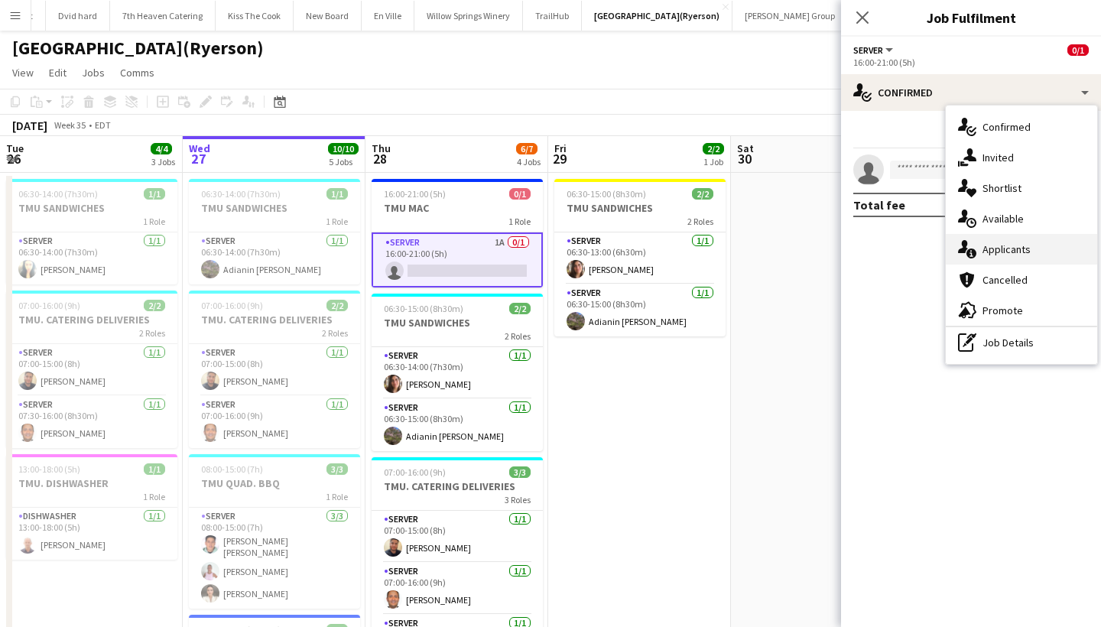
click at [1036, 246] on div "single-neutral-actions-information Applicants" at bounding box center [1020, 249] width 151 height 31
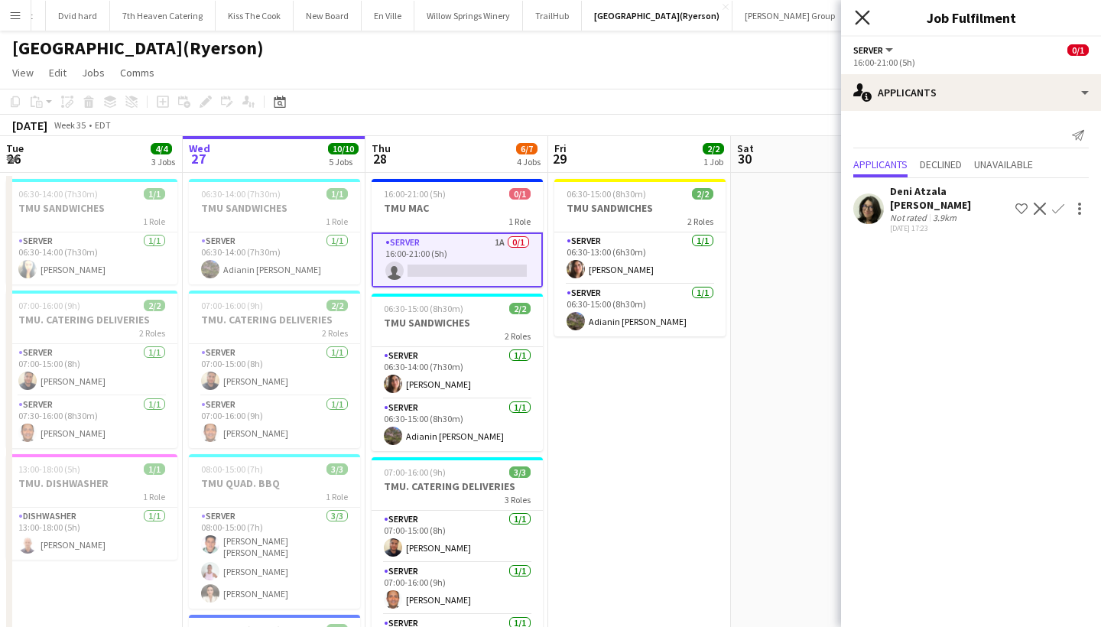
click at [858, 15] on icon "Close pop-in" at bounding box center [861, 17] width 15 height 15
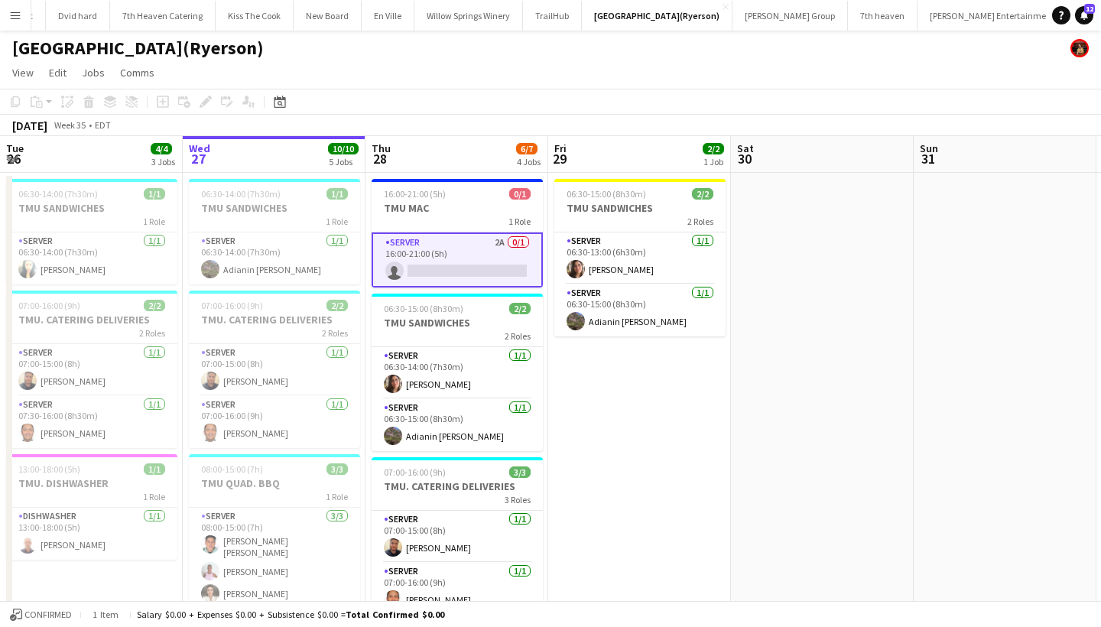
click at [505, 272] on app-card-role "SERVER 2A 0/1 16:00-21:00 (5h) single-neutral-actions" at bounding box center [456, 259] width 171 height 55
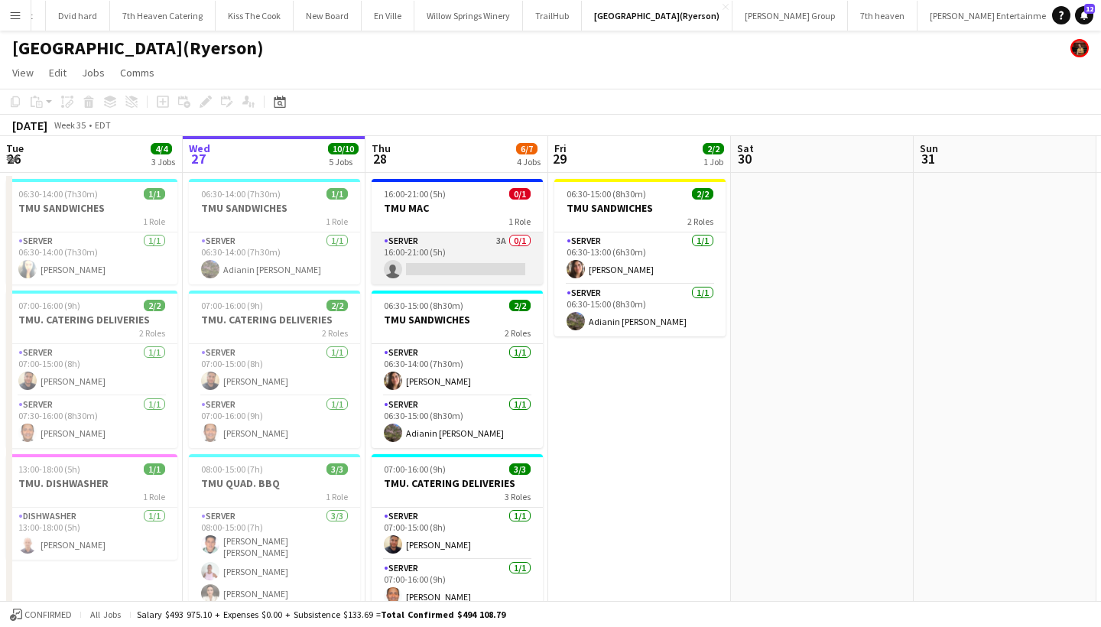
click at [505, 272] on app-card-role "SERVER 3A 0/1 16:00-21:00 (5h) single-neutral-actions" at bounding box center [456, 258] width 171 height 52
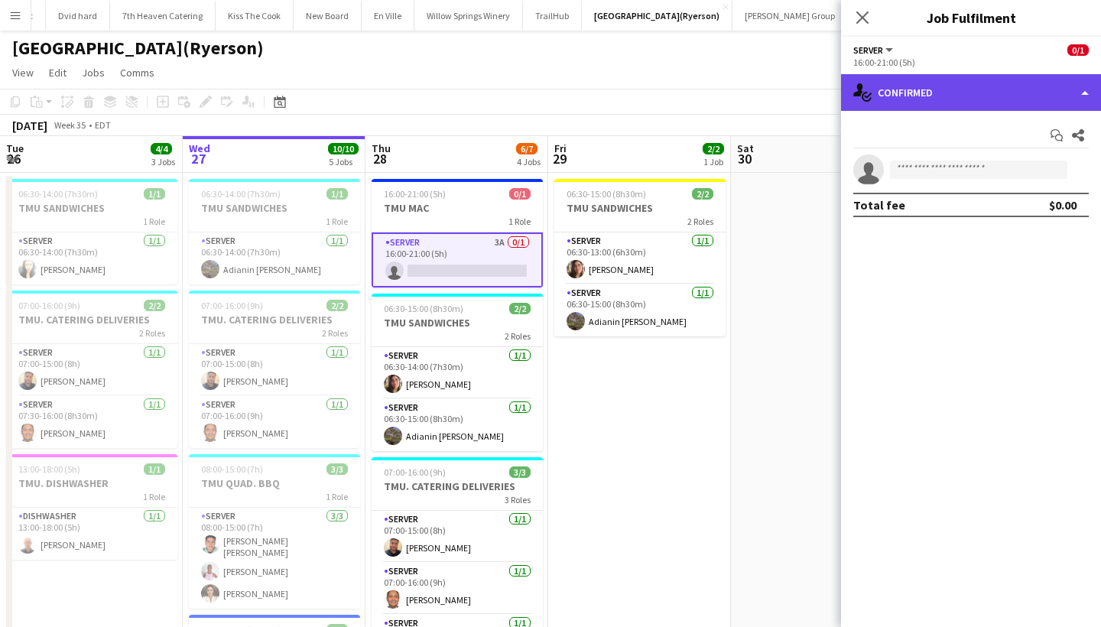
click at [978, 90] on div "single-neutral-actions-check-2 Confirmed" at bounding box center [971, 92] width 260 height 37
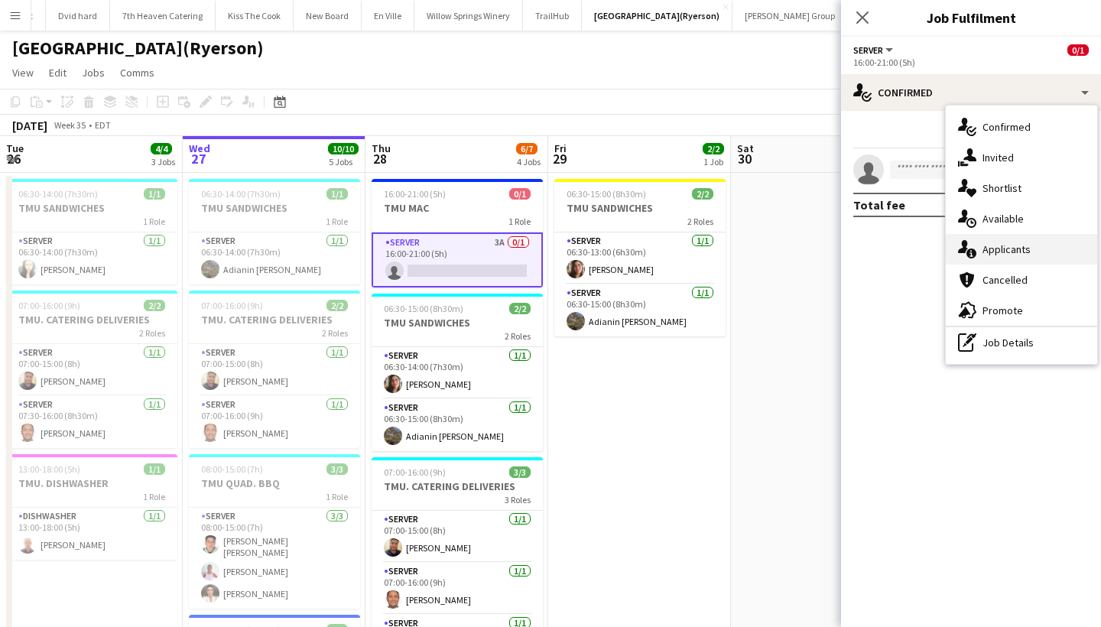
click at [1027, 248] on div "single-neutral-actions-information Applicants" at bounding box center [1020, 249] width 151 height 31
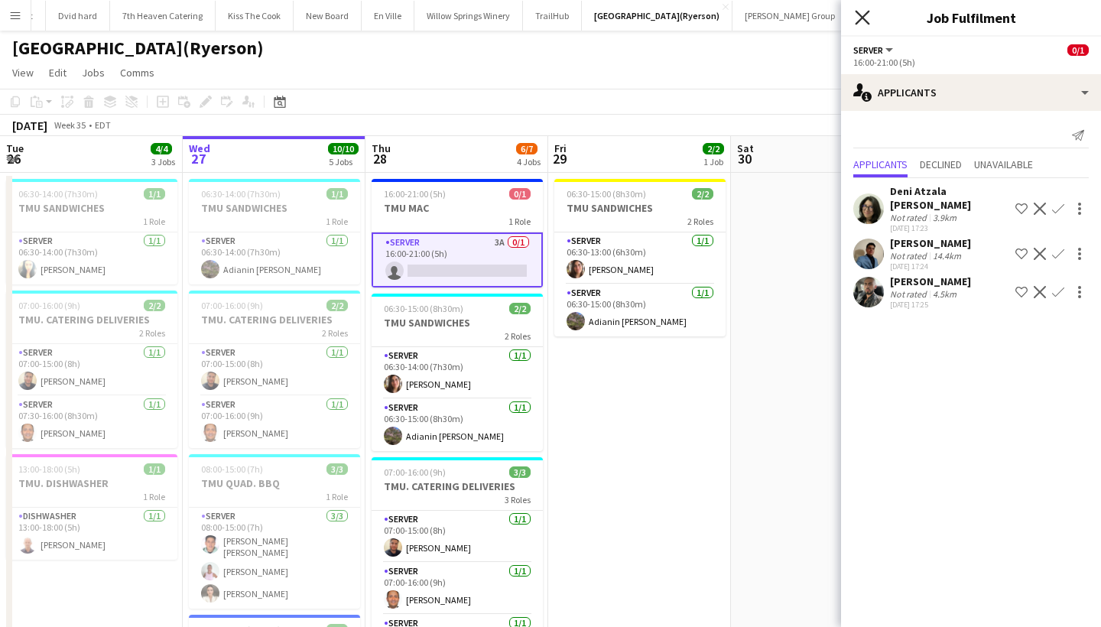
click at [862, 11] on icon "Close pop-in" at bounding box center [861, 17] width 15 height 15
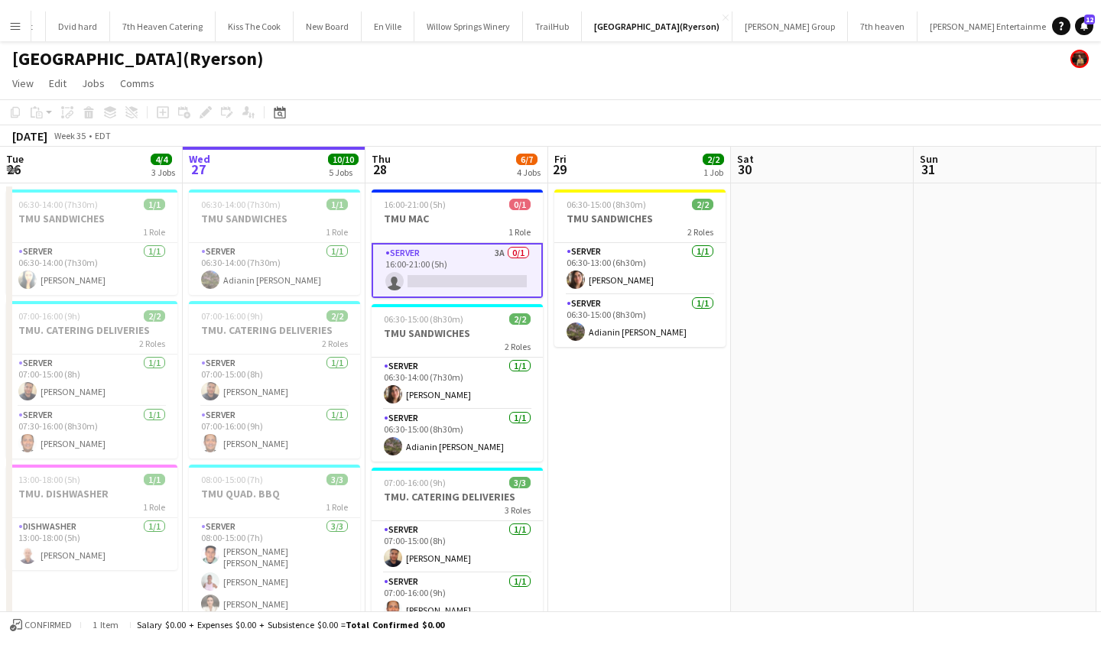
scroll to position [0, 0]
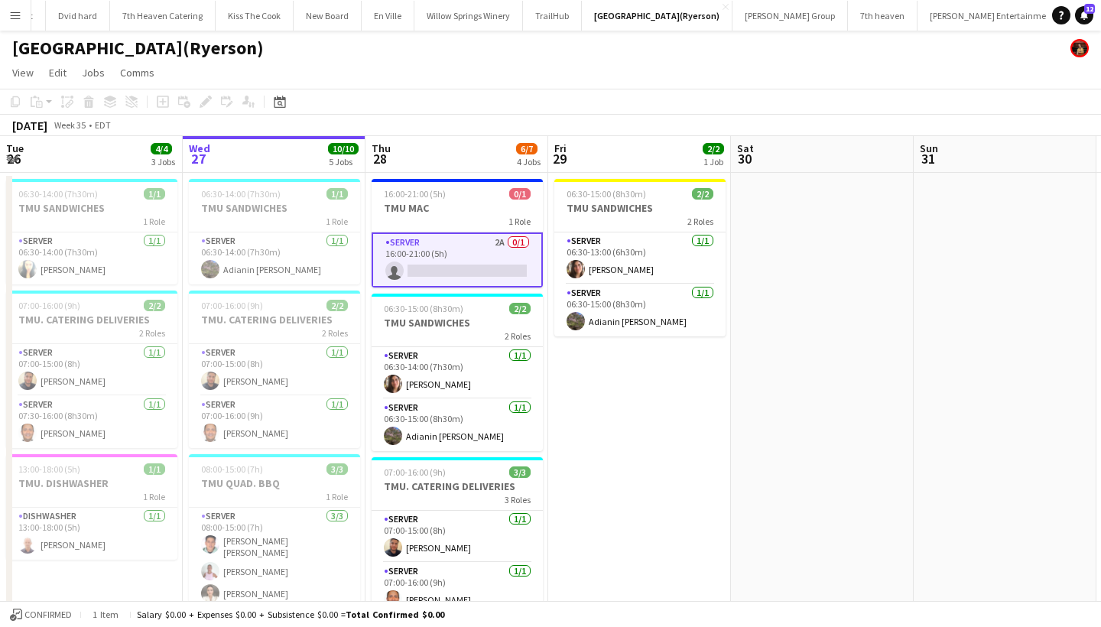
click at [449, 270] on app-card-role "SERVER 2A 0/1 16:00-21:00 (5h) single-neutral-actions" at bounding box center [456, 259] width 171 height 55
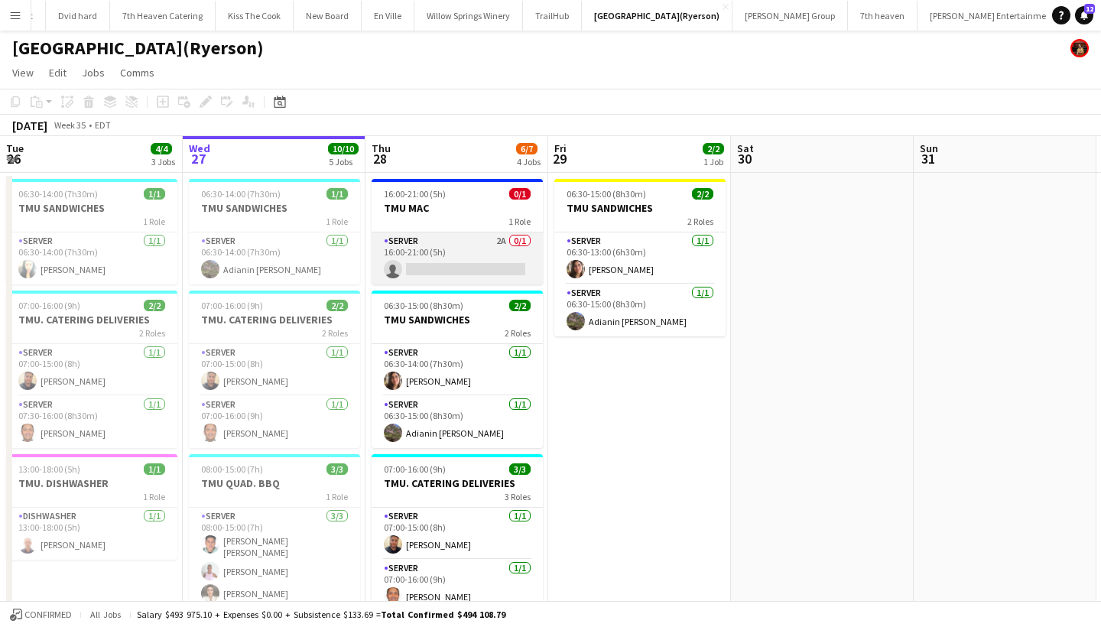
click at [449, 270] on app-card-role "SERVER 2A 0/1 16:00-21:00 (5h) single-neutral-actions" at bounding box center [456, 258] width 171 height 52
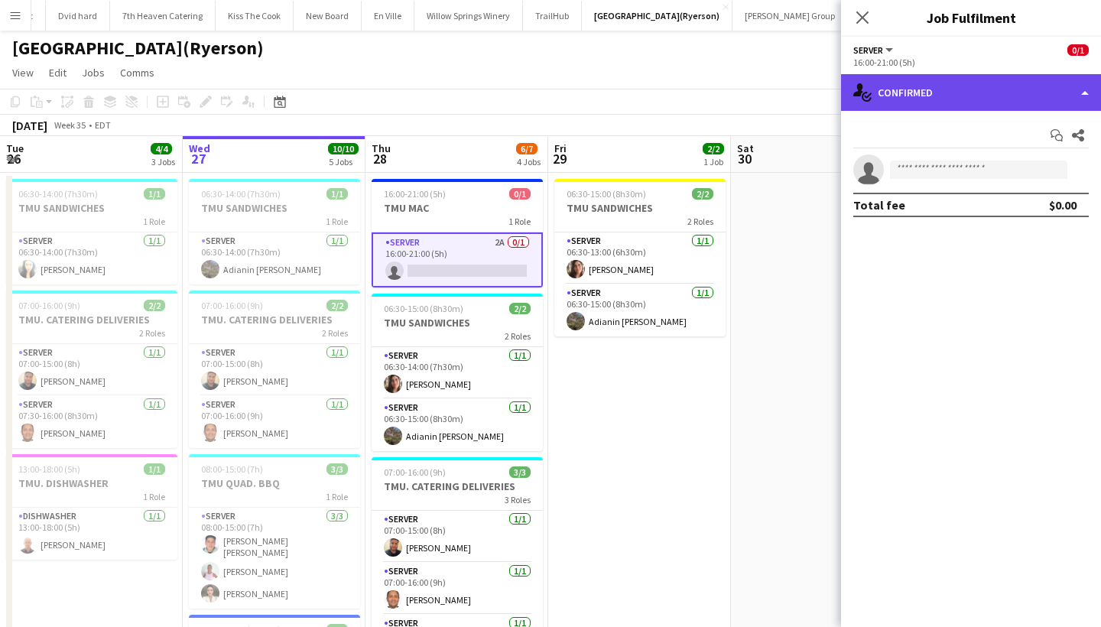
click at [1005, 89] on div "single-neutral-actions-check-2 Confirmed" at bounding box center [971, 92] width 260 height 37
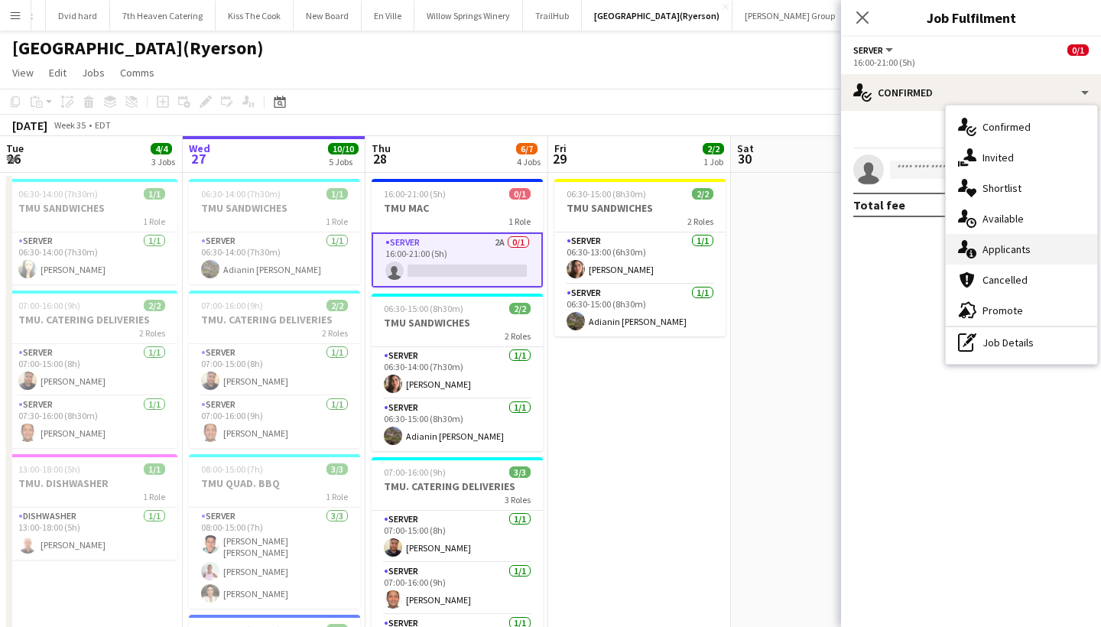
click at [1020, 242] on div "single-neutral-actions-information Applicants" at bounding box center [1020, 249] width 151 height 31
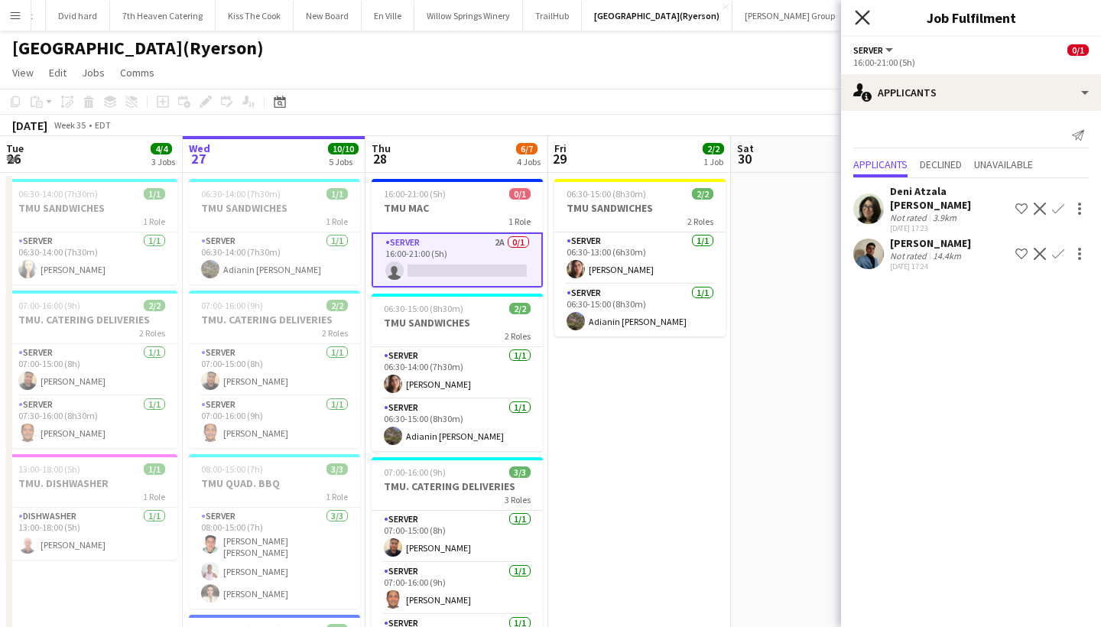
click at [863, 15] on icon "Close pop-in" at bounding box center [861, 17] width 15 height 15
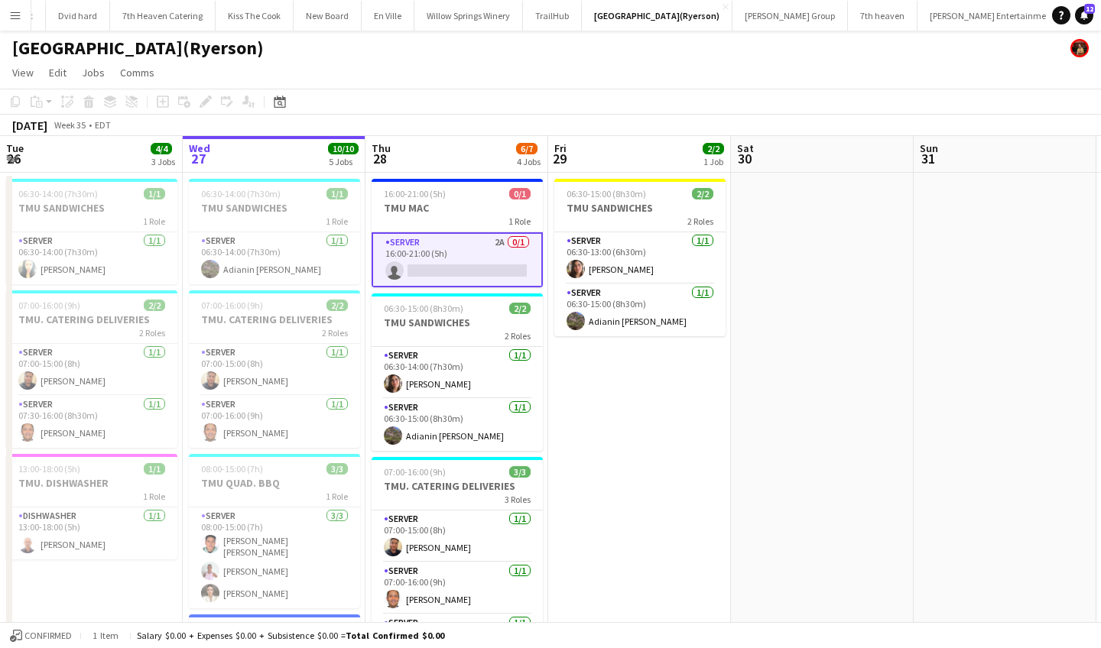
click at [11, 15] on app-icon "Menu" at bounding box center [15, 15] width 12 height 12
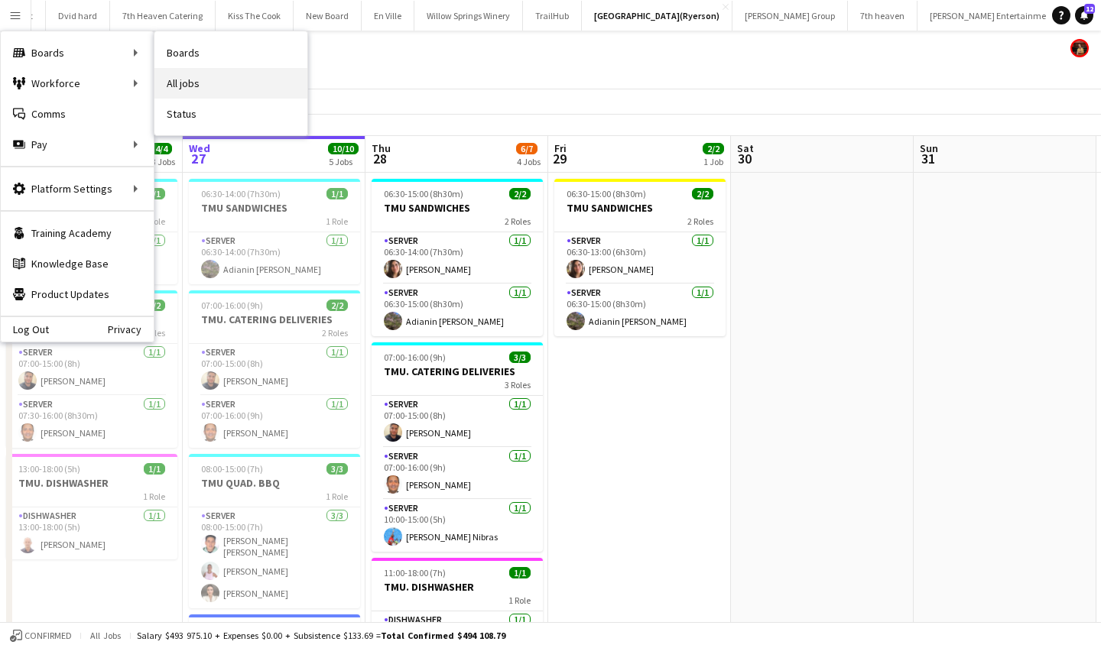
click at [199, 89] on link "All jobs" at bounding box center [230, 83] width 153 height 31
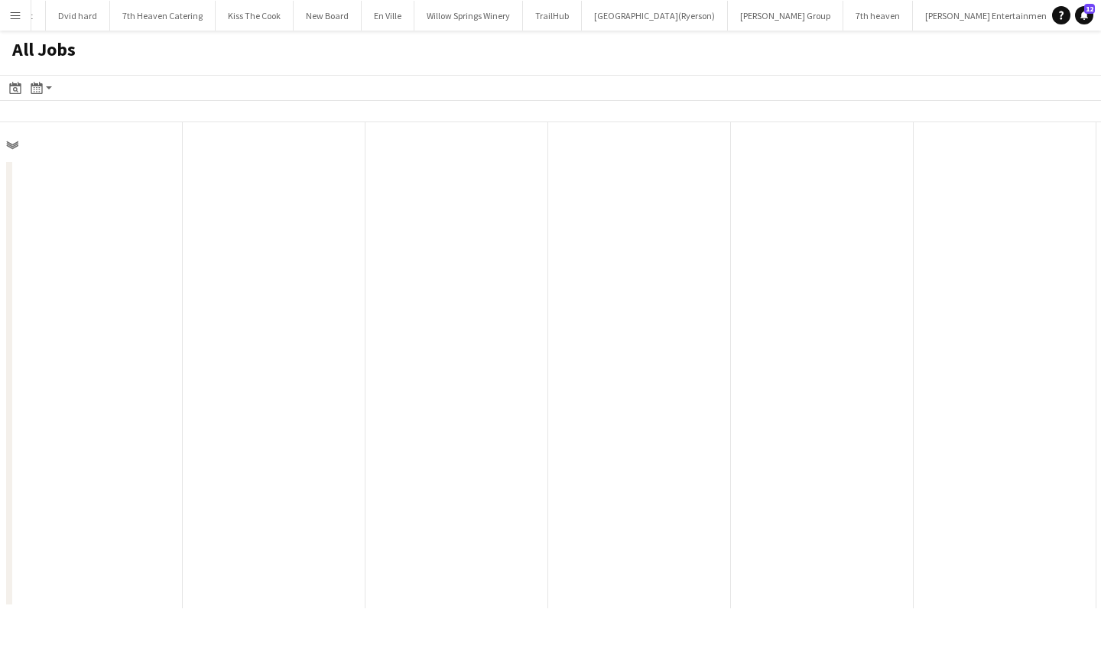
scroll to position [0, 365]
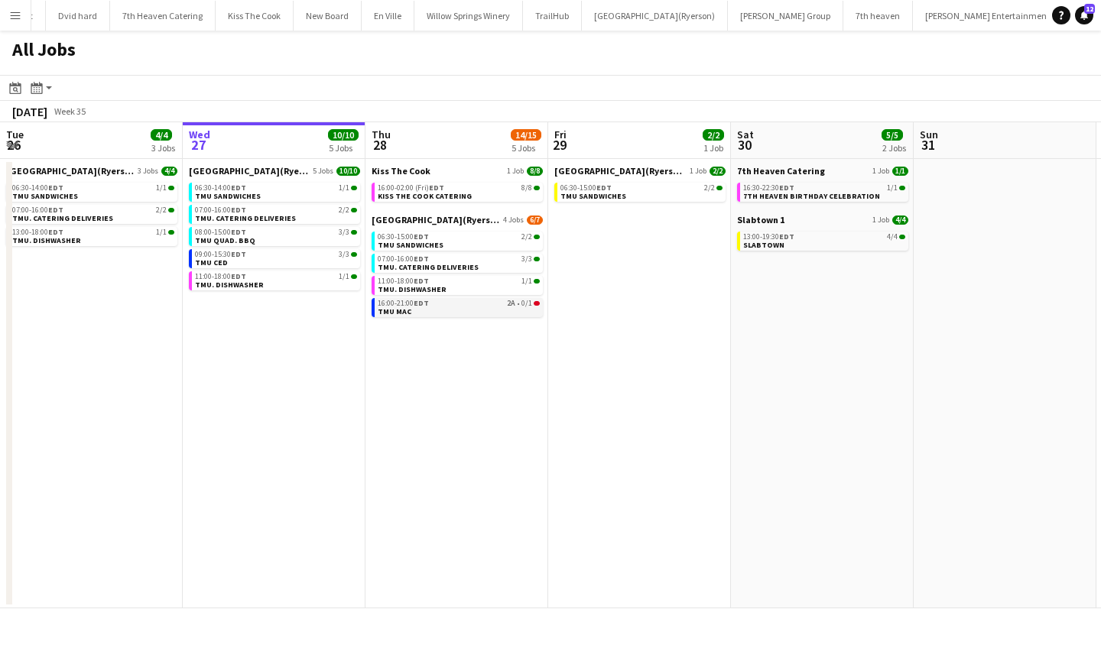
click at [450, 310] on link "16:00-21:00 EDT 2A • 0/1 TMU MAC" at bounding box center [459, 307] width 162 height 18
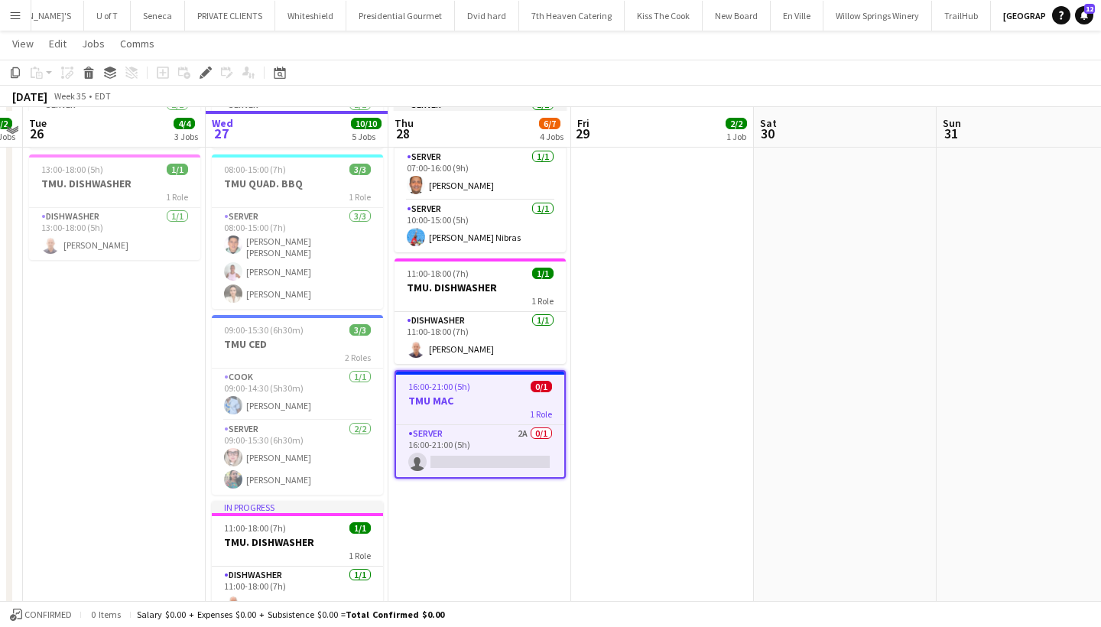
scroll to position [302, 0]
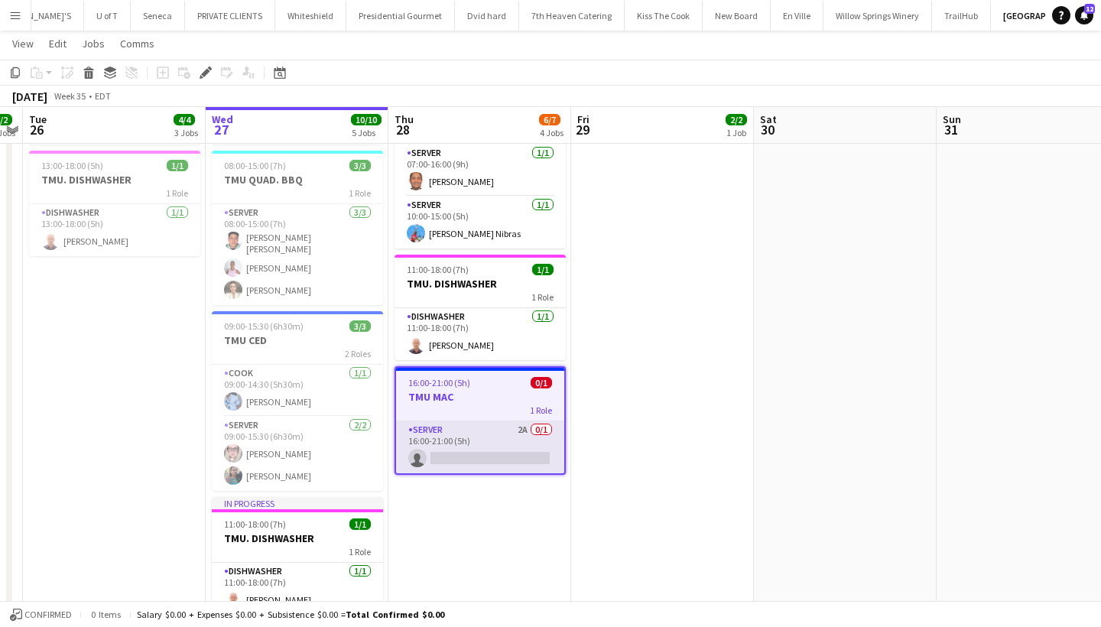
click at [463, 454] on app-card-role "SERVER 2A 0/1 16:00-21:00 (5h) single-neutral-actions" at bounding box center [480, 447] width 168 height 52
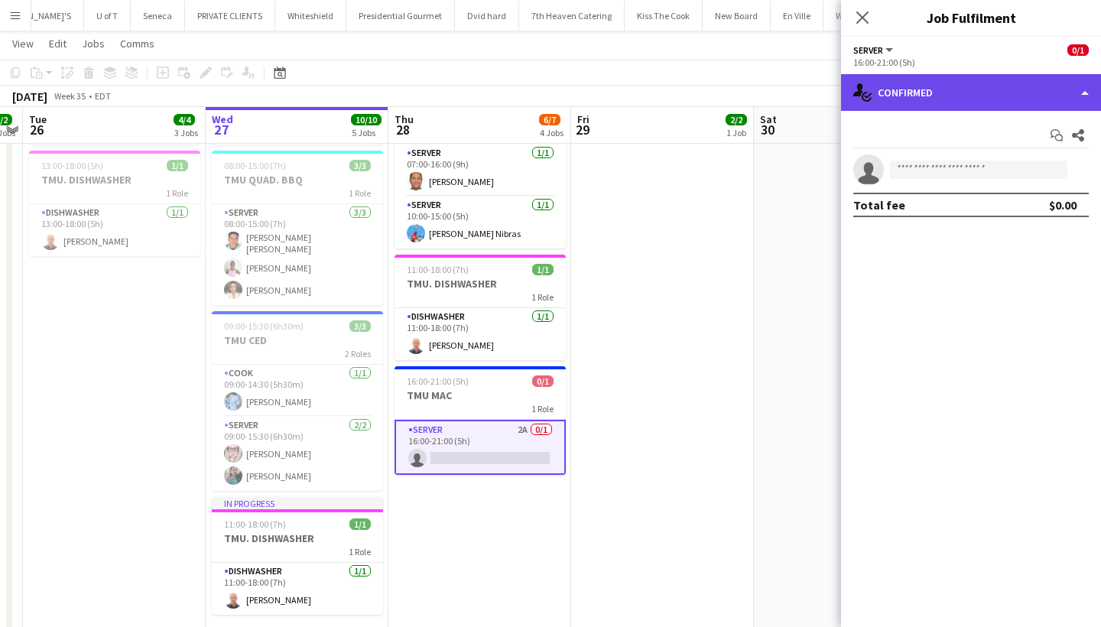
click at [974, 91] on div "single-neutral-actions-check-2 Confirmed" at bounding box center [971, 92] width 260 height 37
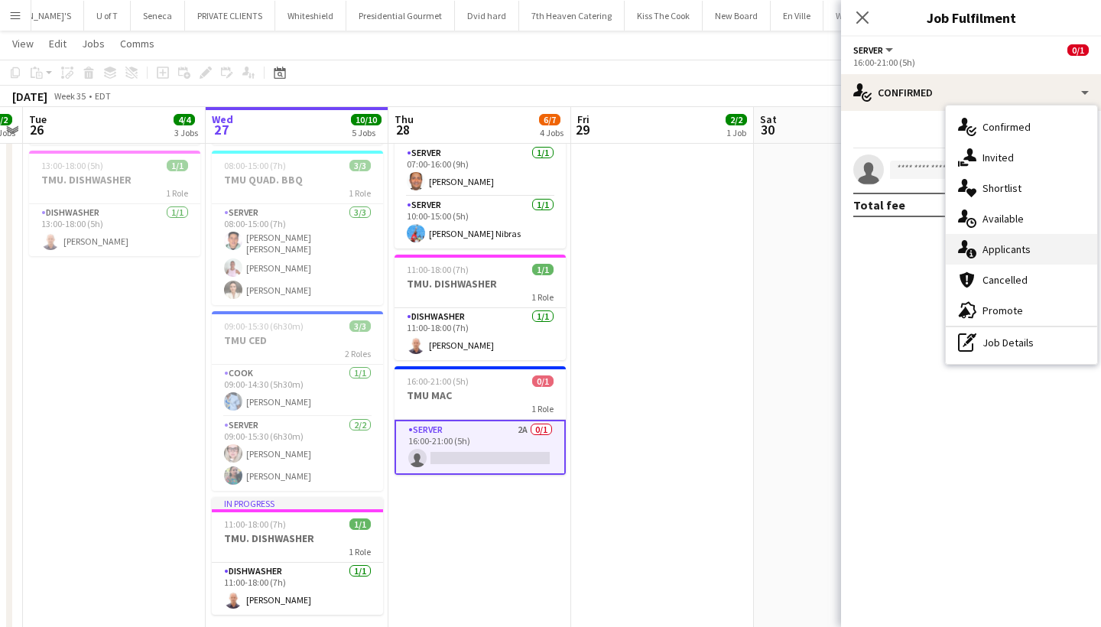
click at [1033, 259] on div "single-neutral-actions-information Applicants" at bounding box center [1020, 249] width 151 height 31
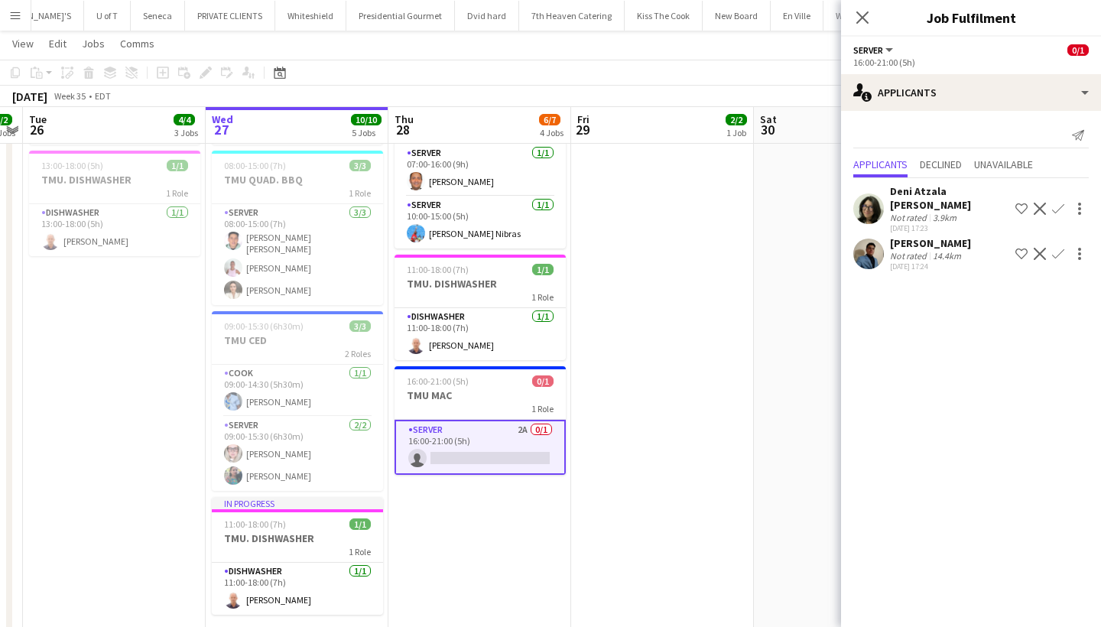
click at [1039, 248] on app-icon "Decline" at bounding box center [1039, 254] width 12 height 12
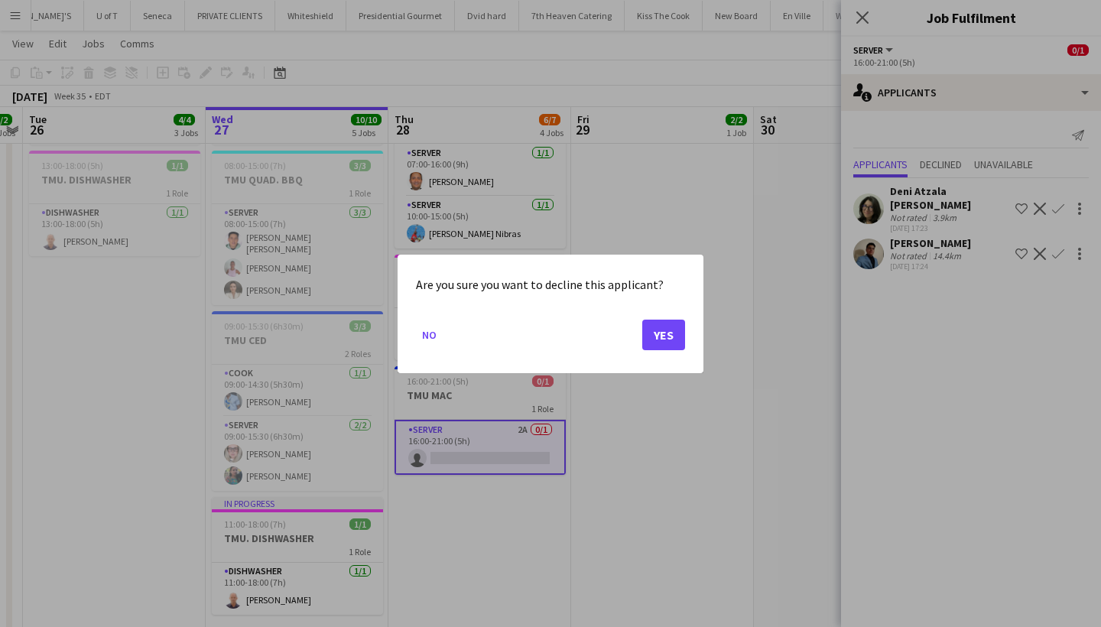
scroll to position [0, 0]
click at [644, 186] on div at bounding box center [550, 313] width 1101 height 627
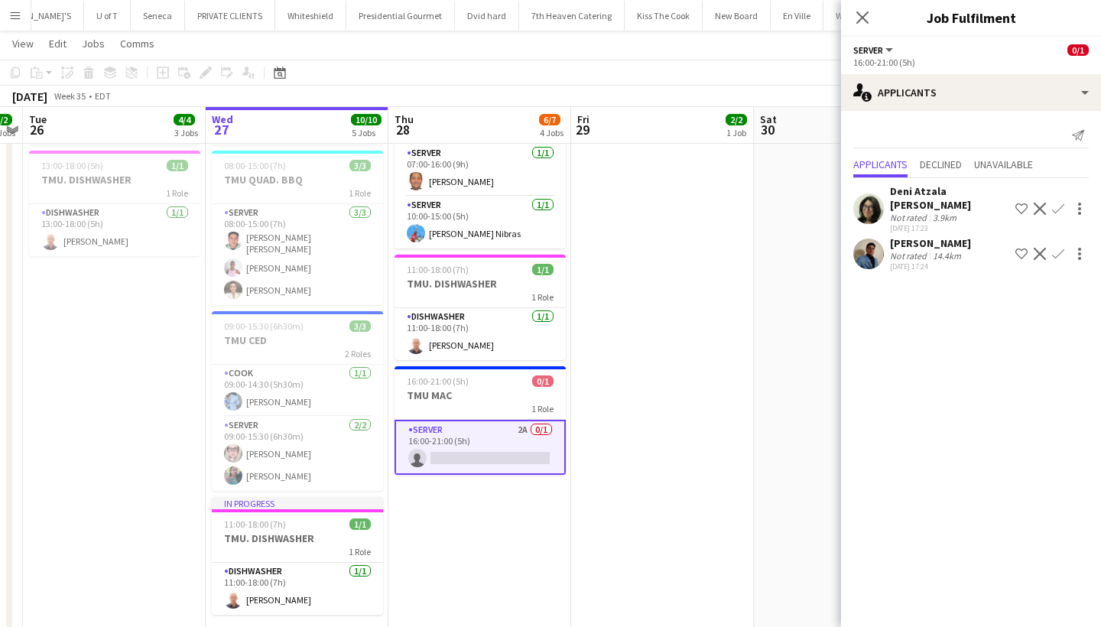
scroll to position [302, 0]
click at [864, 13] on icon "Close pop-in" at bounding box center [861, 17] width 15 height 15
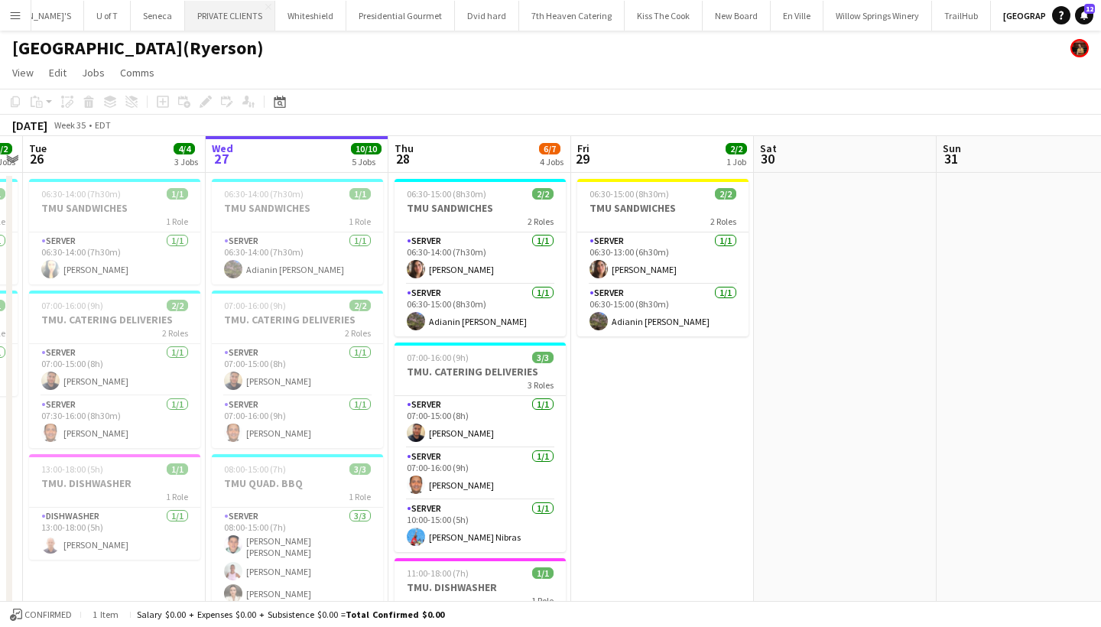
scroll to position [0, 0]
click at [15, 8] on button "Menu" at bounding box center [15, 15] width 31 height 31
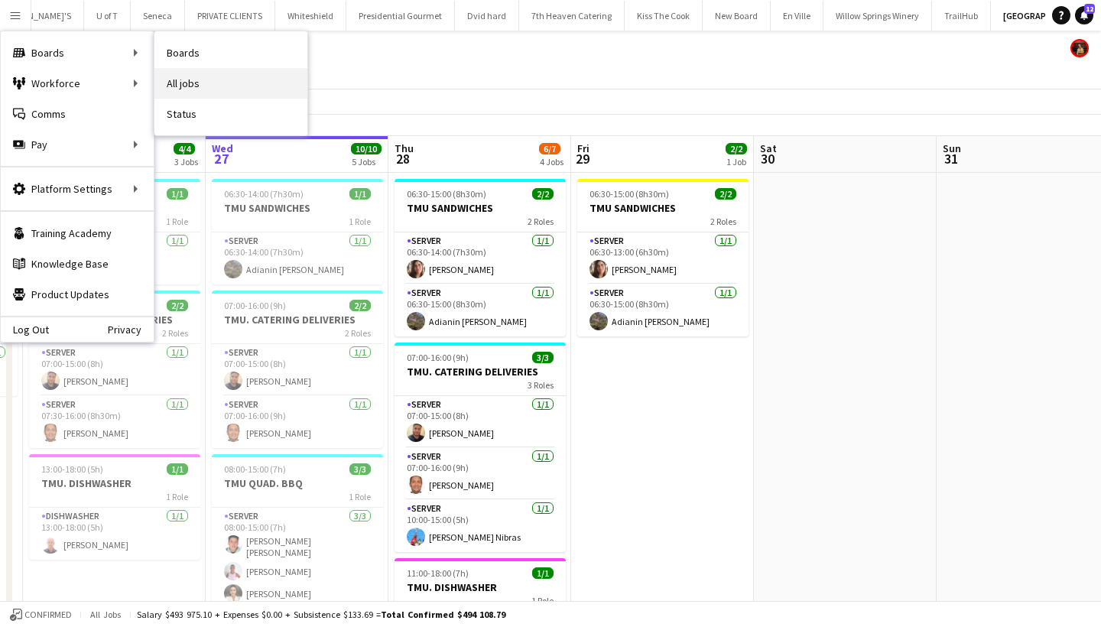
click at [226, 80] on link "All jobs" at bounding box center [230, 83] width 153 height 31
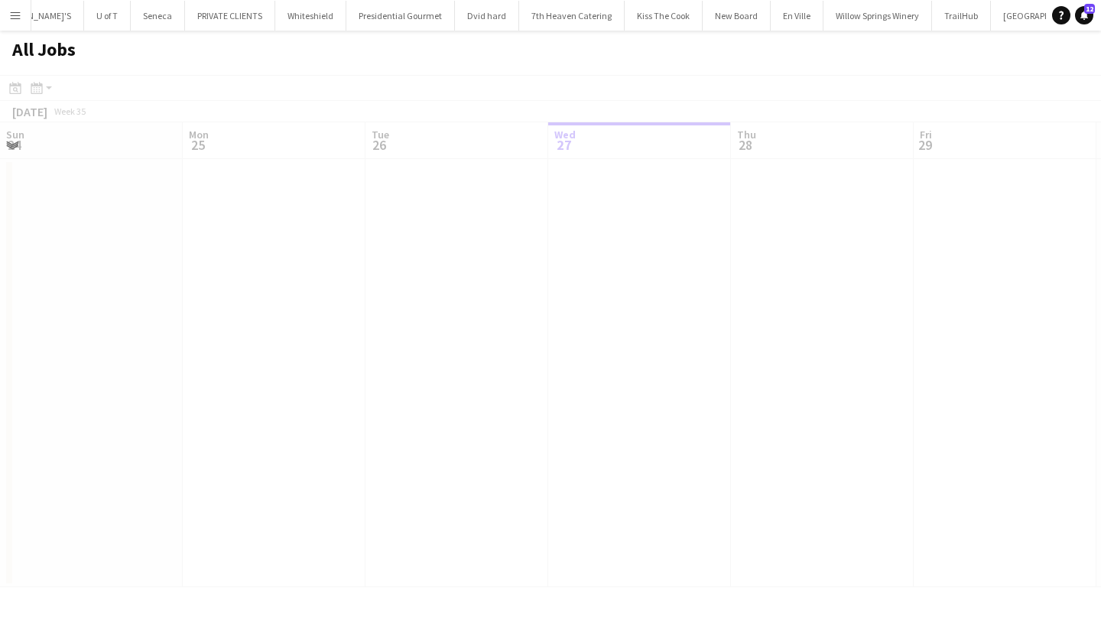
scroll to position [0, 365]
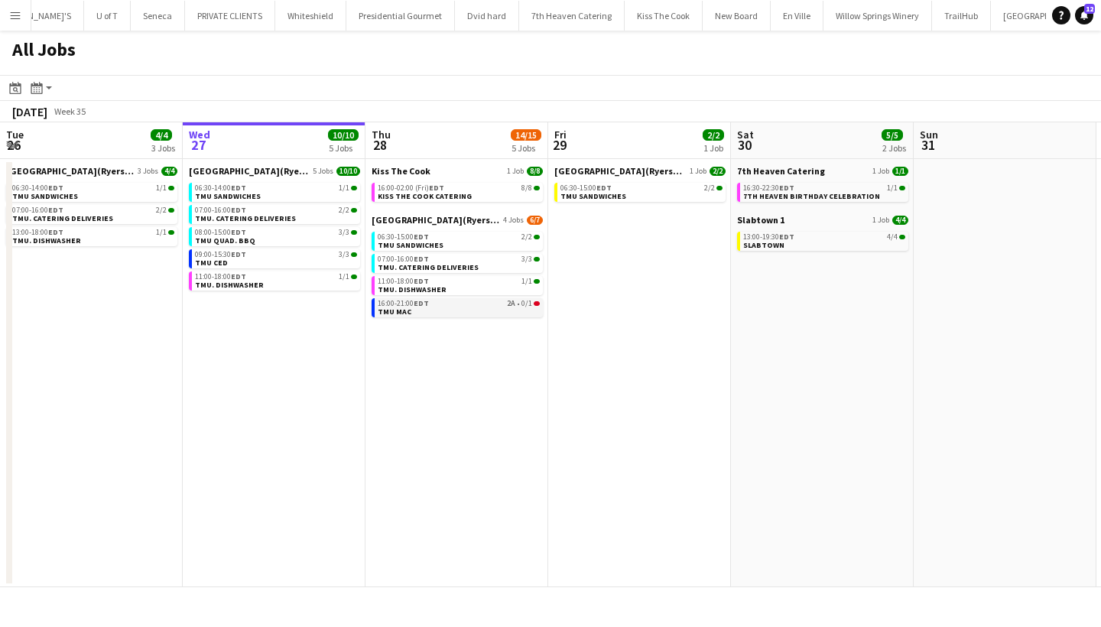
click at [401, 310] on span "TMU MAC" at bounding box center [395, 311] width 34 height 10
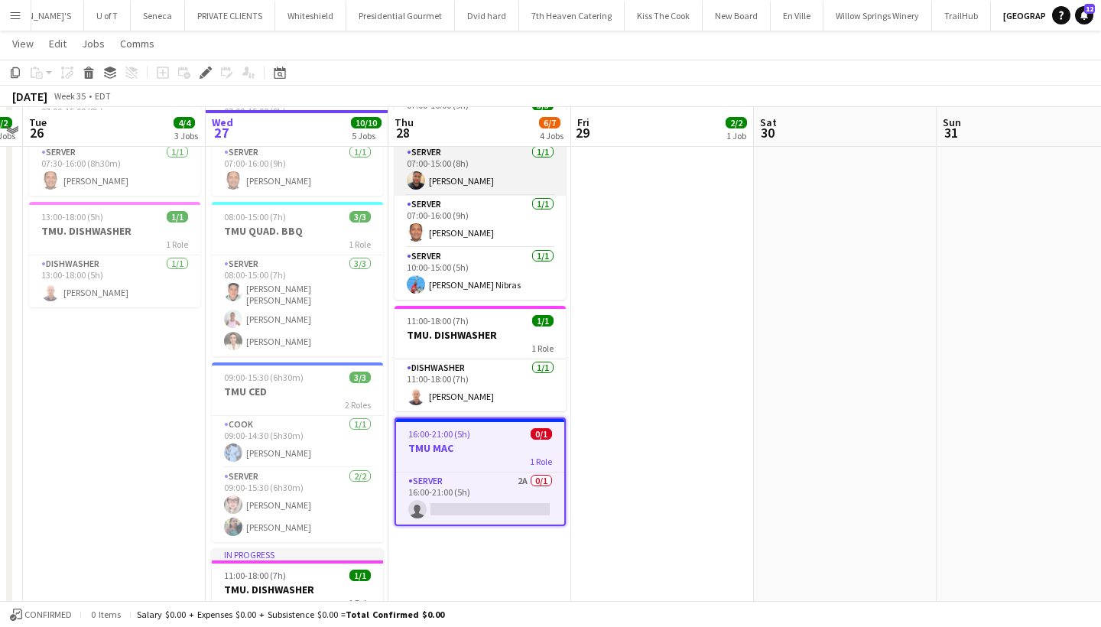
scroll to position [254, 0]
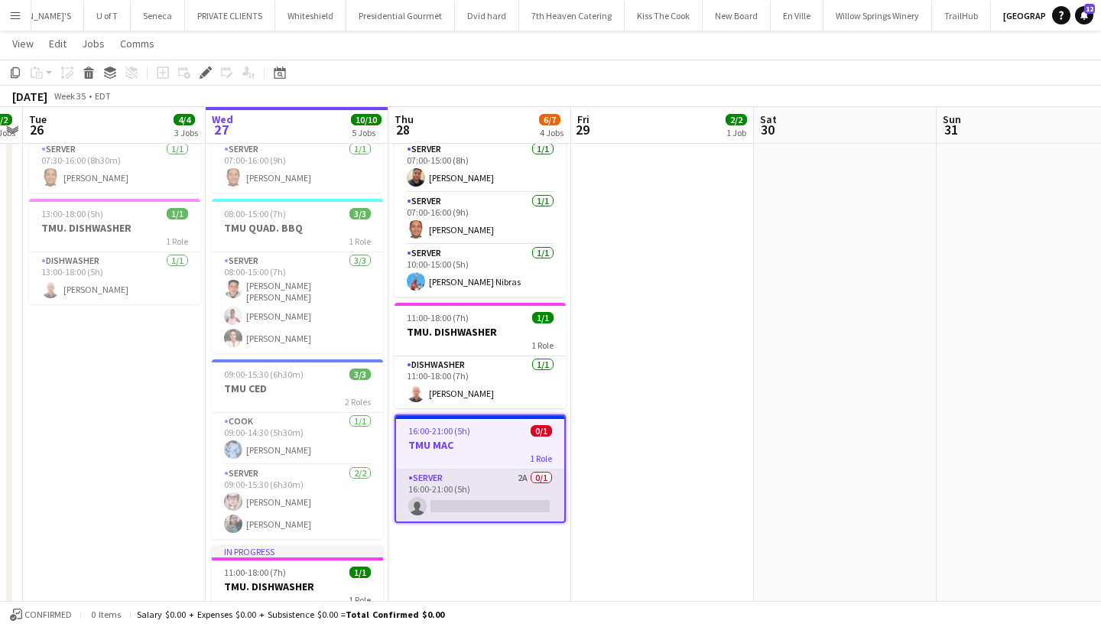
click at [455, 506] on app-card-role "SERVER 2A 0/1 16:00-21:00 (5h) single-neutral-actions" at bounding box center [480, 495] width 168 height 52
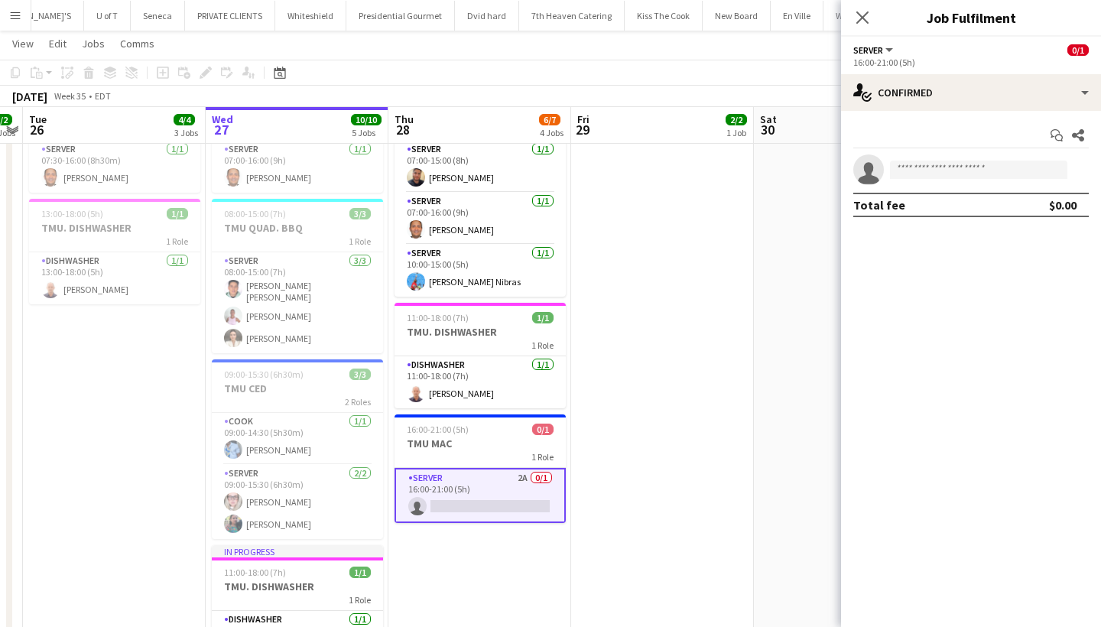
click at [463, 507] on app-card-role "SERVER 2A 0/1 16:00-21:00 (5h) single-neutral-actions" at bounding box center [479, 495] width 171 height 55
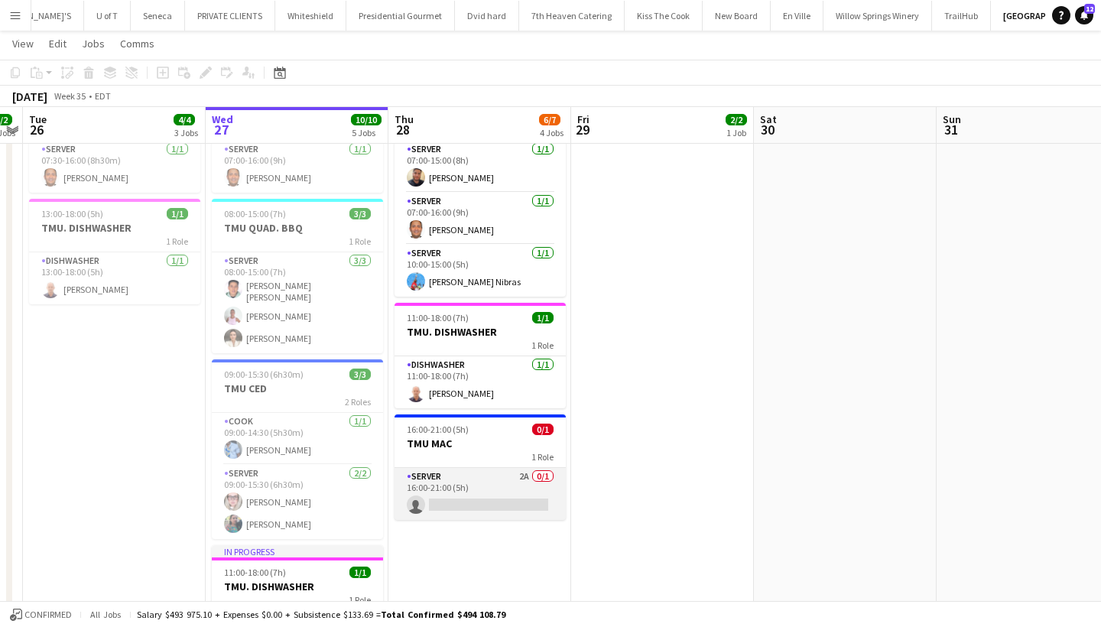
click at [463, 507] on app-card-role "SERVER 2A 0/1 16:00-21:00 (5h) single-neutral-actions" at bounding box center [479, 494] width 171 height 52
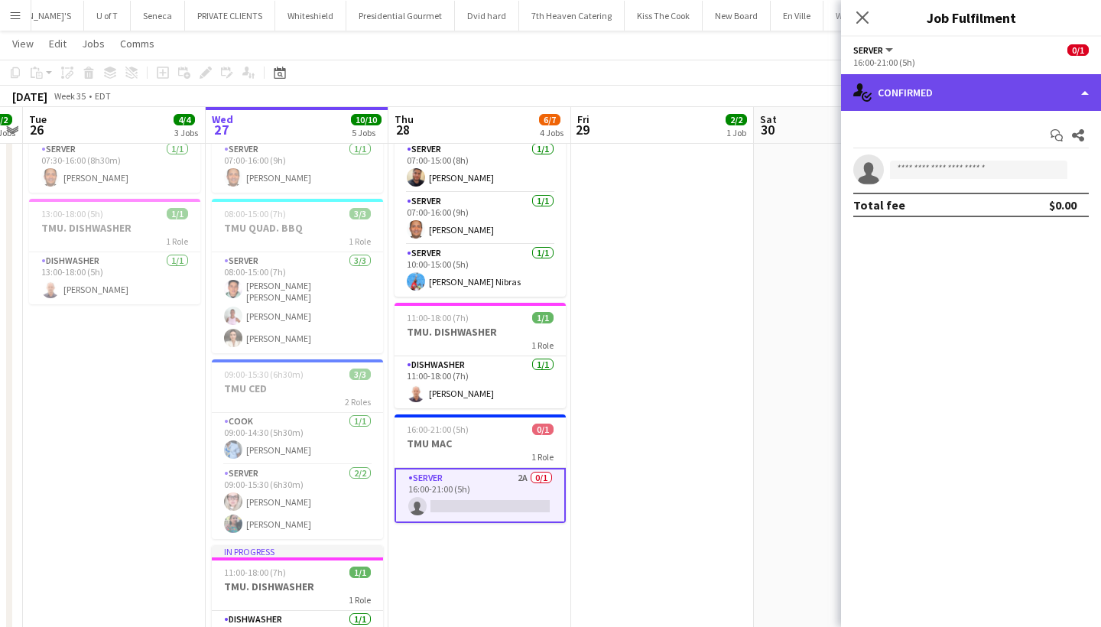
click at [950, 96] on div "single-neutral-actions-check-2 Confirmed" at bounding box center [971, 92] width 260 height 37
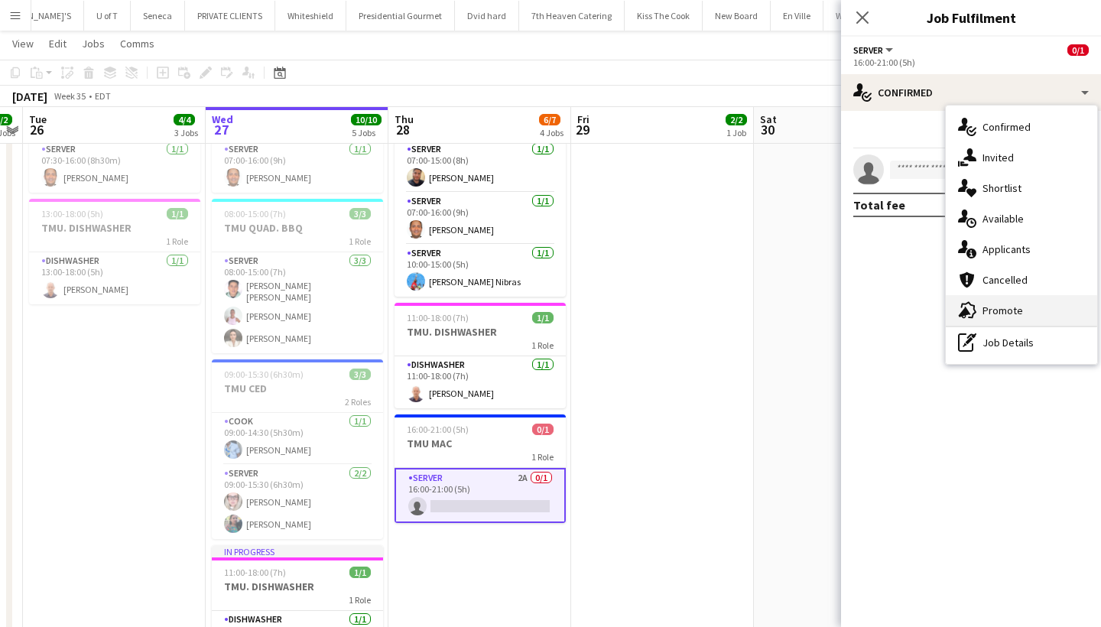
click at [1014, 306] on div "advertising-megaphone Promote" at bounding box center [1020, 310] width 151 height 31
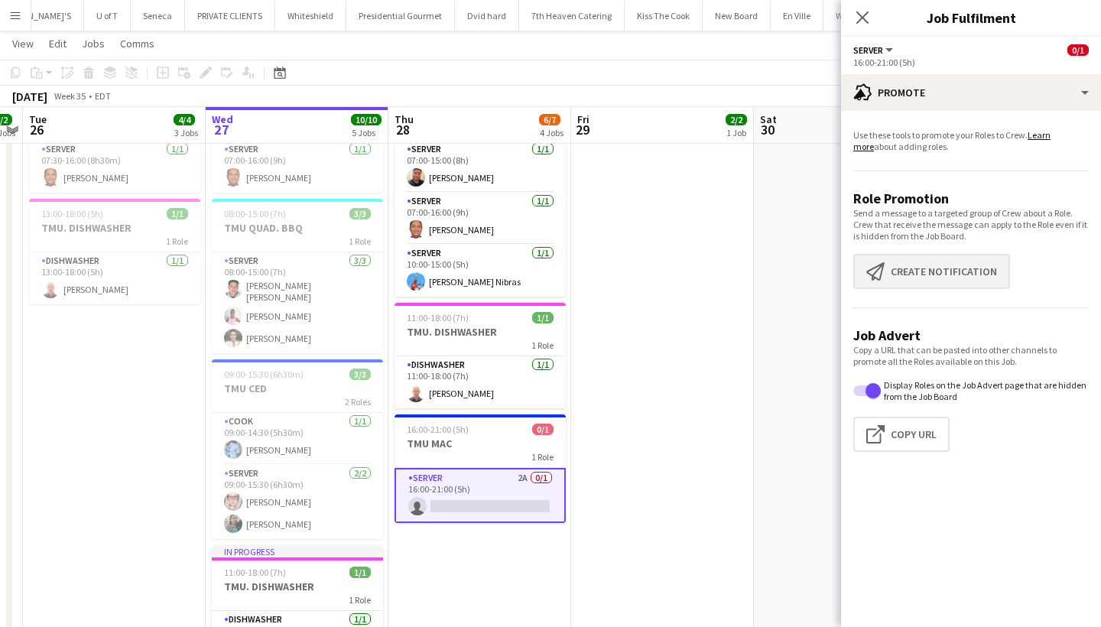
click at [963, 263] on button "Create notification Create notification" at bounding box center [931, 271] width 157 height 35
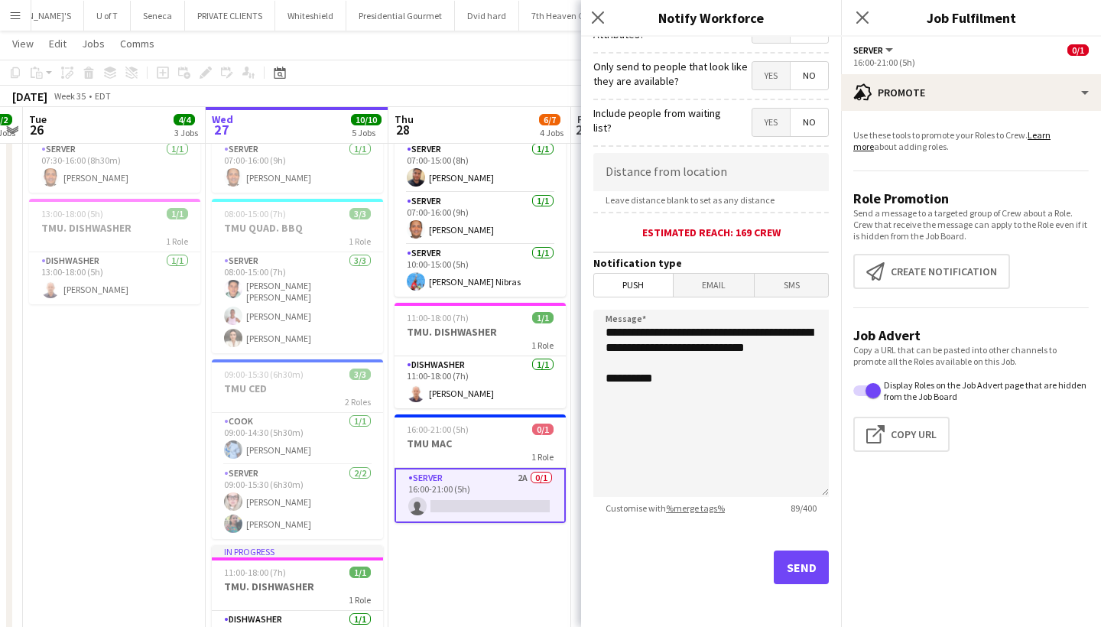
scroll to position [215, 0]
click at [806, 568] on button "Send" at bounding box center [800, 567] width 55 height 34
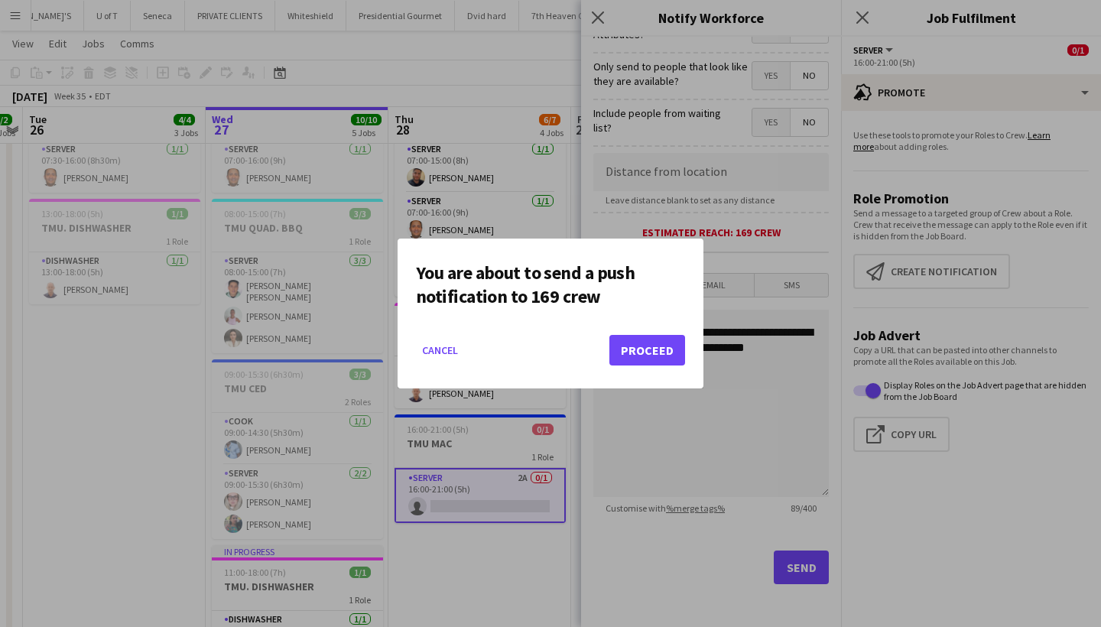
click at [645, 349] on button "Proceed" at bounding box center [647, 350] width 76 height 31
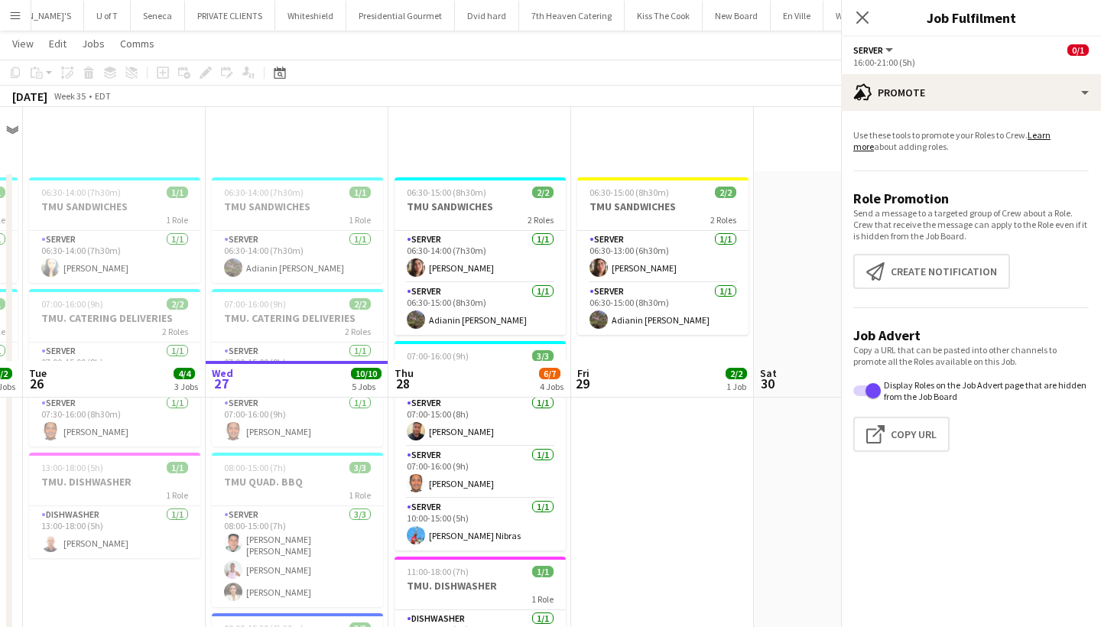
scroll to position [254, 0]
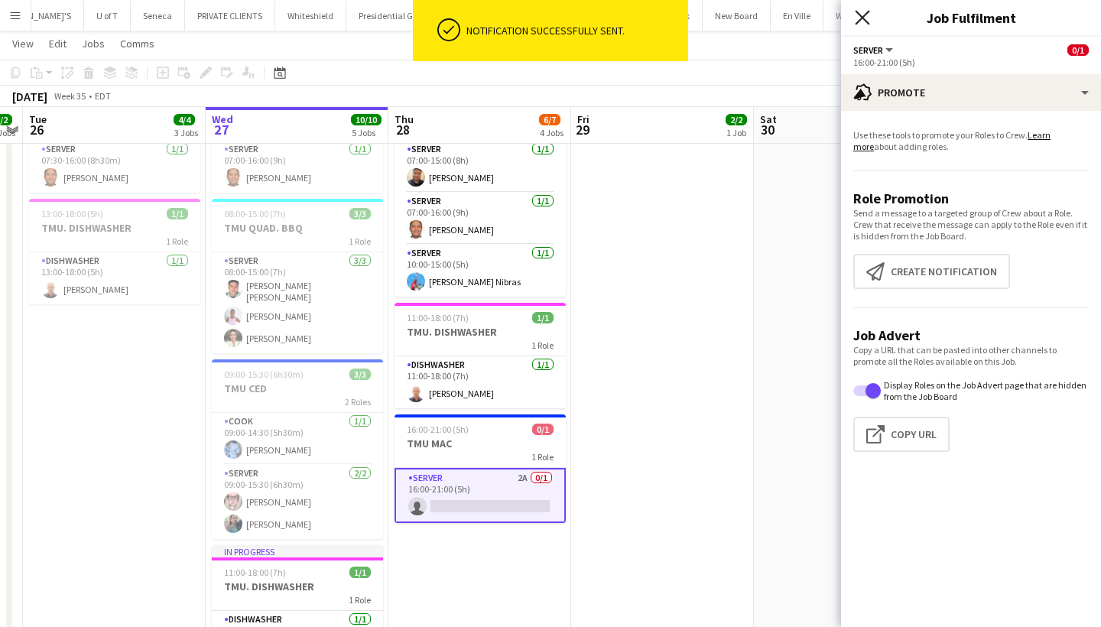
click at [861, 13] on icon "Close pop-in" at bounding box center [861, 17] width 15 height 15
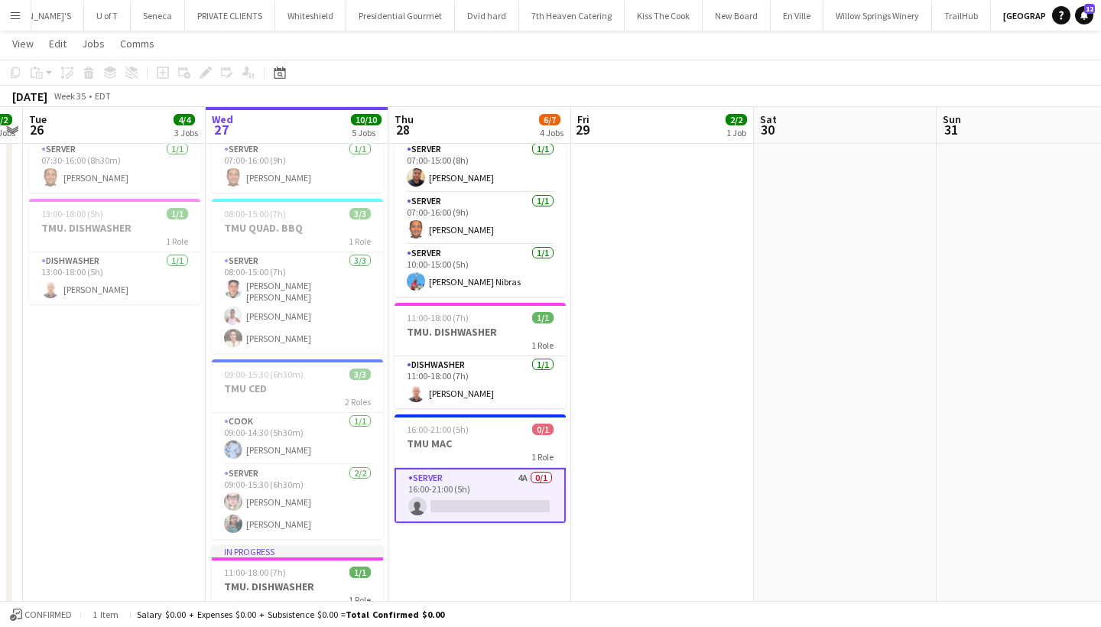
click at [464, 511] on app-card-role "SERVER 4A 0/1 16:00-21:00 (5h) single-neutral-actions" at bounding box center [479, 495] width 171 height 55
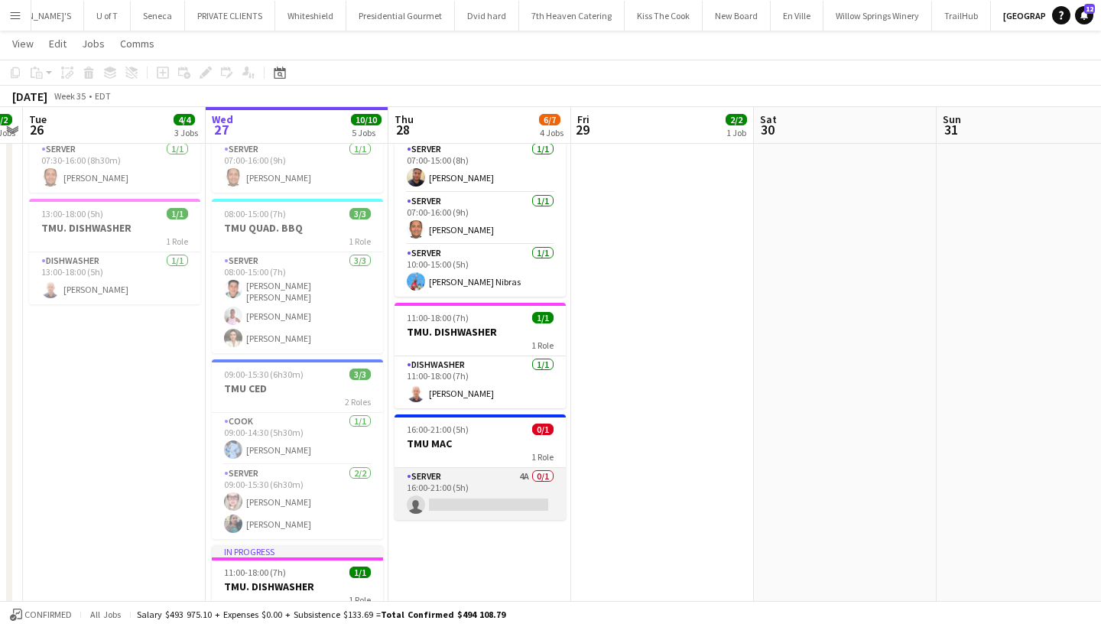
click at [464, 511] on app-card-role "SERVER 4A 0/1 16:00-21:00 (5h) single-neutral-actions" at bounding box center [479, 494] width 171 height 52
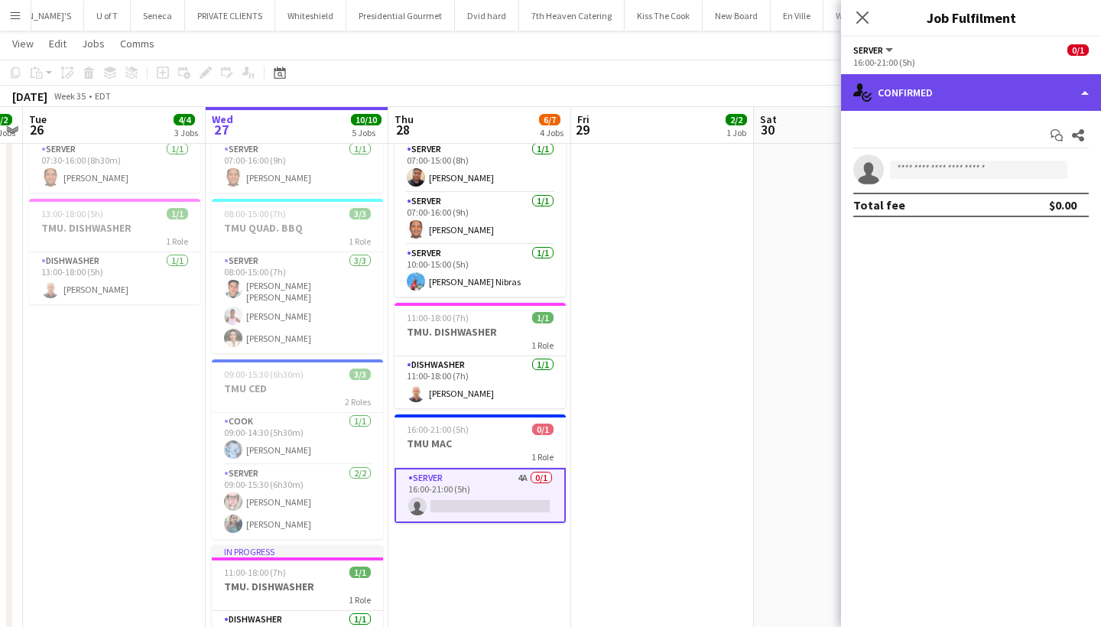
click at [968, 85] on div "single-neutral-actions-check-2 Confirmed" at bounding box center [971, 92] width 260 height 37
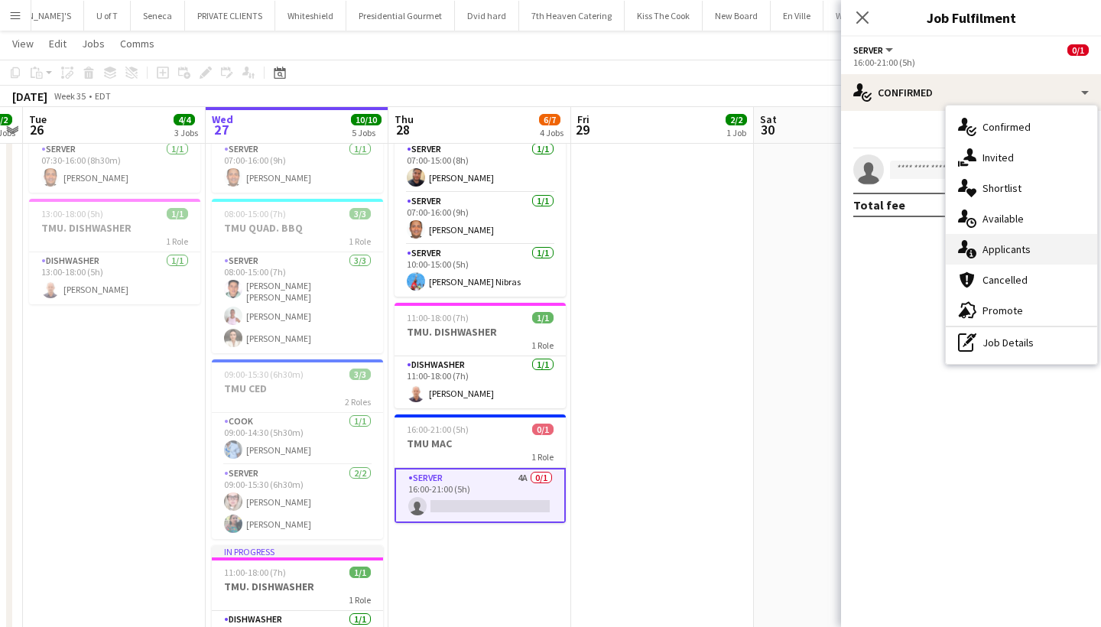
click at [998, 244] on div "single-neutral-actions-information Applicants" at bounding box center [1020, 249] width 151 height 31
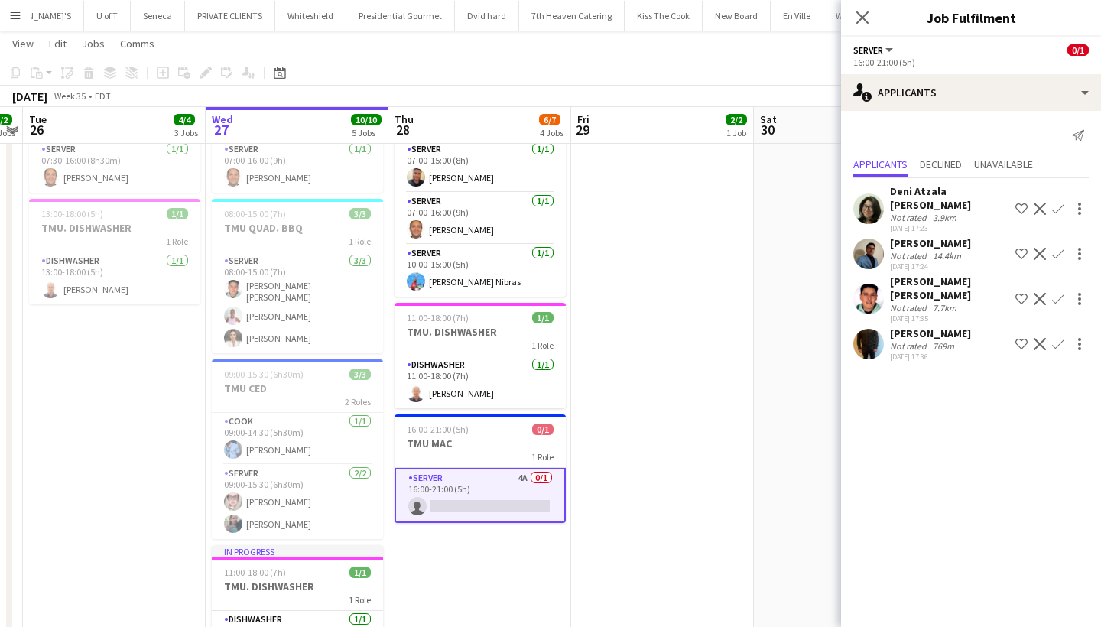
click at [11, 15] on app-icon "Menu" at bounding box center [15, 15] width 12 height 12
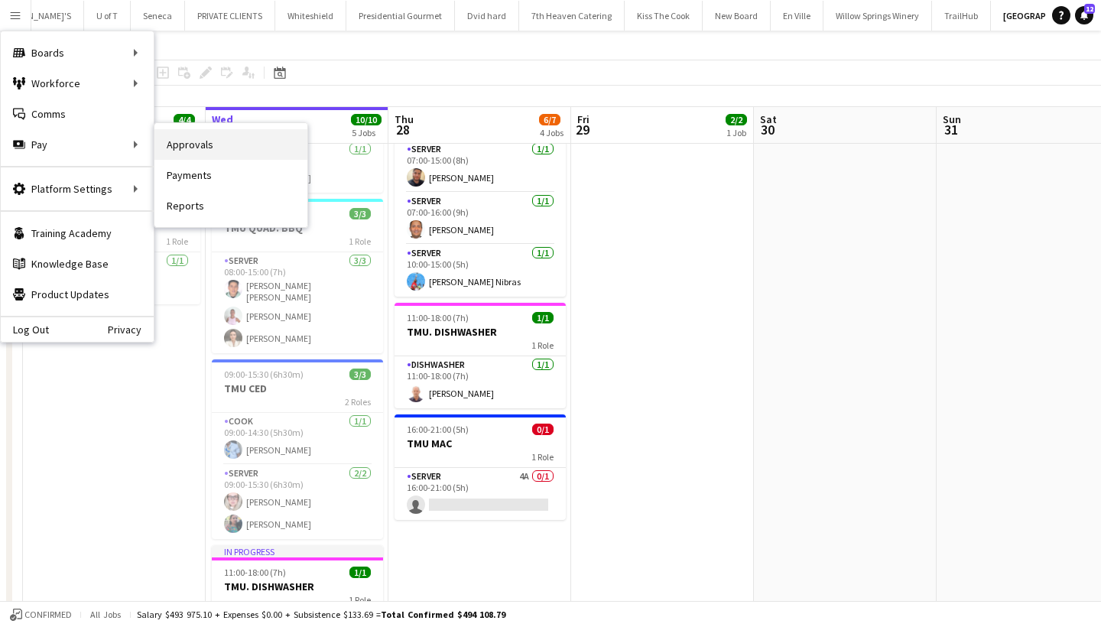
click at [209, 150] on link "Approvals" at bounding box center [230, 144] width 153 height 31
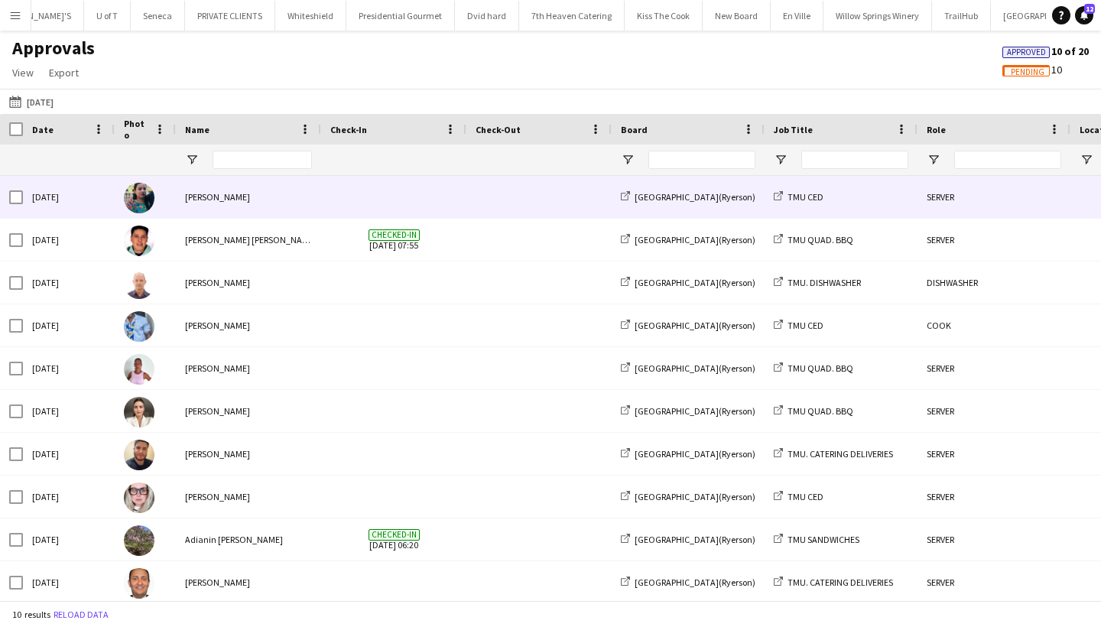
click at [240, 204] on div "[PERSON_NAME]" at bounding box center [248, 197] width 145 height 42
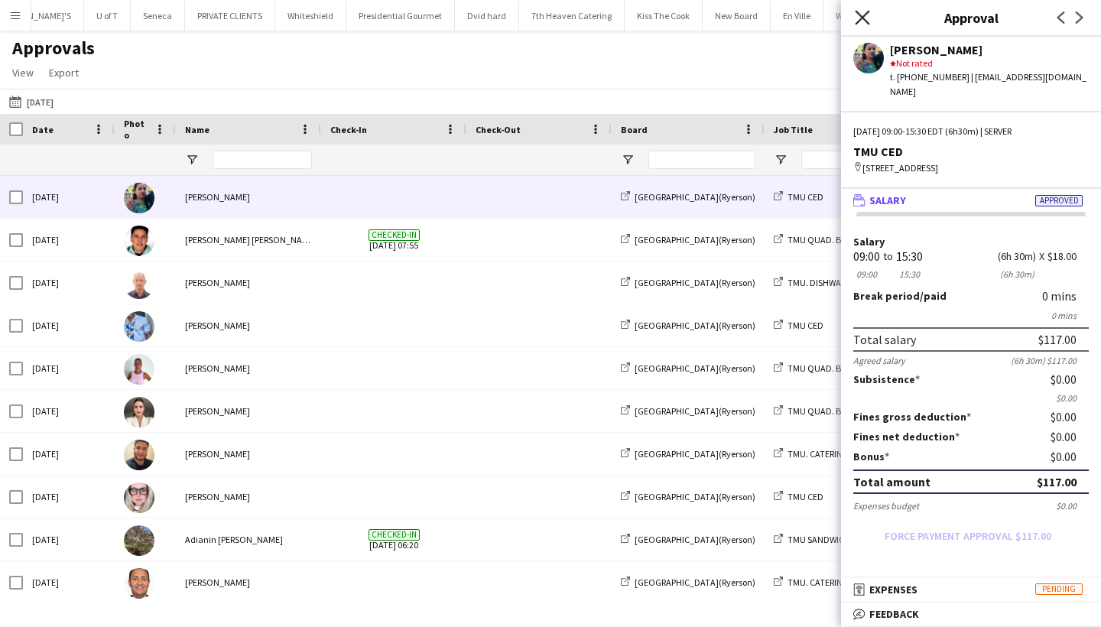
click at [863, 15] on icon "Close pop-in" at bounding box center [861, 17] width 15 height 15
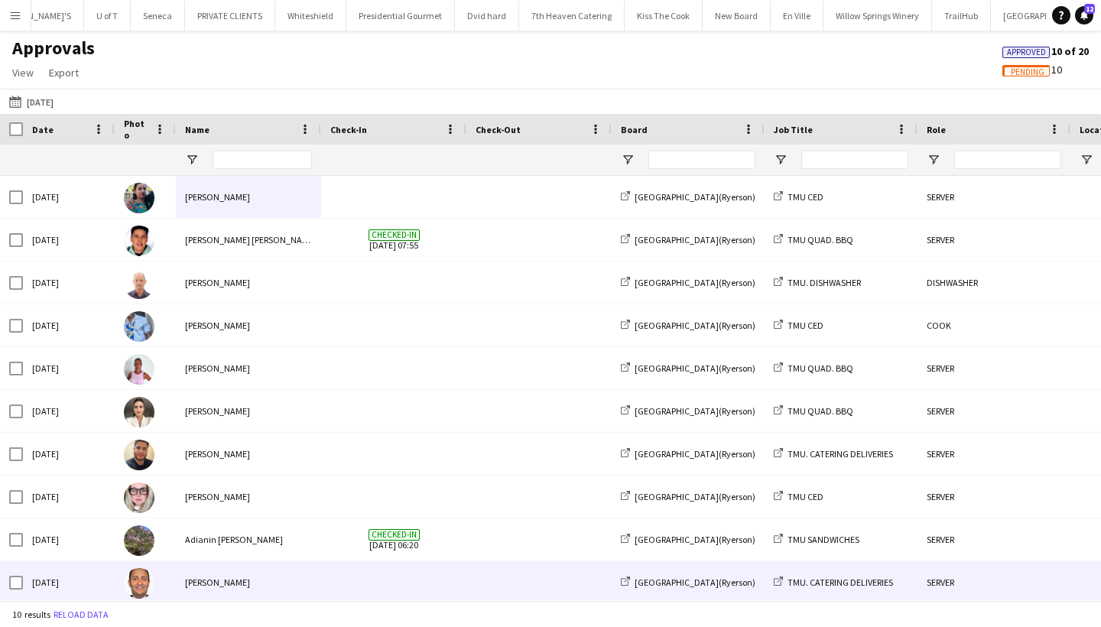
click at [280, 580] on div "[PERSON_NAME]" at bounding box center [248, 582] width 145 height 42
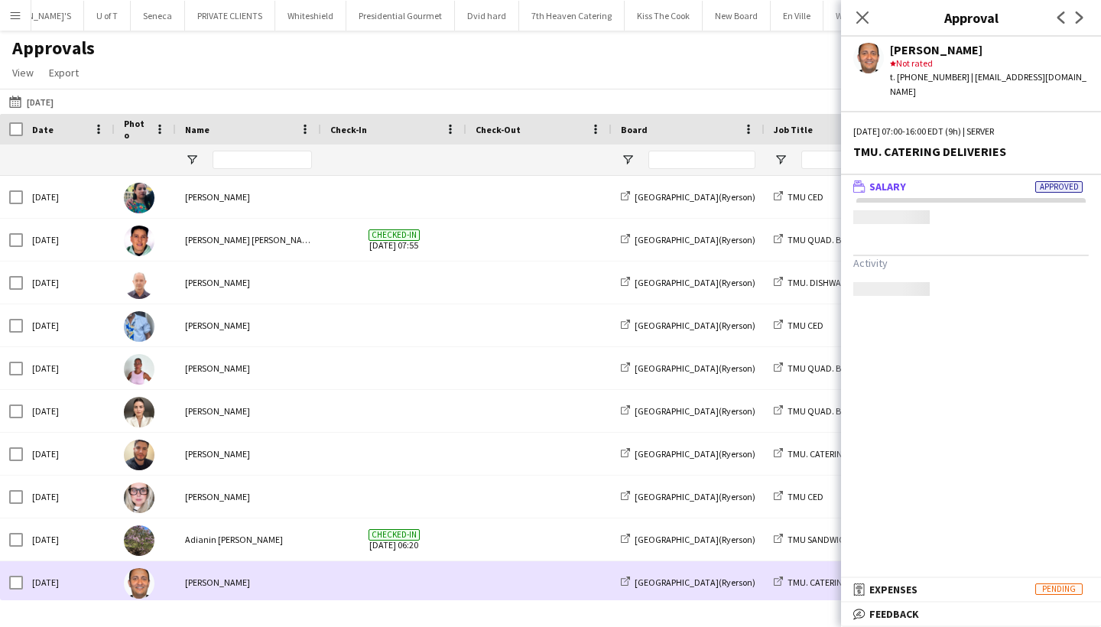
scroll to position [3, 0]
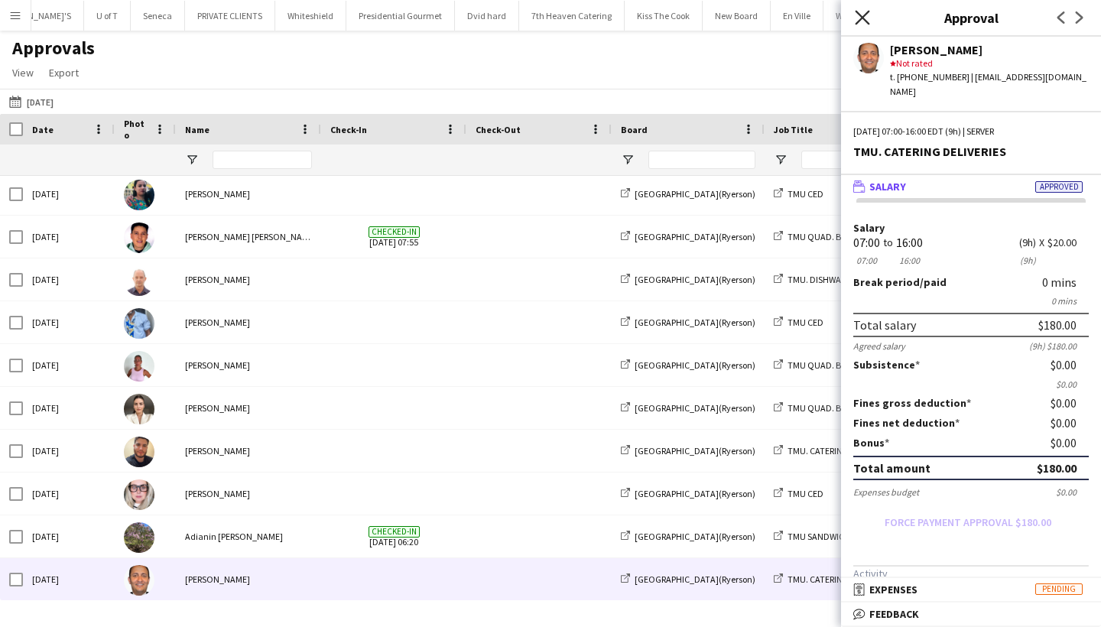
click at [863, 18] on icon at bounding box center [861, 17] width 15 height 15
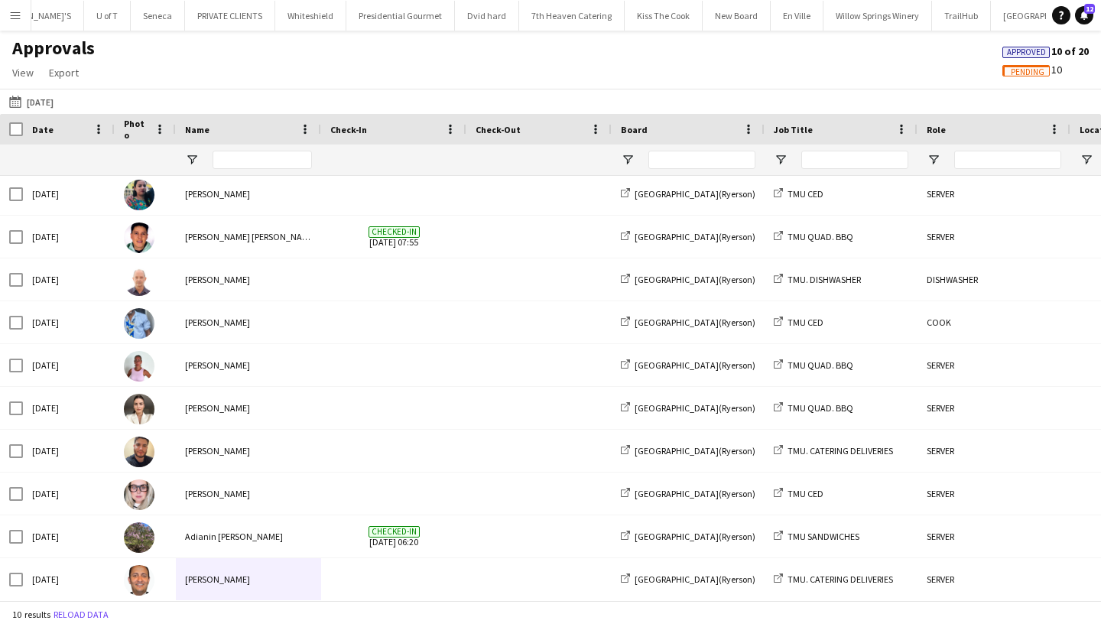
click at [18, 11] on app-icon "Menu" at bounding box center [15, 15] width 12 height 12
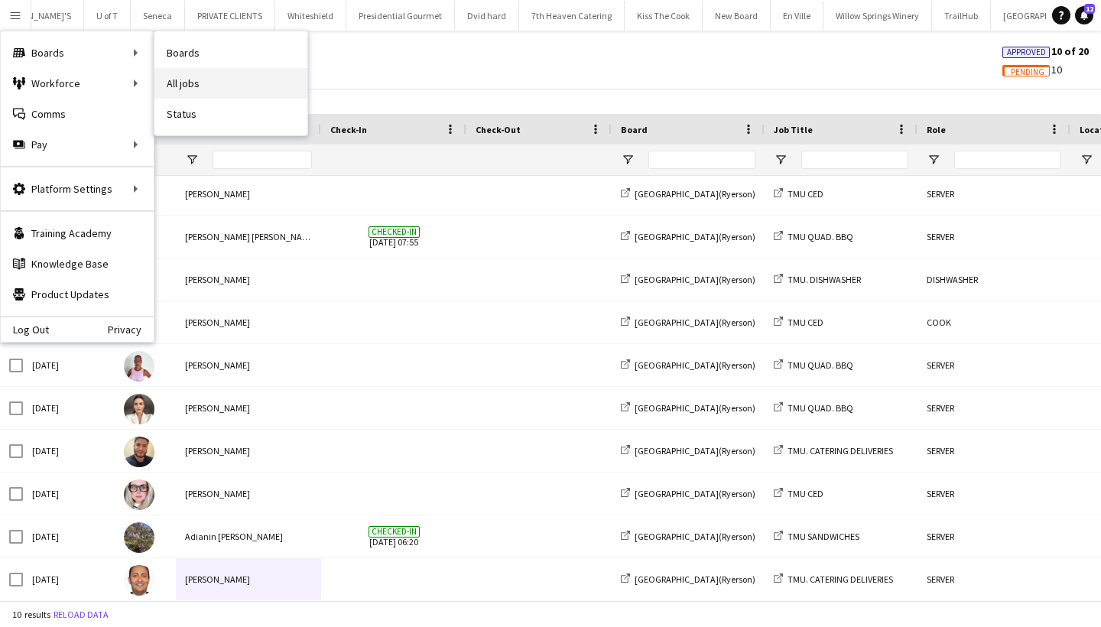
click at [215, 75] on link "All jobs" at bounding box center [230, 83] width 153 height 31
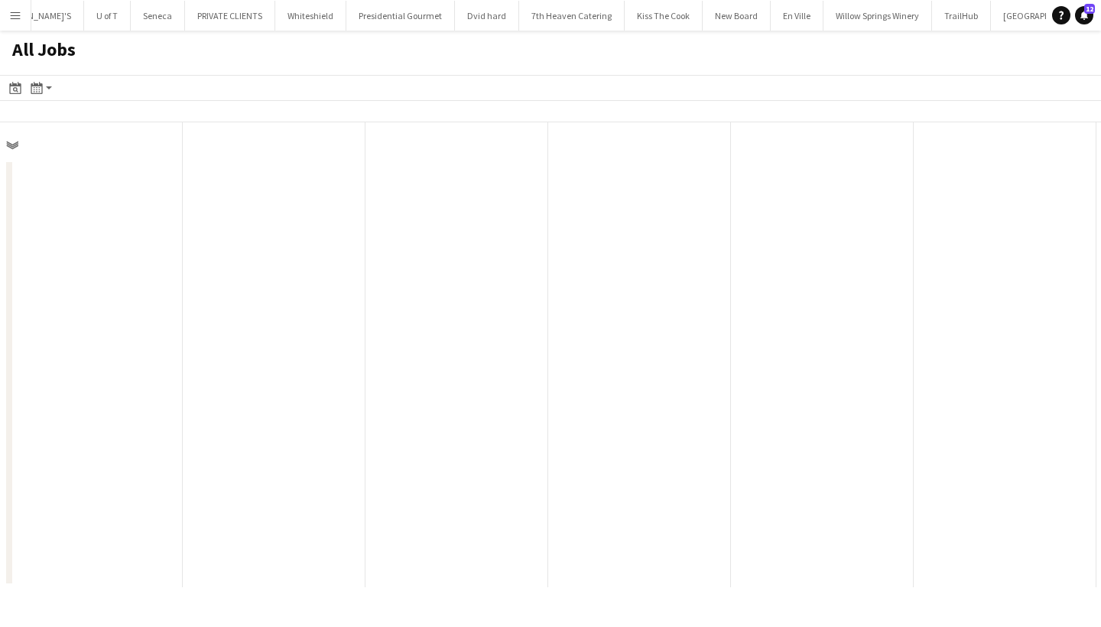
scroll to position [0, 365]
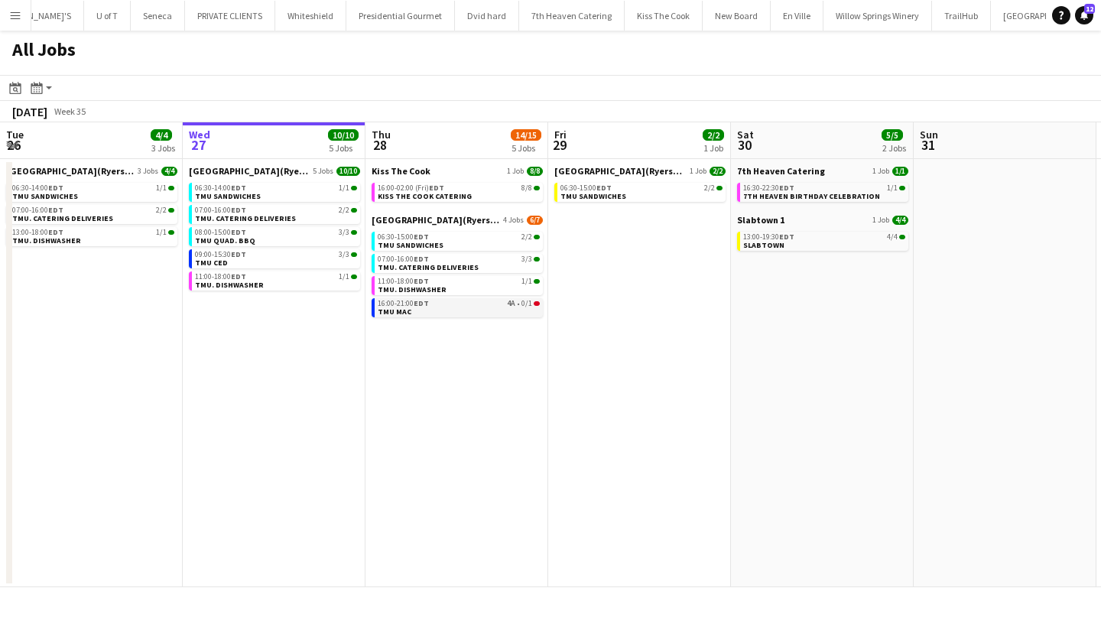
click at [486, 307] on link "16:00-21:00 EDT 4A • 0/1 TMU MAC" at bounding box center [459, 307] width 162 height 18
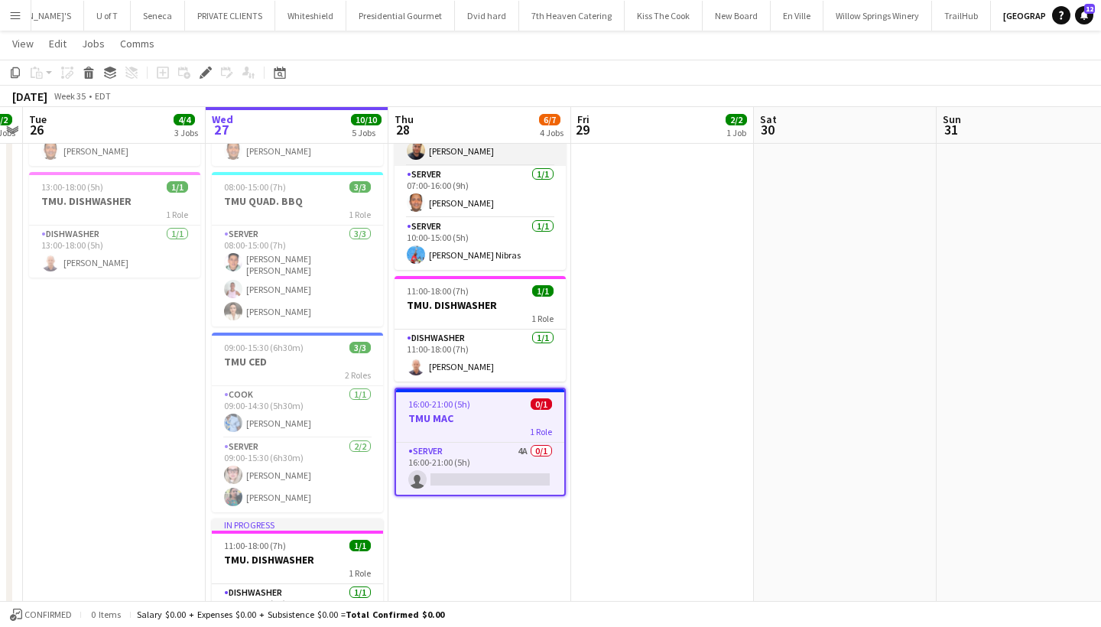
scroll to position [310, 0]
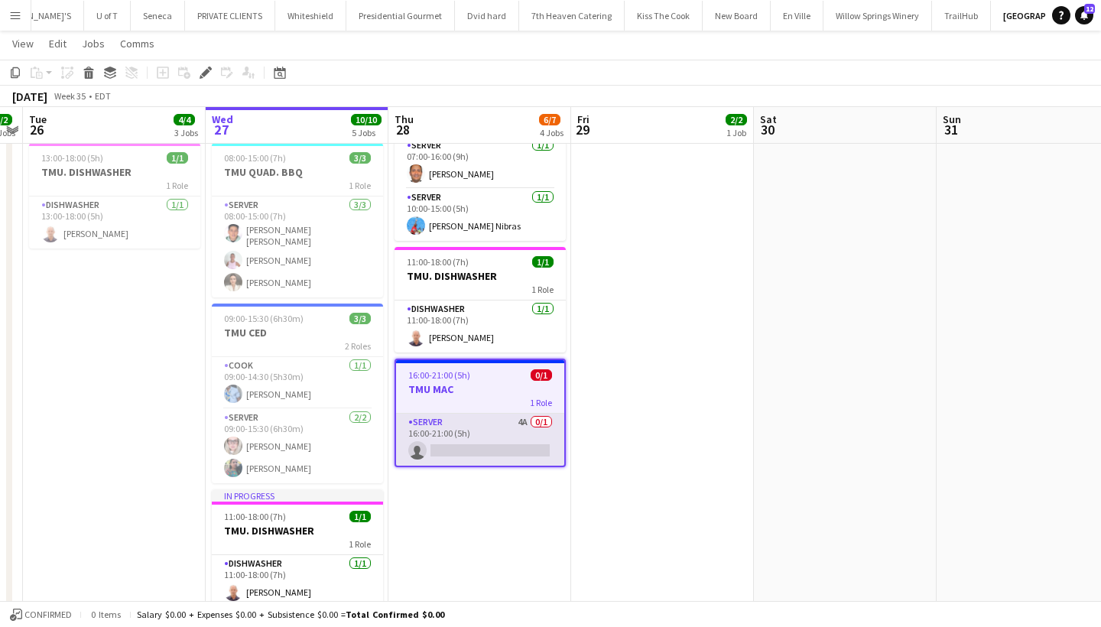
click at [443, 450] on app-card-role "SERVER 4A 0/1 16:00-21:00 (5h) single-neutral-actions" at bounding box center [480, 439] width 168 height 52
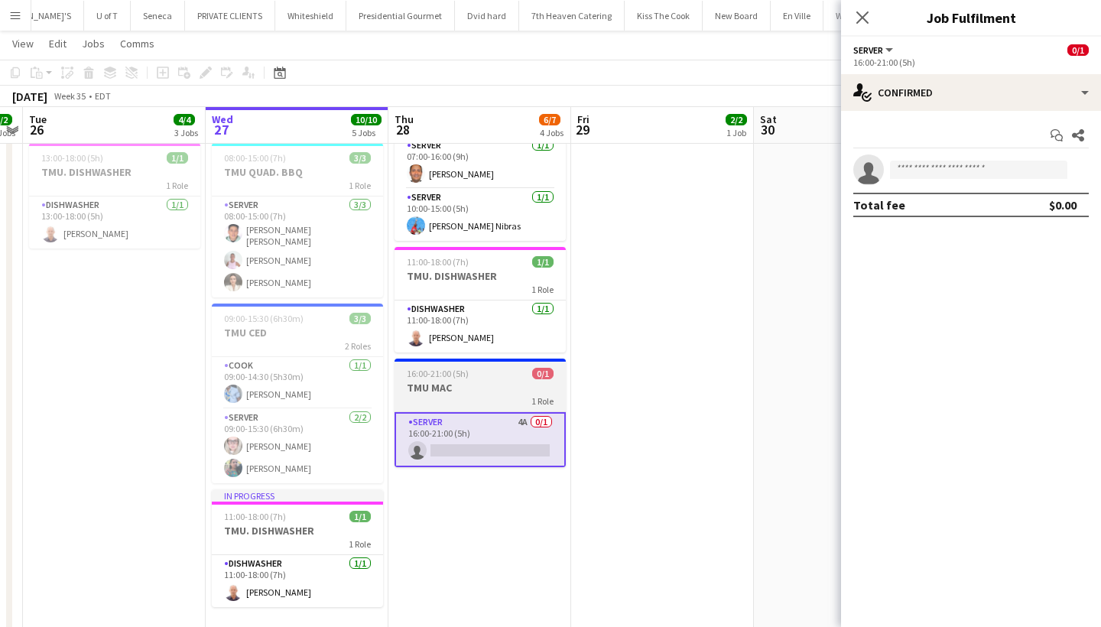
click at [433, 381] on h3 "TMU MAC" at bounding box center [479, 388] width 171 height 14
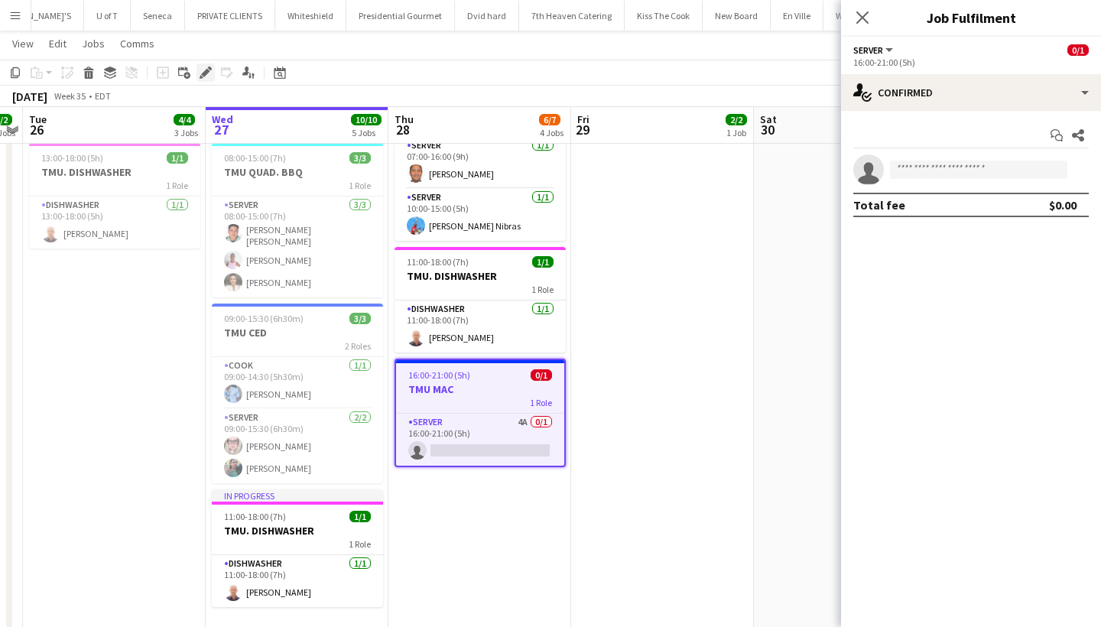
click at [199, 72] on div "Edit" at bounding box center [205, 72] width 18 height 18
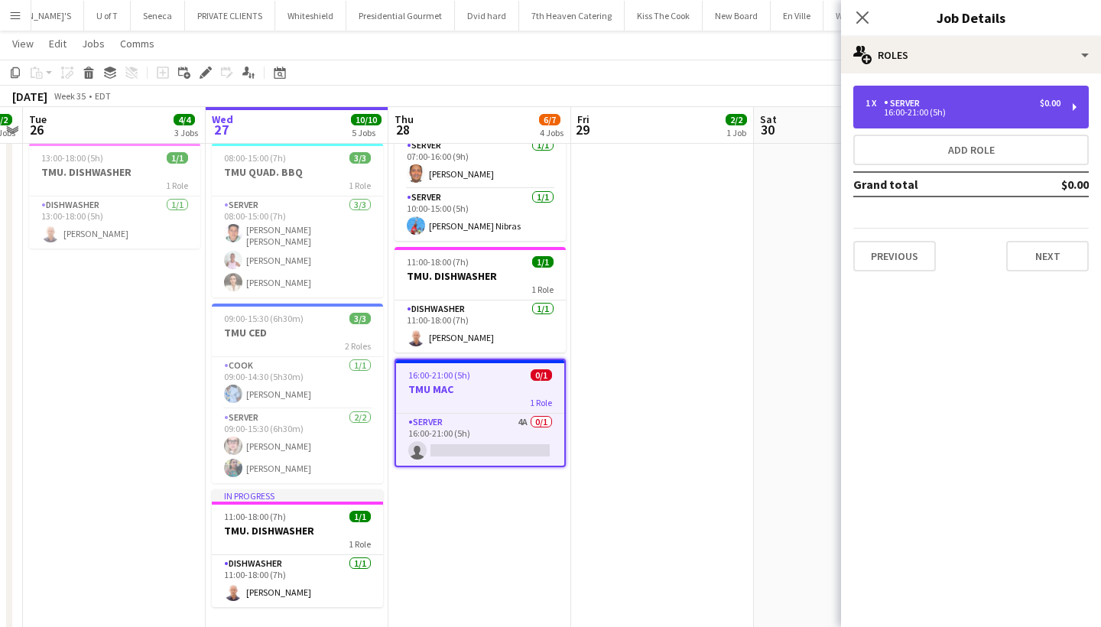
click at [934, 116] on div "16:00-21:00 (5h)" at bounding box center [962, 113] width 195 height 8
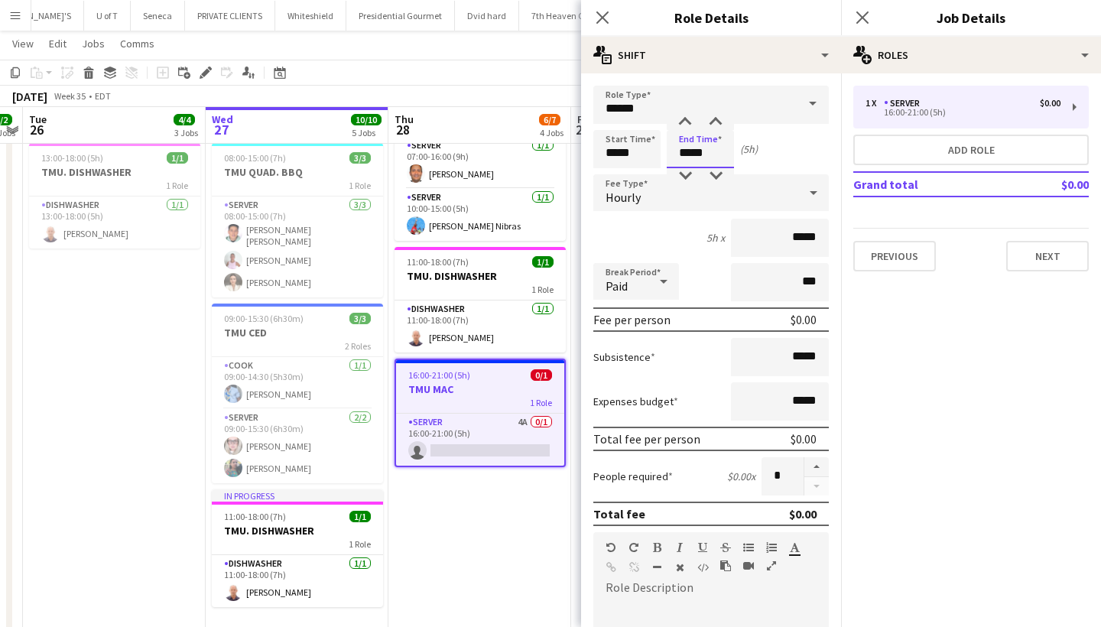
click at [724, 151] on input "*****" at bounding box center [699, 149] width 67 height 38
type input "*****"
click at [683, 175] on div at bounding box center [685, 175] width 31 height 15
click at [864, 12] on icon "Close pop-in" at bounding box center [861, 17] width 15 height 15
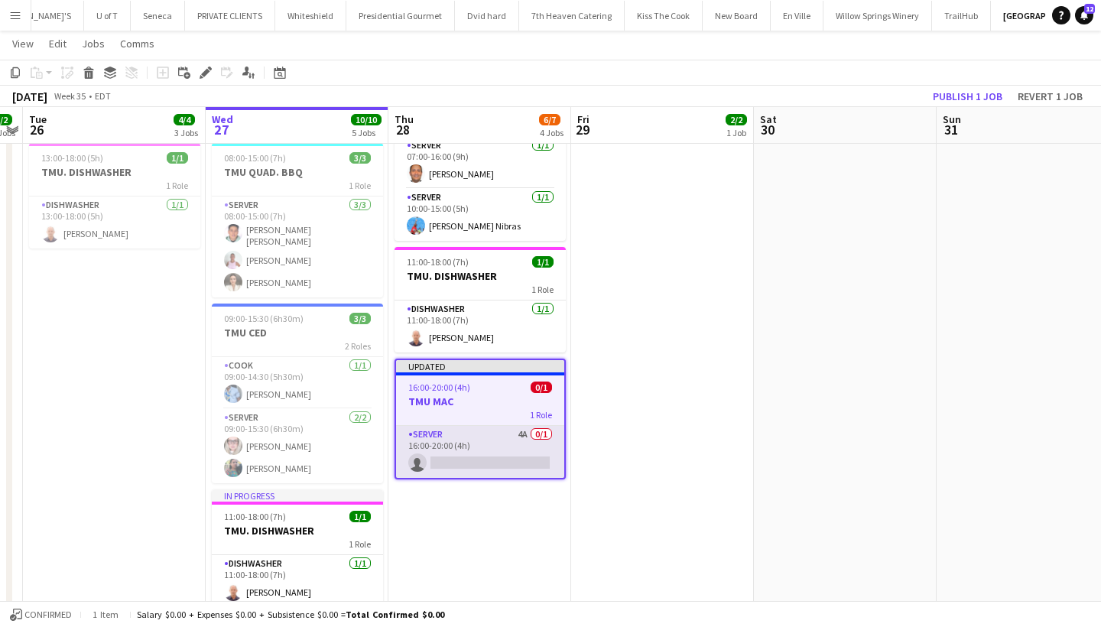
click at [463, 460] on app-card-role "SERVER 4A 0/1 16:00-20:00 (4h) single-neutral-actions" at bounding box center [480, 452] width 168 height 52
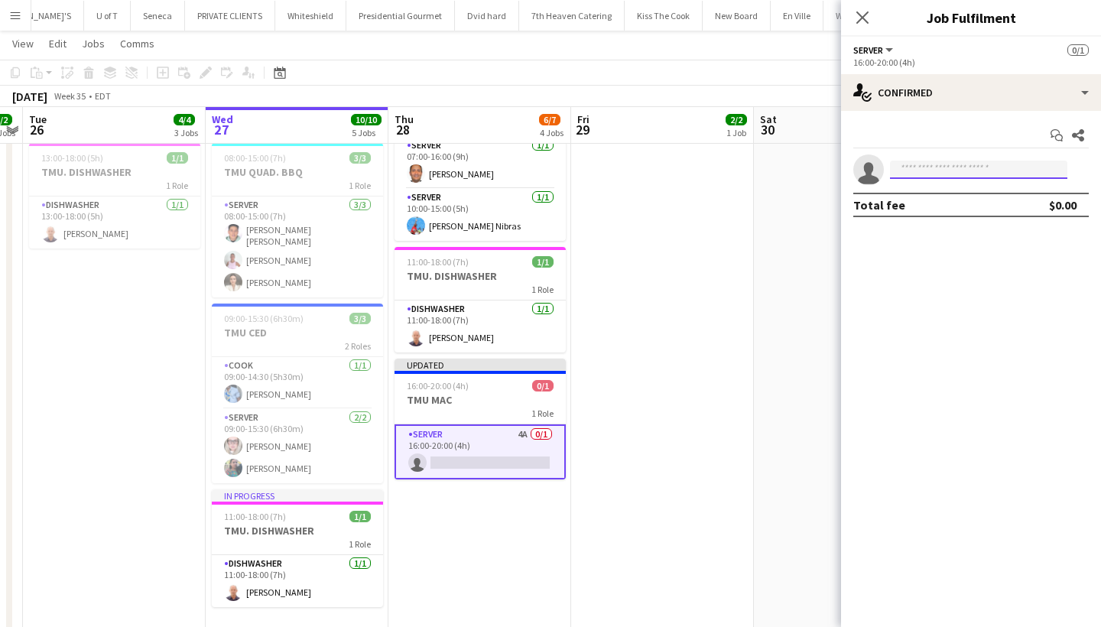
click at [916, 167] on input at bounding box center [978, 169] width 177 height 18
type input "******"
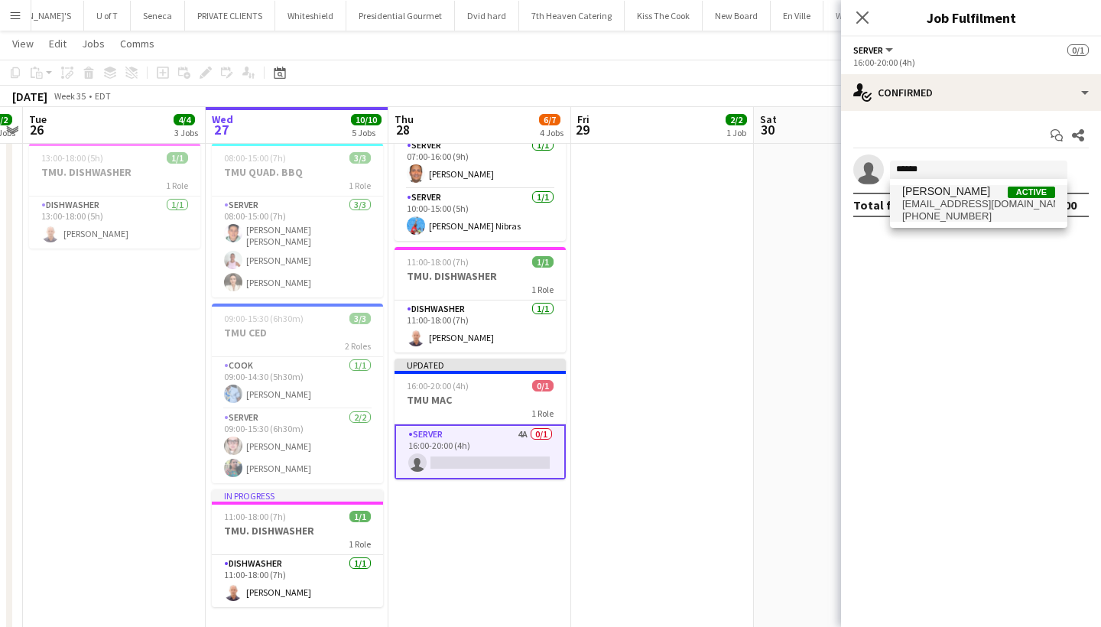
click at [924, 199] on span "[EMAIL_ADDRESS][DOMAIN_NAME]" at bounding box center [978, 204] width 153 height 12
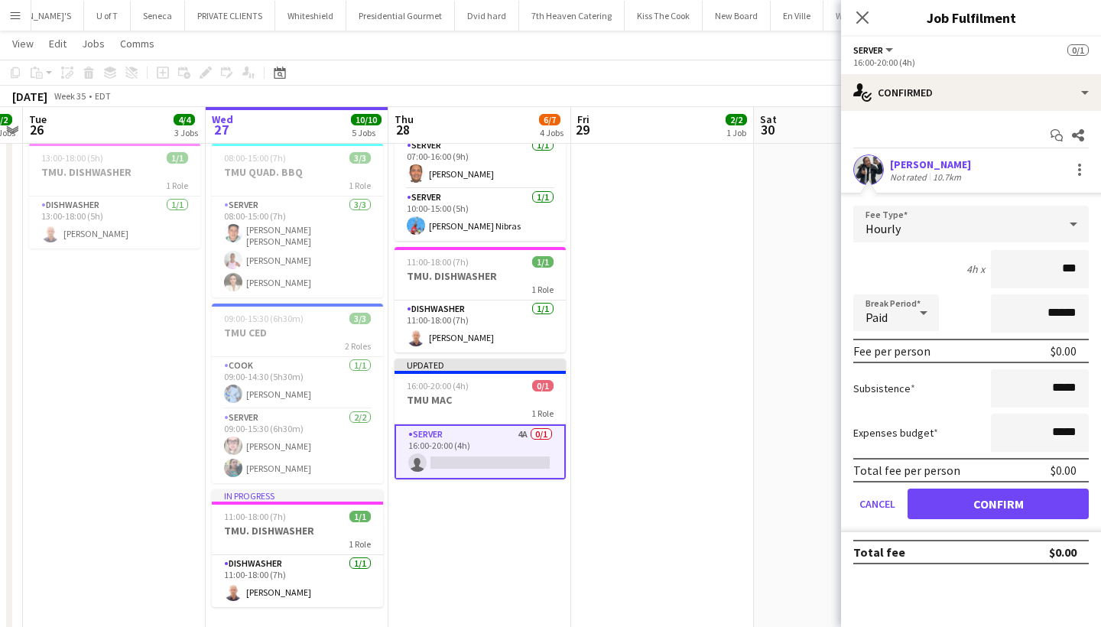
type input "**"
type input "***"
click at [1036, 507] on button "Confirm" at bounding box center [997, 503] width 181 height 31
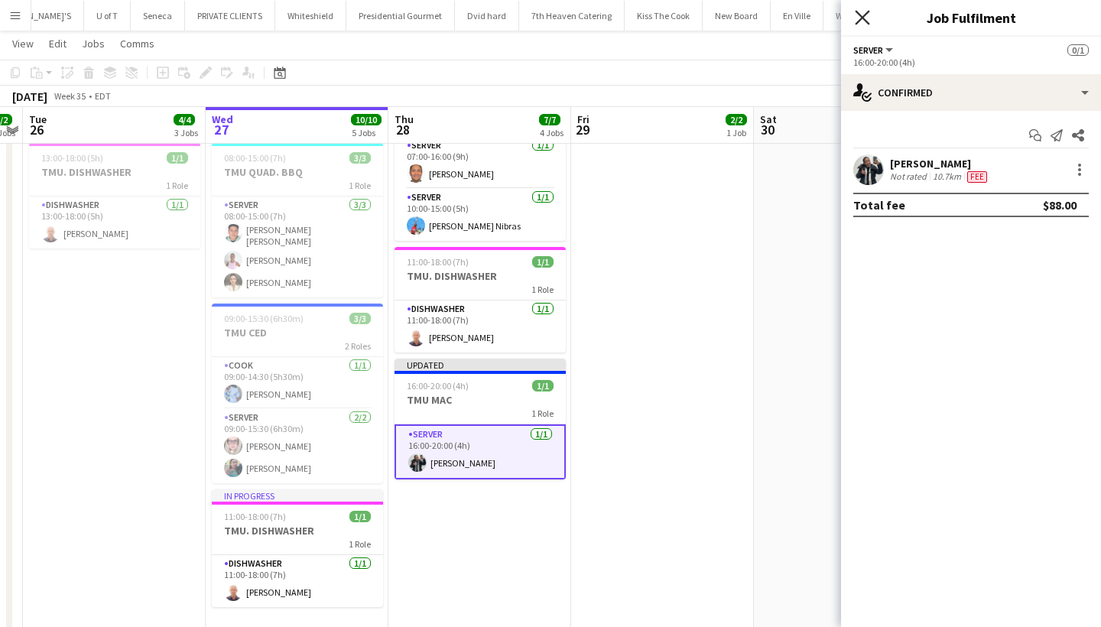
click at [858, 12] on icon "Close pop-in" at bounding box center [861, 17] width 15 height 15
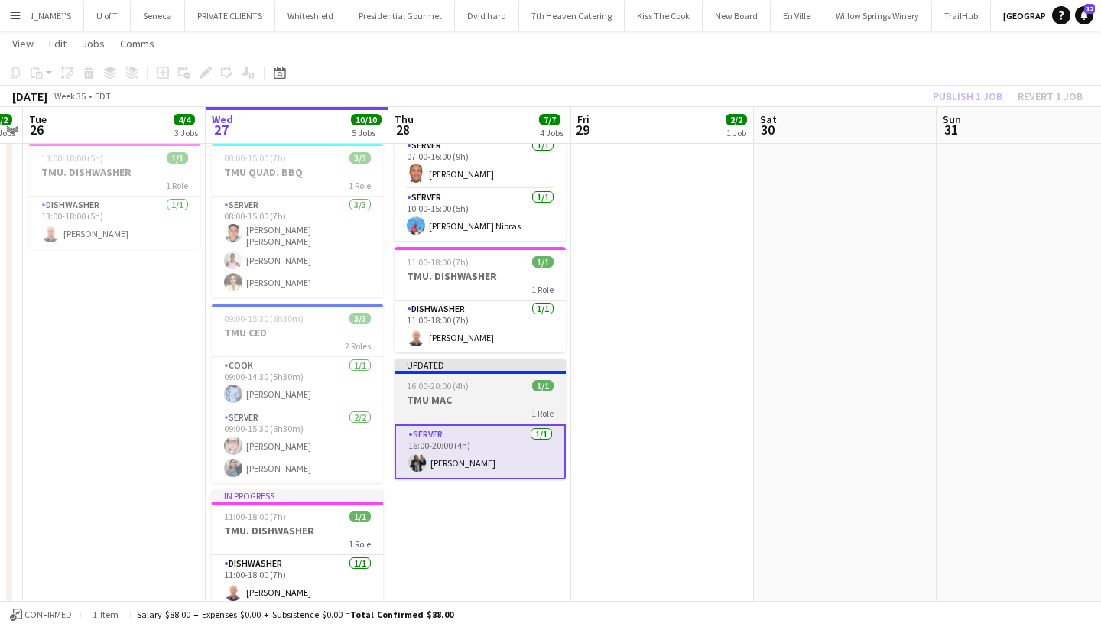
click at [502, 395] on h3 "TMU MAC" at bounding box center [479, 400] width 171 height 14
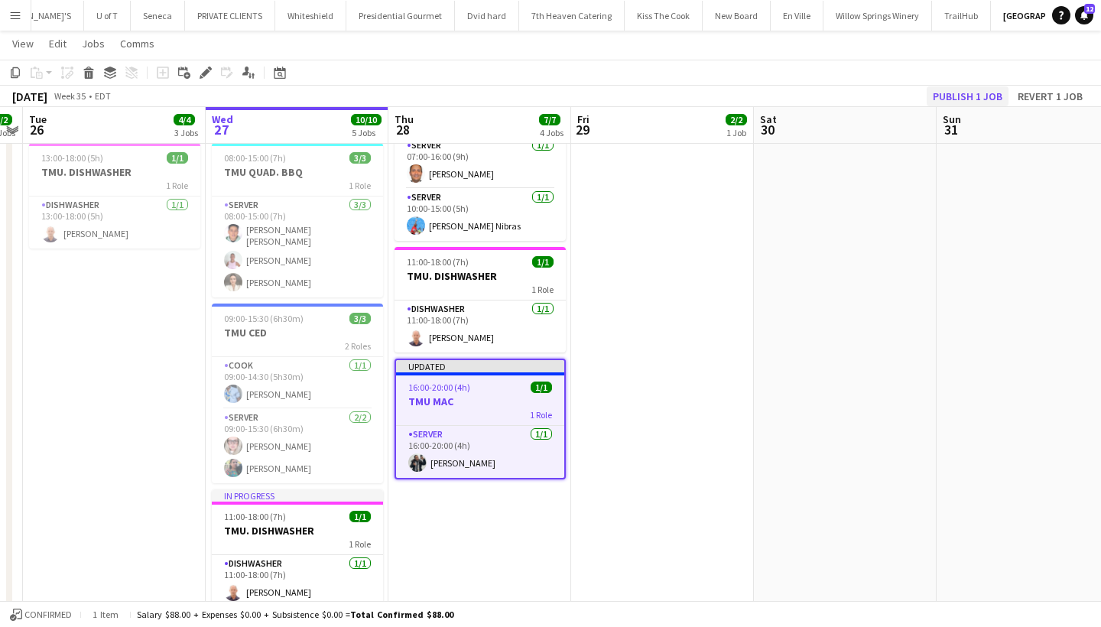
click at [960, 95] on button "Publish 1 job" at bounding box center [967, 96] width 82 height 20
